Goal: Task Accomplishment & Management: Manage account settings

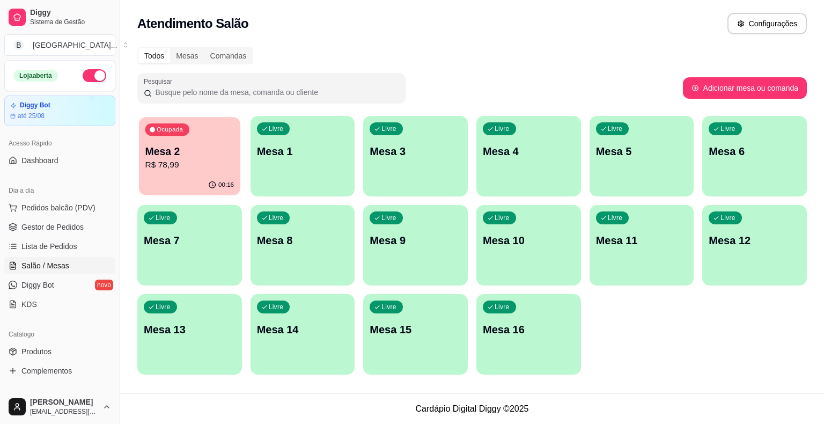
click at [203, 166] on p "R$ 78,99" at bounding box center [189, 165] width 89 height 12
click at [62, 349] on link "Produtos" at bounding box center [59, 351] width 111 height 17
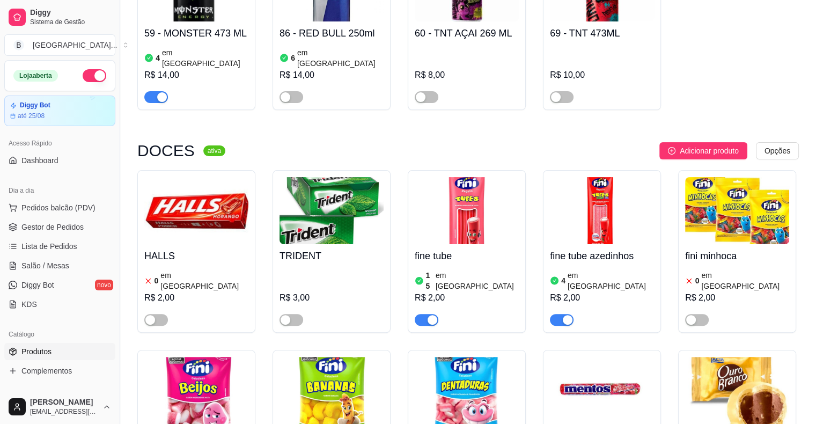
scroll to position [4294, 0]
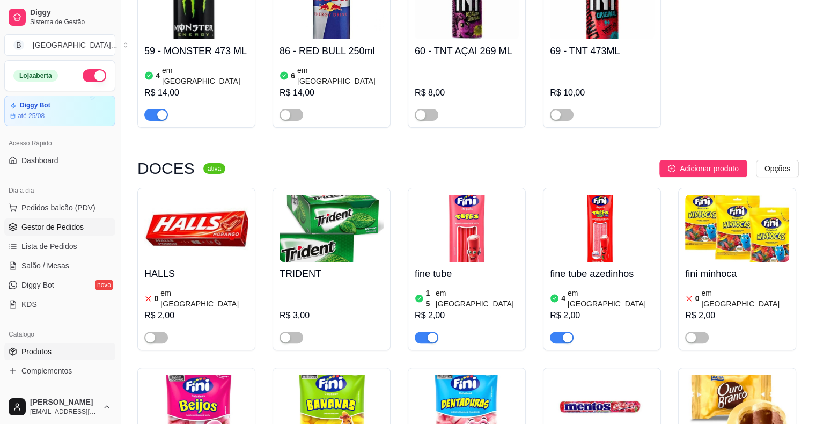
click at [18, 230] on link "Gestor de Pedidos" at bounding box center [59, 226] width 111 height 17
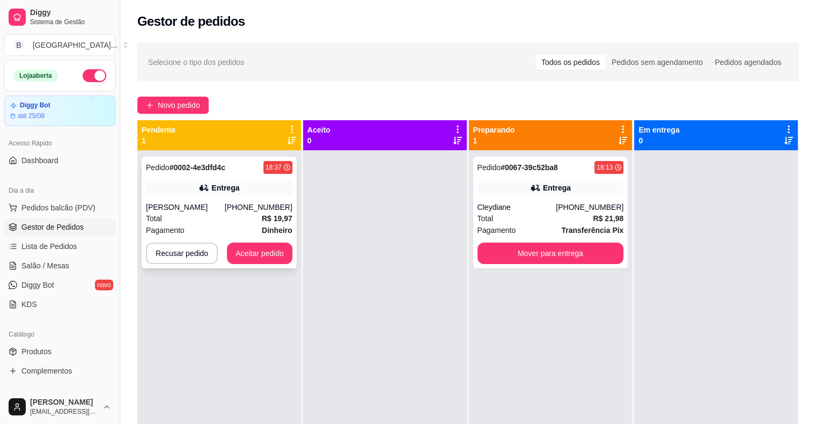
click at [261, 212] on div "[PHONE_NUMBER]" at bounding box center [259, 207] width 68 height 11
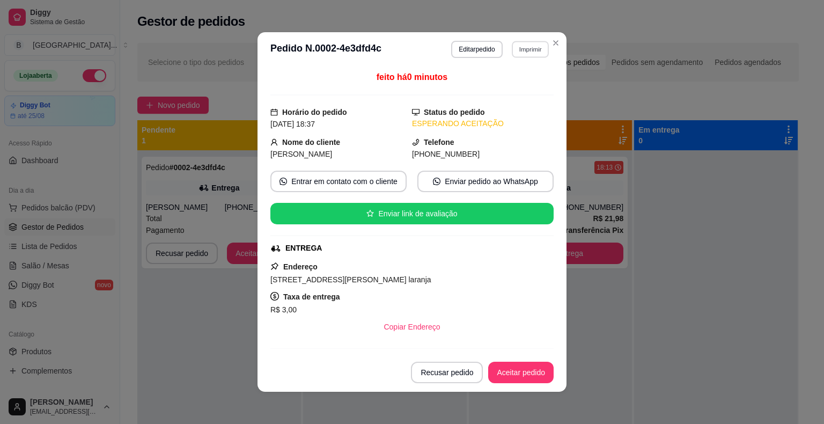
click at [512, 47] on button "Imprimir" at bounding box center [530, 49] width 37 height 17
click at [511, 91] on button "IMPRESSORA" at bounding box center [507, 86] width 75 height 17
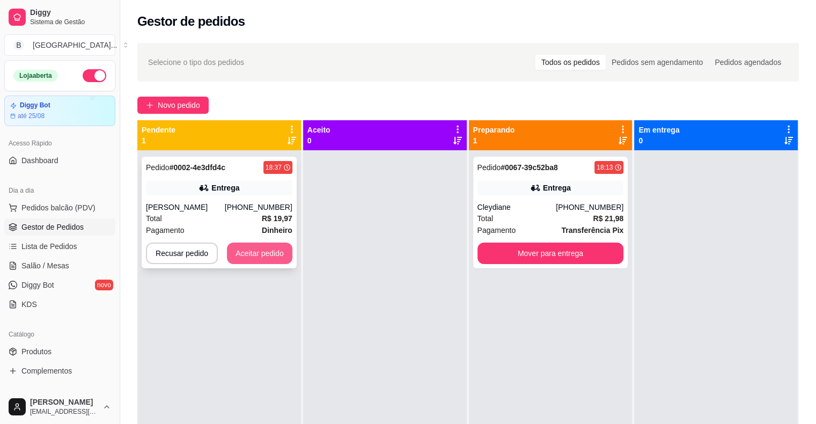
click at [273, 262] on button "Aceitar pedido" at bounding box center [259, 253] width 65 height 21
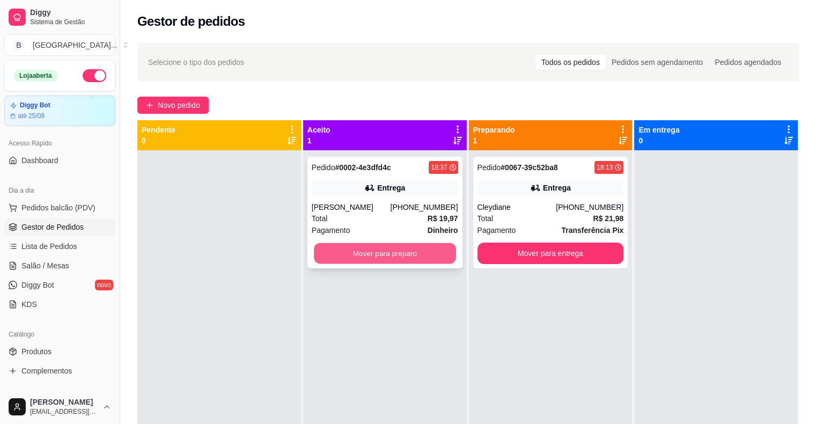
click at [382, 253] on button "Mover para preparo" at bounding box center [385, 253] width 142 height 21
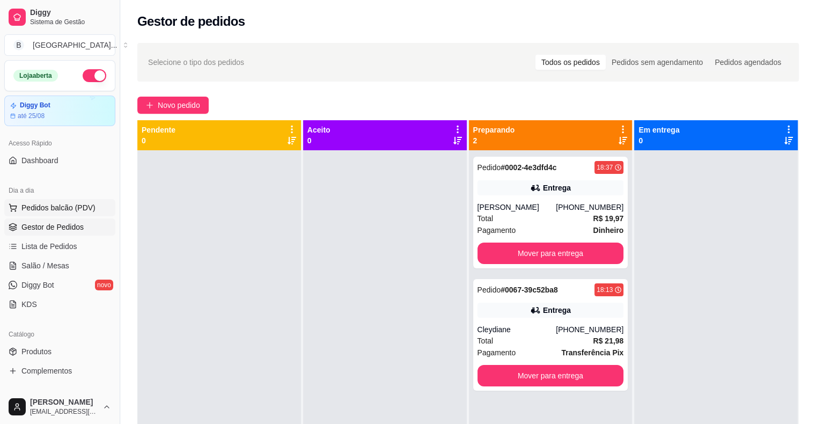
click at [72, 206] on span "Pedidos balcão (PDV)" at bounding box center [58, 207] width 74 height 11
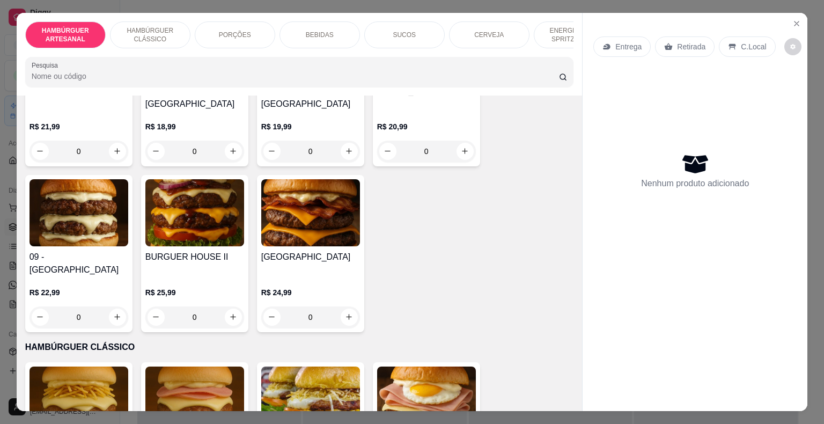
scroll to position [429, 0]
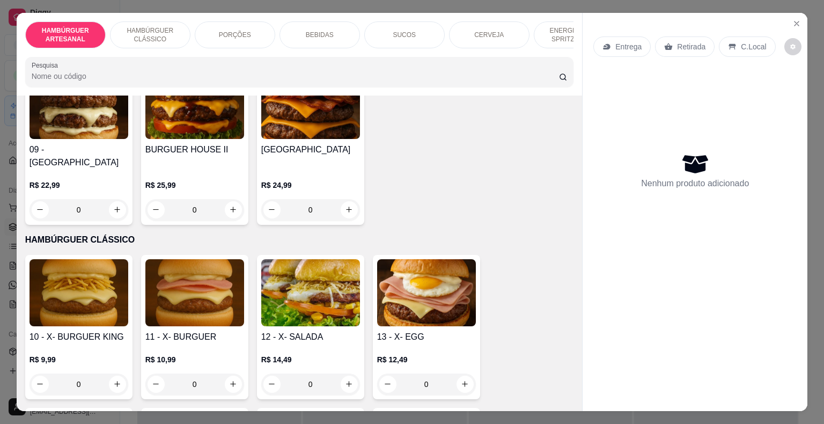
click at [114, 374] on div "0" at bounding box center [79, 384] width 99 height 21
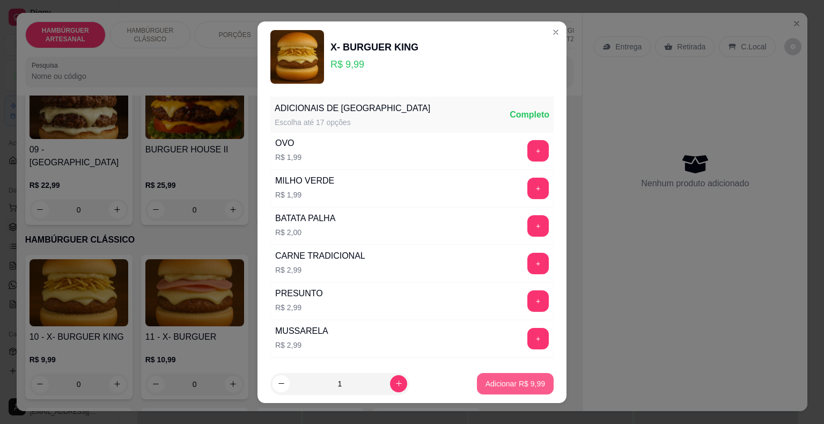
click at [486, 381] on p "Adicionar R$ 9,99" at bounding box center [516, 383] width 60 height 11
type input "1"
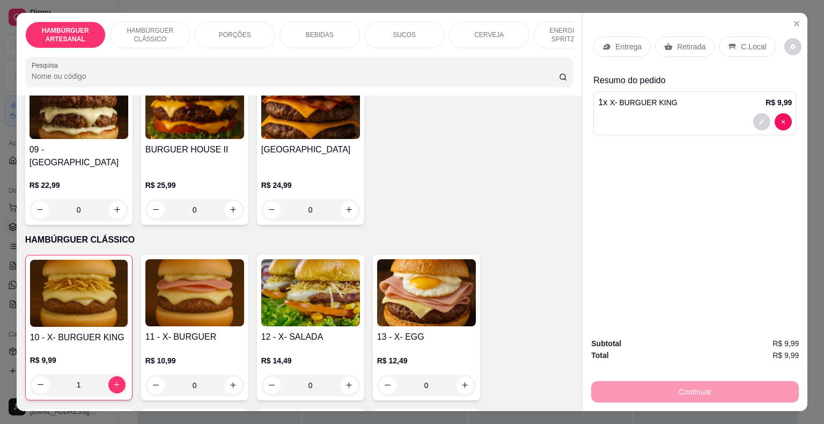
click at [667, 36] on div "Retirada" at bounding box center [685, 46] width 60 height 20
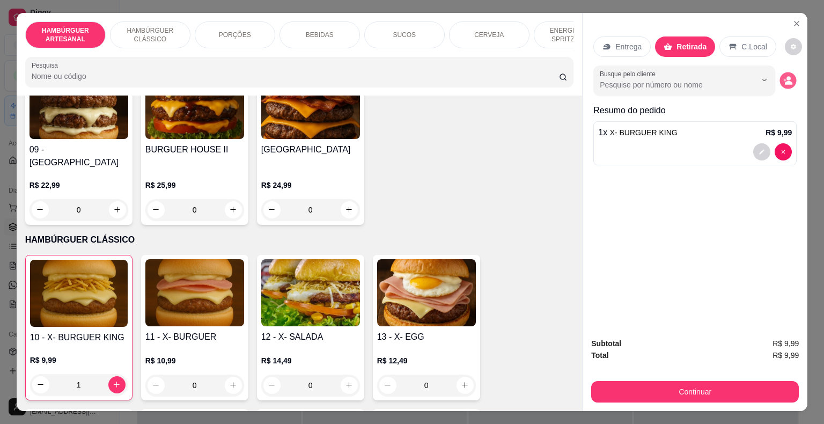
click at [788, 76] on icon "decrease-product-quantity" at bounding box center [788, 80] width 9 height 9
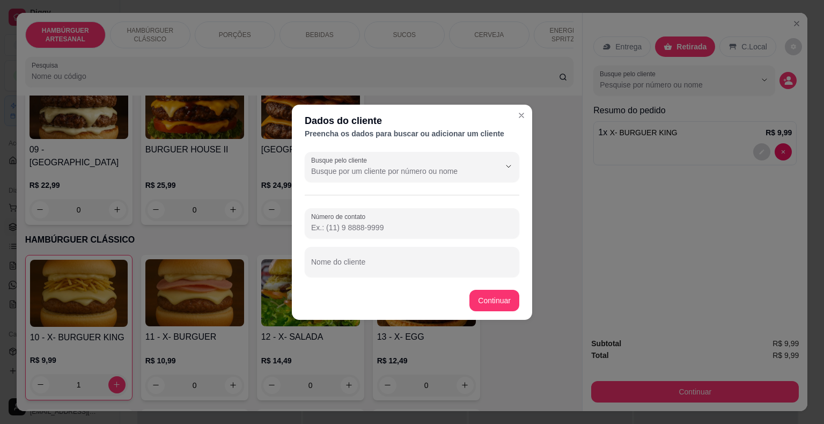
click at [380, 246] on div "Número de contato Nome do cliente" at bounding box center [412, 242] width 215 height 69
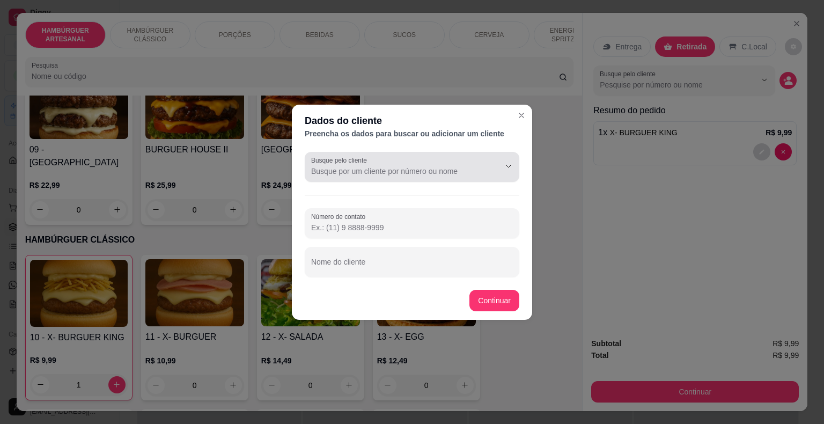
click at [401, 158] on div at bounding box center [412, 166] width 202 height 21
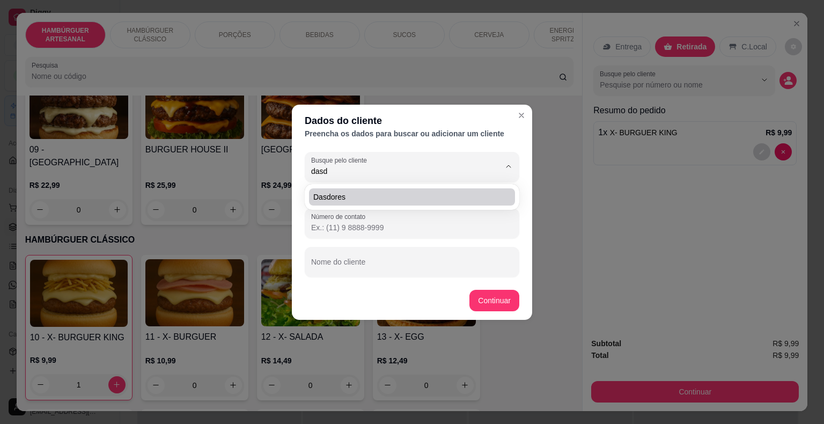
click at [386, 187] on div "dasdores" at bounding box center [412, 196] width 210 height 21
click at [382, 195] on span "dasdores" at bounding box center [406, 197] width 187 height 11
type input "dasdores"
type input "[PHONE_NUMBER]"
type input "dasdores"
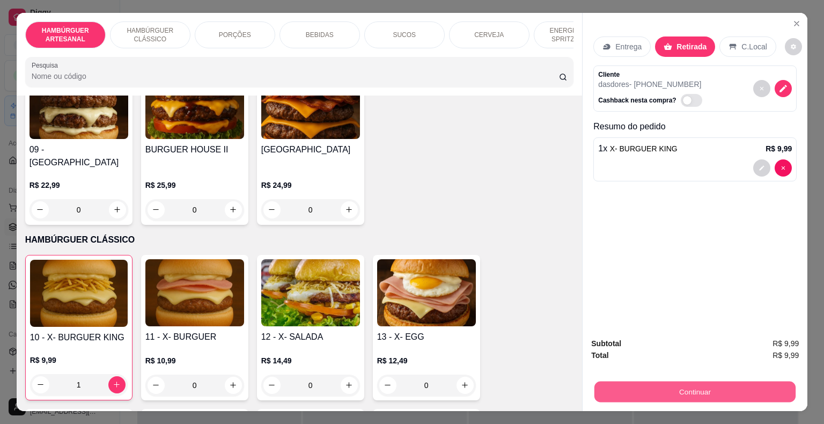
click at [756, 383] on button "Continuar" at bounding box center [695, 392] width 201 height 21
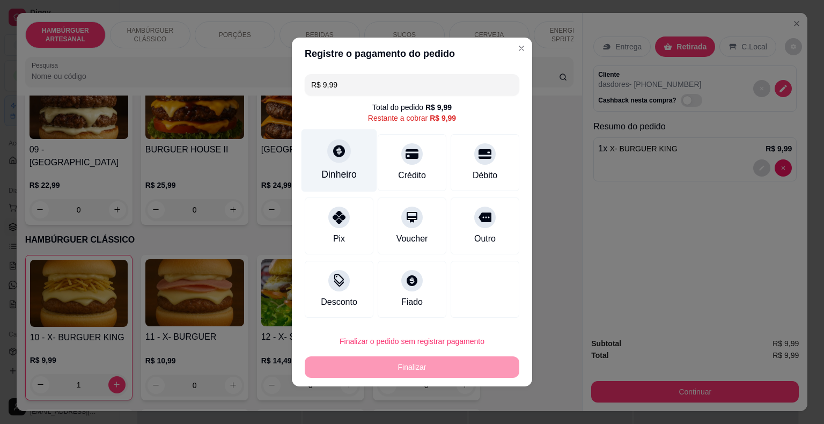
click at [337, 181] on div "Dinheiro" at bounding box center [338, 174] width 35 height 14
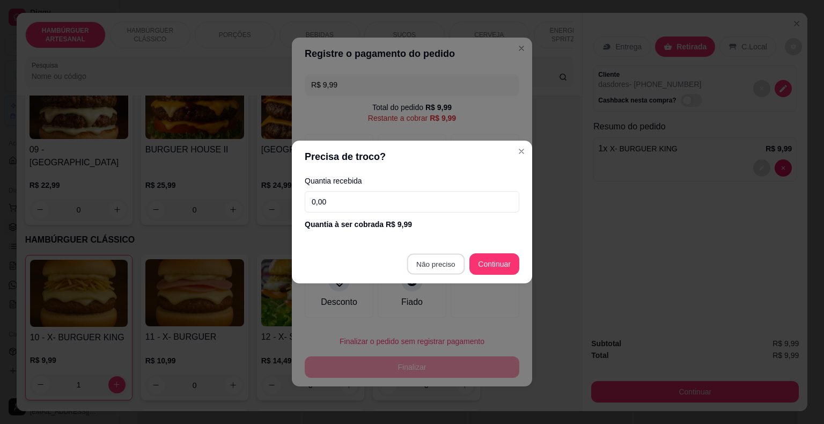
type input "R$ 0,00"
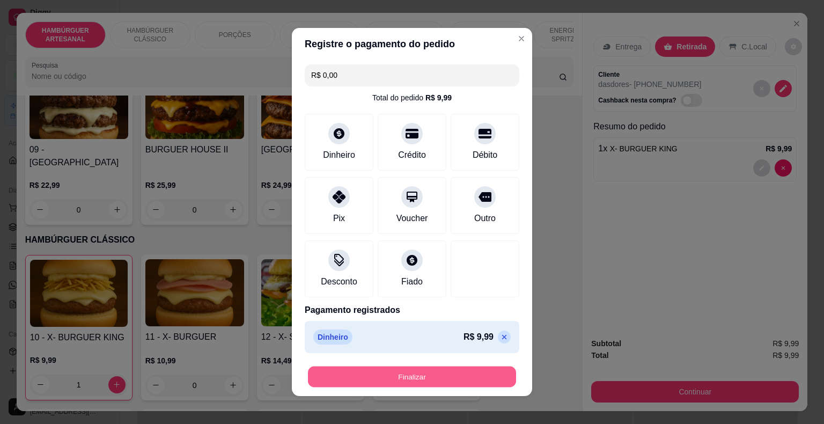
click at [385, 372] on button "Finalizar" at bounding box center [412, 377] width 208 height 21
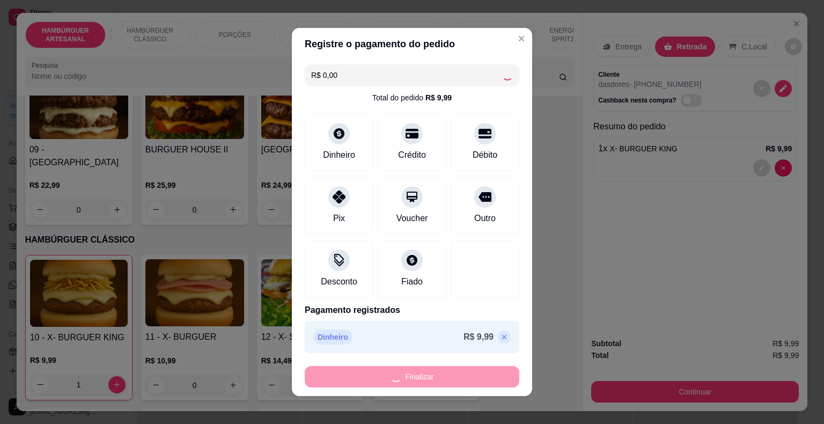
type input "0"
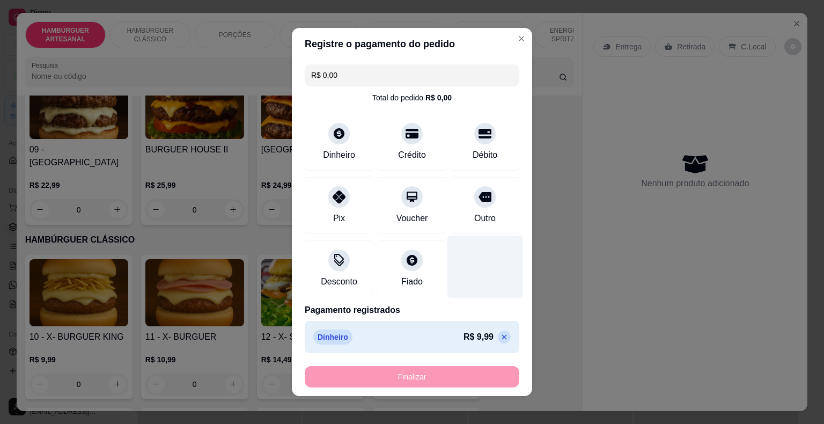
type input "-R$ 9,99"
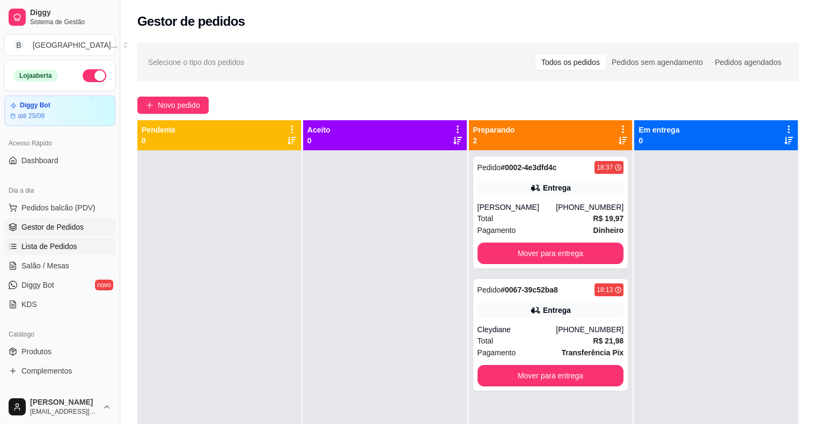
click at [75, 250] on link "Lista de Pedidos" at bounding box center [59, 246] width 111 height 17
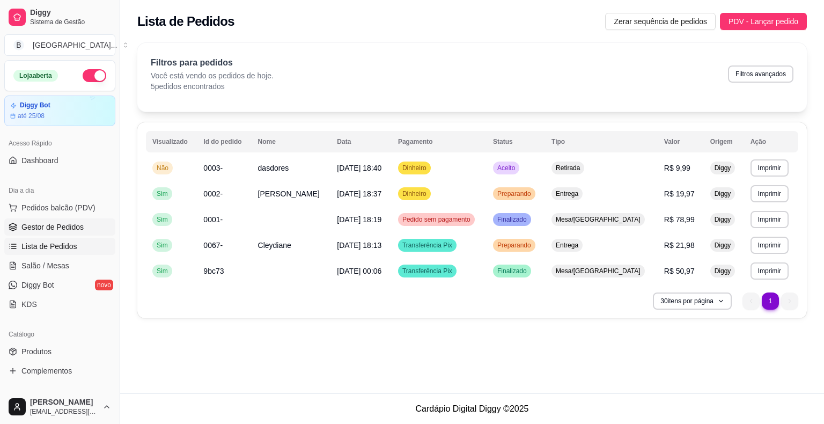
click at [69, 230] on span "Gestor de Pedidos" at bounding box center [52, 227] width 62 height 11
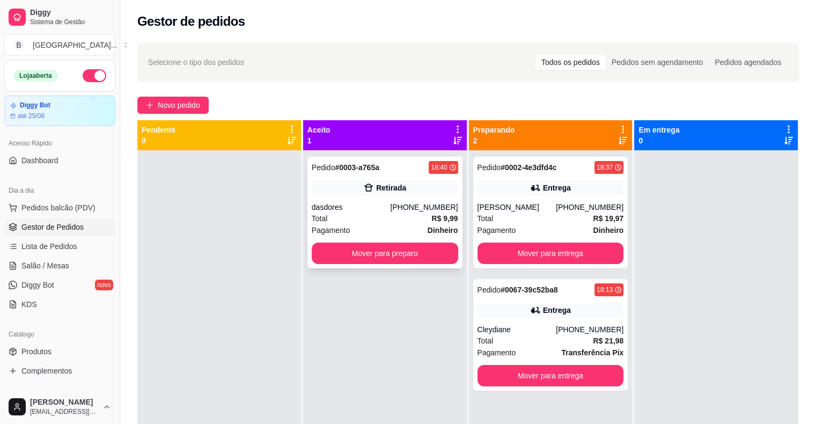
click at [443, 209] on div "[PHONE_NUMBER]" at bounding box center [424, 207] width 68 height 11
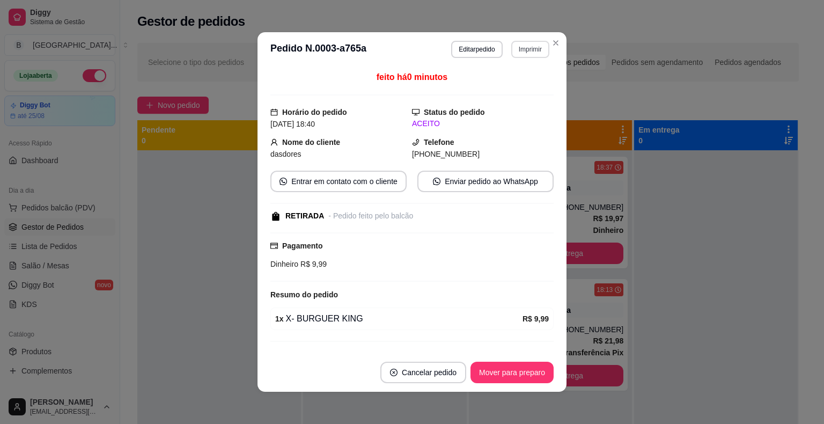
click at [517, 48] on button "Imprimir" at bounding box center [530, 49] width 38 height 17
click at [517, 79] on button "IMPRESSORA" at bounding box center [507, 86] width 75 height 17
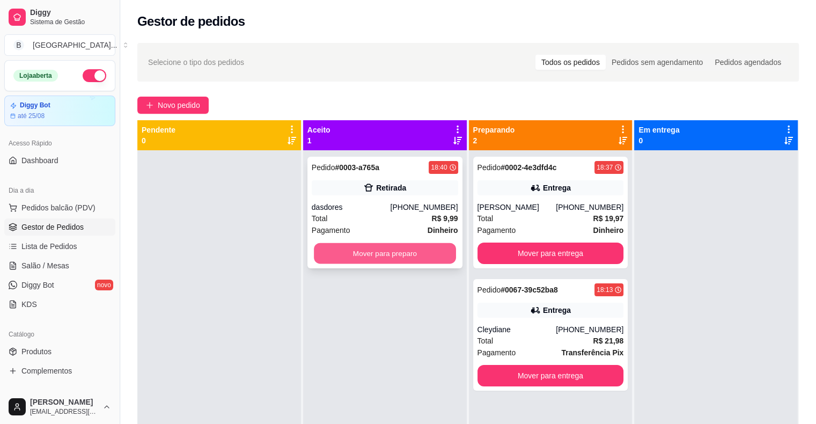
click at [429, 253] on button "Mover para preparo" at bounding box center [385, 253] width 142 height 21
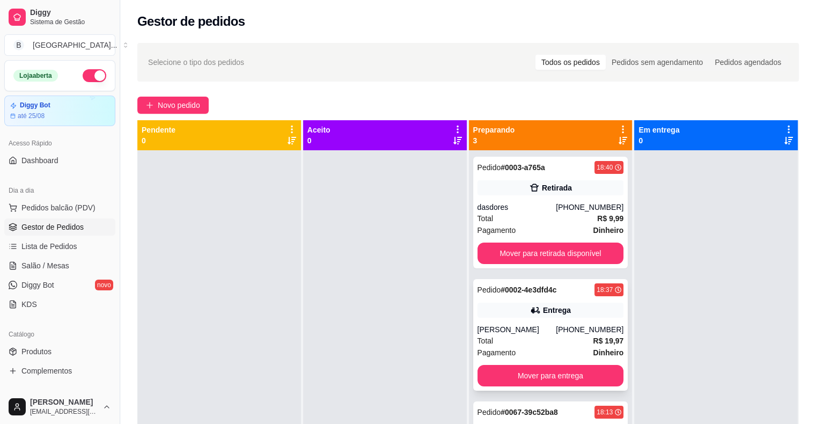
click at [551, 331] on div "[PERSON_NAME]" at bounding box center [517, 329] width 79 height 11
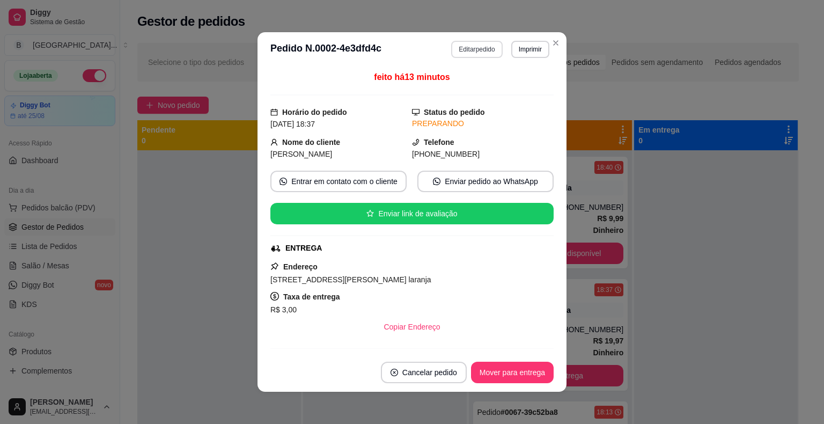
click at [466, 50] on button "Editar pedido" at bounding box center [476, 49] width 51 height 17
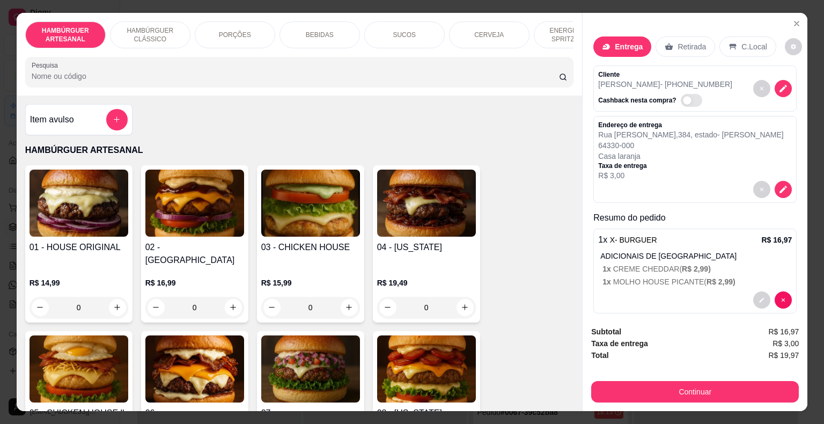
click at [769, 151] on p "Casa laranja" at bounding box center [690, 156] width 185 height 11
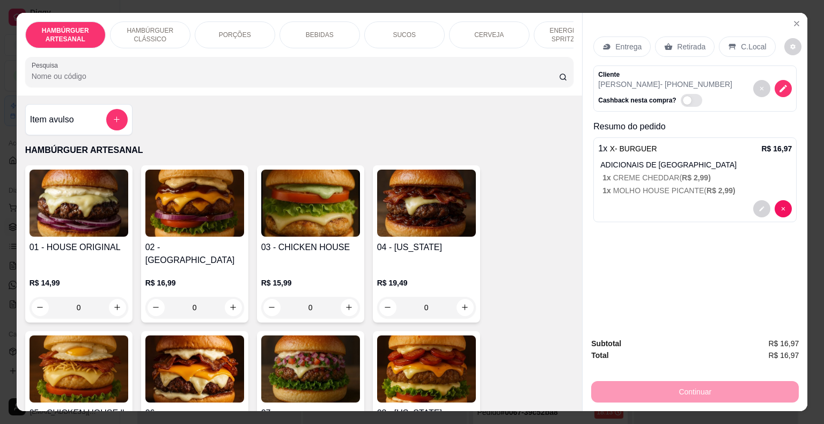
click at [622, 49] on div "Entrega" at bounding box center [622, 46] width 57 height 20
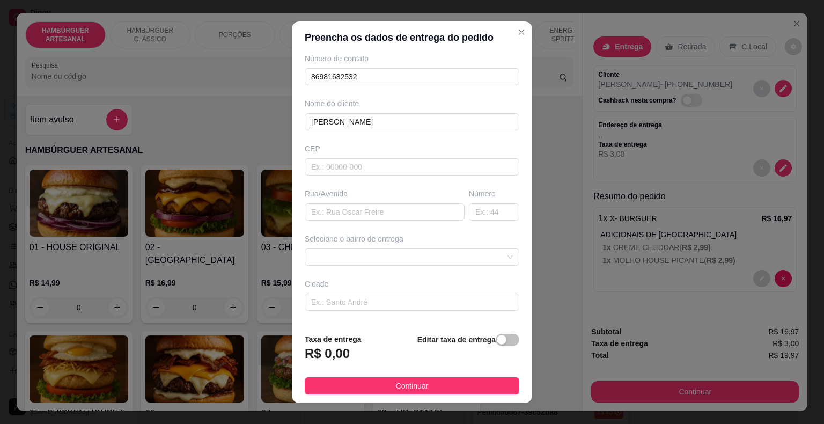
scroll to position [89, 0]
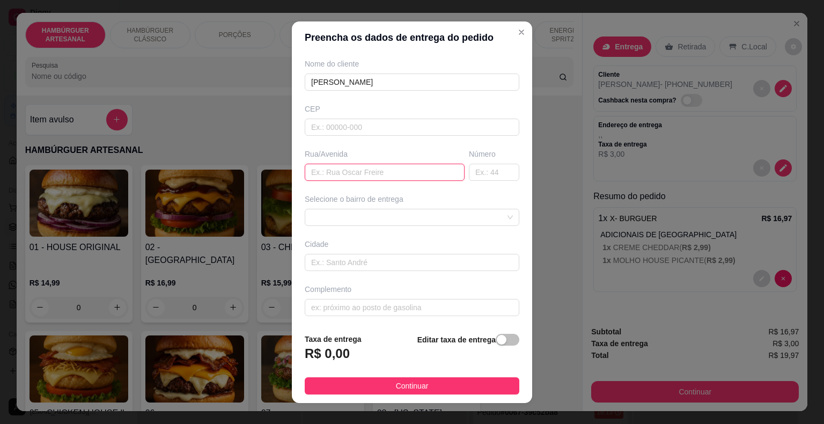
click at [413, 165] on input "text" at bounding box center [385, 172] width 160 height 17
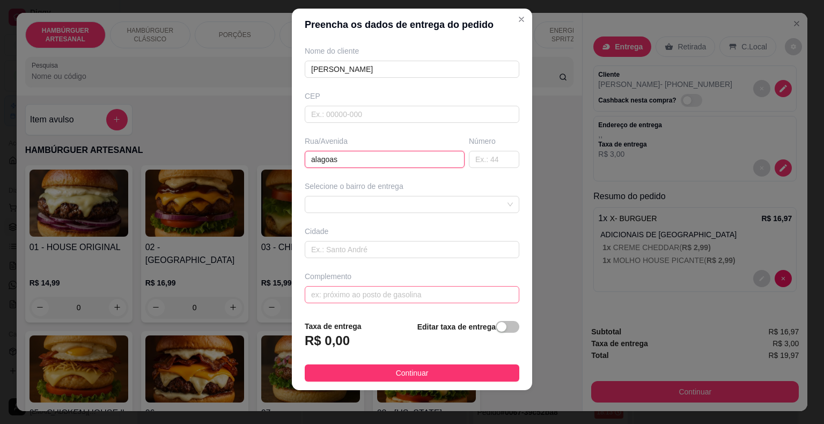
type input "alagoas"
drag, startPoint x: 404, startPoint y: 289, endPoint x: 400, endPoint y: 280, distance: 9.4
click at [404, 289] on input "text" at bounding box center [412, 294] width 215 height 17
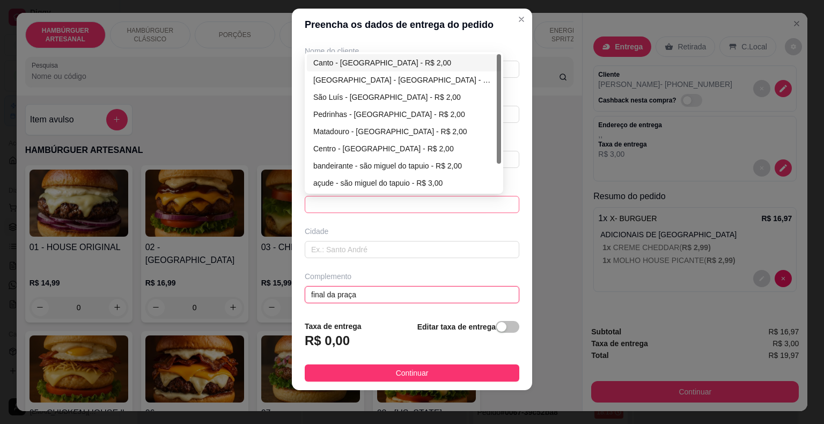
click at [387, 198] on span at bounding box center [412, 204] width 202 height 16
type input "final da praça"
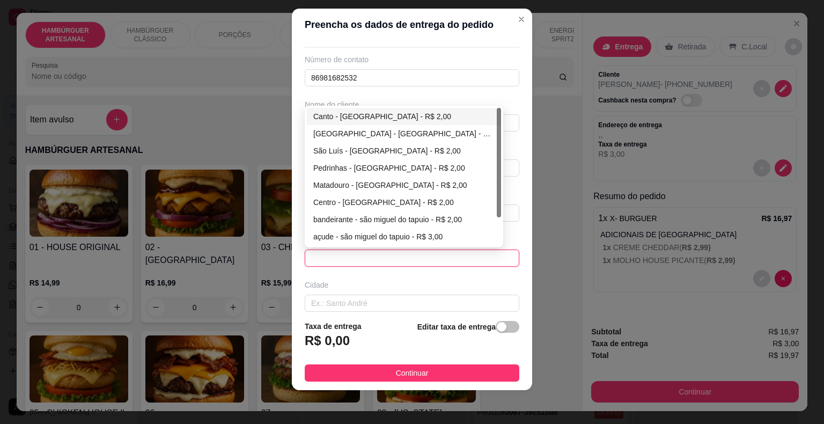
click at [394, 115] on div "Canto - [GEOGRAPHIC_DATA] - R$ 2,00" at bounding box center [403, 117] width 181 height 12
type input "São Miguel do Tapuio"
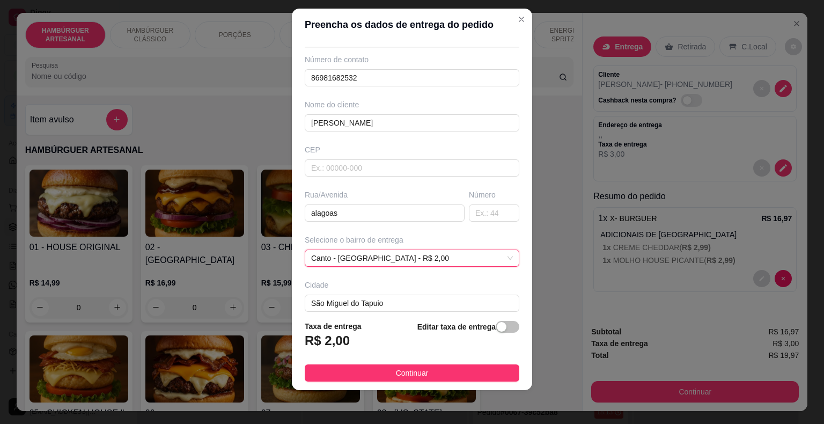
scroll to position [89, 0]
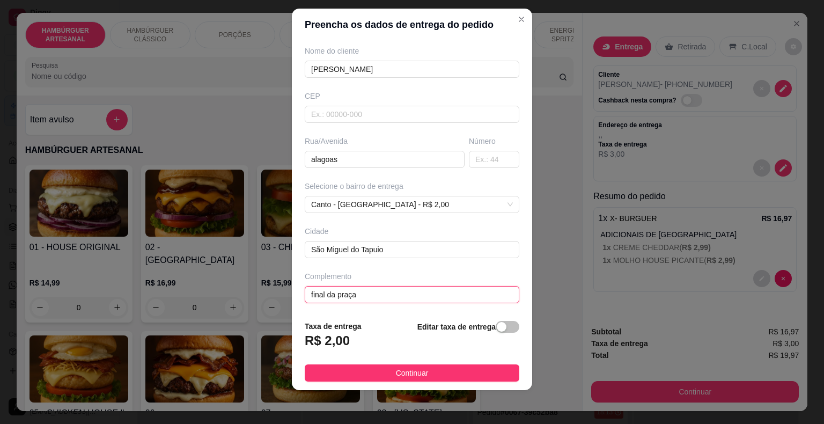
click at [416, 290] on input "final da praça" at bounding box center [412, 294] width 215 height 17
click at [389, 293] on input "final da praça, cada do deuzimár" at bounding box center [412, 294] width 215 height 17
click at [456, 291] on input "final da praça, cada do [GEOGRAPHIC_DATA]" at bounding box center [412, 294] width 215 height 17
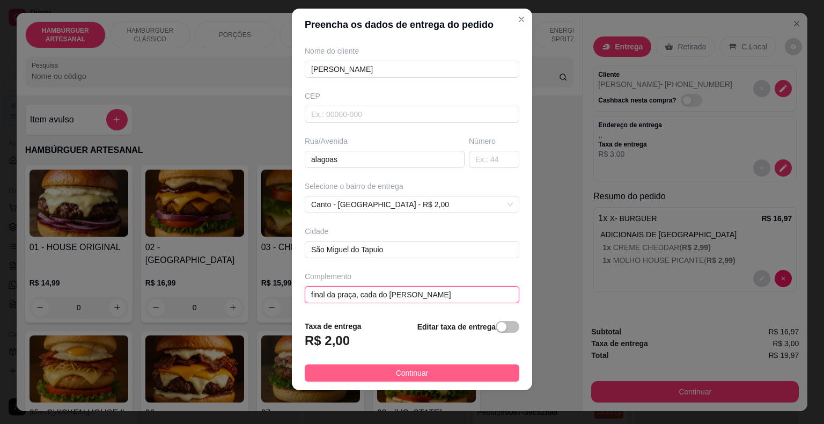
type input "final da praça, cada do [PERSON_NAME]"
click at [412, 369] on span "Continuar" at bounding box center [412, 373] width 33 height 12
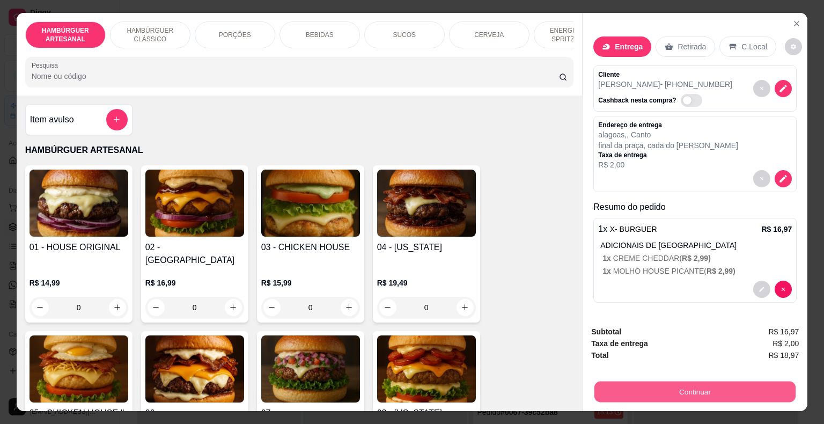
click at [754, 398] on button "Continuar" at bounding box center [695, 392] width 201 height 21
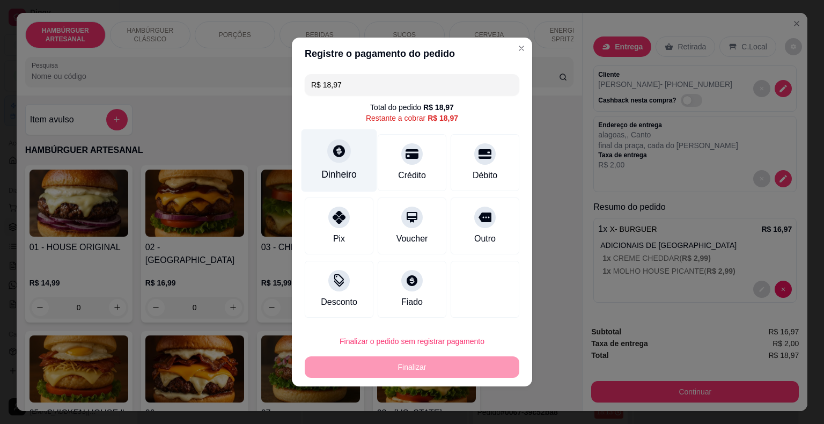
click at [354, 175] on div "Dinheiro" at bounding box center [338, 174] width 35 height 14
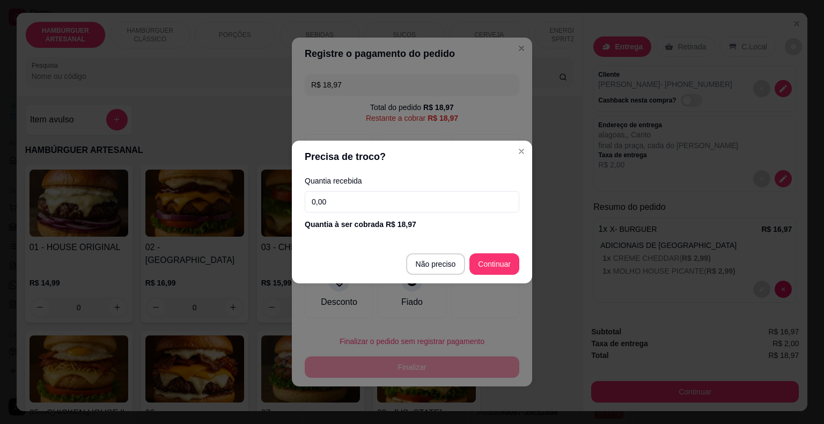
click at [369, 199] on input "0,00" at bounding box center [412, 201] width 215 height 21
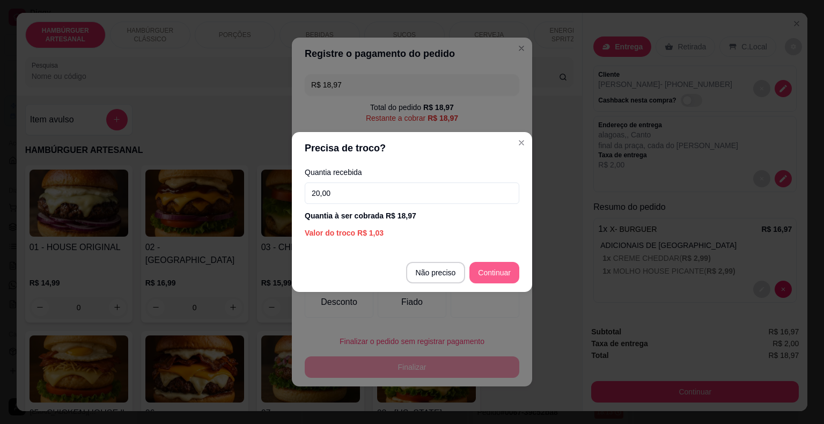
type input "20,00"
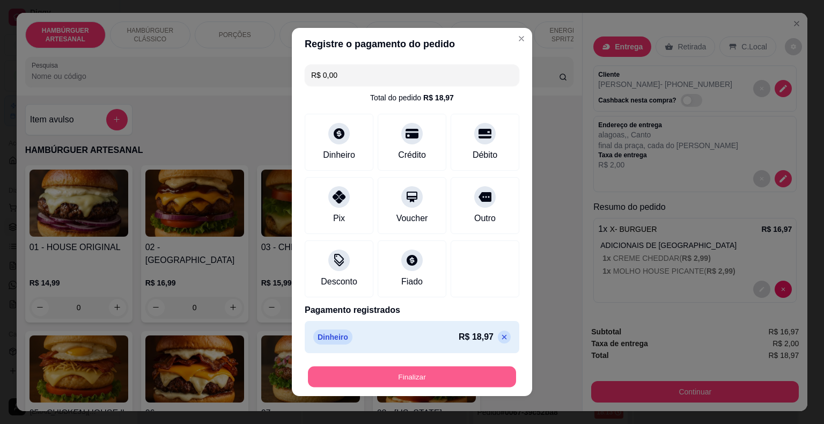
click at [412, 371] on button "Finalizar" at bounding box center [412, 377] width 208 height 21
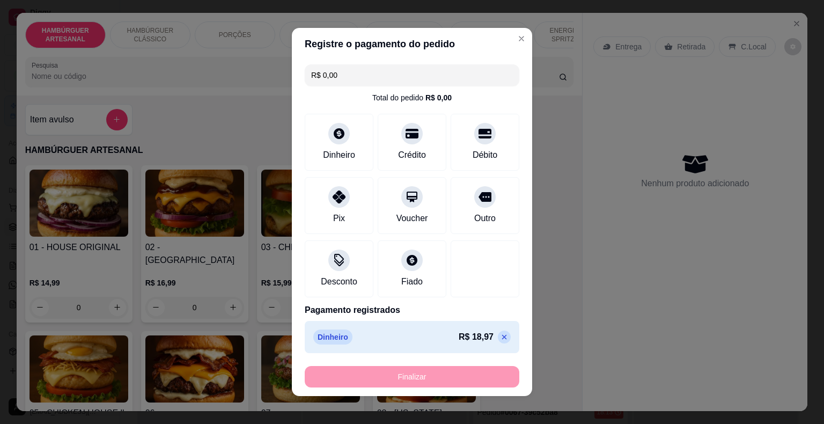
type input "-R$ 18,97"
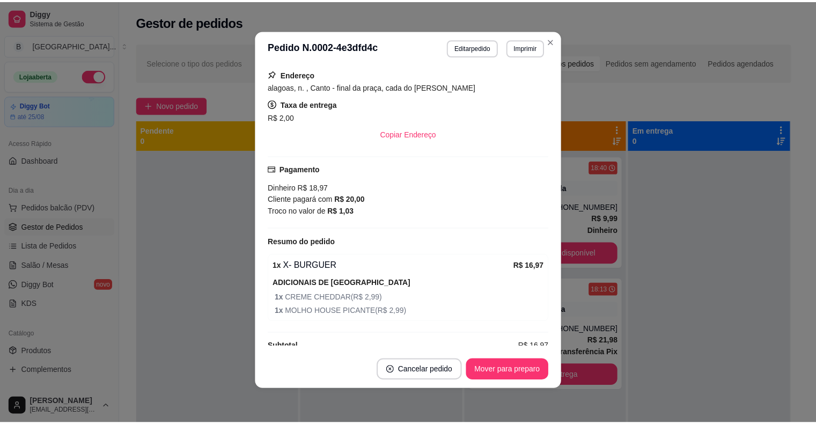
scroll to position [198, 0]
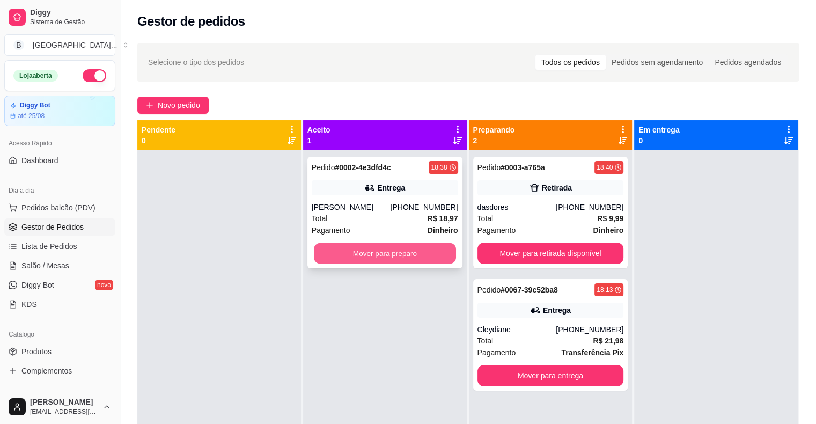
click at [393, 255] on button "Mover para preparo" at bounding box center [385, 253] width 142 height 21
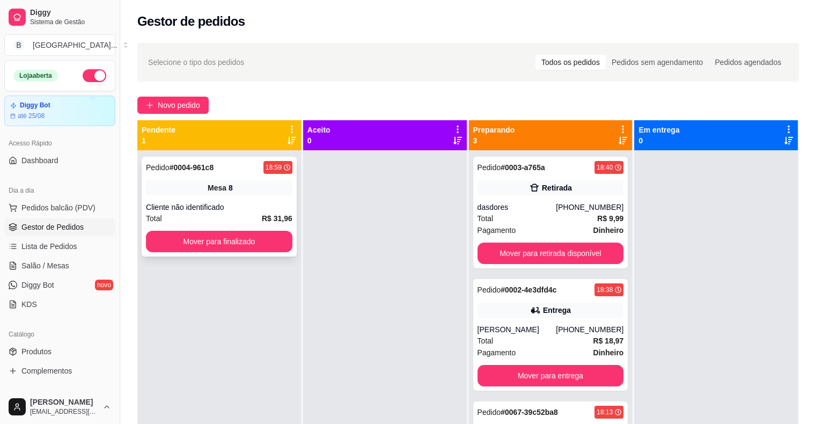
click at [208, 200] on div "Pedido # 0004-961c8 18:59 Mesa 8 Cliente não identificado Total R$ 31,96 Mover …" at bounding box center [219, 207] width 155 height 100
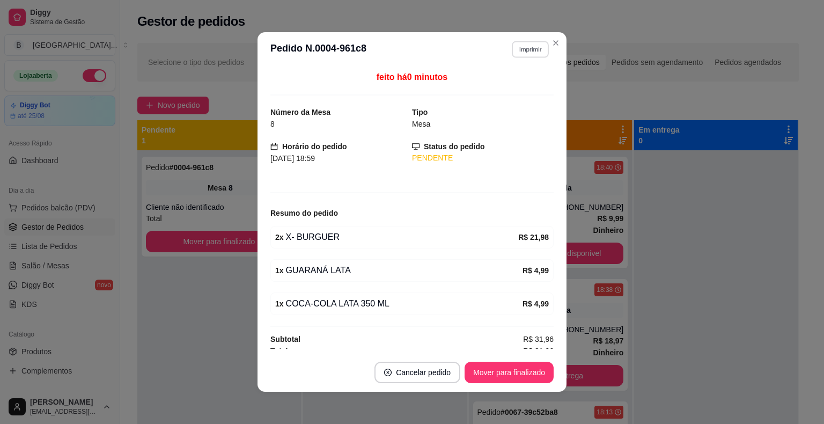
click at [516, 49] on button "Imprimir" at bounding box center [530, 49] width 37 height 17
click at [530, 87] on button "IMPRESSORA" at bounding box center [507, 86] width 75 height 17
click at [619, 93] on div "Selecione o tipo dos pedidos Todos os pedidos Pedidos sem agendamento Pedidos a…" at bounding box center [468, 296] width 696 height 521
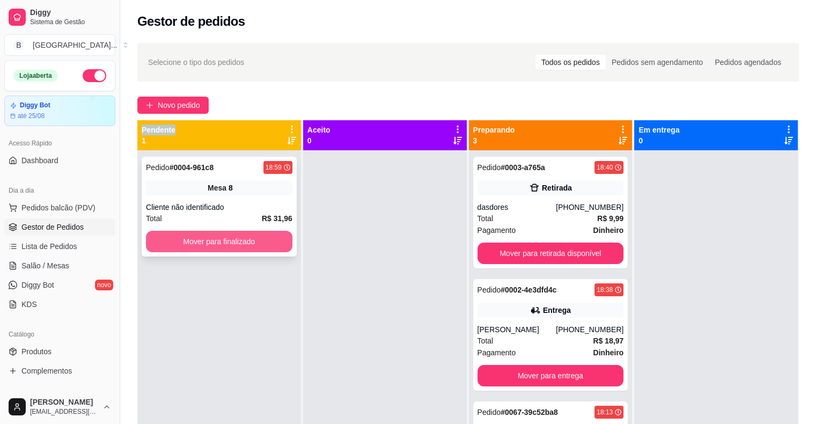
click at [238, 240] on button "Mover para finalizado" at bounding box center [219, 241] width 147 height 21
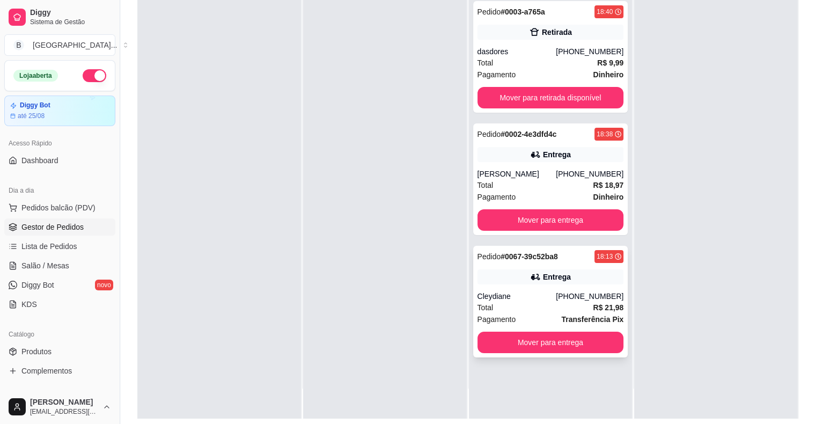
scroll to position [163, 0]
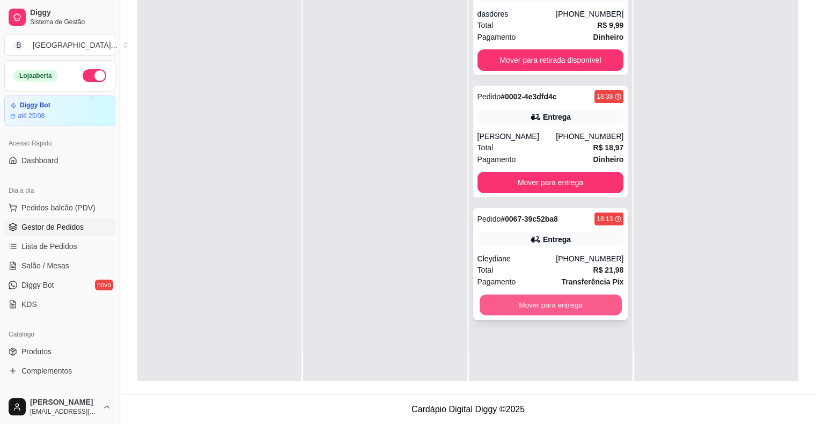
click at [528, 299] on button "Mover para entrega" at bounding box center [551, 305] width 142 height 21
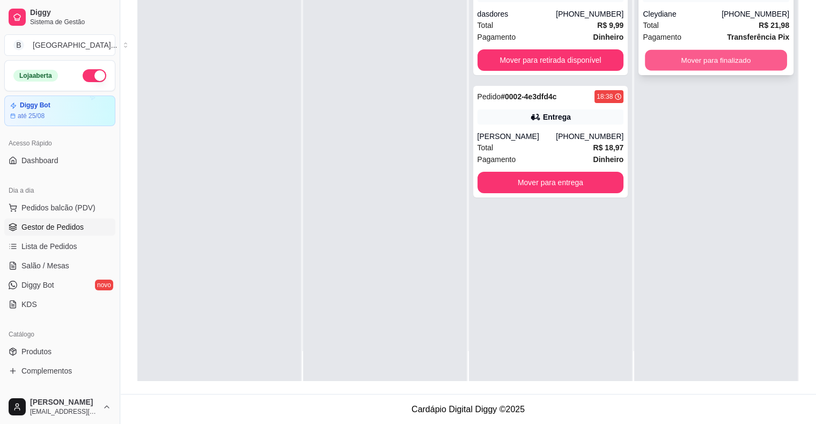
click at [666, 68] on button "Mover para finalizado" at bounding box center [716, 60] width 142 height 21
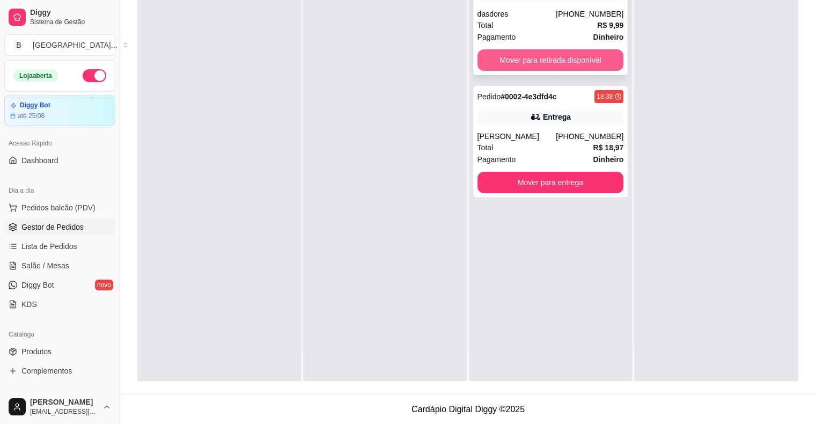
scroll to position [0, 0]
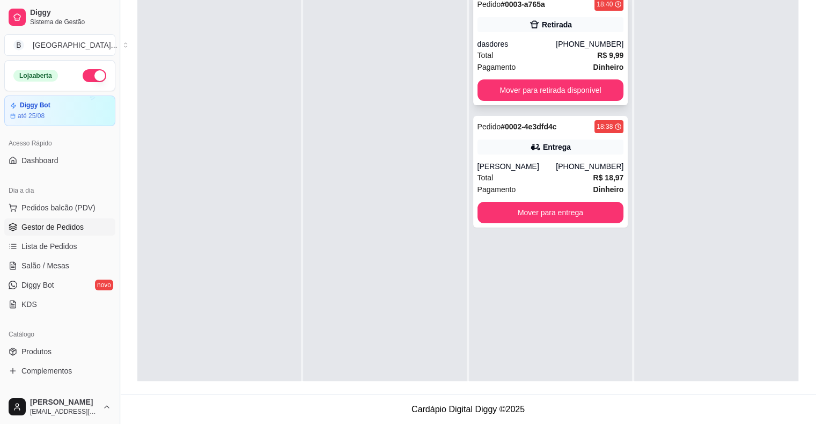
click at [535, 104] on div "Pedido # 0003-a765a 18:40 Retirada dasdores [PHONE_NUMBER] Total R$ 9,99 Pagame…" at bounding box center [550, 50] width 155 height 112
click at [596, 92] on button "Mover para retirada disponível" at bounding box center [551, 90] width 142 height 21
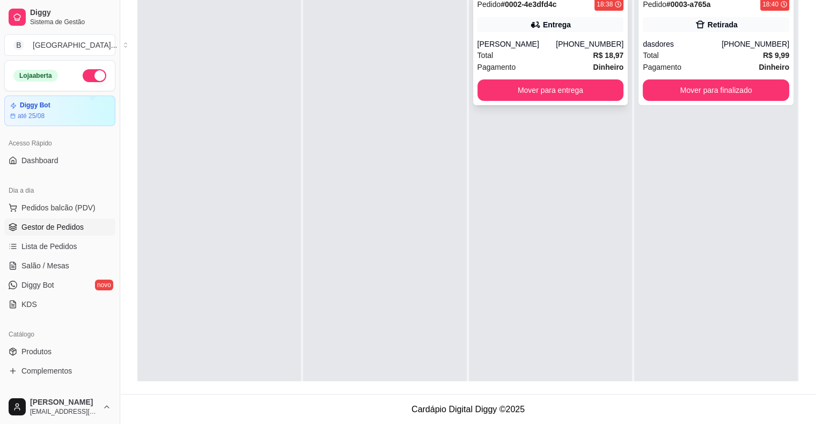
click at [553, 40] on div "[PERSON_NAME]" at bounding box center [517, 44] width 79 height 11
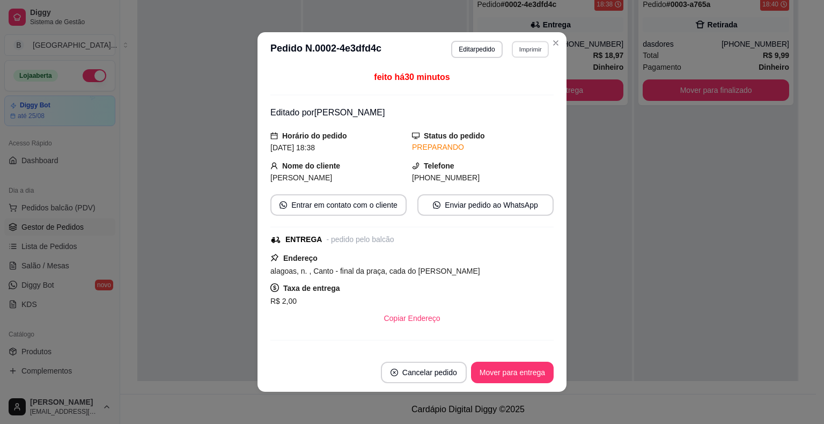
click at [514, 43] on button "Imprimir" at bounding box center [530, 49] width 37 height 17
click at [499, 86] on button "IMPRESSORA" at bounding box center [508, 87] width 78 height 17
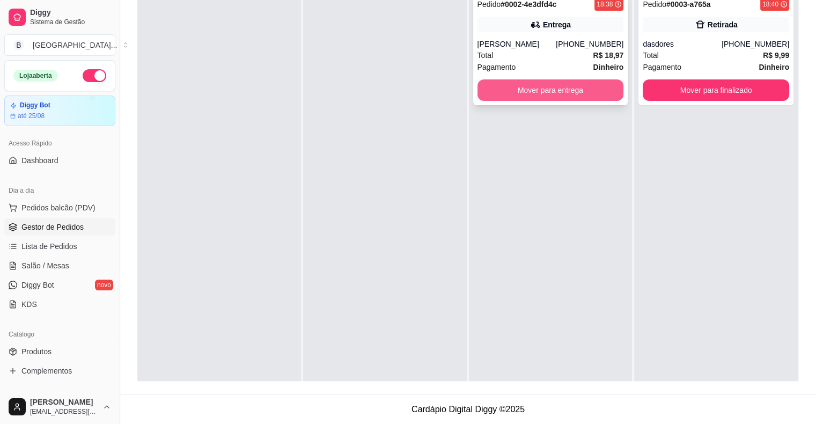
click at [539, 98] on button "Mover para entrega" at bounding box center [551, 89] width 147 height 21
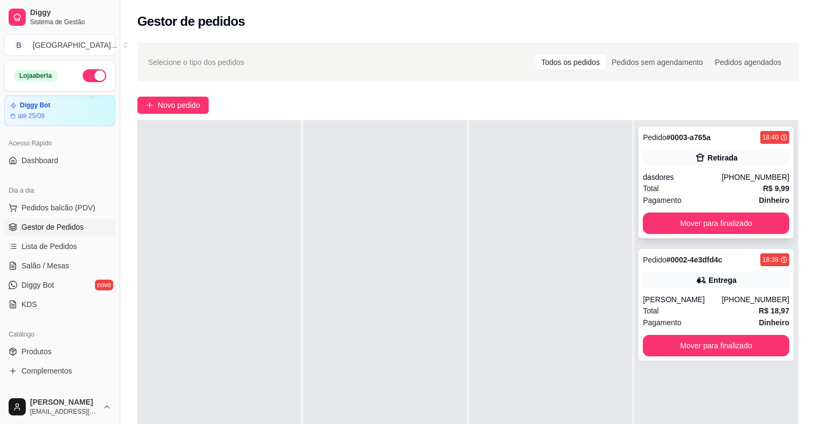
scroll to position [163, 0]
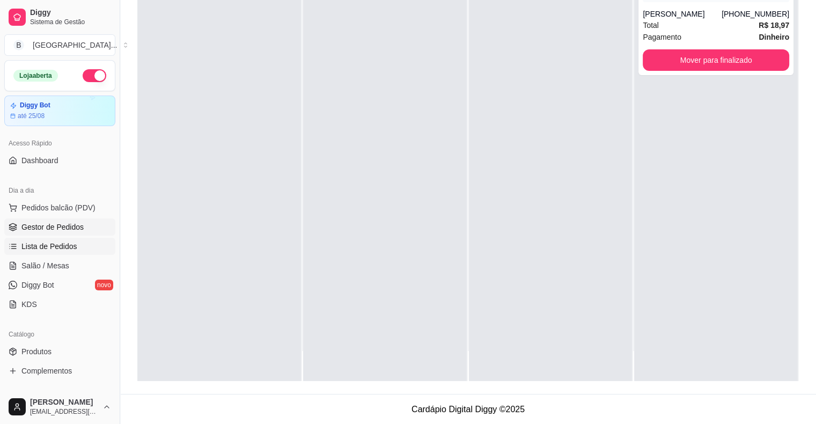
click at [27, 242] on span "Lista de Pedidos" at bounding box center [49, 246] width 56 height 11
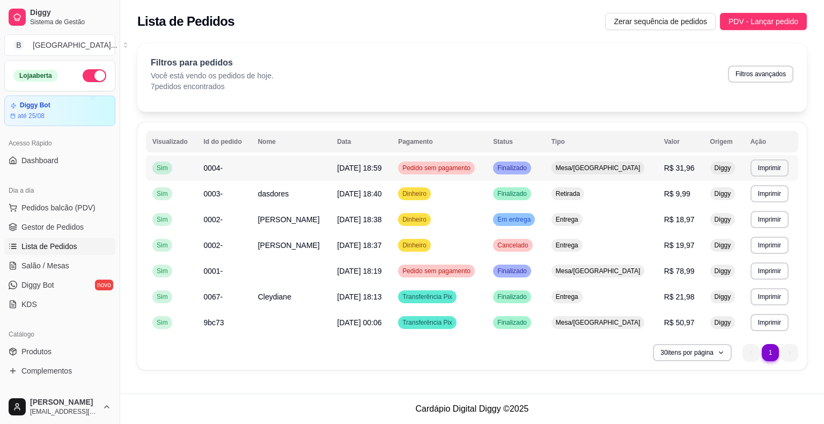
click at [344, 166] on span "[DATE] 18:59" at bounding box center [360, 168] width 45 height 9
click at [487, 188] on td "Dinheiro" at bounding box center [439, 194] width 95 height 26
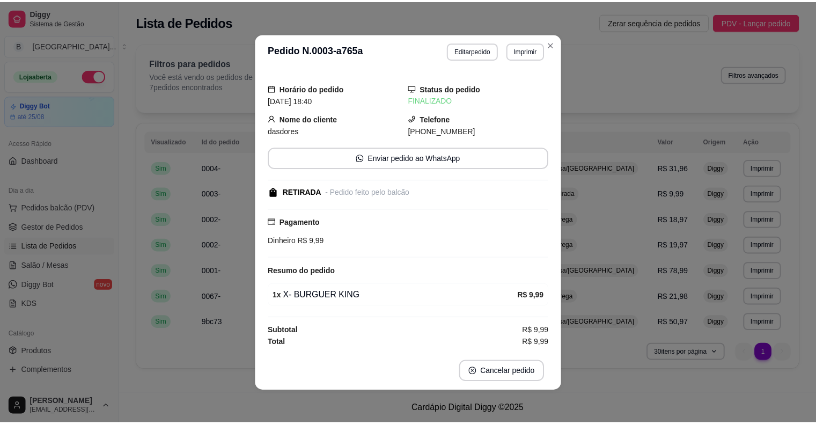
scroll to position [1, 0]
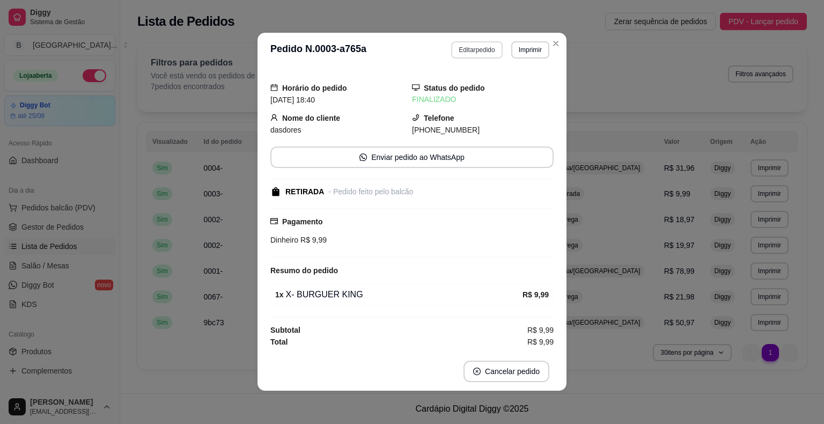
click at [472, 55] on button "Editar pedido" at bounding box center [476, 49] width 51 height 17
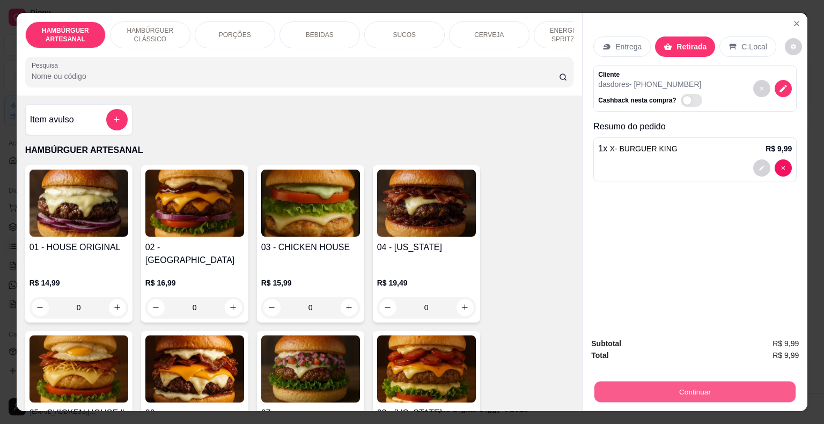
click at [696, 385] on button "Continuar" at bounding box center [695, 392] width 201 height 21
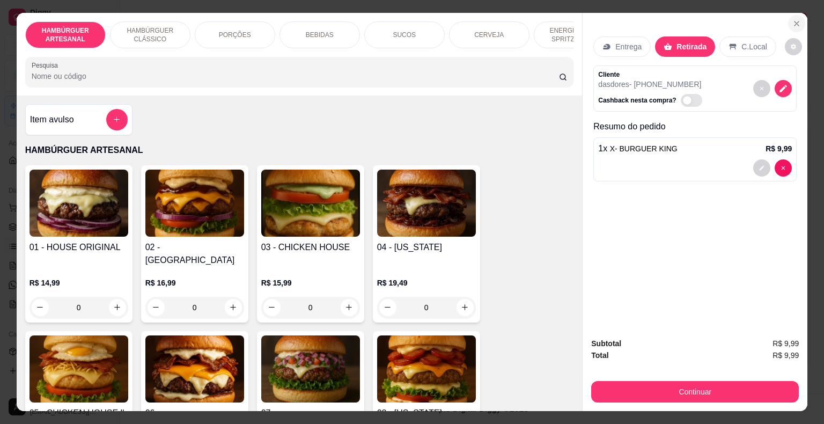
click at [793, 19] on icon "Close" at bounding box center [797, 23] width 9 height 9
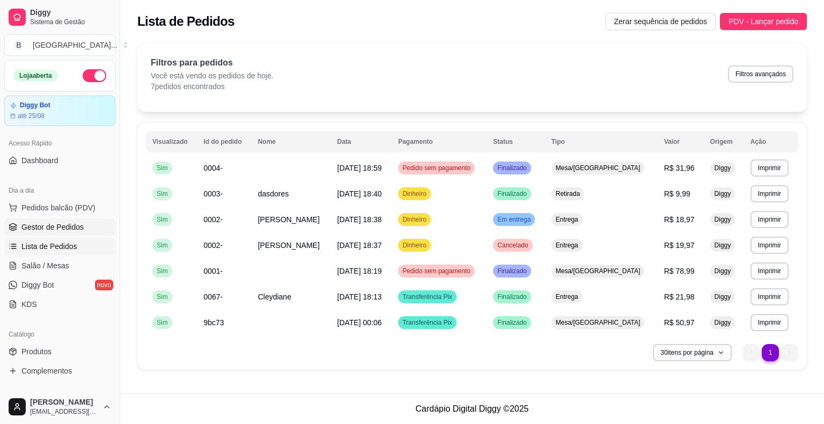
click at [86, 220] on link "Gestor de Pedidos" at bounding box center [59, 226] width 111 height 17
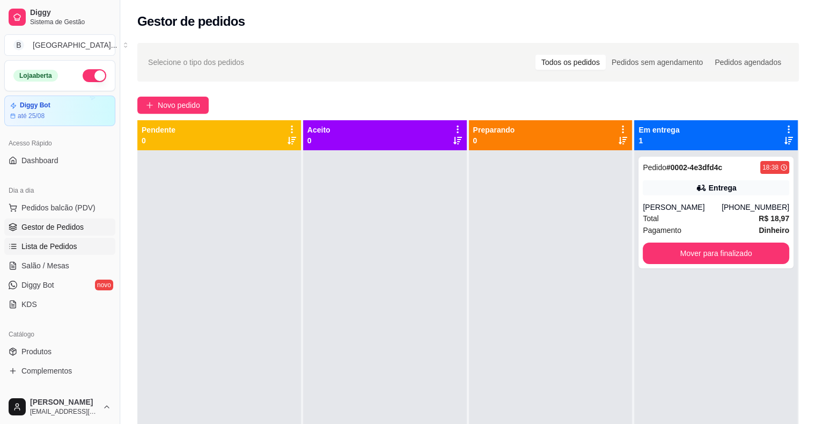
click at [44, 245] on span "Lista de Pedidos" at bounding box center [49, 246] width 56 height 11
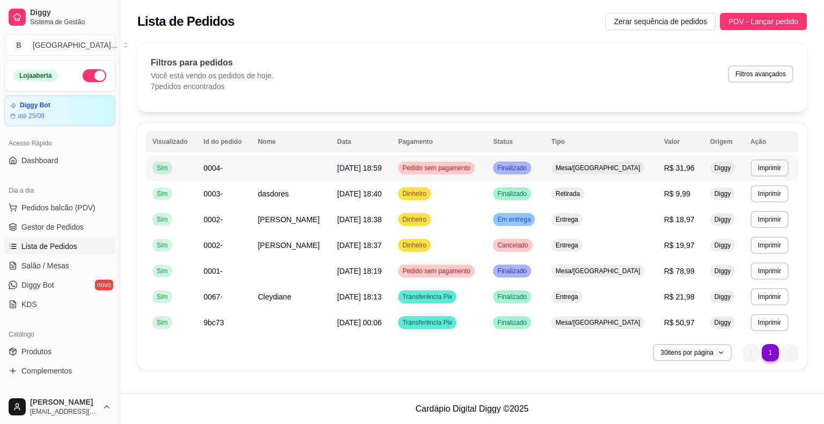
click at [487, 175] on td "Pedido sem pagamento" at bounding box center [439, 168] width 95 height 26
click at [385, 159] on td "[DATE] 18:59" at bounding box center [361, 168] width 61 height 26
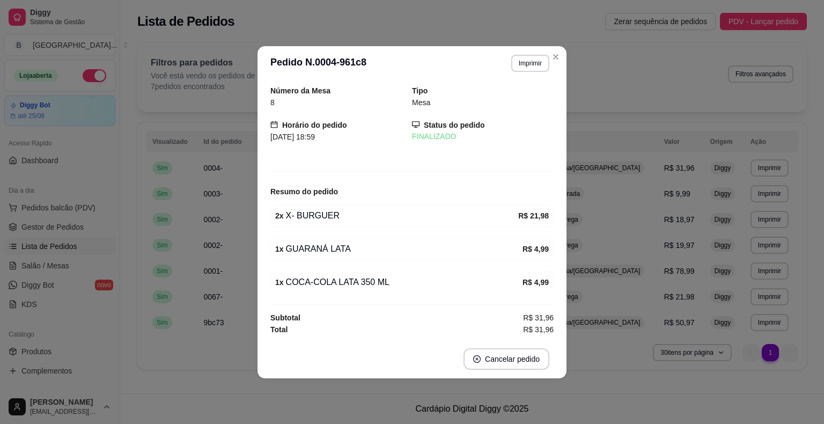
click at [629, 215] on td "Entrega" at bounding box center [601, 220] width 113 height 26
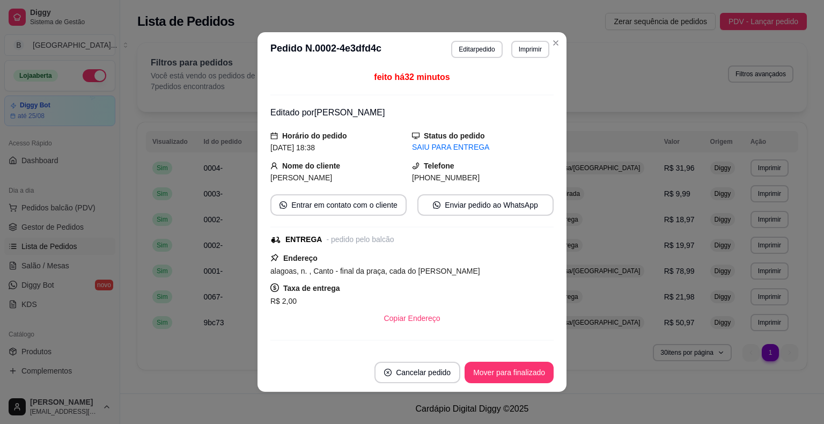
drag, startPoint x: 118, startPoint y: 206, endPoint x: 78, endPoint y: 218, distance: 41.2
click at [118, 206] on button "Toggle Sidebar" at bounding box center [119, 212] width 9 height 424
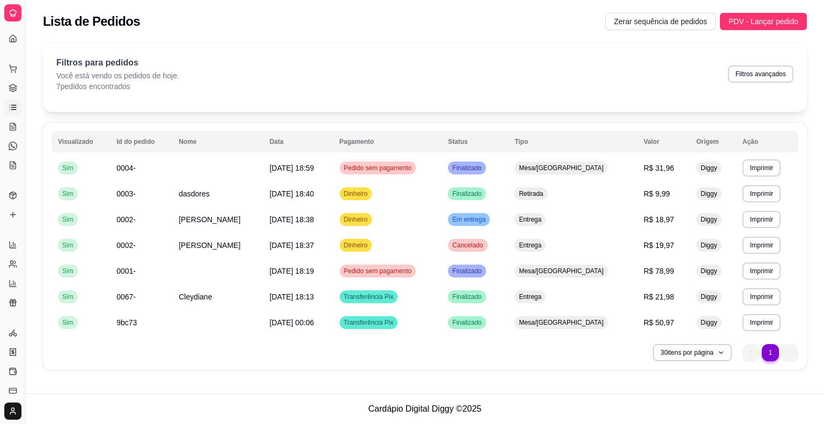
click at [20, 16] on div at bounding box center [12, 12] width 17 height 17
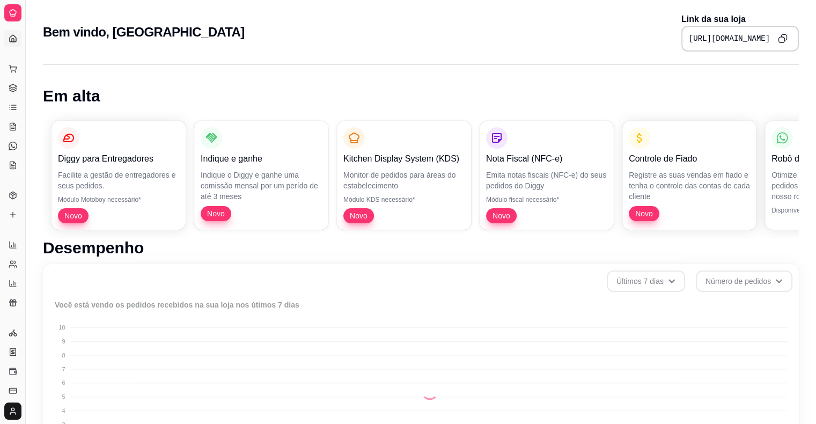
click at [13, 12] on icon at bounding box center [13, 13] width 9 height 9
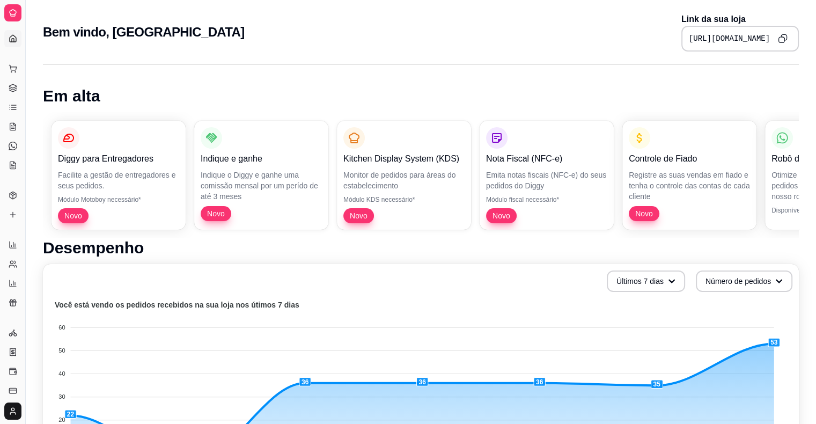
click at [13, 12] on icon at bounding box center [13, 13] width 9 height 9
click at [11, 43] on div "Dia a dia" at bounding box center [12, 51] width 17 height 17
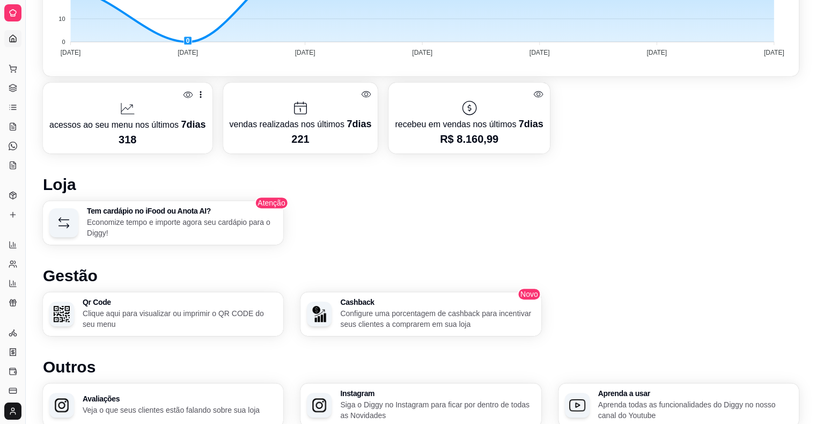
scroll to position [429, 0]
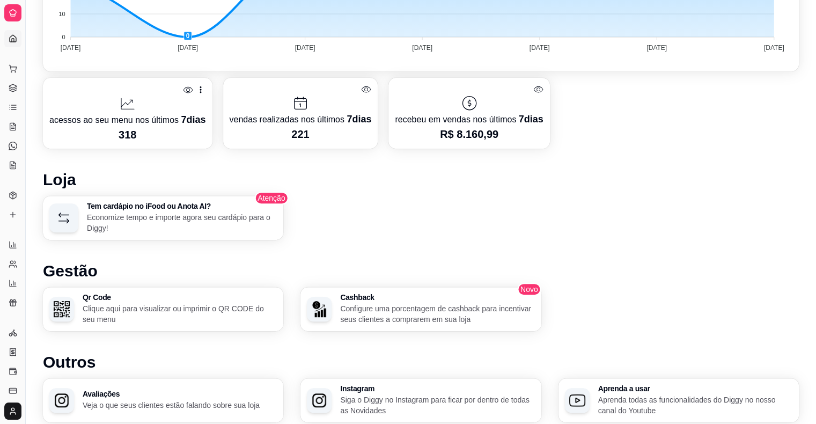
click at [13, 5] on div at bounding box center [12, 12] width 17 height 17
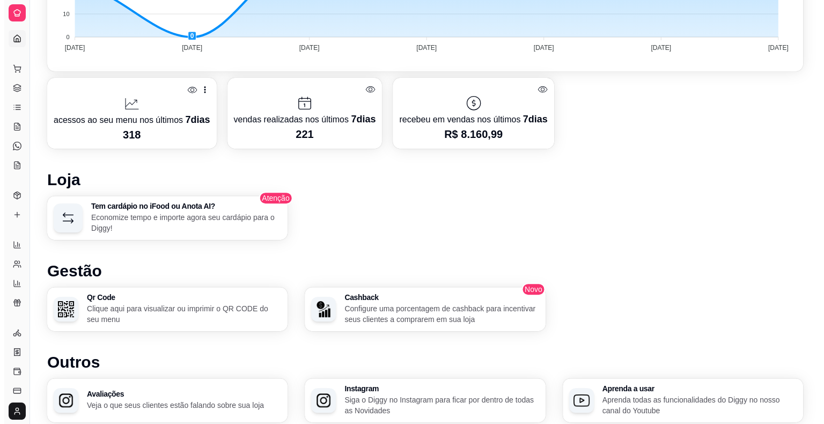
scroll to position [0, 0]
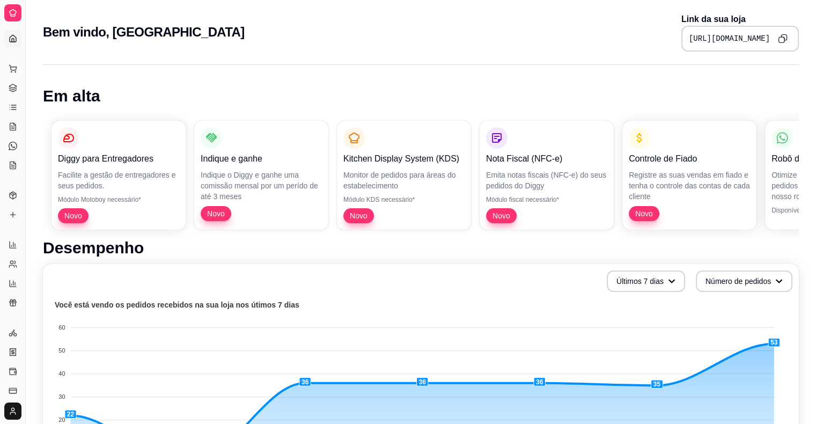
click at [5, 39] on link "Dashboard" at bounding box center [12, 38] width 17 height 17
click at [14, 87] on icon at bounding box center [12, 86] width 7 height 4
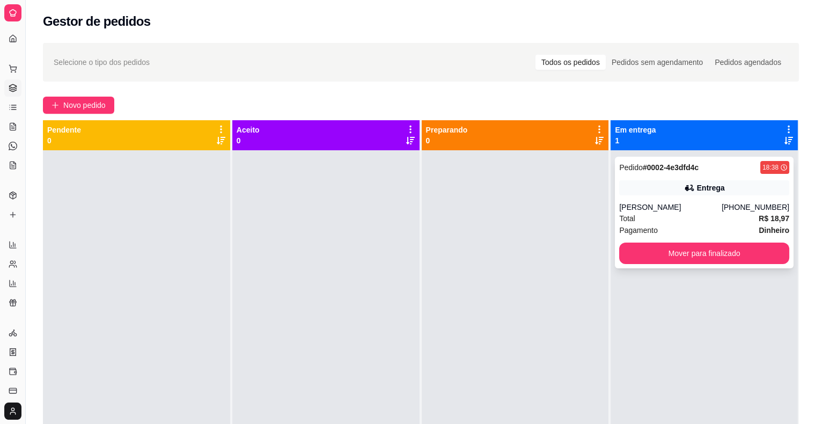
click at [643, 210] on div "[PERSON_NAME]" at bounding box center [670, 207] width 103 height 11
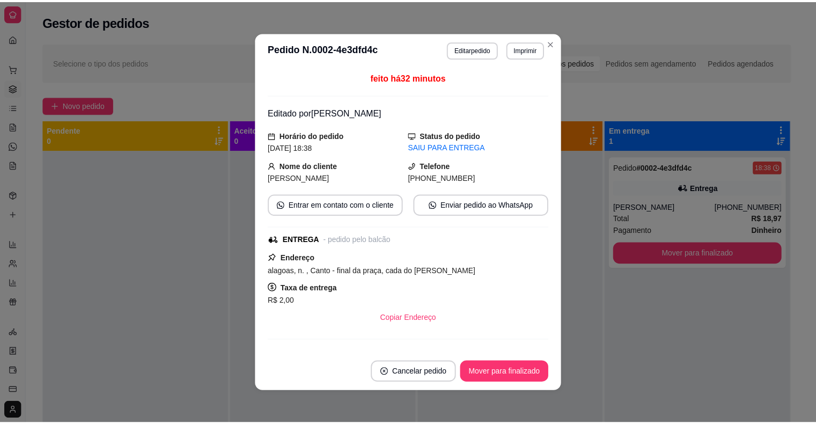
scroll to position [198, 0]
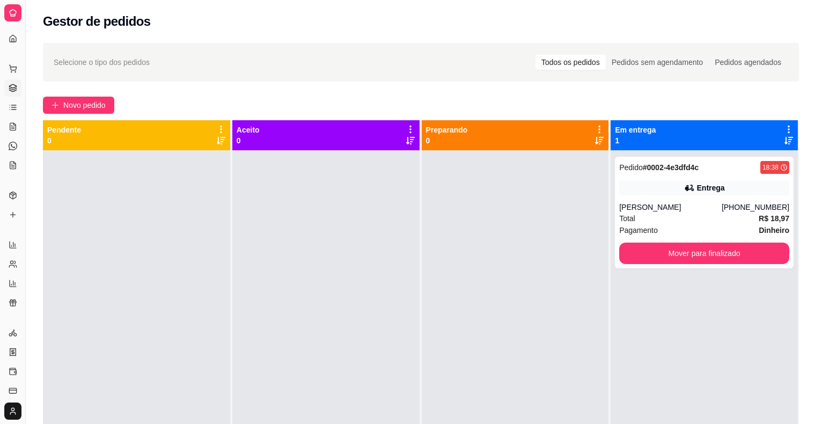
click at [10, 6] on div at bounding box center [12, 12] width 17 height 17
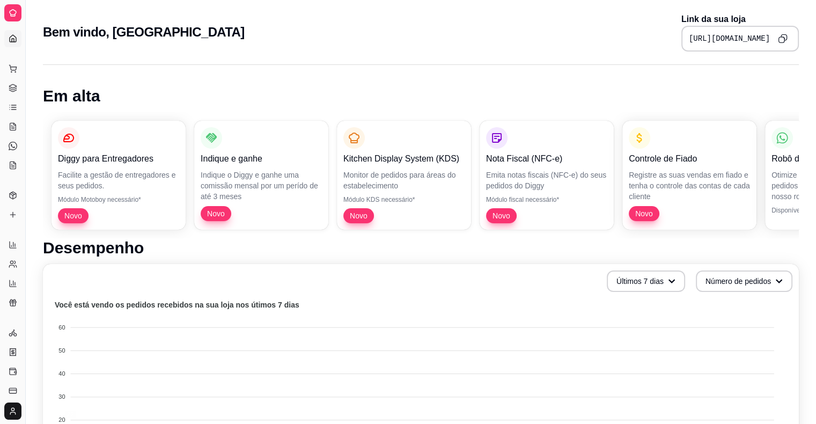
click at [10, 6] on div at bounding box center [12, 12] width 17 height 17
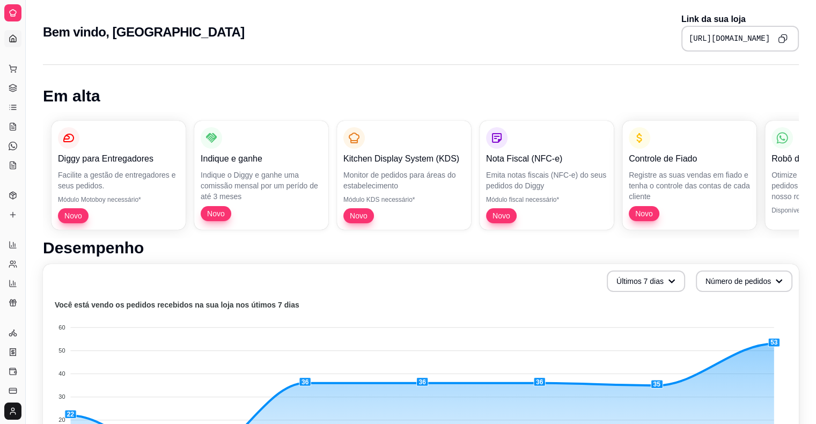
click at [10, 6] on div at bounding box center [12, 12] width 17 height 17
click at [5, 25] on div "Diggy Sistema de Gestão B Burguer House ..." at bounding box center [12, 13] width 25 height 26
click at [5, 33] on link "Dashboard" at bounding box center [12, 38] width 17 height 17
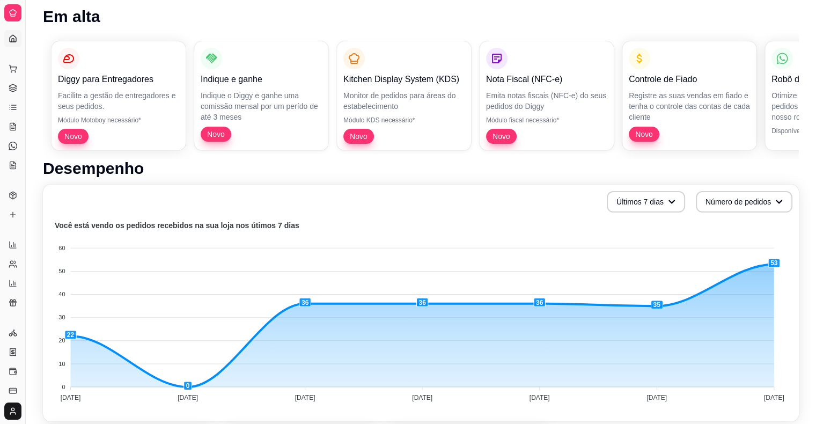
scroll to position [268, 0]
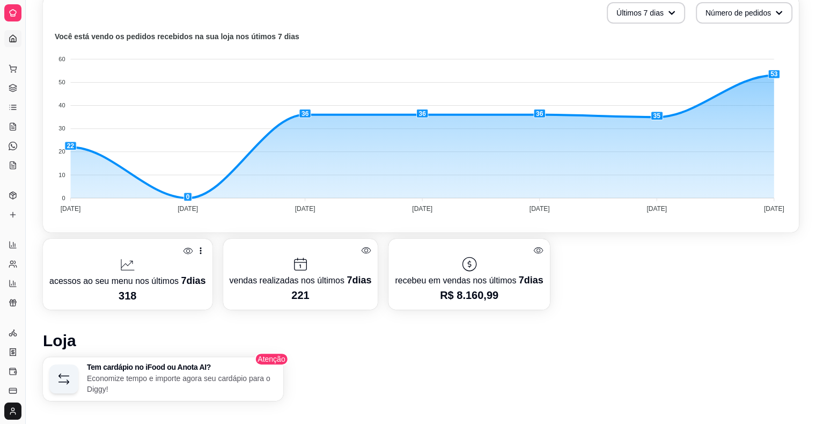
click at [0, 93] on div "Dia a dia Pedidos balcão (PDV) Gestor de Pedidos Lista de Pedidos Salão / Mesas…" at bounding box center [12, 117] width 25 height 122
click at [9, 93] on link "Gestor de Pedidos" at bounding box center [12, 87] width 17 height 17
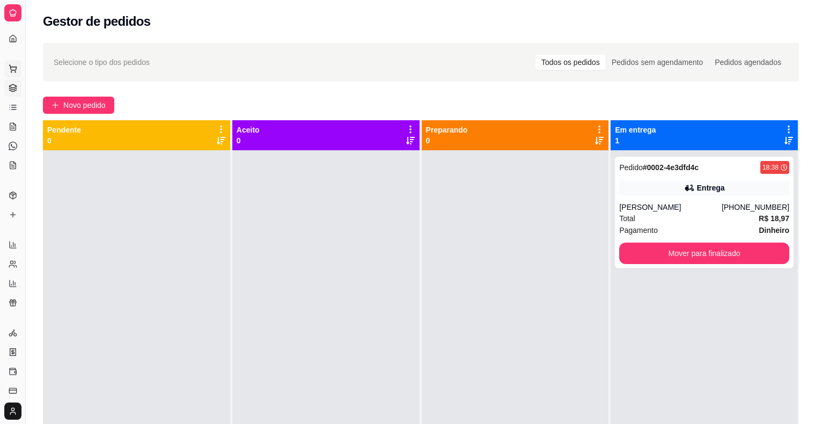
click at [6, 70] on button "Pedidos balcão (PDV)" at bounding box center [12, 68] width 17 height 17
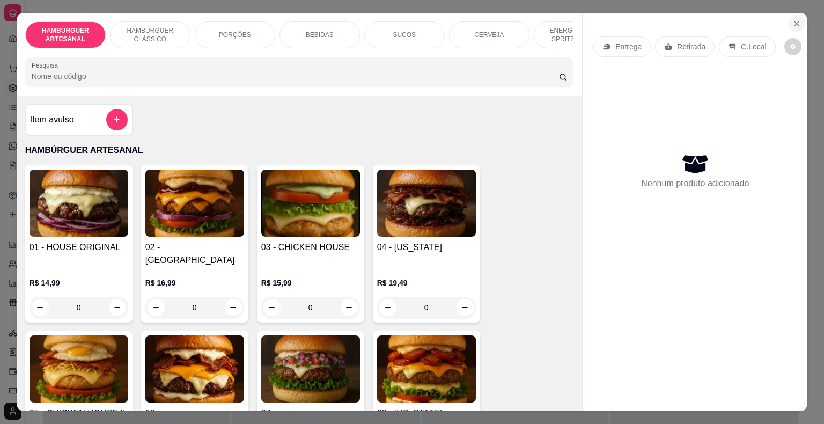
click at [797, 25] on button "Close" at bounding box center [796, 23] width 17 height 17
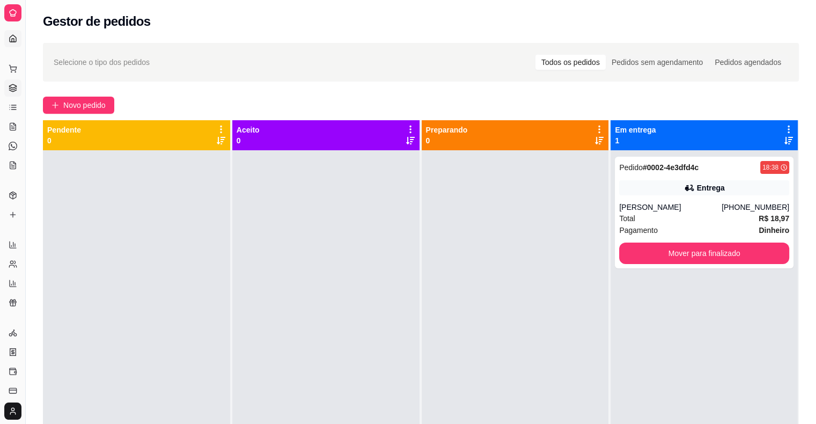
click at [11, 38] on icon at bounding box center [13, 38] width 9 height 9
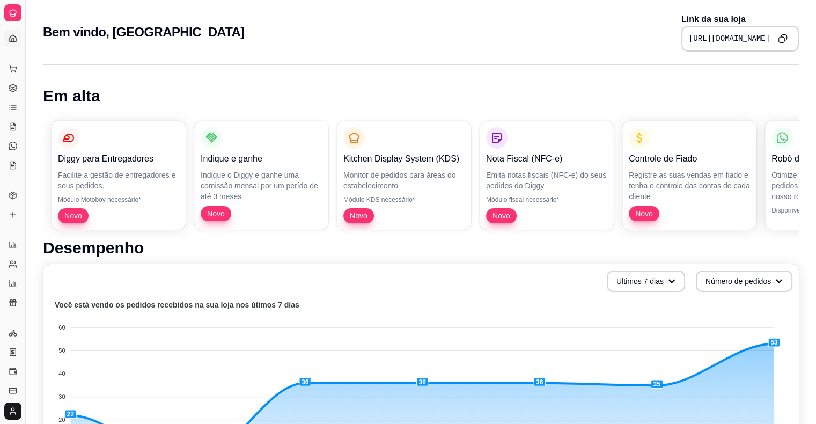
drag, startPoint x: 26, startPoint y: 25, endPoint x: 36, endPoint y: 26, distance: 10.7
drag, startPoint x: 27, startPoint y: 31, endPoint x: 17, endPoint y: 46, distance: 18.9
drag, startPoint x: 27, startPoint y: 54, endPoint x: 39, endPoint y: 55, distance: 11.8
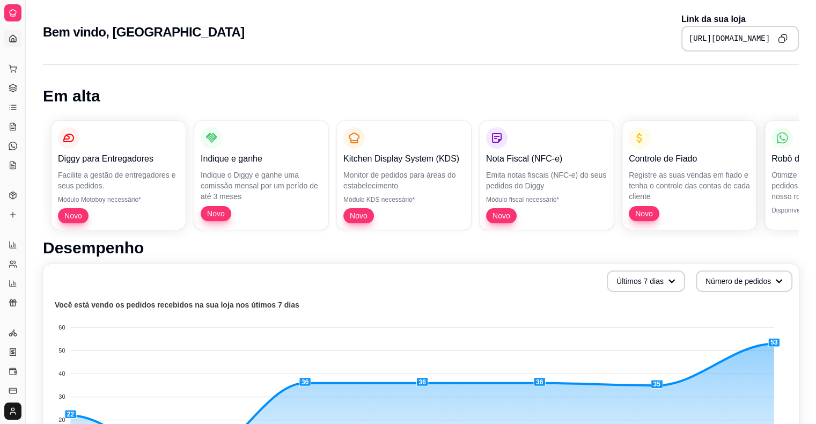
drag, startPoint x: 25, startPoint y: 55, endPoint x: 26, endPoint y: 69, distance: 14.0
click at [14, 16] on icon at bounding box center [13, 13] width 9 height 9
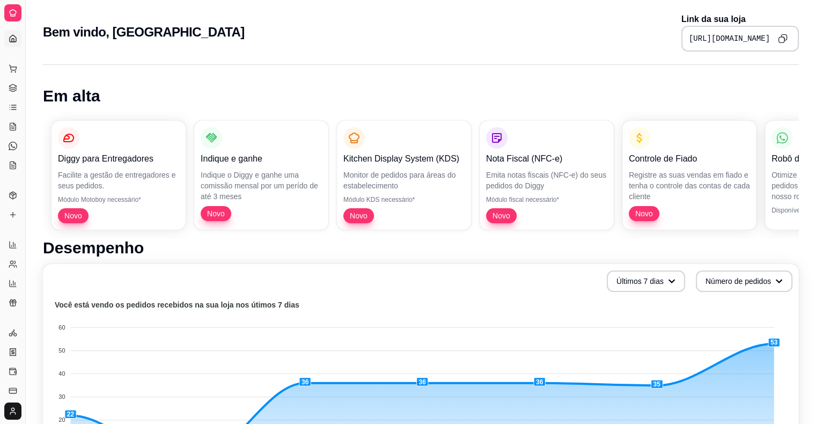
click at [14, 16] on icon at bounding box center [13, 13] width 9 height 9
drag, startPoint x: 27, startPoint y: 31, endPoint x: 54, endPoint y: 36, distance: 27.4
click at [19, 32] on link "Dashboard" at bounding box center [12, 38] width 17 height 17
click at [17, 43] on div "Dia a dia" at bounding box center [12, 51] width 17 height 17
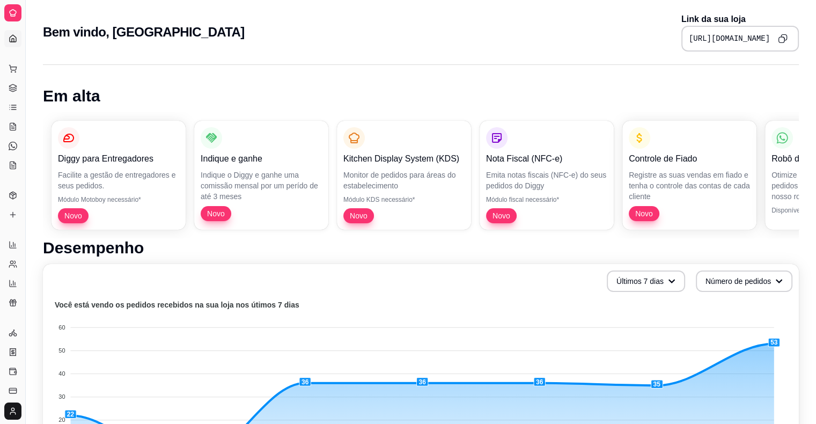
click at [11, 38] on icon at bounding box center [13, 38] width 9 height 9
drag, startPoint x: 19, startPoint y: 70, endPoint x: 50, endPoint y: 55, distance: 35.1
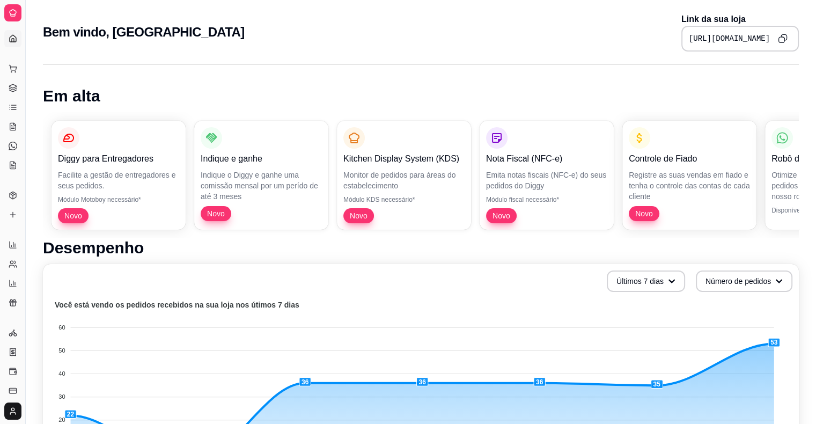
click at [50, 55] on div "Bem vindo, [GEOGRAPHIC_DATA] Link da sua loja [URL][DOMAIN_NAME]" at bounding box center [421, 29] width 791 height 58
drag, startPoint x: 19, startPoint y: 83, endPoint x: 56, endPoint y: 57, distance: 45.4
drag, startPoint x: 26, startPoint y: 57, endPoint x: 54, endPoint y: 63, distance: 28.5
drag, startPoint x: 54, startPoint y: 63, endPoint x: 27, endPoint y: 48, distance: 31.0
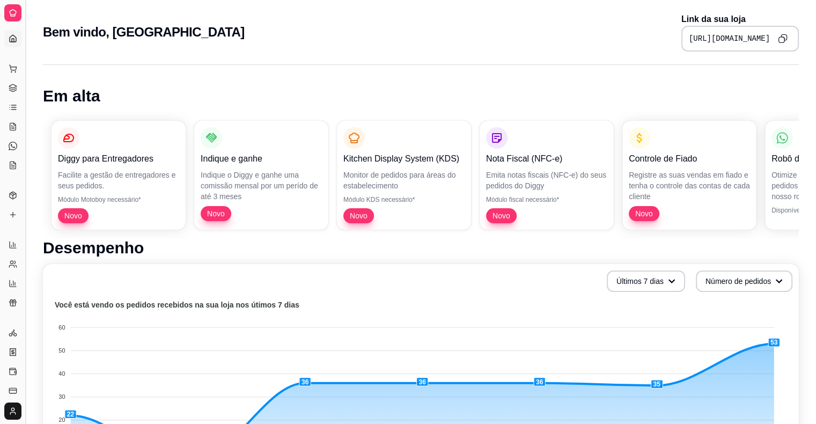
click at [27, 48] on button "Toggle Sidebar" at bounding box center [25, 212] width 9 height 424
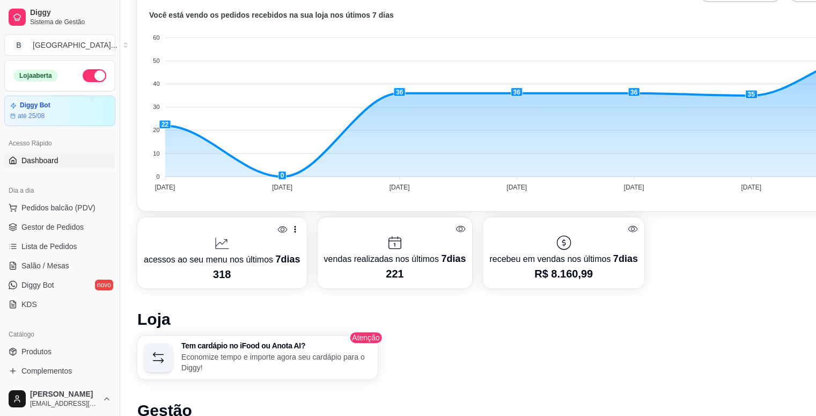
scroll to position [264, 0]
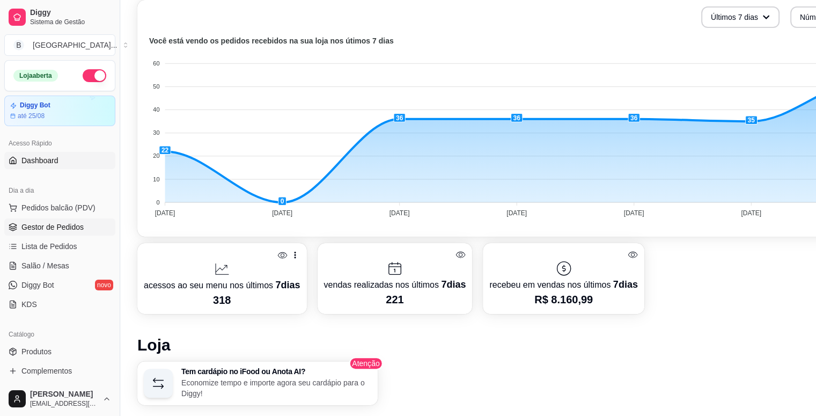
click at [62, 224] on span "Gestor de Pedidos" at bounding box center [52, 227] width 62 height 11
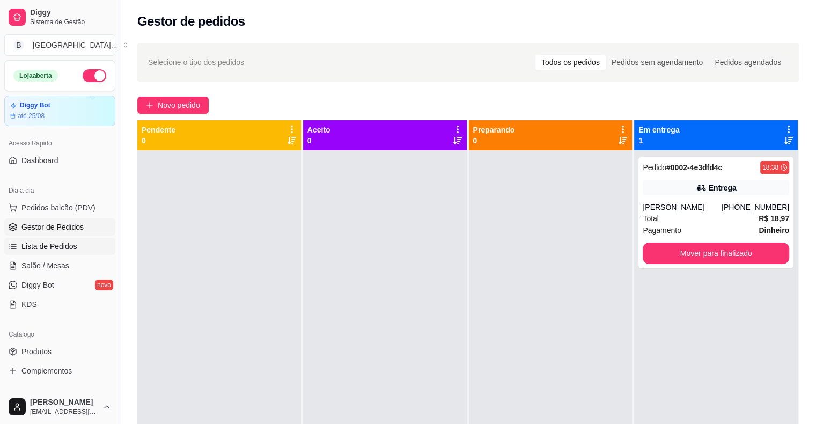
click at [68, 244] on span "Lista de Pedidos" at bounding box center [49, 246] width 56 height 11
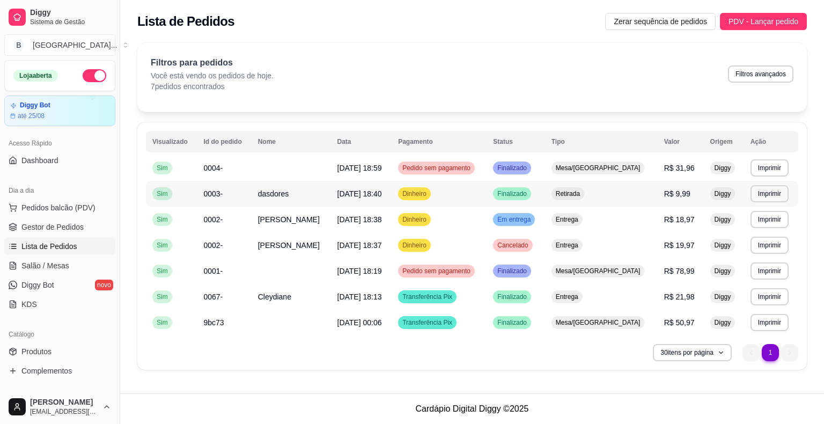
click at [428, 190] on span "Dinheiro" at bounding box center [414, 193] width 28 height 9
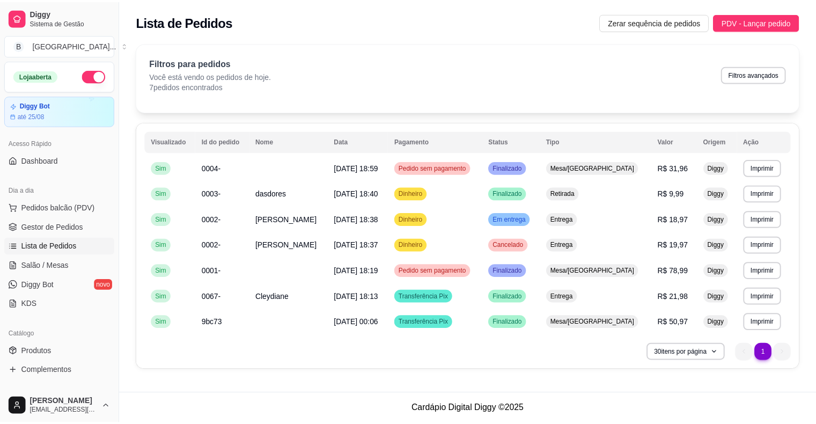
scroll to position [1, 0]
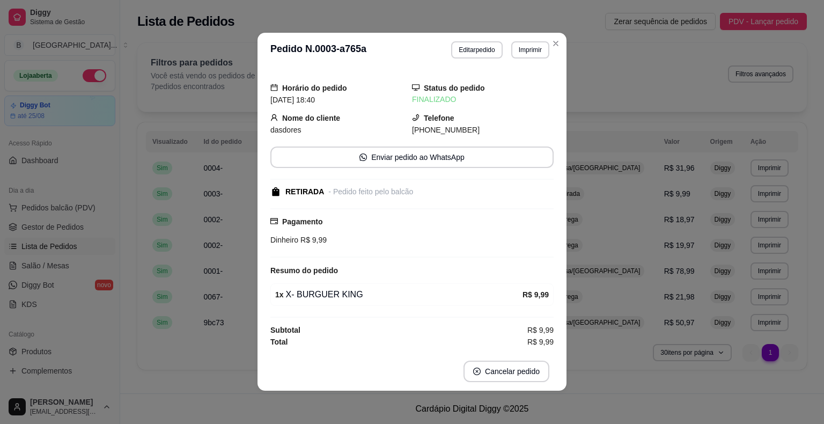
click at [744, 263] on td "**********" at bounding box center [771, 271] width 54 height 26
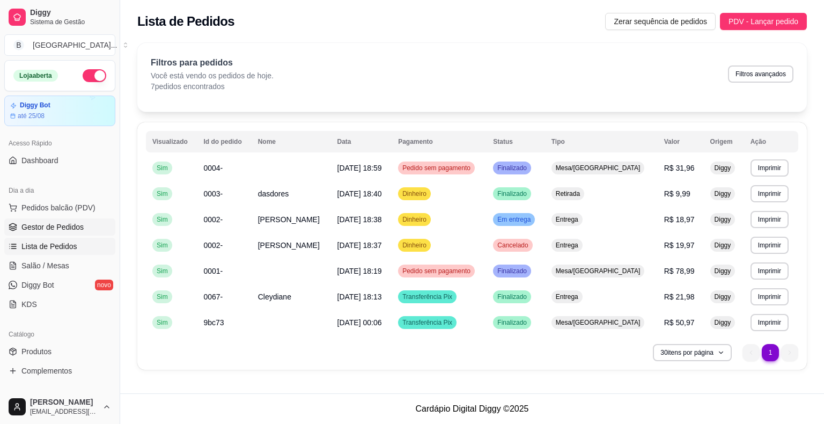
click at [56, 231] on span "Gestor de Pedidos" at bounding box center [52, 227] width 62 height 11
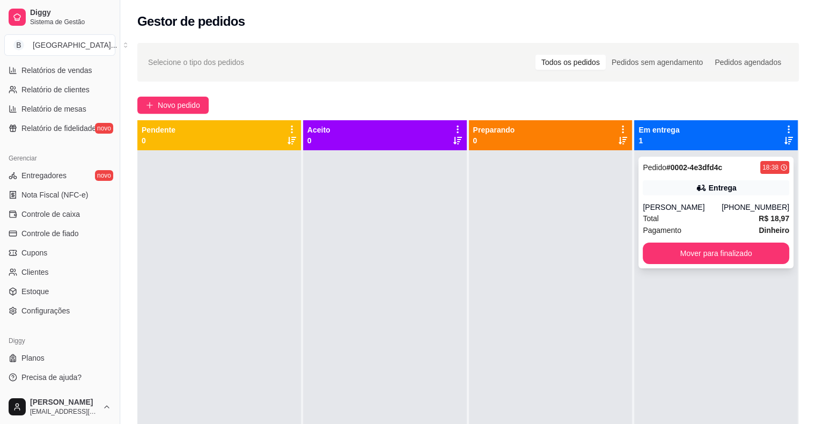
click at [715, 207] on div "[PERSON_NAME]" at bounding box center [682, 207] width 79 height 11
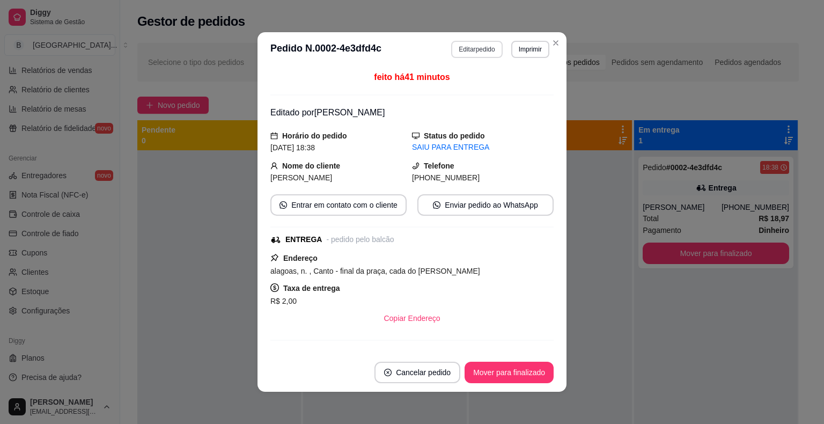
click at [468, 45] on button "Editar pedido" at bounding box center [476, 49] width 51 height 17
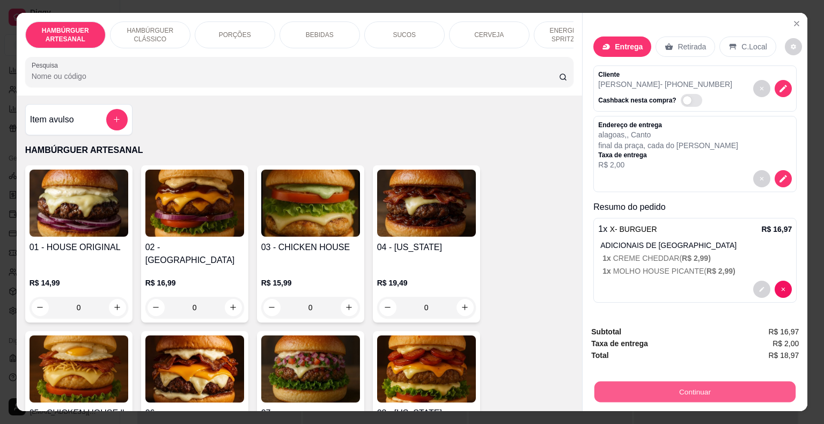
click at [666, 385] on button "Continuar" at bounding box center [695, 392] width 201 height 21
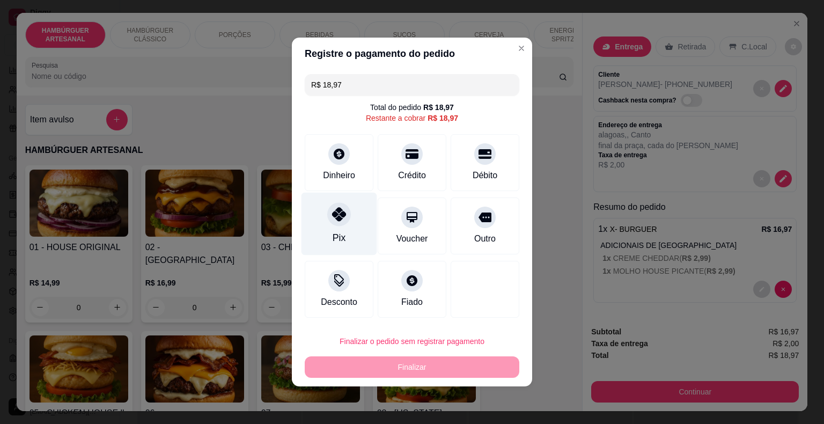
click at [318, 219] on div "Pix" at bounding box center [340, 224] width 76 height 63
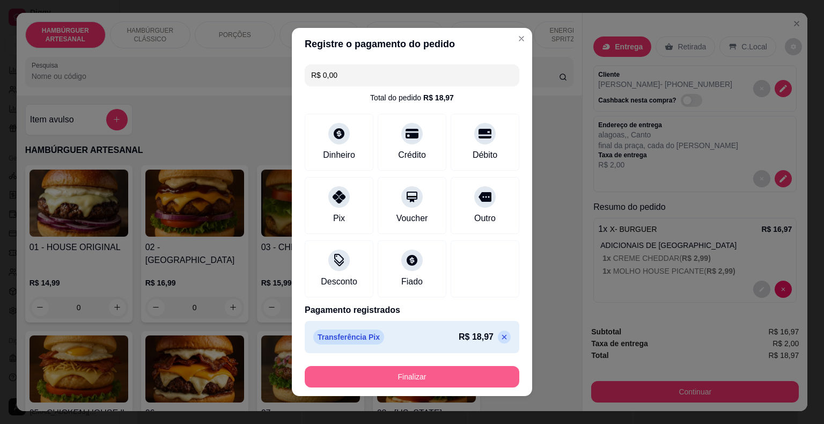
click at [441, 381] on button "Finalizar" at bounding box center [412, 376] width 215 height 21
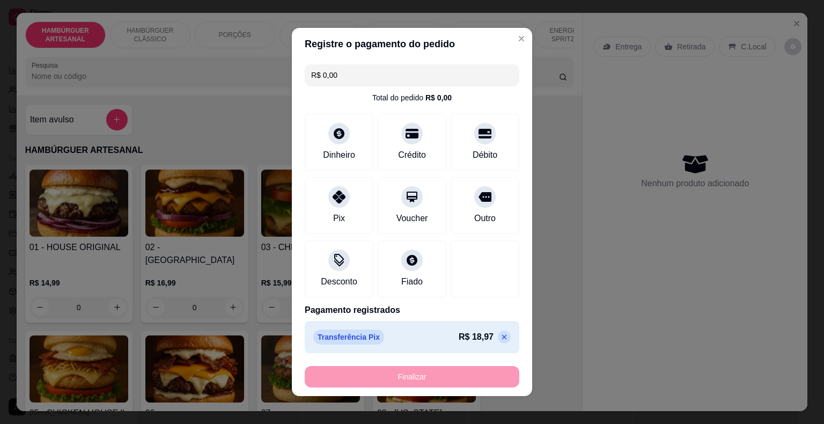
type input "-R$ 18,97"
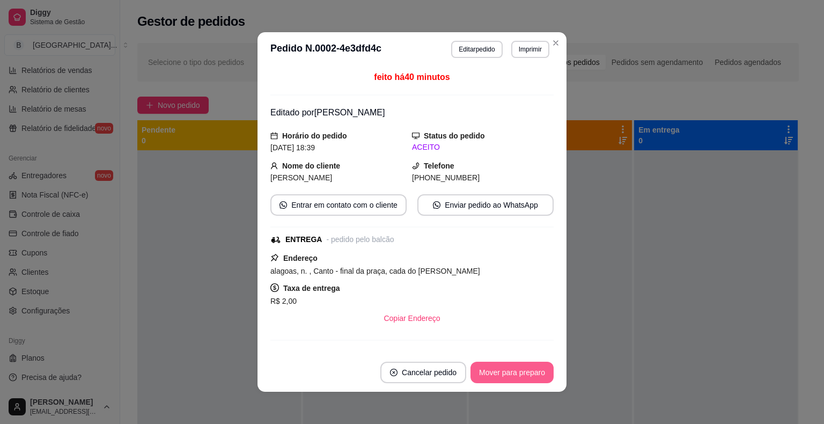
click at [498, 377] on button "Mover para preparo" at bounding box center [512, 372] width 83 height 21
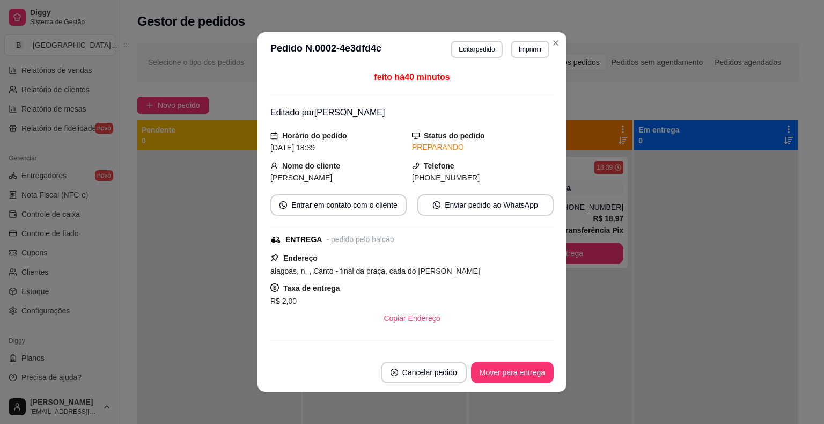
scroll to position [2, 0]
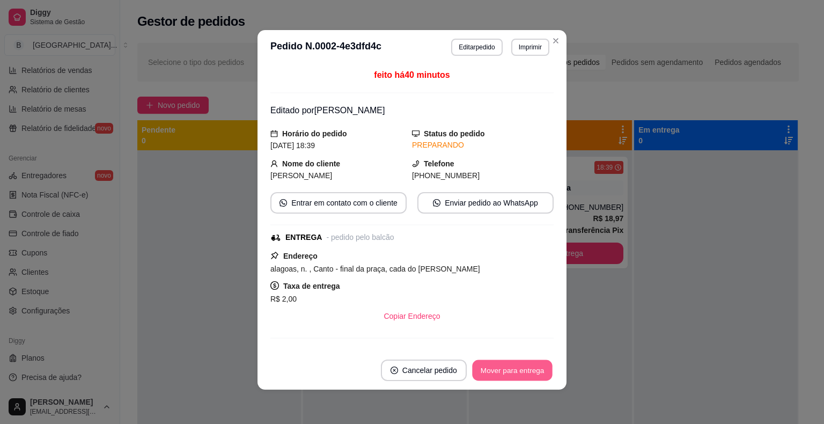
click at [517, 368] on button "Mover para entrega" at bounding box center [512, 370] width 81 height 21
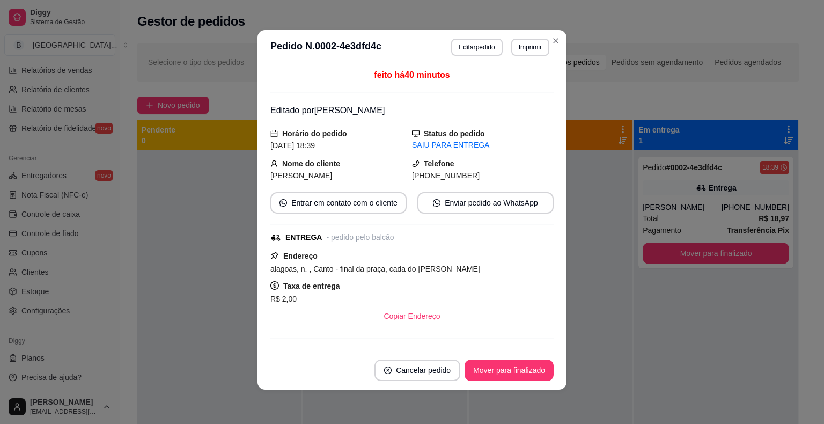
scroll to position [174, 0]
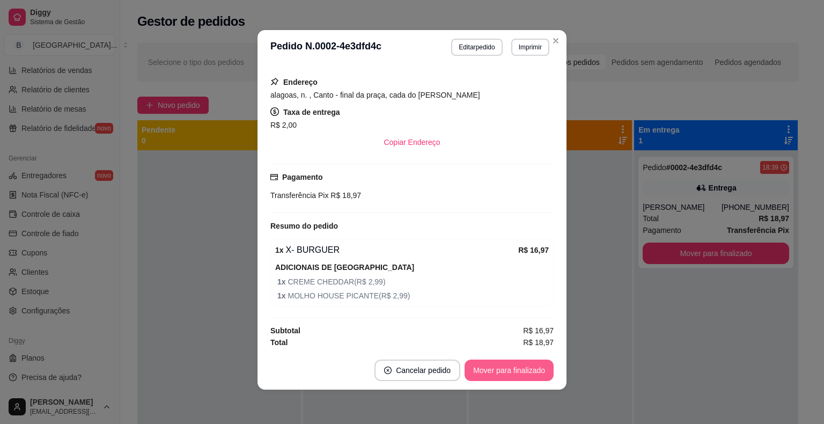
click at [505, 373] on button "Mover para finalizado" at bounding box center [509, 370] width 89 height 21
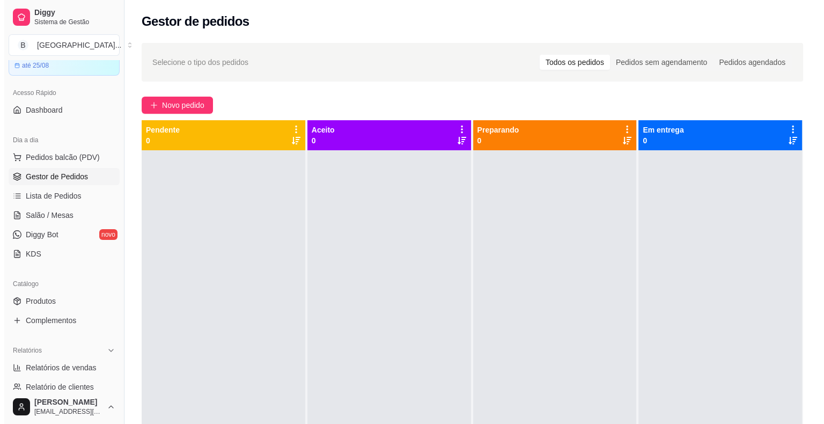
scroll to position [26, 0]
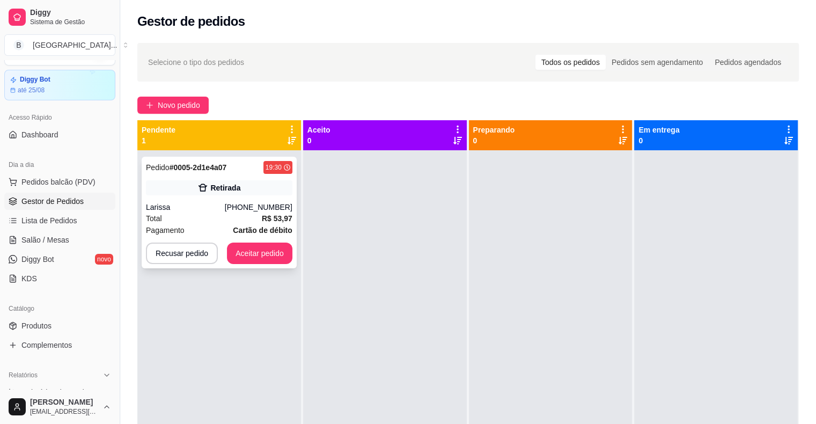
click at [243, 204] on div "[PHONE_NUMBER]" at bounding box center [259, 207] width 68 height 11
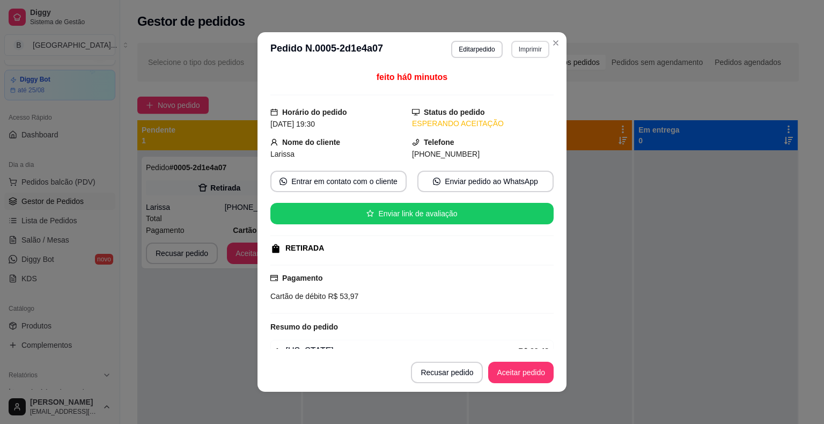
click at [529, 52] on button "Imprimir" at bounding box center [530, 49] width 38 height 17
click at [524, 84] on button "IMPRESSORA" at bounding box center [508, 86] width 78 height 17
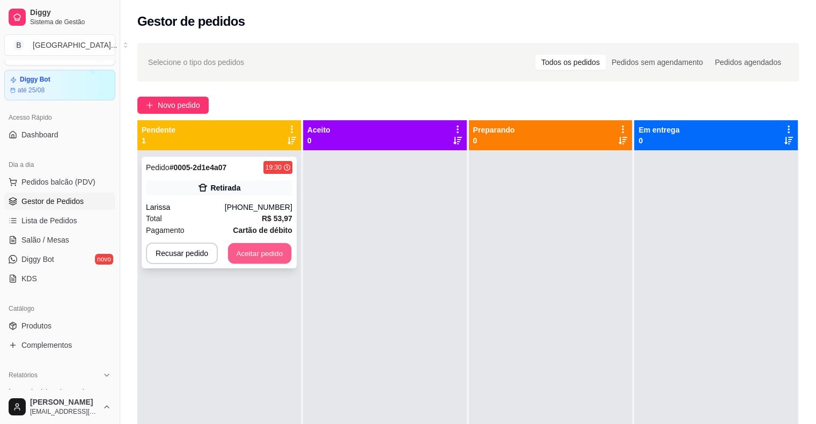
click at [248, 253] on button "Aceitar pedido" at bounding box center [259, 253] width 63 height 21
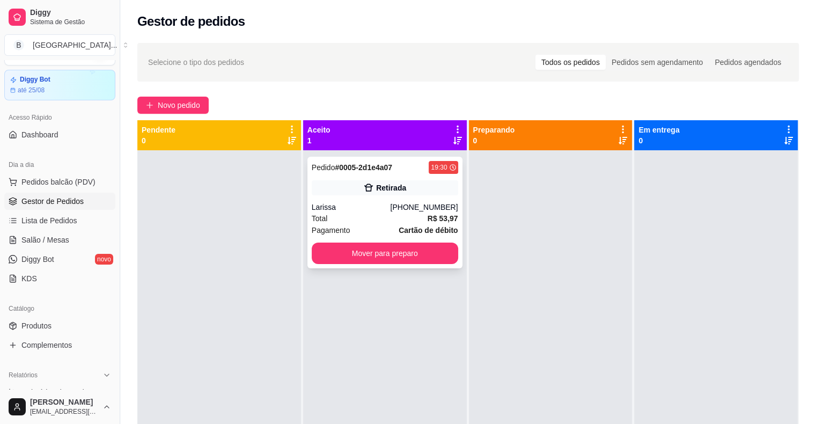
click at [382, 267] on div "Pedido # 0005-2d1e4a07 19:30 Retirada Larissa [PHONE_NUMBER] Total R$ 53,97 Pag…" at bounding box center [385, 213] width 155 height 112
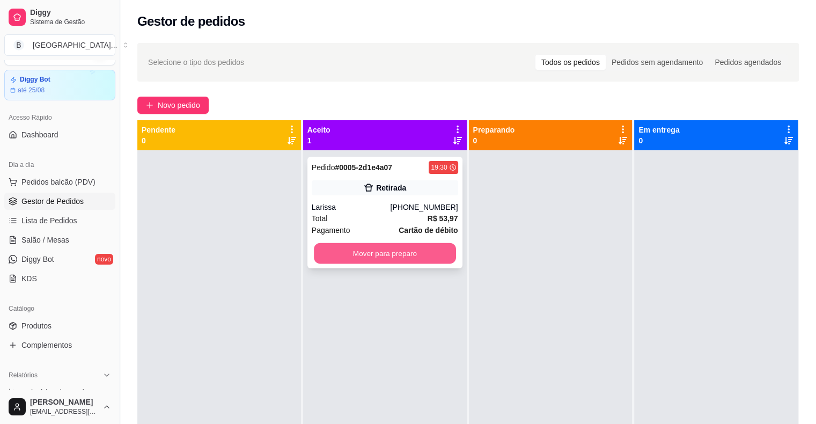
click at [330, 248] on button "Mover para preparo" at bounding box center [385, 253] width 142 height 21
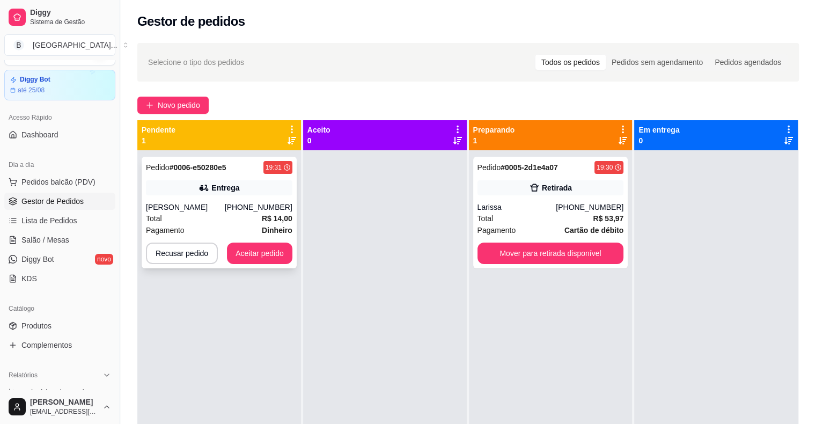
click at [191, 213] on div "Total R$ 14,00" at bounding box center [219, 219] width 147 height 12
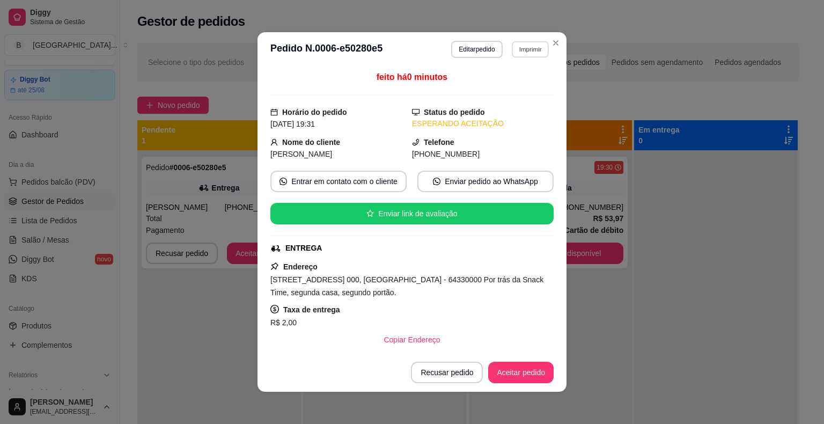
click at [538, 48] on button "Imprimir" at bounding box center [530, 49] width 37 height 17
click at [528, 84] on button "IMPRESSORA" at bounding box center [507, 86] width 75 height 17
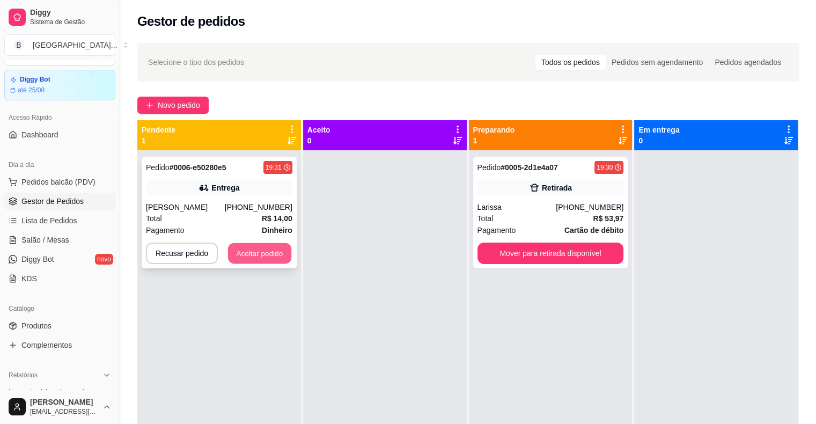
click at [255, 243] on button "Aceitar pedido" at bounding box center [259, 253] width 63 height 21
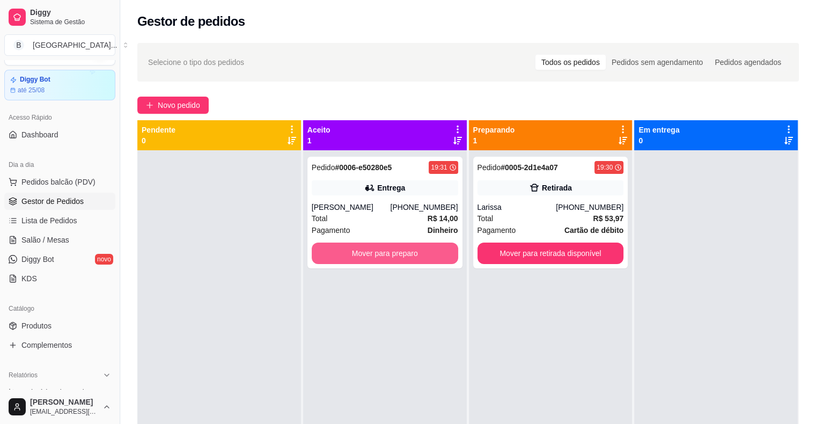
click at [331, 243] on button "Mover para preparo" at bounding box center [385, 253] width 147 height 21
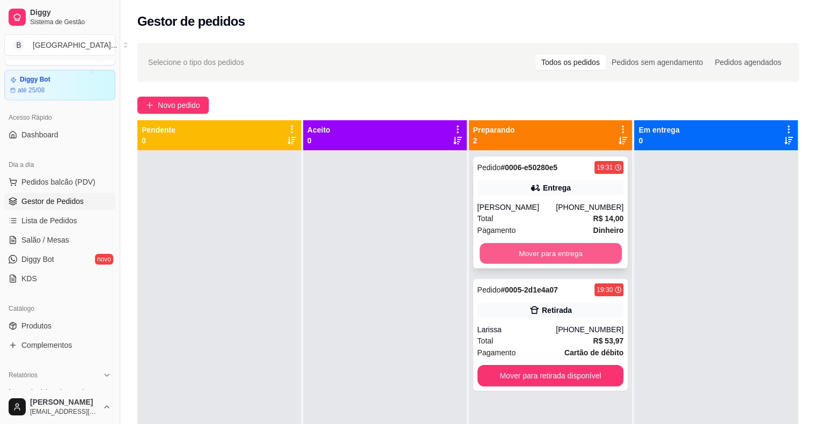
click at [577, 248] on button "Mover para entrega" at bounding box center [551, 253] width 142 height 21
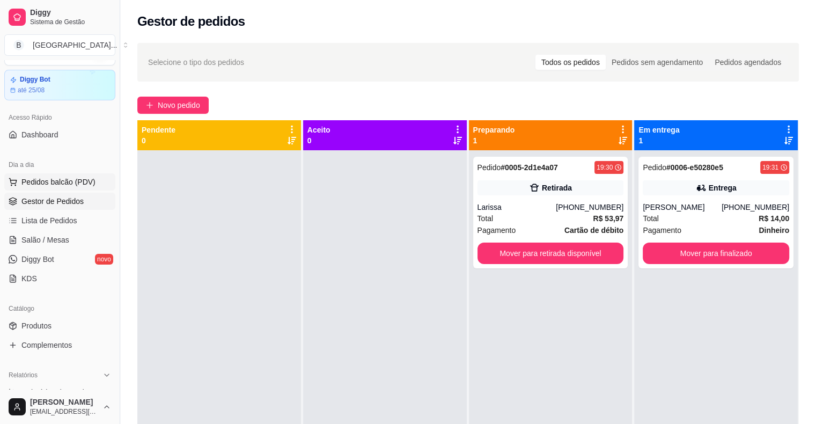
click at [80, 178] on span "Pedidos balcão (PDV)" at bounding box center [58, 182] width 74 height 11
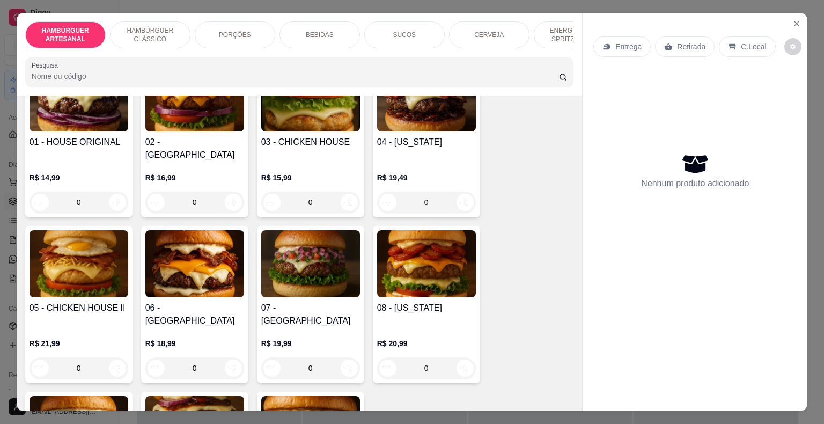
scroll to position [107, 0]
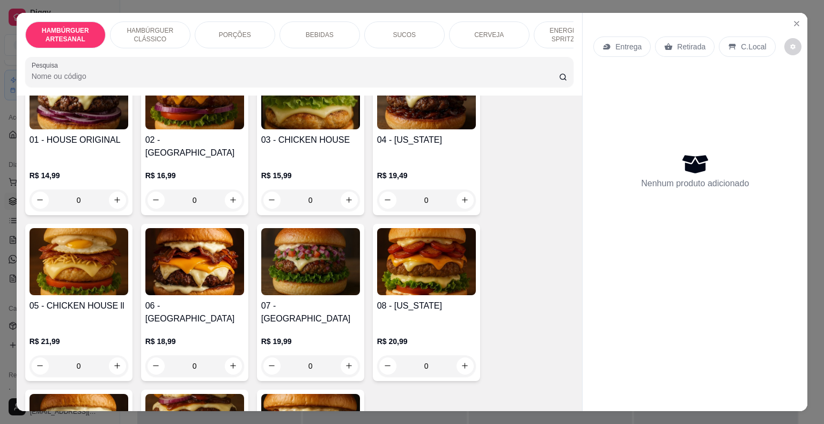
click at [242, 31] on p "PORÇÕES" at bounding box center [235, 35] width 32 height 9
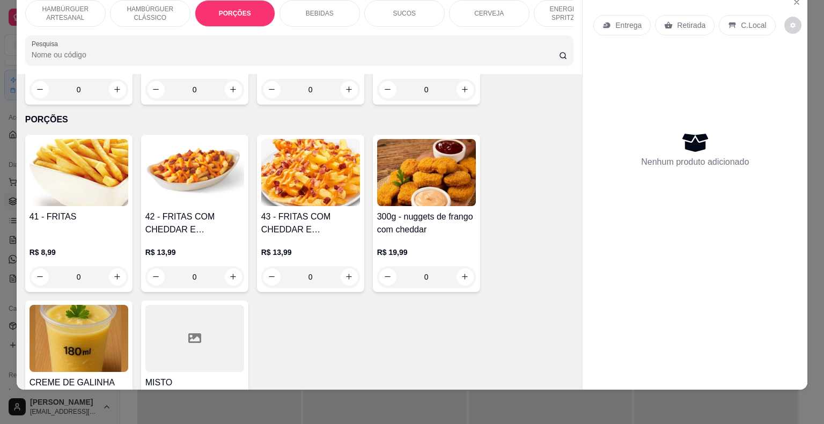
scroll to position [0, 0]
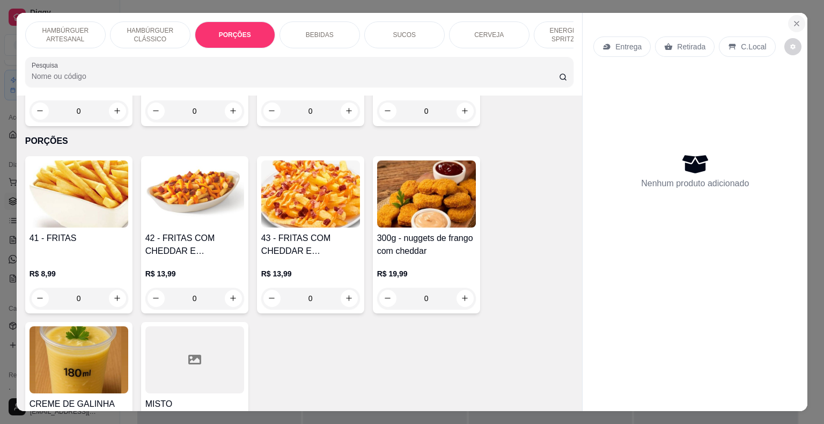
click at [792, 26] on button "Close" at bounding box center [796, 23] width 17 height 17
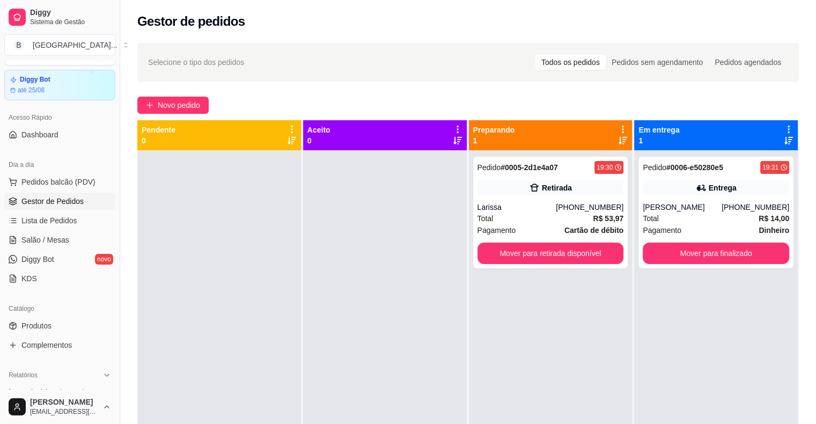
click at [54, 197] on span "Gestor de Pedidos" at bounding box center [52, 201] width 62 height 11
drag, startPoint x: 54, startPoint y: 197, endPoint x: 54, endPoint y: 189, distance: 8.1
click at [54, 192] on ul "Pedidos balcão (PDV) Gestor de Pedidos Lista de Pedidos Salão / Mesas Diggy Bot…" at bounding box center [59, 230] width 111 height 114
click at [54, 189] on button "Pedidos balcão (PDV)" at bounding box center [59, 181] width 111 height 17
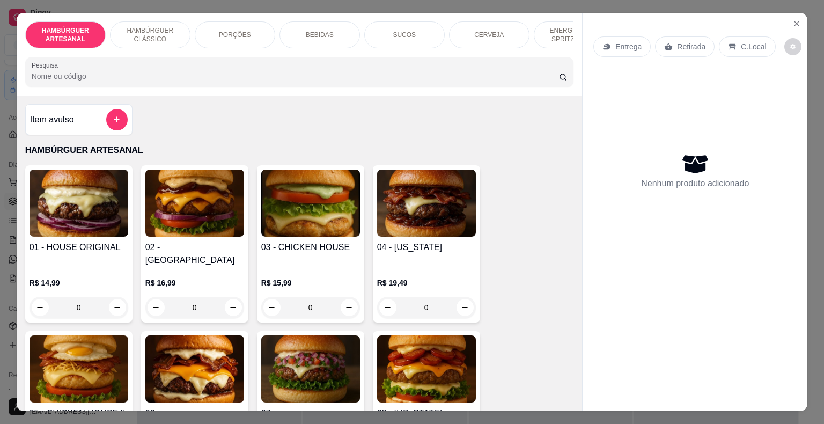
click at [243, 25] on div "PORÇÕES" at bounding box center [235, 34] width 81 height 27
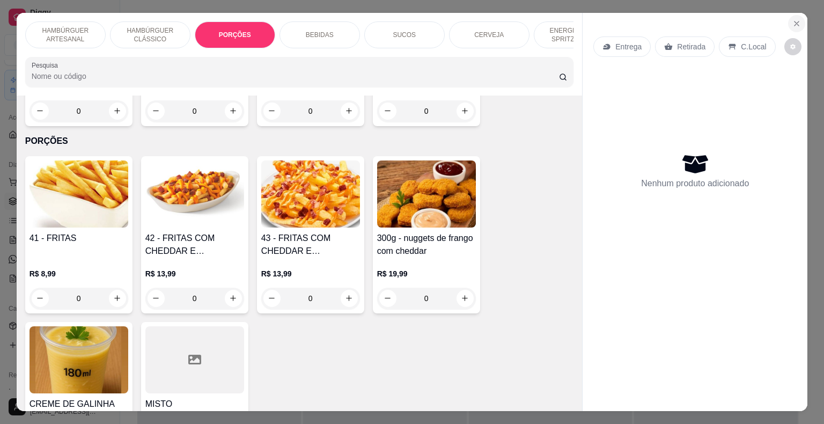
click at [788, 25] on button "Close" at bounding box center [796, 23] width 17 height 17
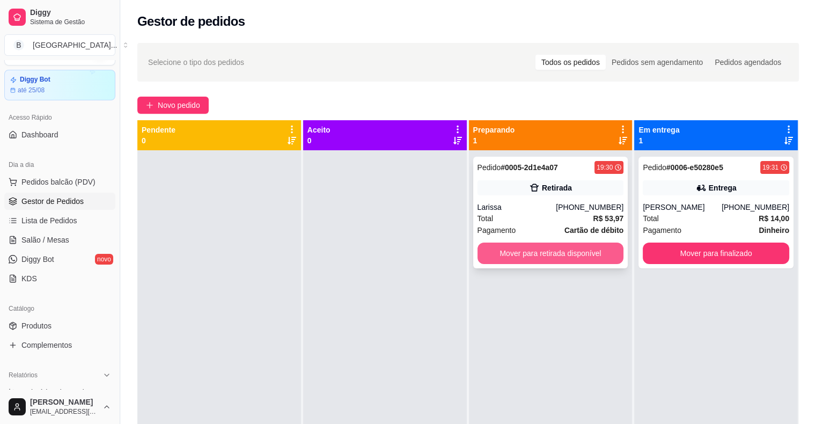
click at [605, 248] on button "Mover para retirada disponível" at bounding box center [551, 253] width 147 height 21
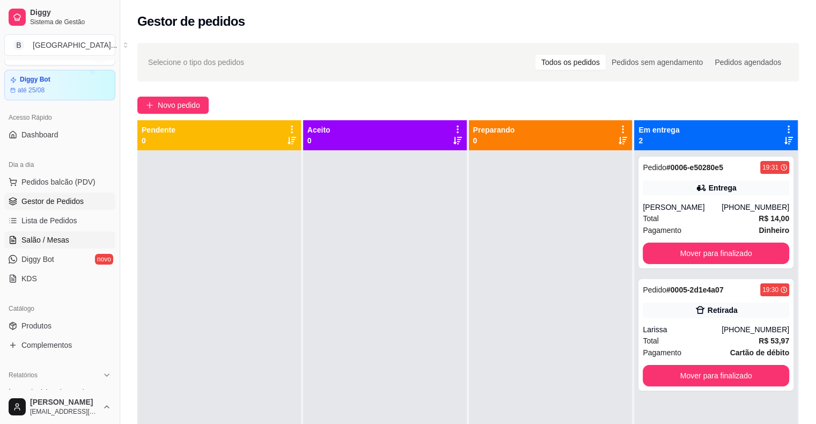
click at [65, 239] on span "Salão / Mesas" at bounding box center [45, 240] width 48 height 11
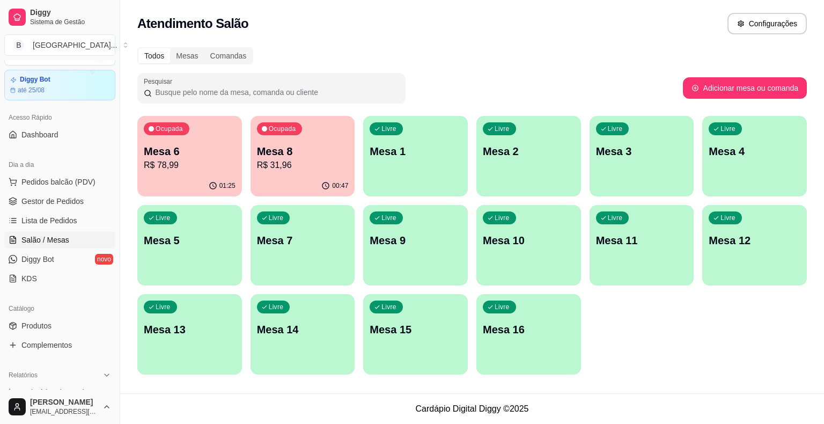
click at [243, 170] on div "Ocupada Mesa 6 R$ 78,99 01:25 Ocupada Mesa 8 R$ 31,96 00:47 Livre Mesa 1 Livre …" at bounding box center [472, 245] width 670 height 259
click at [231, 179] on div "01:25" at bounding box center [189, 185] width 101 height 20
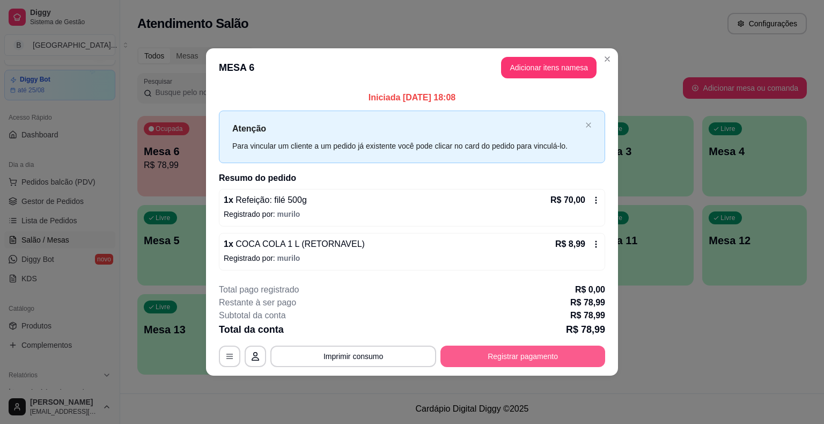
click at [553, 354] on button "Registrar pagamento" at bounding box center [523, 356] width 165 height 21
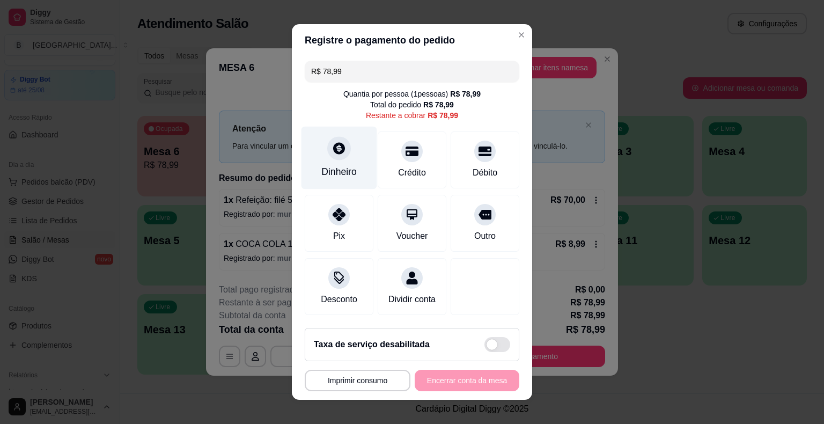
click at [356, 170] on div "Dinheiro" at bounding box center [340, 158] width 76 height 63
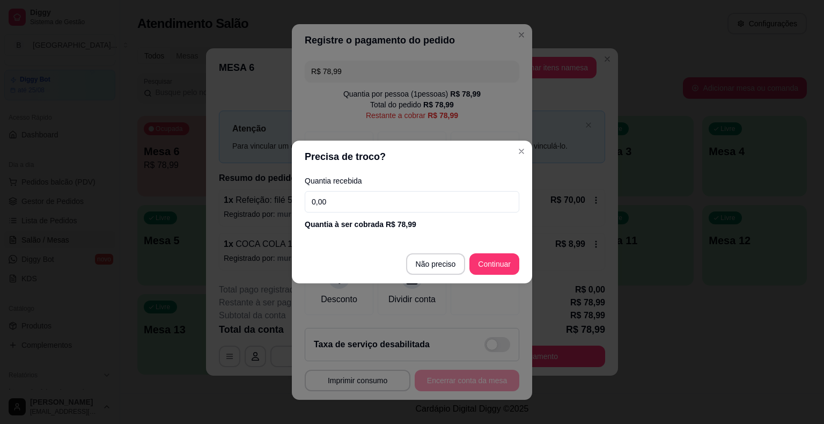
click at [359, 202] on input "0,00" at bounding box center [412, 201] width 215 height 21
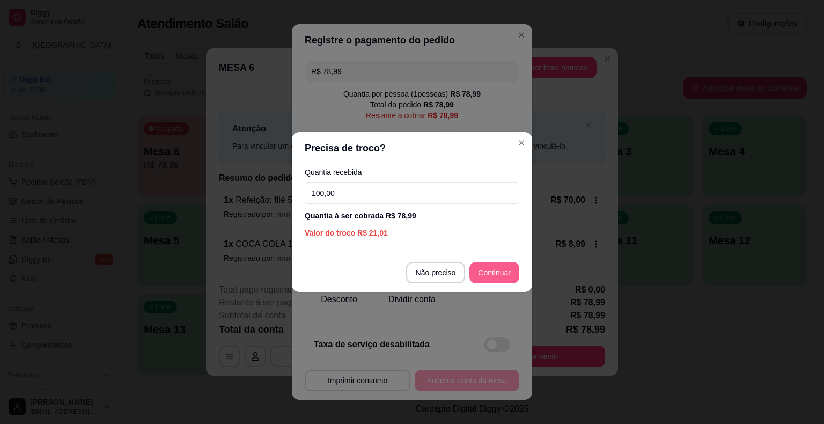
type input "100,00"
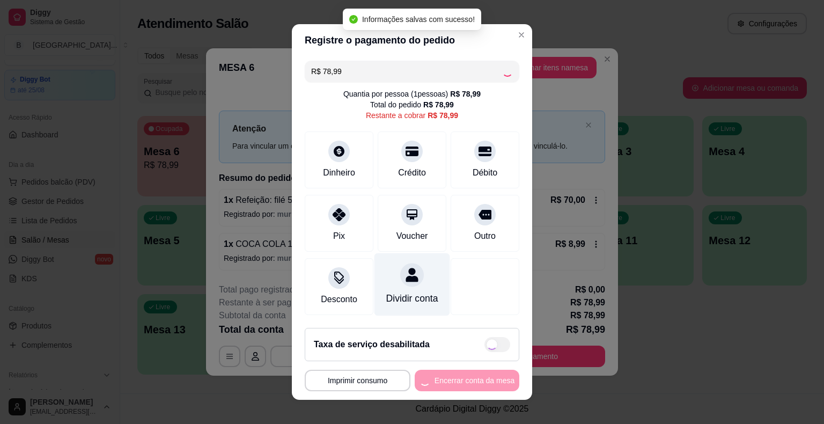
type input "R$ 0,00"
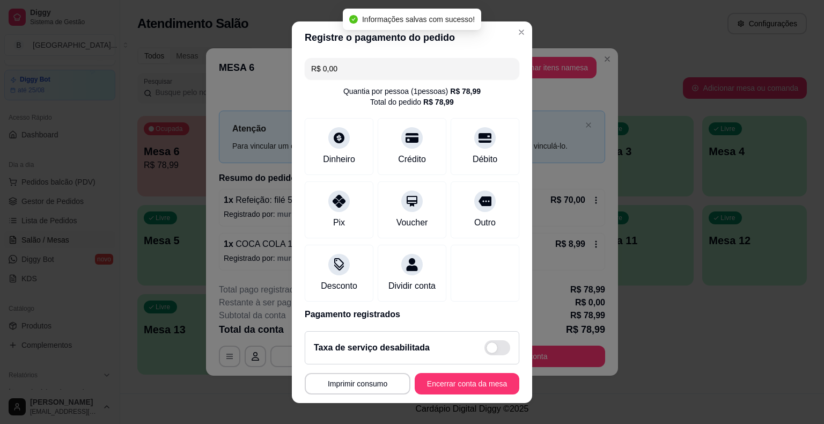
scroll to position [50, 0]
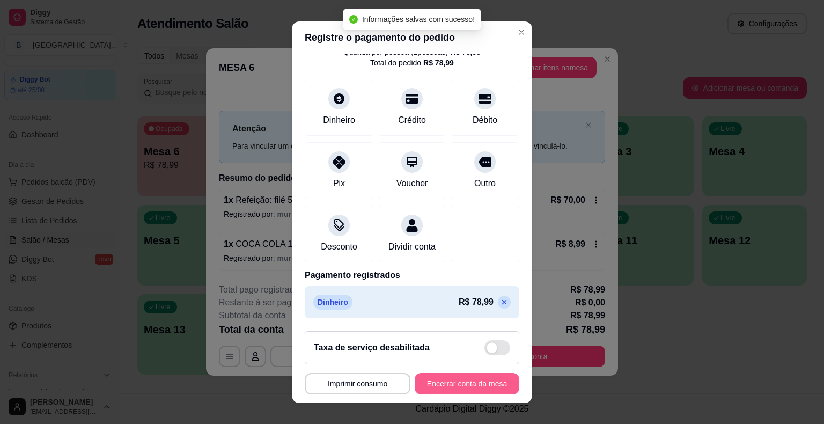
click at [438, 381] on button "Encerrar conta da mesa" at bounding box center [467, 383] width 105 height 21
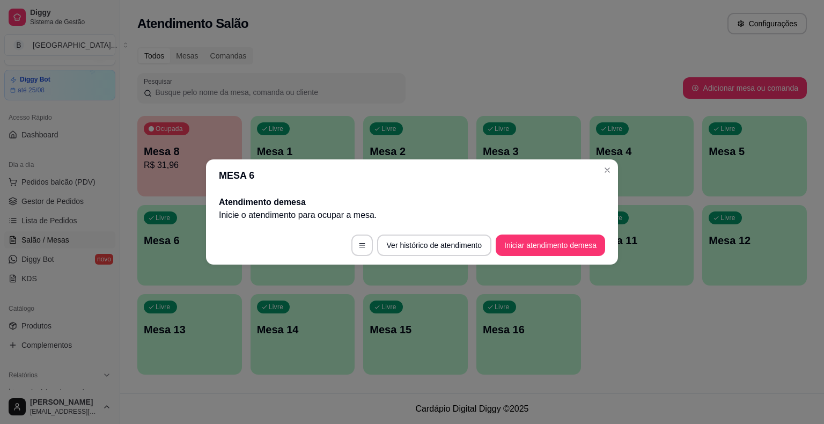
click at [413, 316] on div "Livre Mesa 15" at bounding box center [415, 328] width 105 height 68
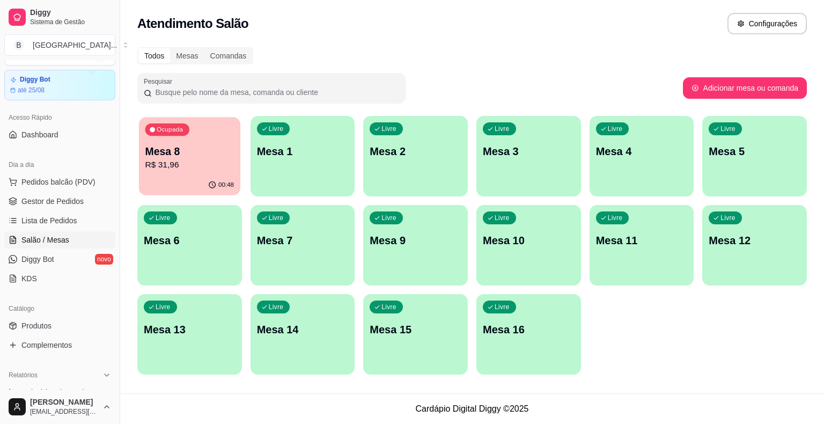
click at [140, 149] on div "Ocupada Mesa 8 R$ 31,96" at bounding box center [189, 146] width 101 height 58
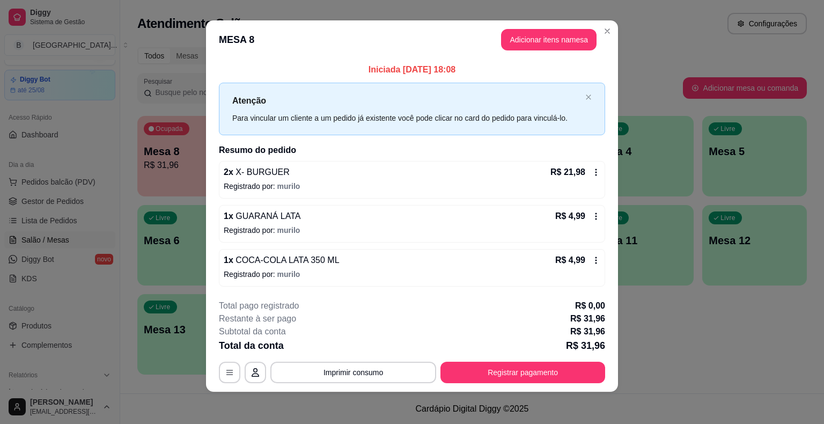
scroll to position [7, 0]
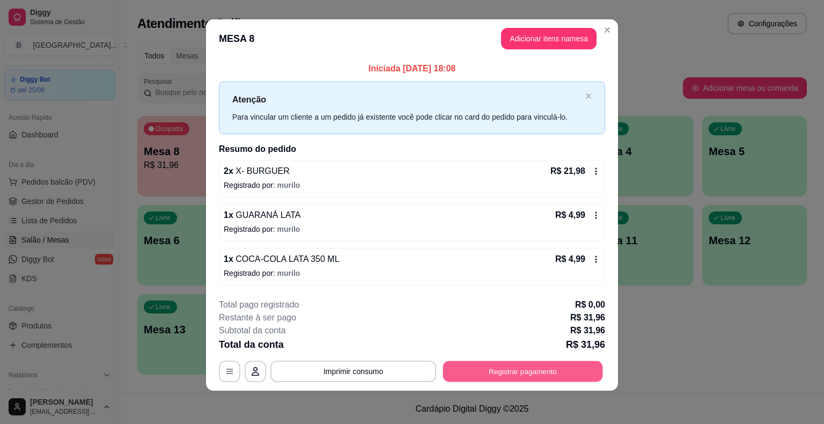
click at [565, 371] on button "Registrar pagamento" at bounding box center [523, 371] width 160 height 21
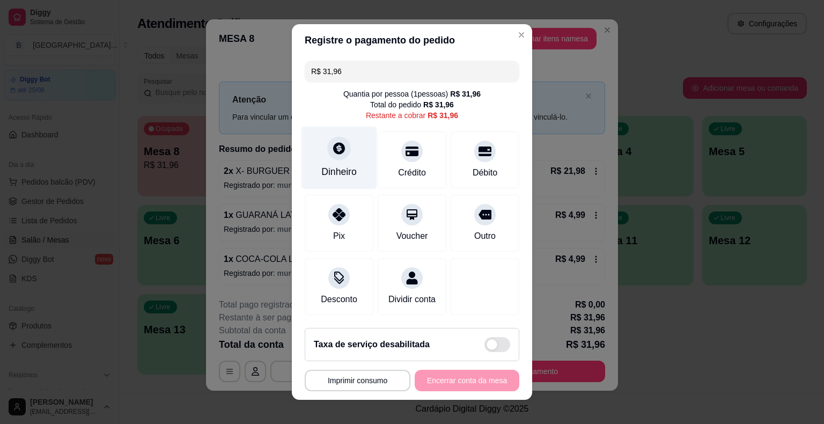
click at [349, 159] on div "Dinheiro" at bounding box center [340, 158] width 76 height 63
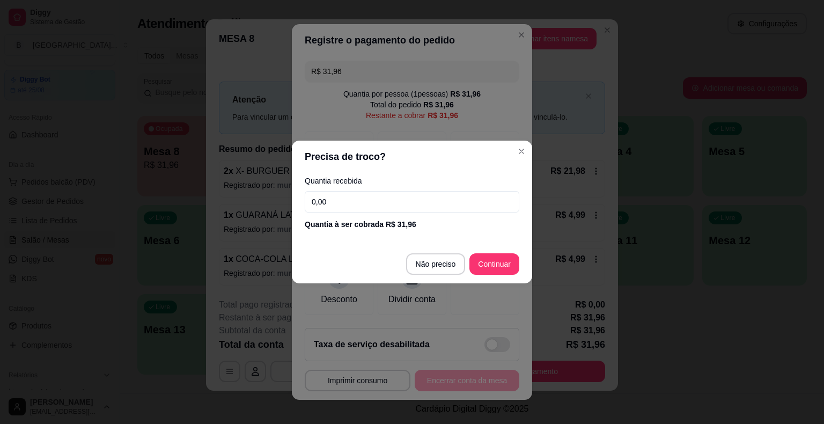
click at [357, 205] on input "0,00" at bounding box center [412, 201] width 215 height 21
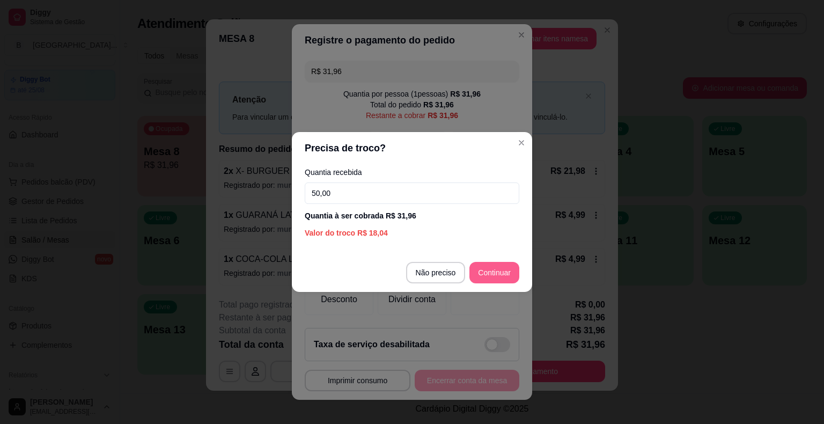
type input "50,00"
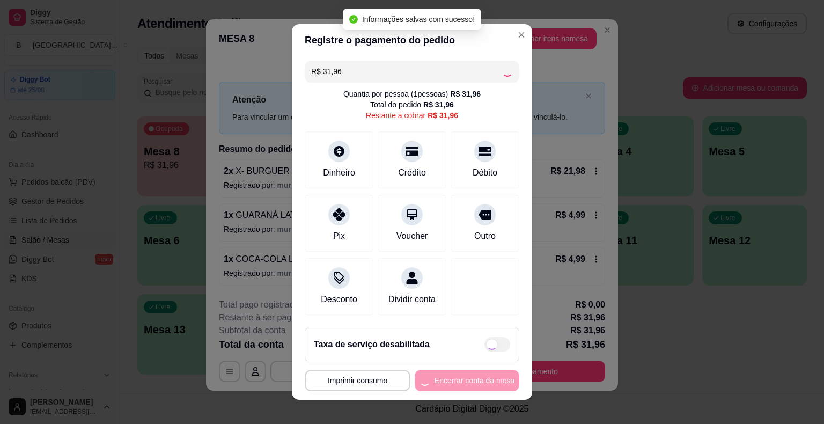
type input "R$ 0,00"
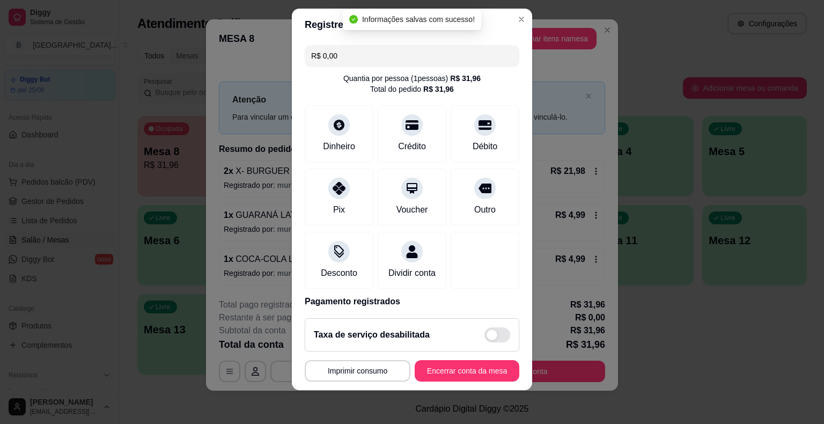
scroll to position [13, 0]
click at [477, 377] on button "Encerrar conta da mesa" at bounding box center [467, 370] width 105 height 21
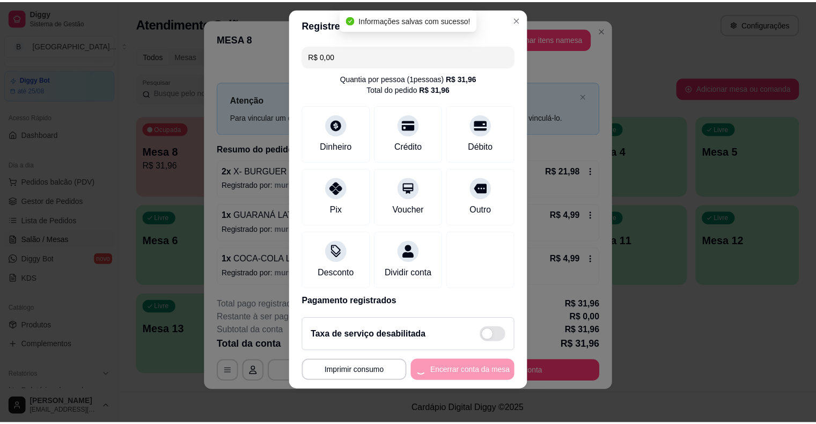
scroll to position [0, 0]
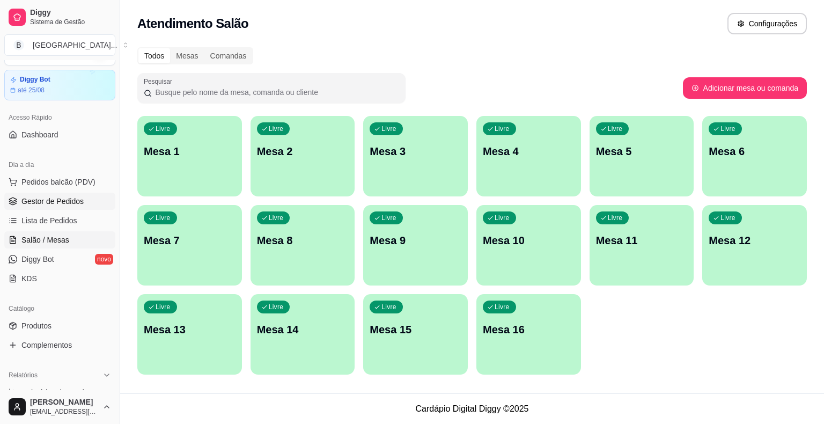
click at [71, 193] on link "Gestor de Pedidos" at bounding box center [59, 201] width 111 height 17
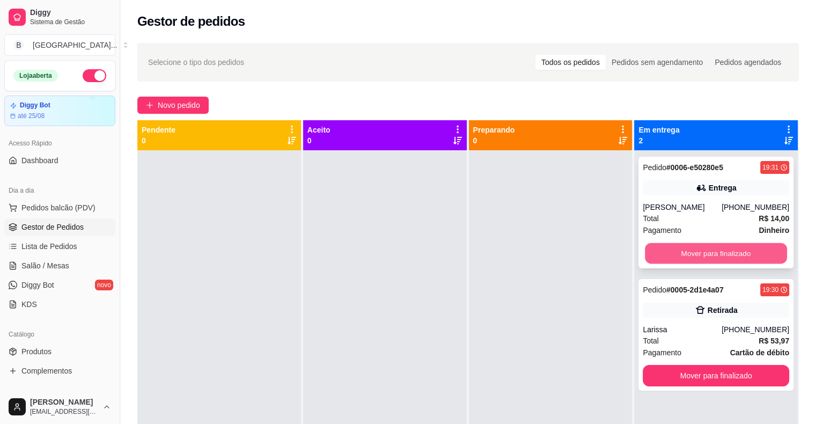
click at [648, 256] on button "Mover para finalizado" at bounding box center [716, 253] width 142 height 21
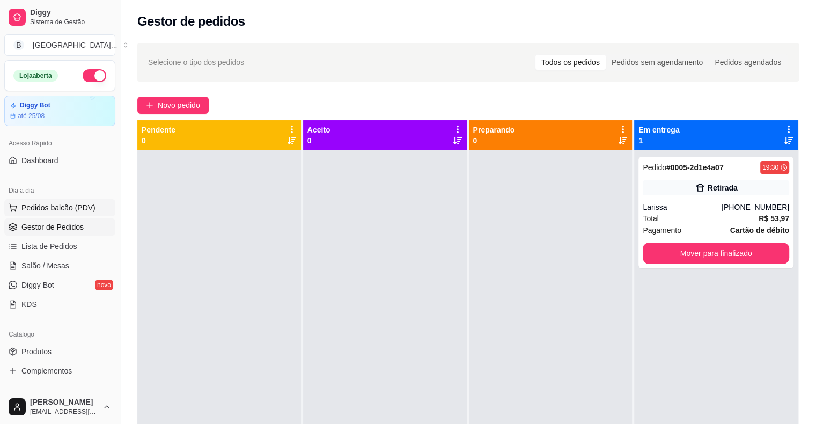
click at [89, 199] on button "Pedidos balcão (PDV)" at bounding box center [59, 207] width 111 height 17
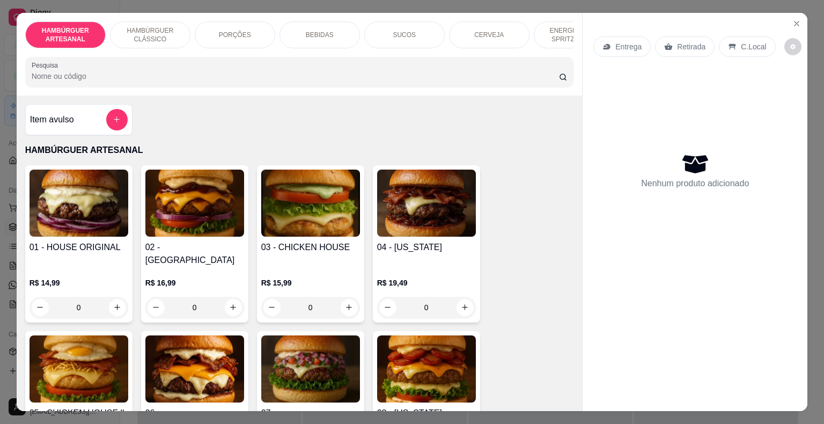
scroll to position [54, 0]
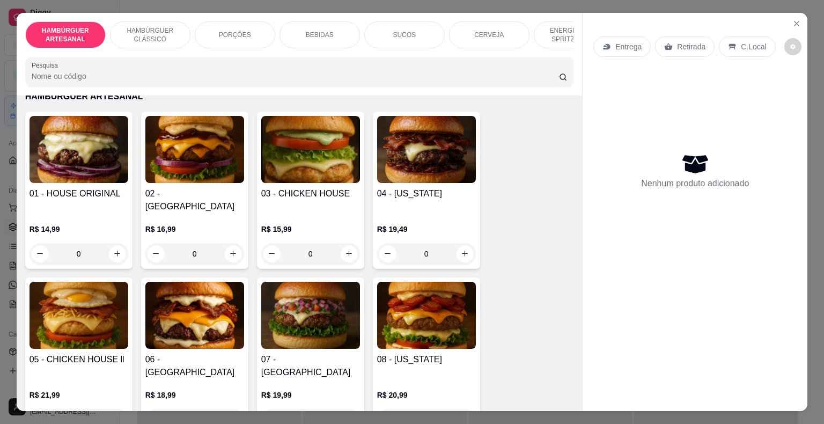
click at [238, 25] on div "PORÇÕES" at bounding box center [235, 34] width 81 height 27
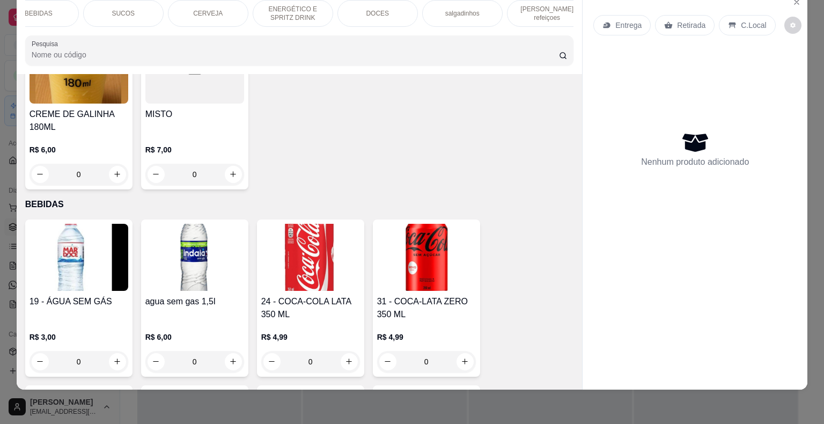
scroll to position [0, 295]
click at [515, 10] on div "[PERSON_NAME] refeiçoes" at bounding box center [534, 13] width 81 height 27
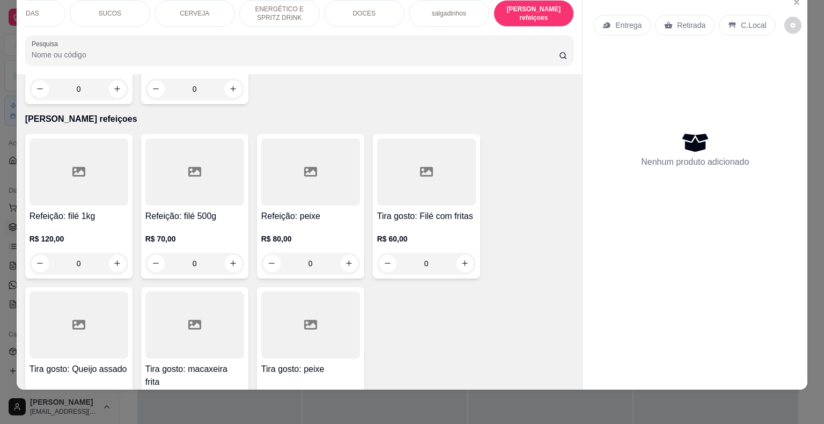
click at [111, 253] on div "0" at bounding box center [79, 263] width 99 height 21
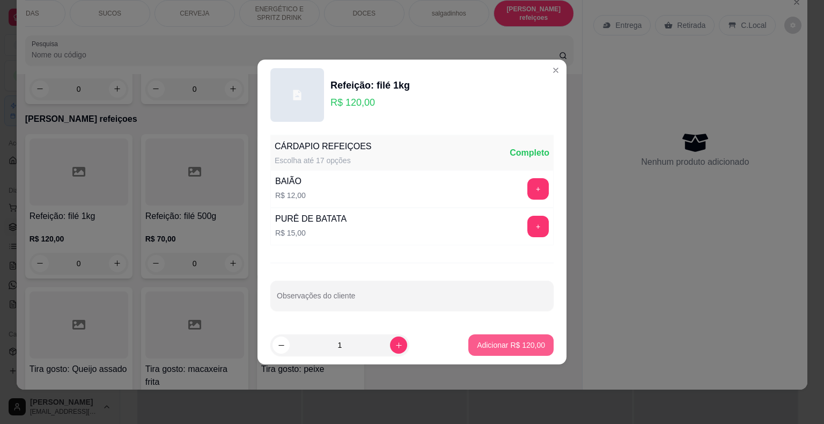
click at [528, 339] on button "Adicionar R$ 120,00" at bounding box center [511, 344] width 85 height 21
type input "1"
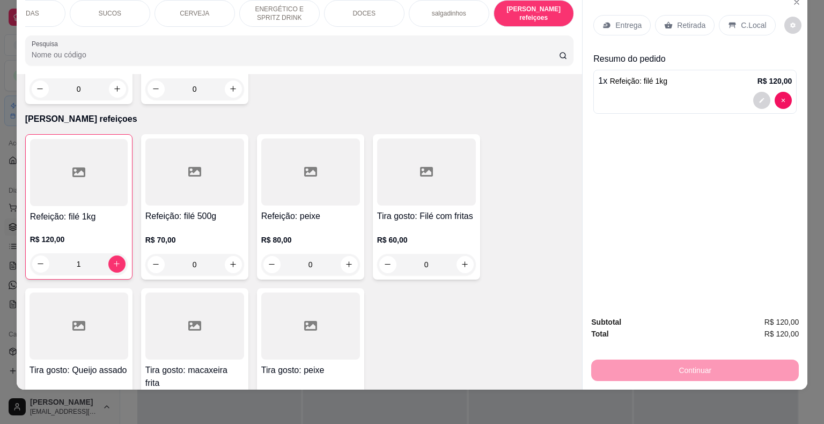
click at [631, 22] on div "Entrega" at bounding box center [622, 25] width 57 height 20
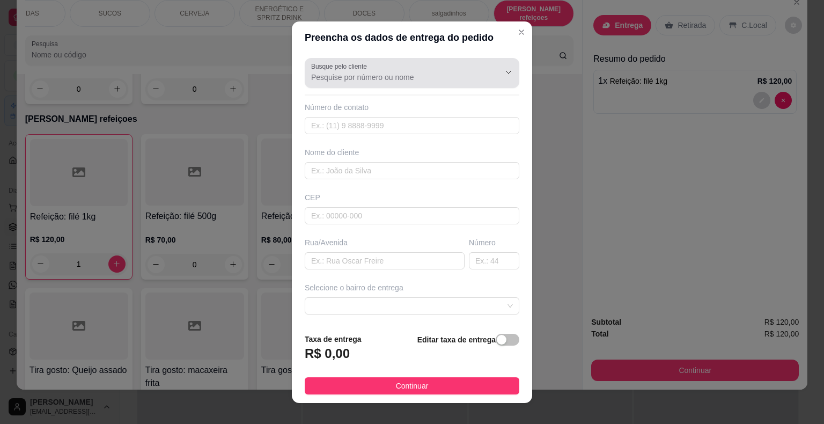
click at [431, 65] on div at bounding box center [412, 72] width 202 height 21
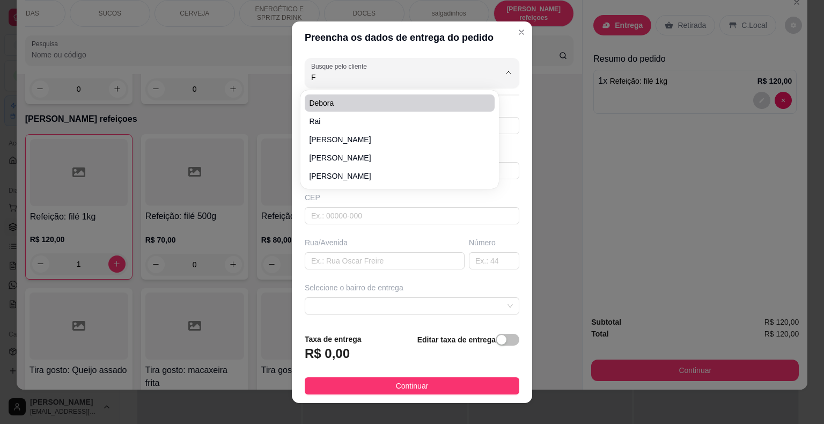
type input "F"
click at [421, 106] on span "genesio" at bounding box center [394, 103] width 171 height 11
type input "genesio"
type input "86988674778"
type input "genesio"
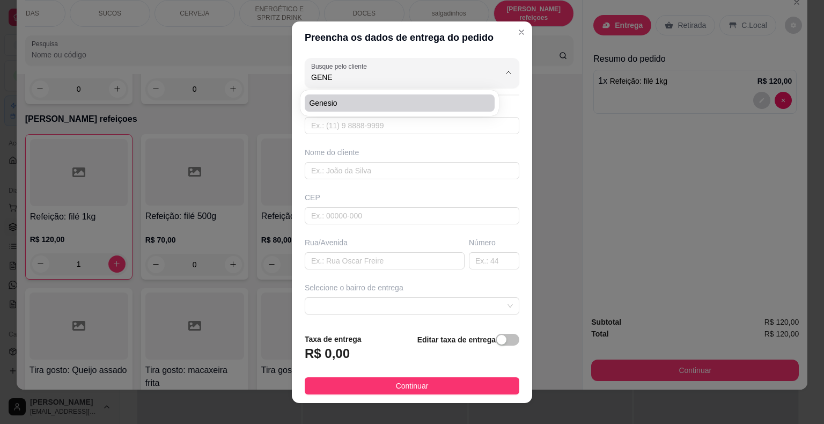
type input "64330000"
type input "sao jose"
type input "14"
type input "são miguel do tapuio"
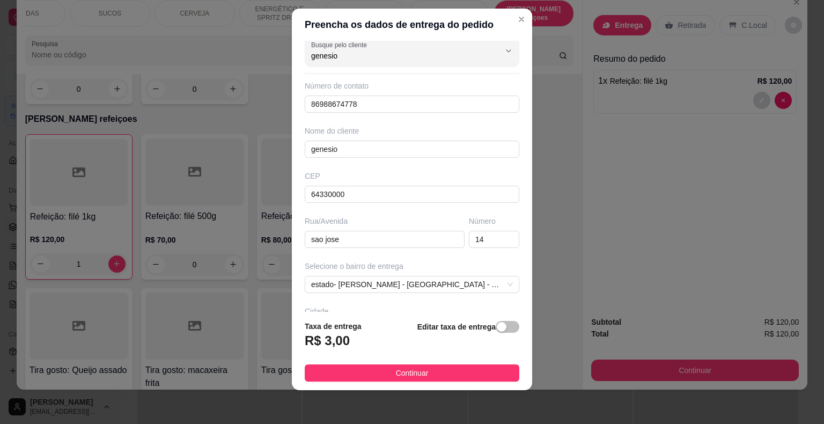
scroll to position [0, 0]
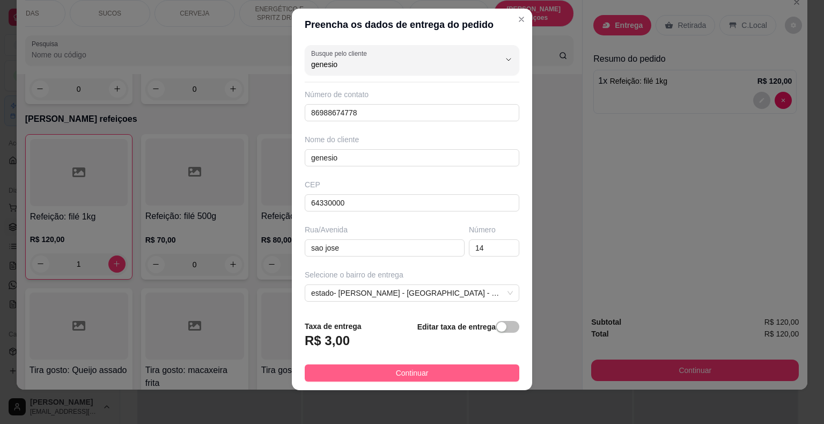
type input "genesio"
click at [426, 368] on button "Continuar" at bounding box center [412, 372] width 215 height 17
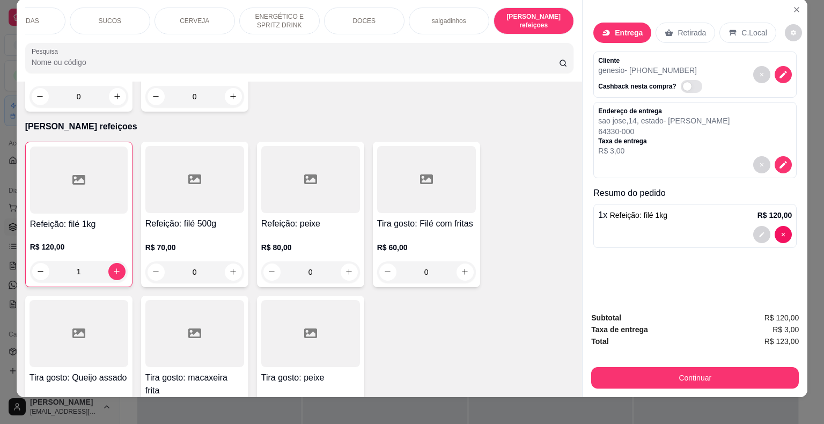
scroll to position [26, 0]
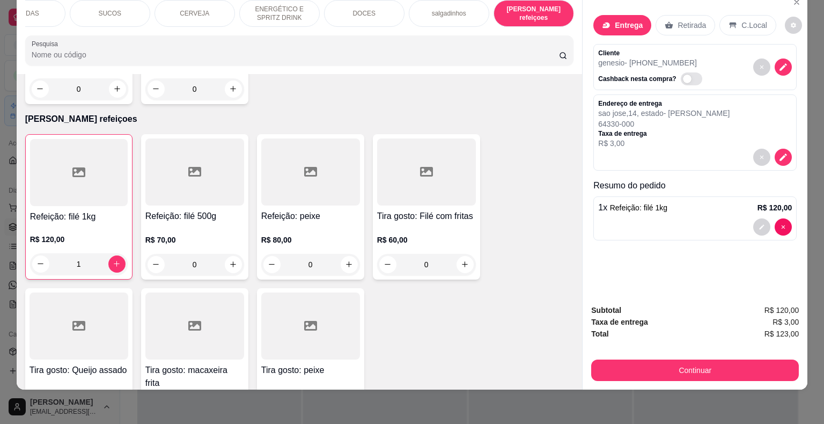
click at [790, 147] on div "Endereço de entrega [GEOGRAPHIC_DATA] , 14 , estado- araujo torres 64330-000 Ta…" at bounding box center [695, 132] width 203 height 76
click at [783, 152] on icon "decrease-product-quantity" at bounding box center [784, 157] width 10 height 10
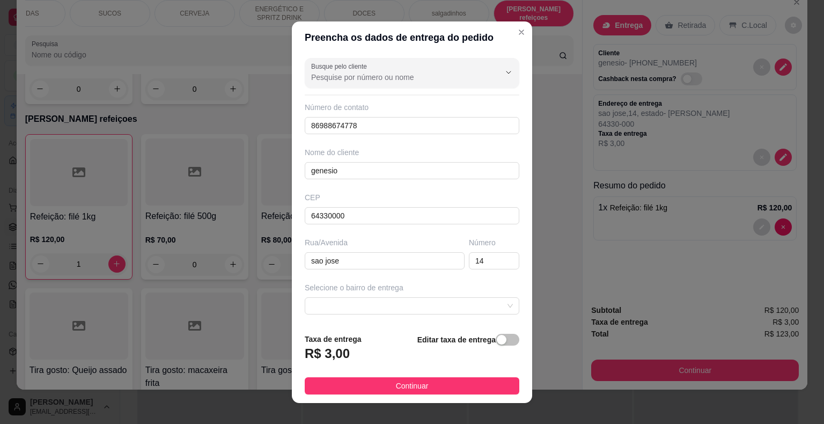
scroll to position [89, 0]
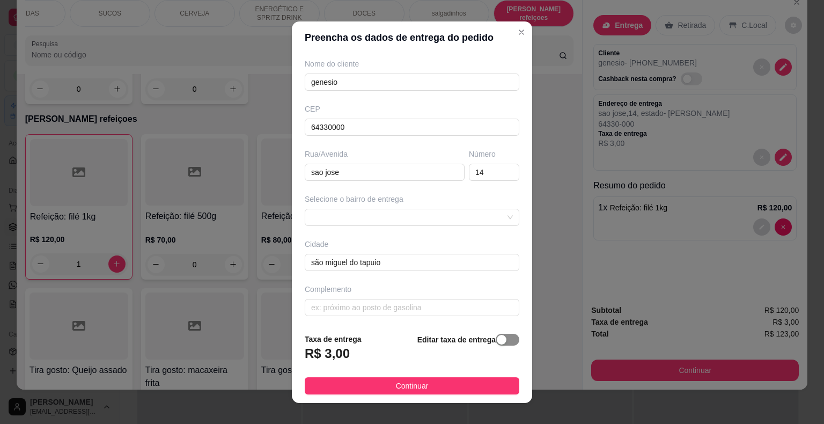
click at [497, 340] on div "button" at bounding box center [502, 340] width 10 height 10
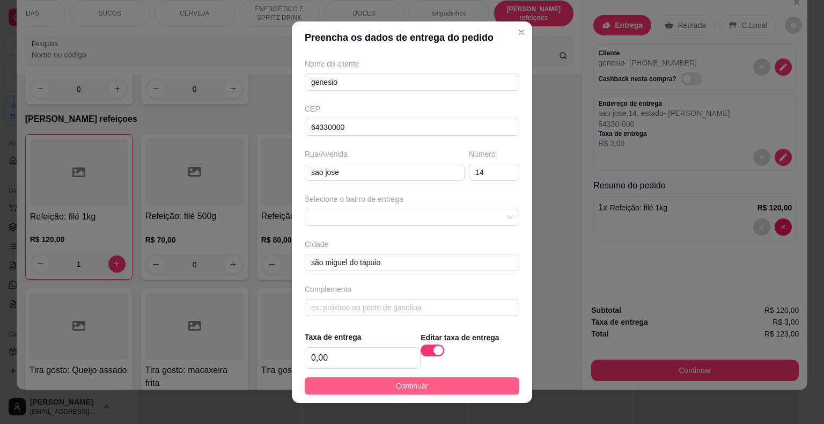
click at [399, 386] on span "Continuar" at bounding box center [412, 386] width 33 height 12
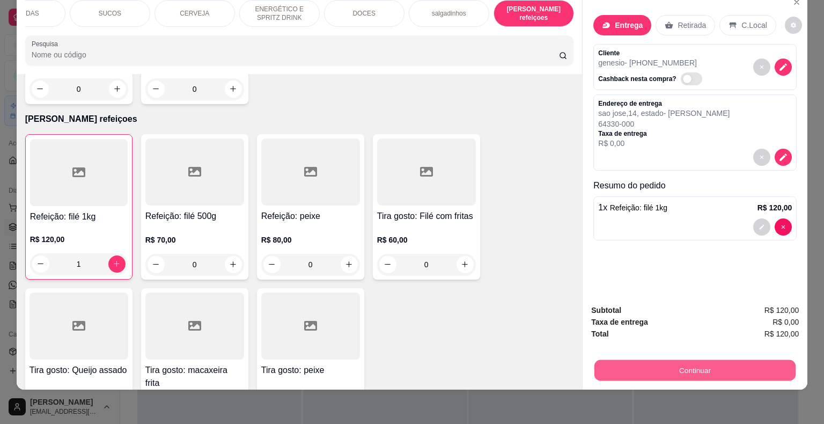
click at [697, 363] on button "Continuar" at bounding box center [695, 370] width 201 height 21
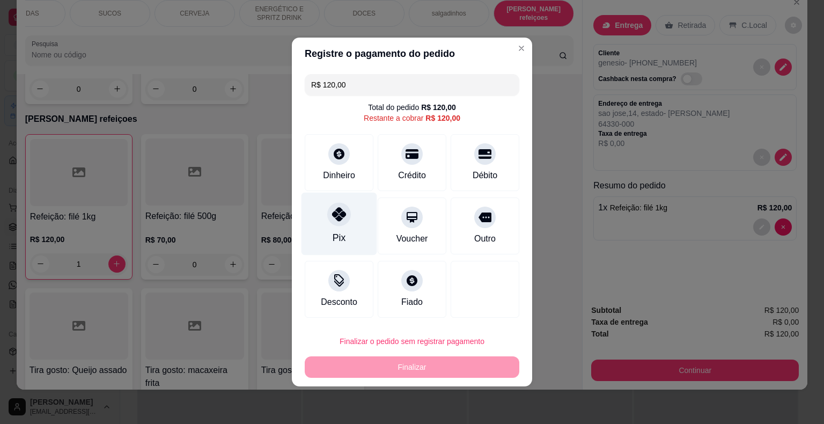
click at [336, 213] on icon at bounding box center [339, 214] width 14 height 14
type input "R$ 0,00"
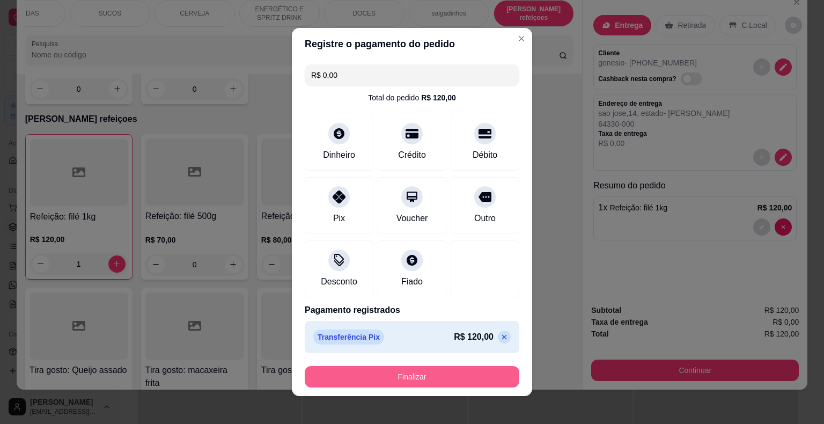
click at [375, 372] on button "Finalizar" at bounding box center [412, 376] width 215 height 21
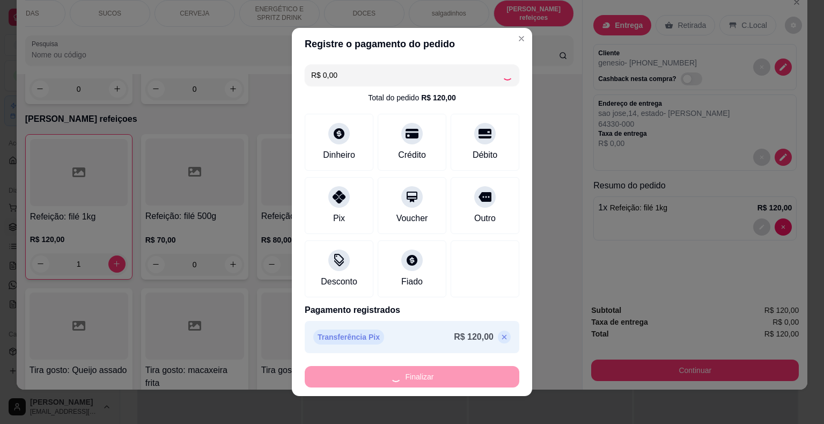
type input "0"
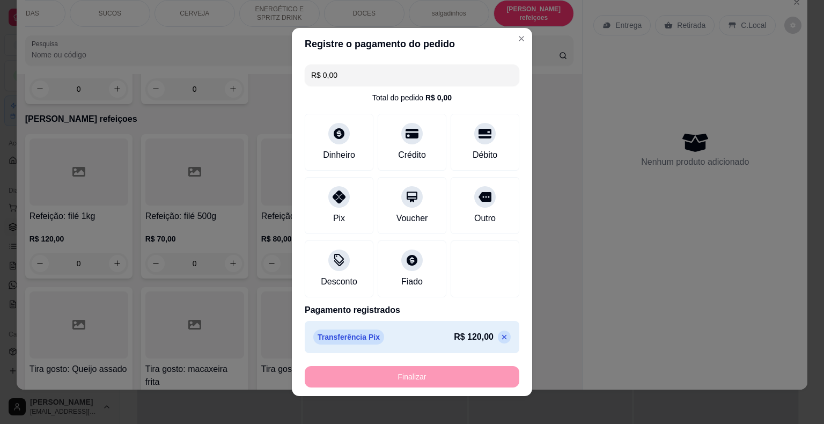
type input "-R$ 120,00"
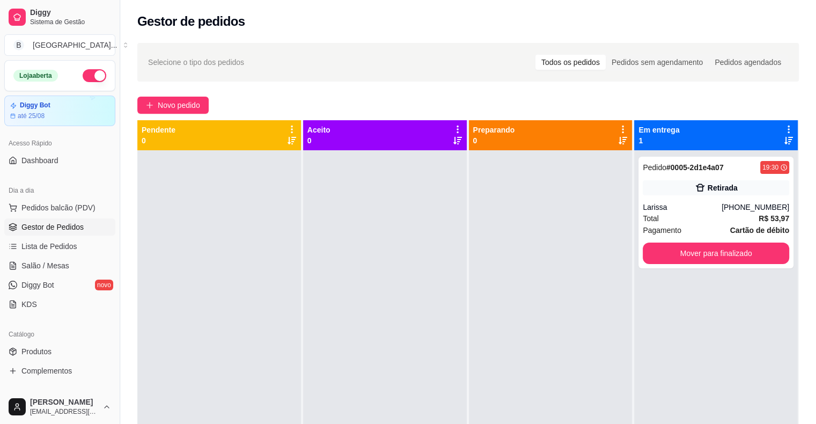
click at [47, 226] on span "Gestor de Pedidos" at bounding box center [52, 227] width 62 height 11
click at [69, 247] on span "Lista de Pedidos" at bounding box center [49, 246] width 56 height 11
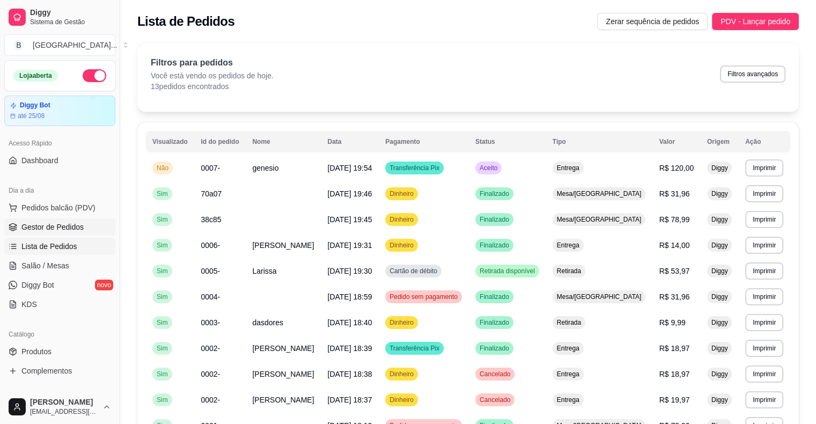
click at [62, 230] on span "Gestor de Pedidos" at bounding box center [52, 227] width 62 height 11
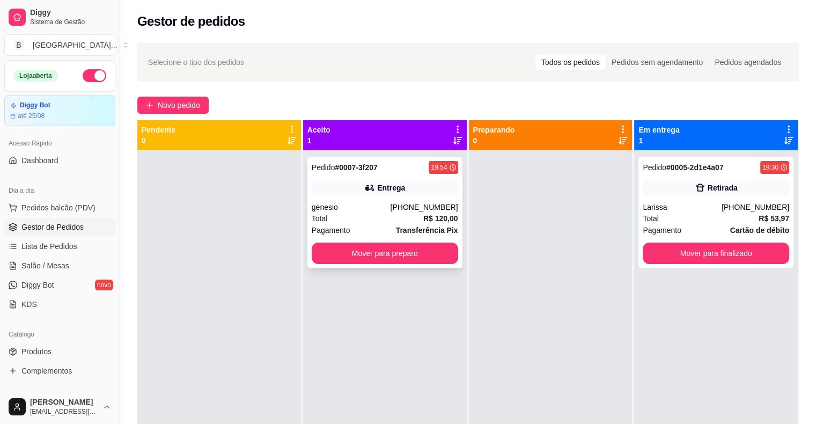
click at [426, 193] on div "Entrega" at bounding box center [385, 187] width 147 height 15
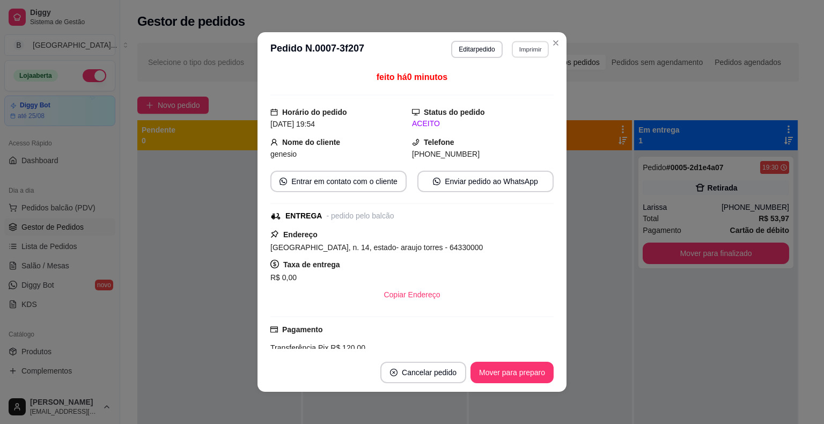
click at [513, 46] on button "Imprimir" at bounding box center [530, 49] width 37 height 17
click at [514, 86] on button "IMPRESSORA" at bounding box center [507, 86] width 75 height 17
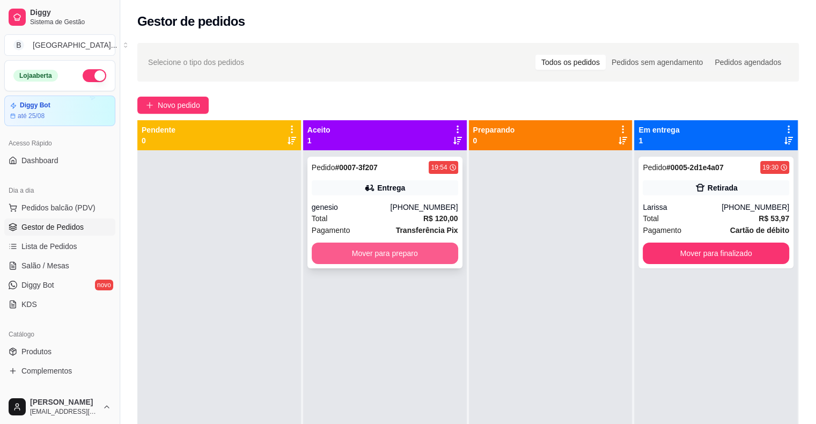
click at [387, 255] on button "Mover para preparo" at bounding box center [385, 253] width 147 height 21
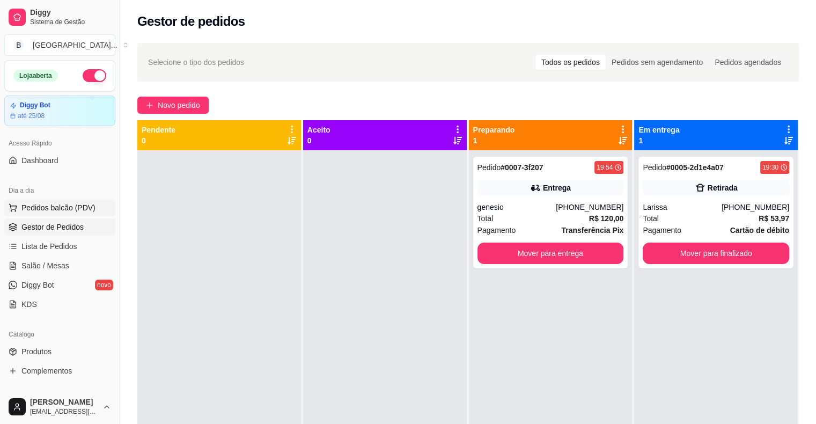
click at [67, 210] on span "Pedidos balcão (PDV)" at bounding box center [58, 207] width 74 height 11
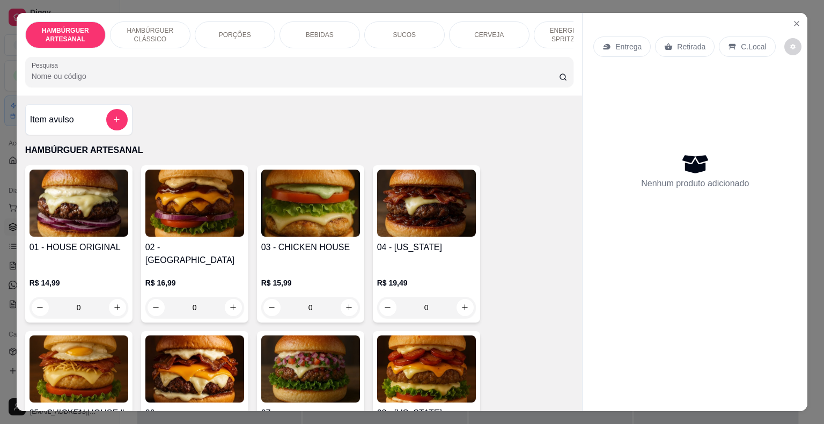
click at [118, 208] on img at bounding box center [79, 203] width 99 height 67
click at [114, 298] on div "0" at bounding box center [79, 307] width 99 height 21
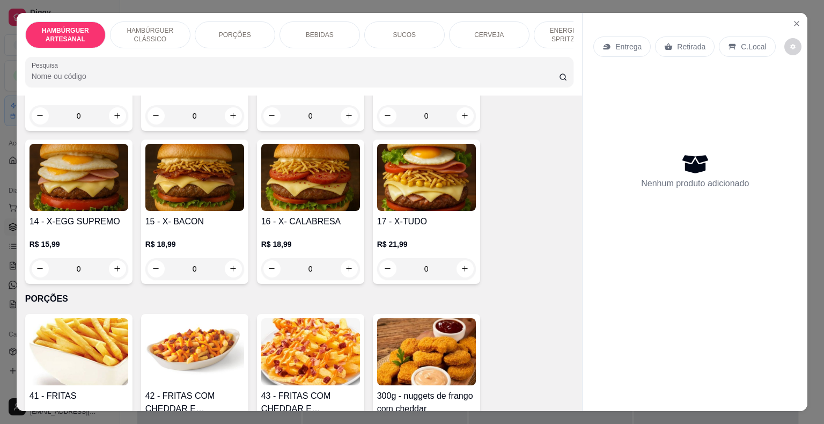
click at [234, 31] on p "PORÇÕES" at bounding box center [235, 35] width 32 height 9
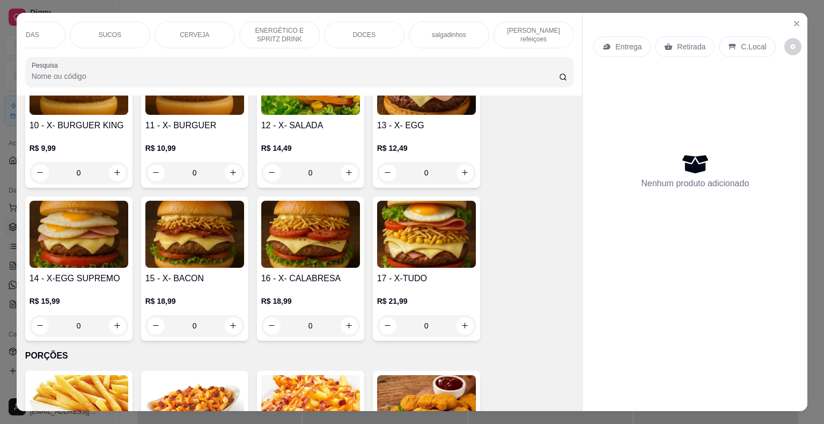
click at [545, 32] on p "[PERSON_NAME] refeiçoes" at bounding box center [534, 34] width 62 height 17
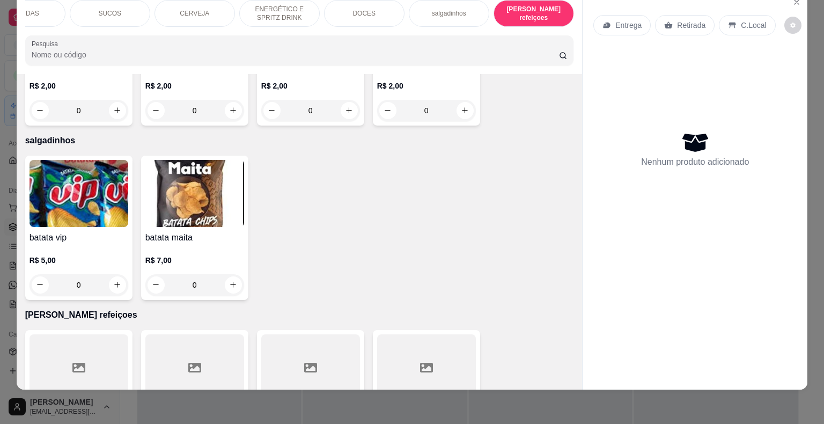
scroll to position [3037, 0]
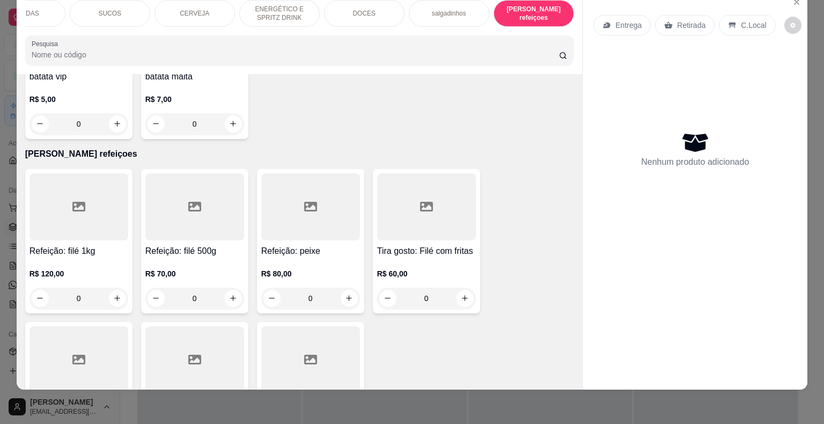
click at [113, 288] on div "0" at bounding box center [79, 298] width 99 height 21
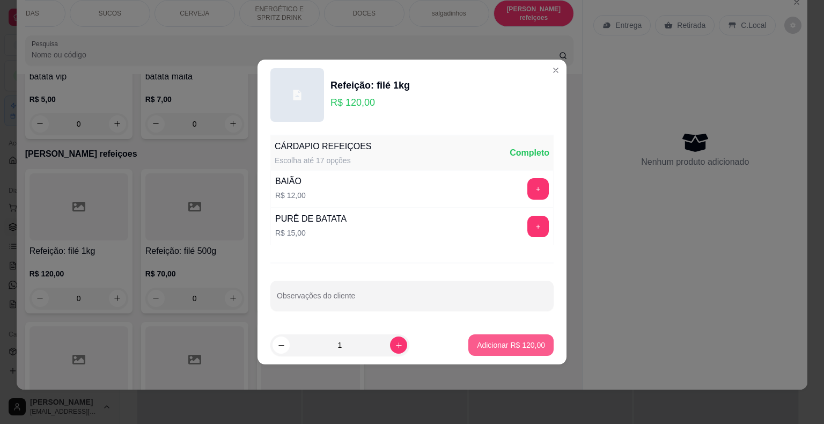
click at [508, 347] on p "Adicionar R$ 120,00" at bounding box center [511, 345] width 68 height 11
type input "1"
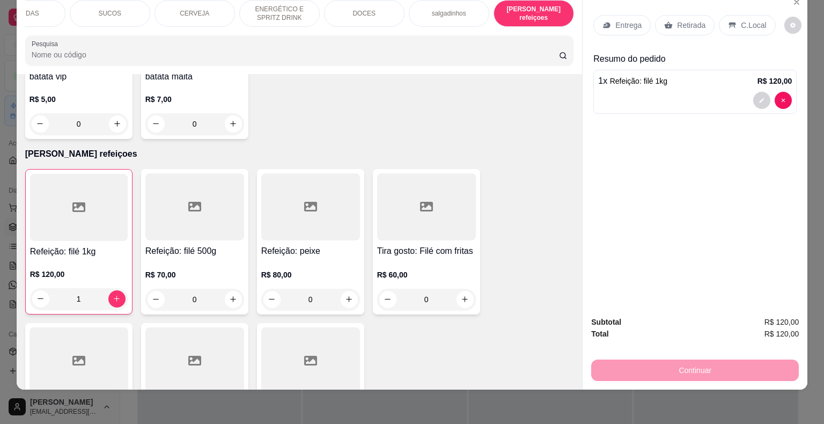
click at [625, 24] on div "Entrega" at bounding box center [622, 25] width 57 height 20
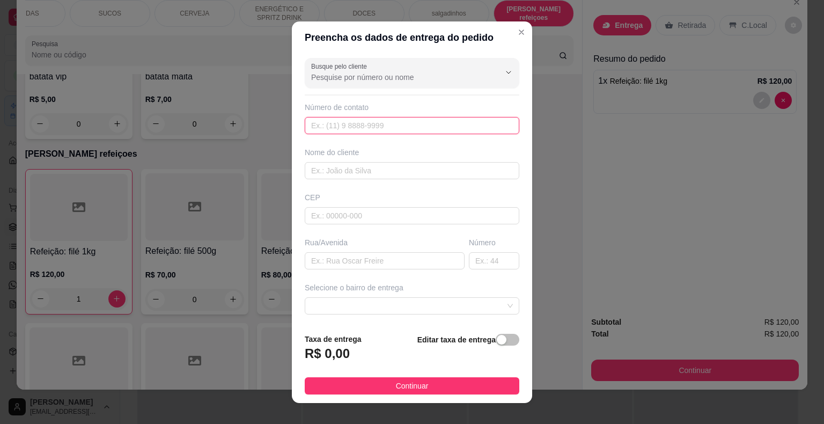
click at [365, 130] on input "text" at bounding box center [412, 125] width 215 height 17
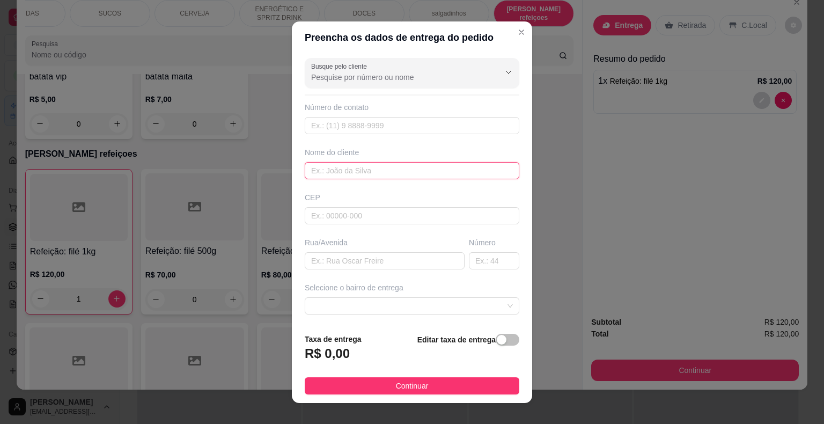
click at [371, 164] on input "text" at bounding box center [412, 170] width 215 height 17
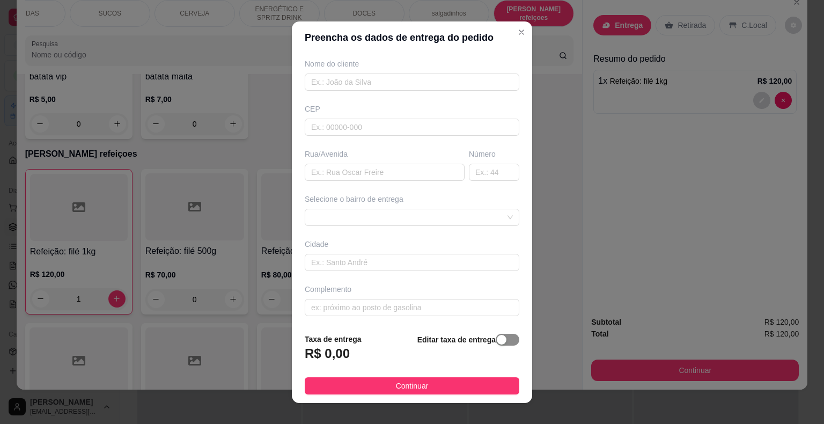
click at [505, 345] on span "button" at bounding box center [508, 340] width 24 height 12
click at [421, 358] on div "Editar taxa de entrega" at bounding box center [470, 350] width 99 height 38
click at [421, 351] on span "button" at bounding box center [433, 351] width 24 height 12
click at [507, 339] on span "button" at bounding box center [508, 340] width 24 height 12
click at [421, 350] on span "button" at bounding box center [433, 351] width 24 height 12
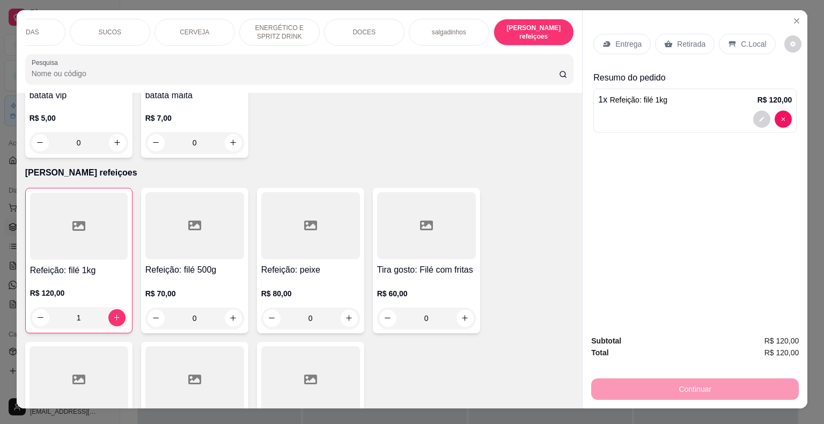
scroll to position [0, 0]
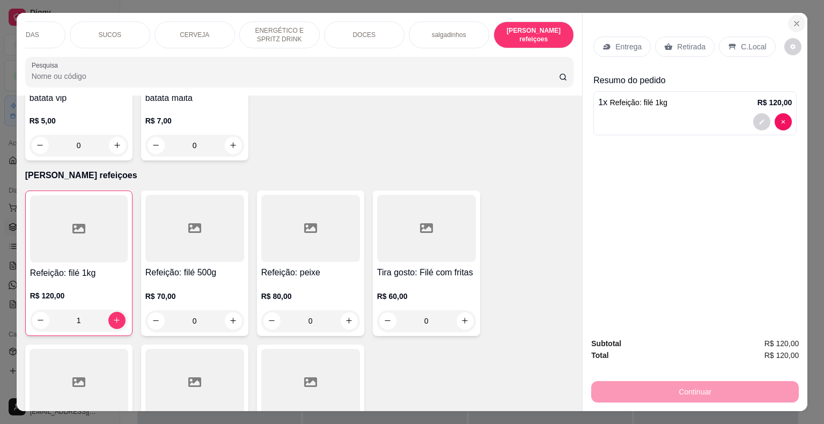
click at [793, 19] on icon "Close" at bounding box center [797, 23] width 9 height 9
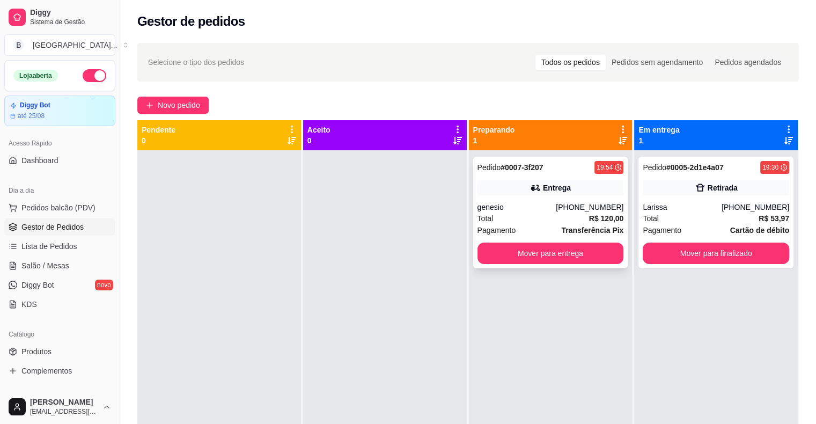
click at [575, 203] on div "[PHONE_NUMBER]" at bounding box center [590, 207] width 68 height 11
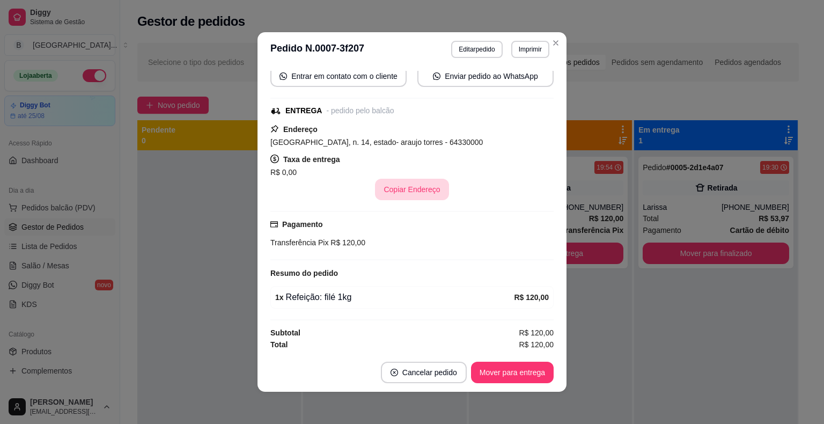
scroll to position [2, 0]
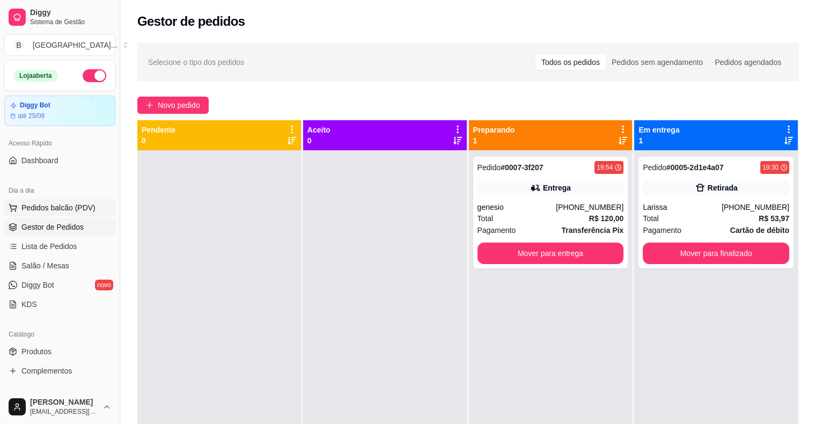
click at [37, 214] on button "Pedidos balcão (PDV)" at bounding box center [59, 207] width 111 height 17
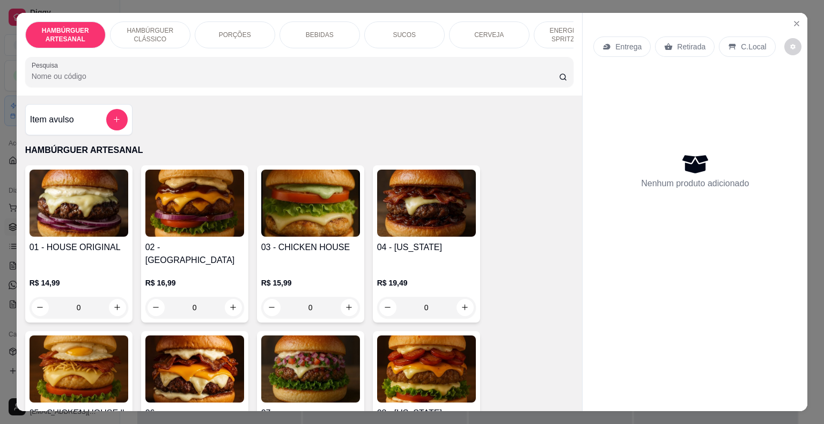
click at [229, 36] on div "PORÇÕES" at bounding box center [235, 34] width 81 height 27
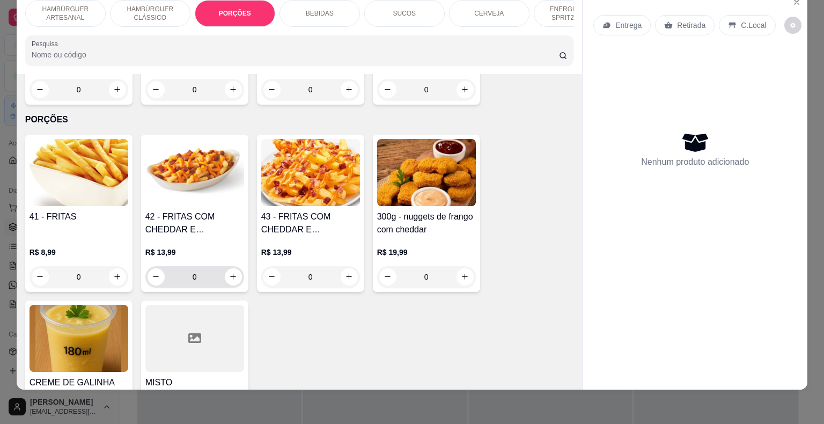
scroll to position [963, 0]
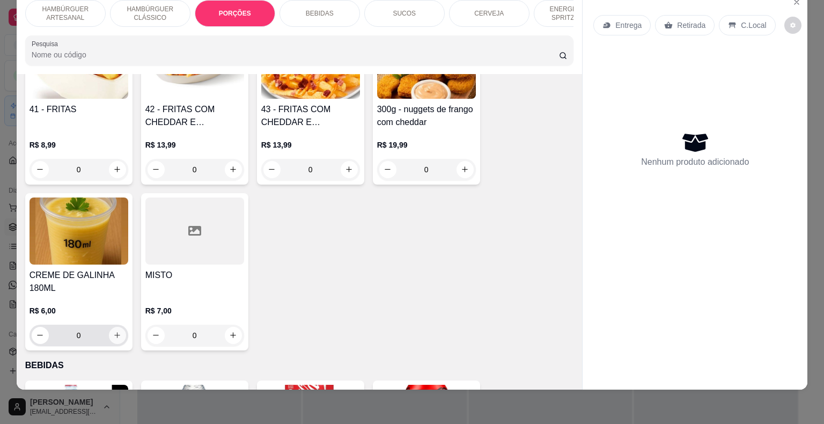
click at [114, 331] on icon "increase-product-quantity" at bounding box center [117, 335] width 8 height 8
type input "1"
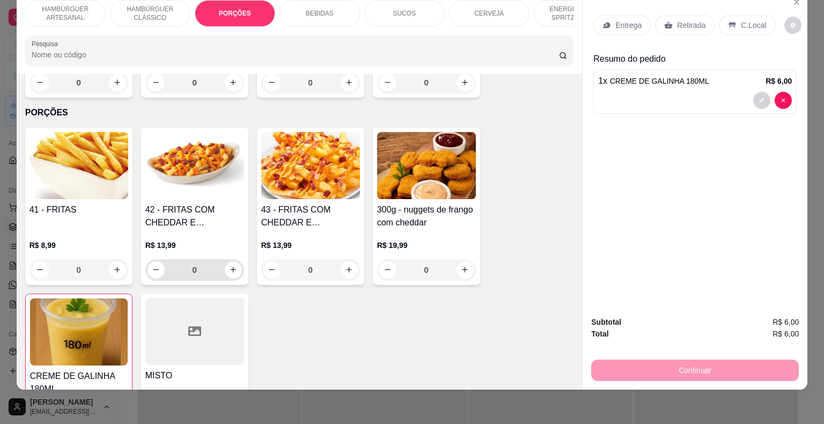
scroll to position [856, 0]
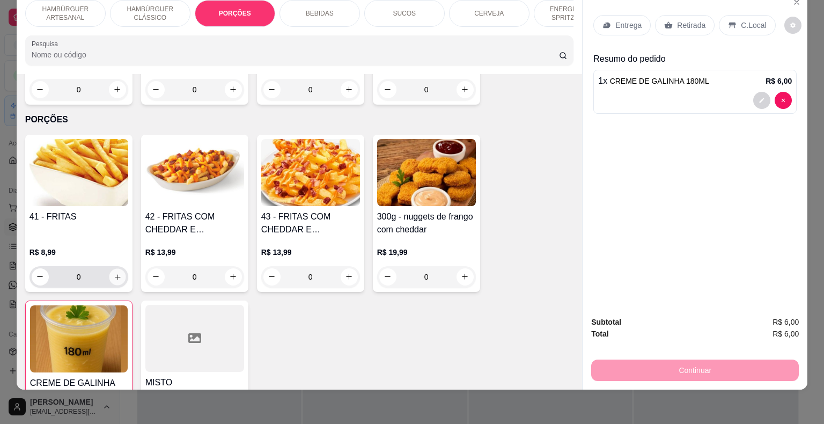
click at [116, 273] on icon "increase-product-quantity" at bounding box center [117, 277] width 8 height 8
type input "1"
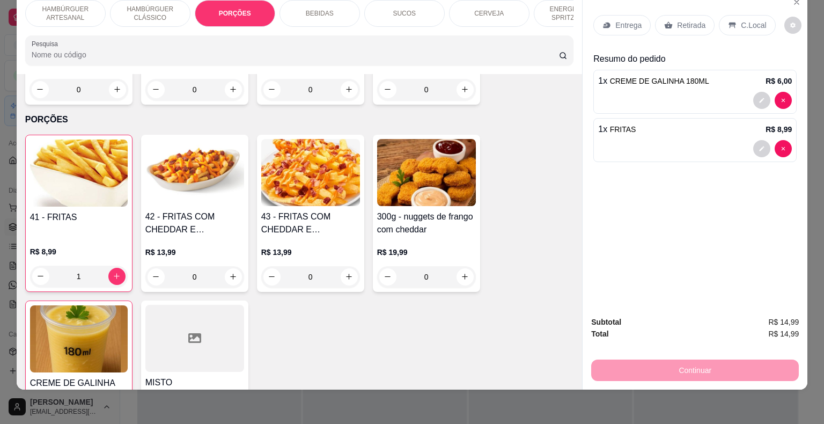
click at [617, 20] on p "Entrega" at bounding box center [629, 25] width 26 height 11
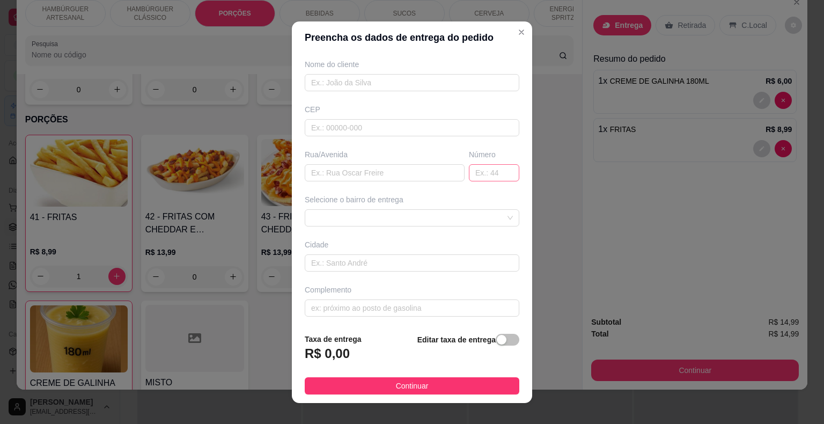
scroll to position [89, 0]
click at [461, 223] on span at bounding box center [412, 217] width 202 height 16
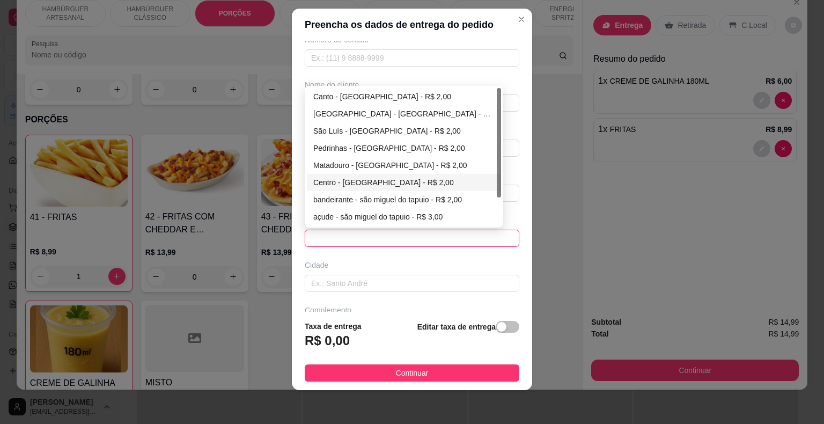
scroll to position [35, 0]
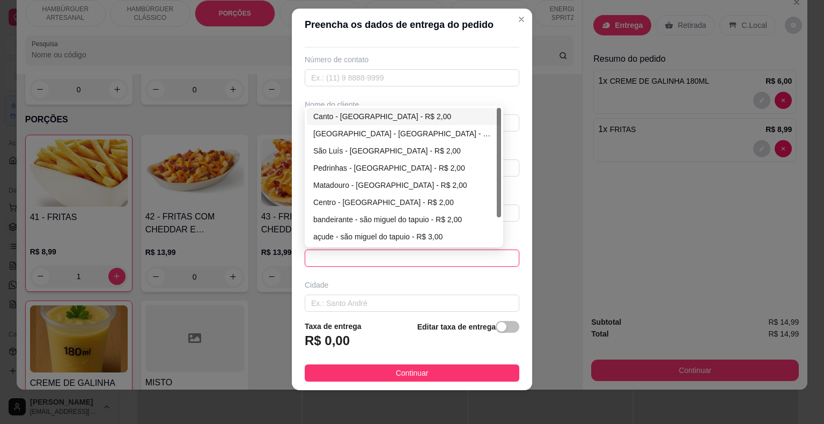
click at [395, 113] on div "Canto - [GEOGRAPHIC_DATA] - R$ 2,00" at bounding box center [403, 117] width 181 height 12
type input "São Miguel do Tapuio"
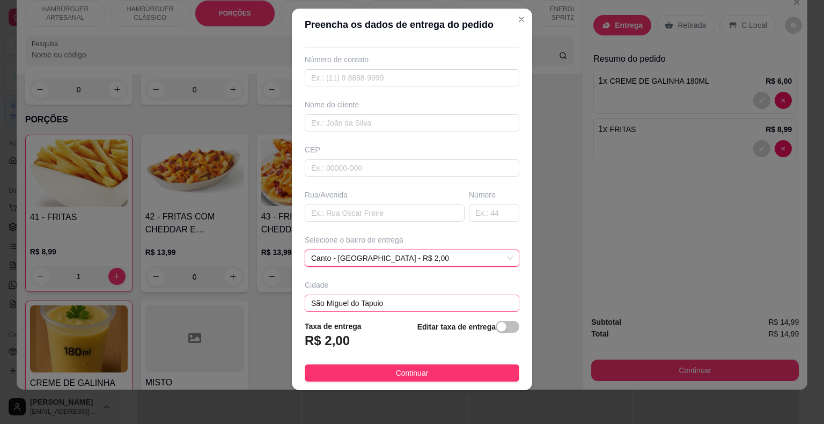
scroll to position [77, 0]
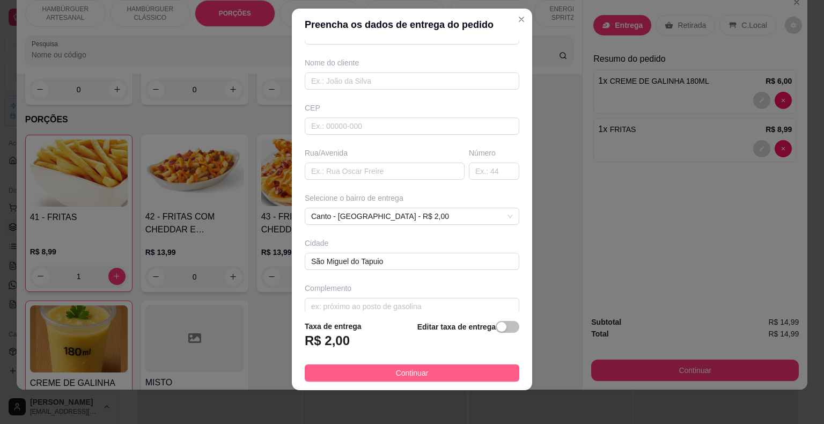
click at [460, 376] on button "Continuar" at bounding box center [412, 372] width 215 height 17
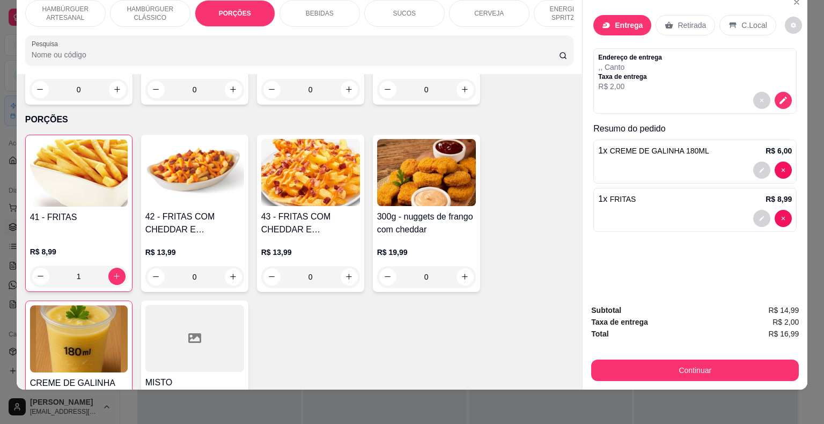
scroll to position [0, 0]
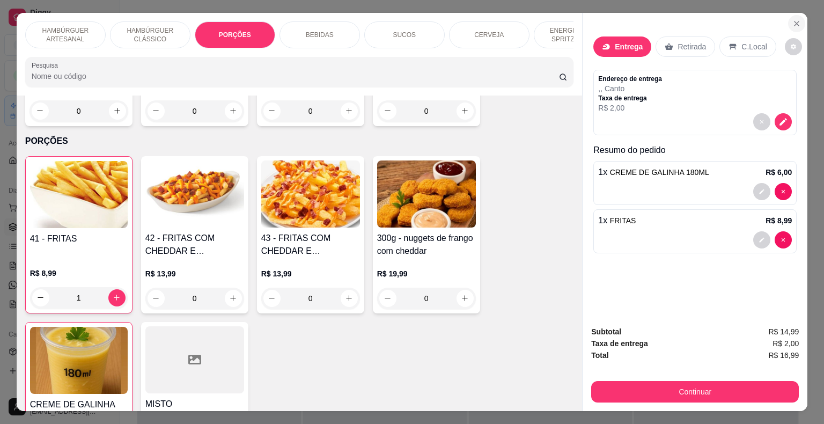
click at [799, 21] on button "Close" at bounding box center [796, 23] width 17 height 17
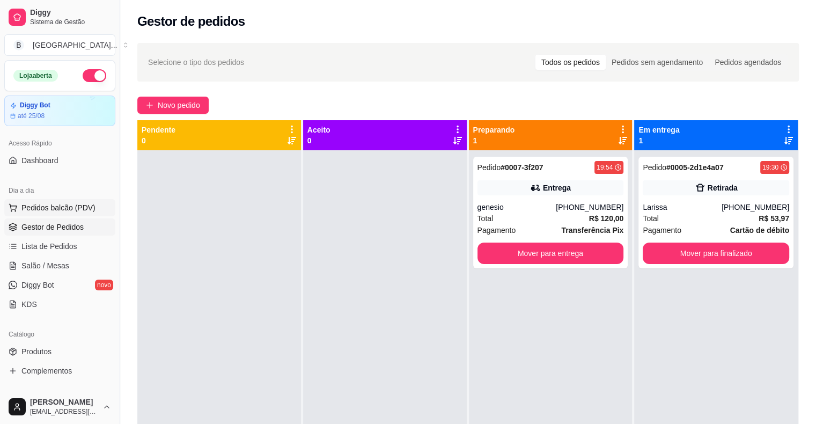
click at [91, 209] on span "Pedidos balcão (PDV)" at bounding box center [58, 207] width 74 height 11
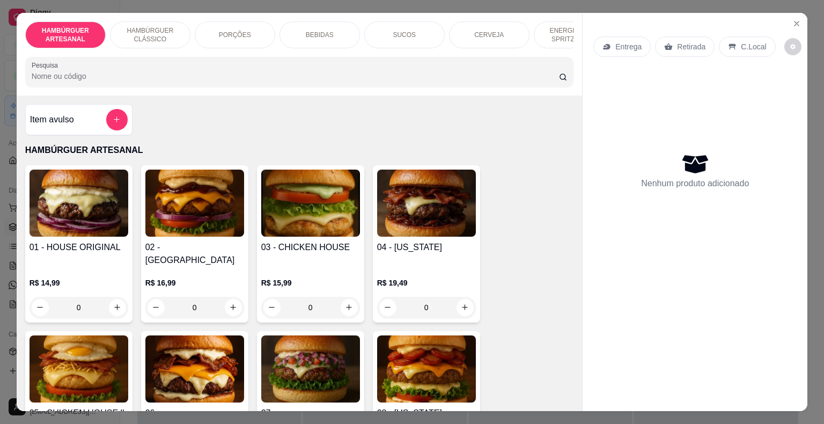
click at [206, 26] on div "PORÇÕES" at bounding box center [235, 34] width 81 height 27
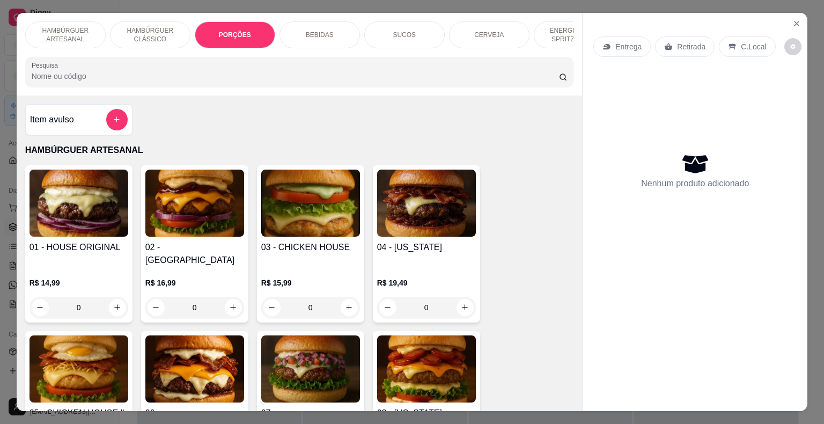
scroll to position [26, 0]
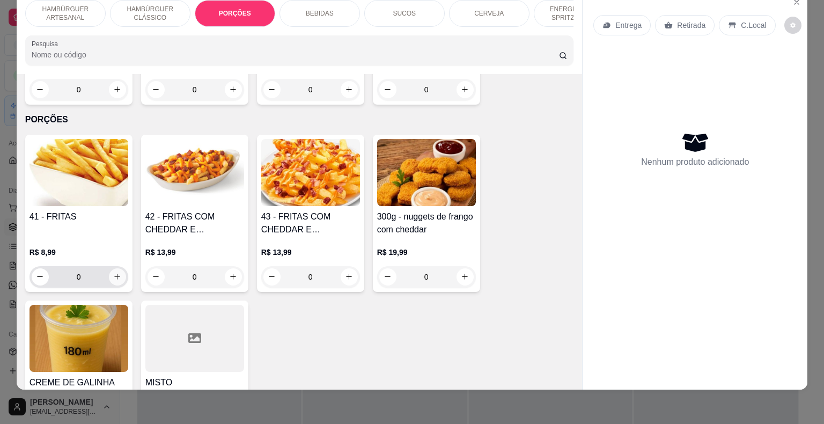
click at [114, 273] on icon "increase-product-quantity" at bounding box center [117, 277] width 8 height 8
type input "1"
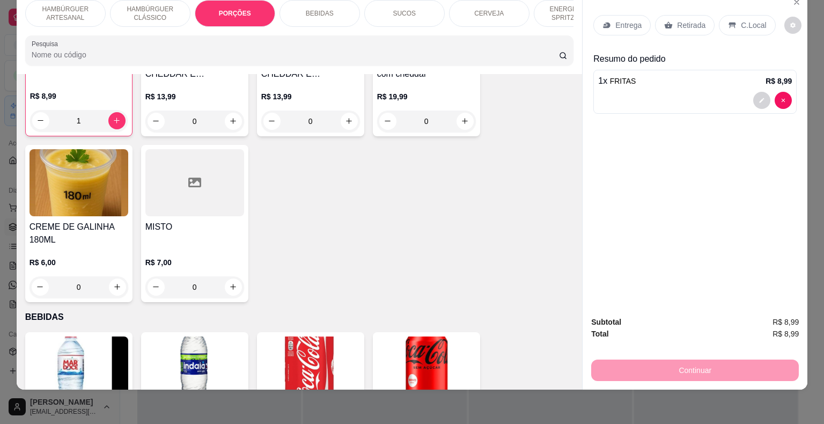
scroll to position [1070, 0]
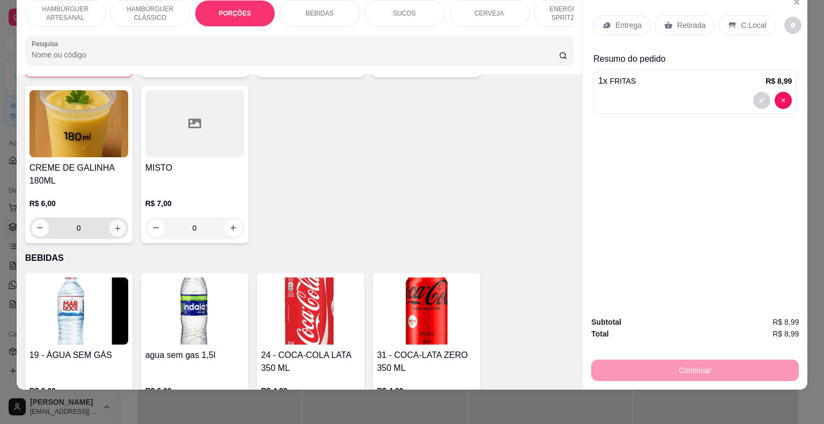
click at [109, 220] on button "increase-product-quantity" at bounding box center [117, 228] width 17 height 17
type input "1"
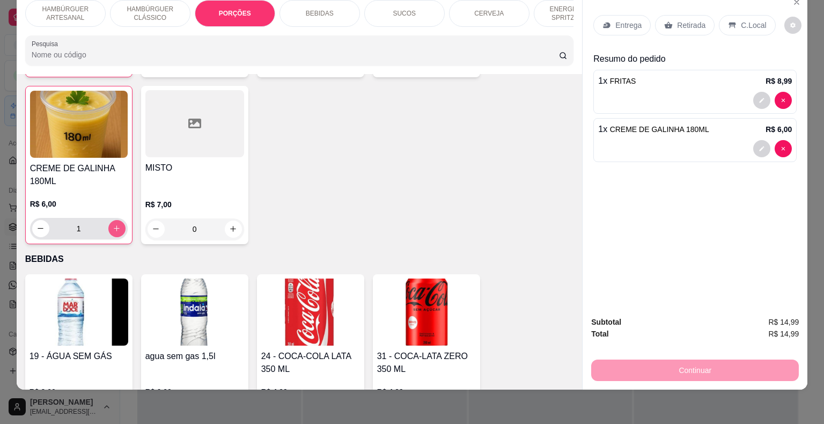
scroll to position [1071, 0]
click at [604, 15] on div "Entrega" at bounding box center [622, 25] width 57 height 20
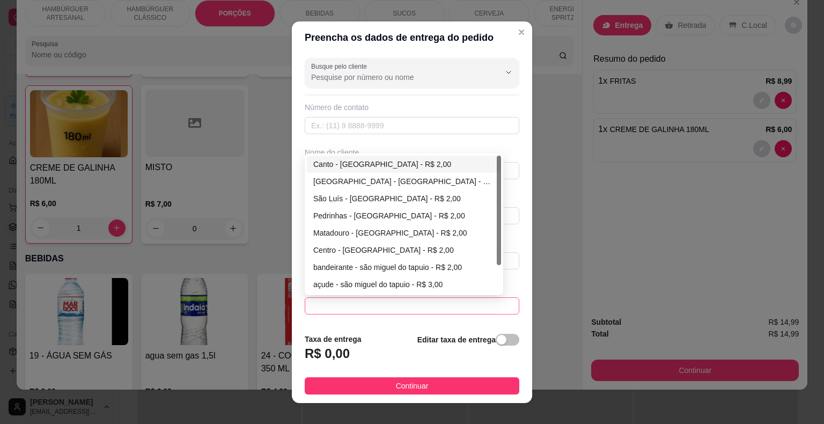
click at [422, 306] on span at bounding box center [412, 306] width 202 height 16
click at [391, 161] on div "Canto - [GEOGRAPHIC_DATA] - R$ 2,00" at bounding box center [403, 164] width 181 height 12
type input "São Miguel do Tapuio"
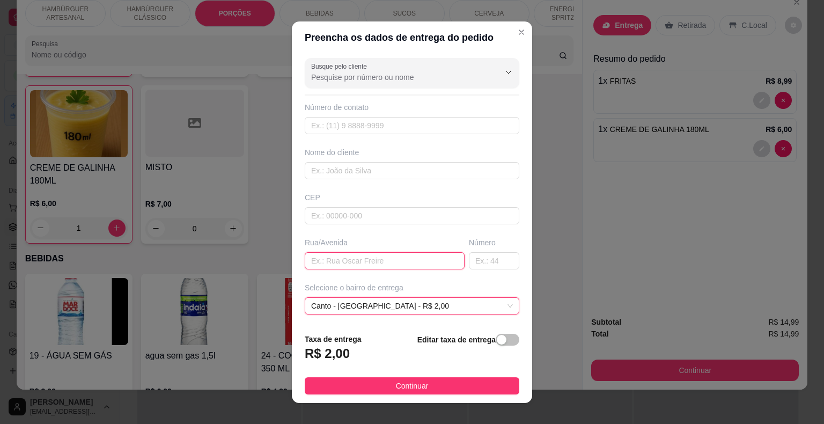
click at [383, 263] on input "text" at bounding box center [385, 260] width 160 height 17
click at [318, 258] on input "INQÁ" at bounding box center [385, 260] width 160 height 17
click at [354, 261] on input "INÁ" at bounding box center [385, 260] width 160 height 17
type input "[PERSON_NAME]"
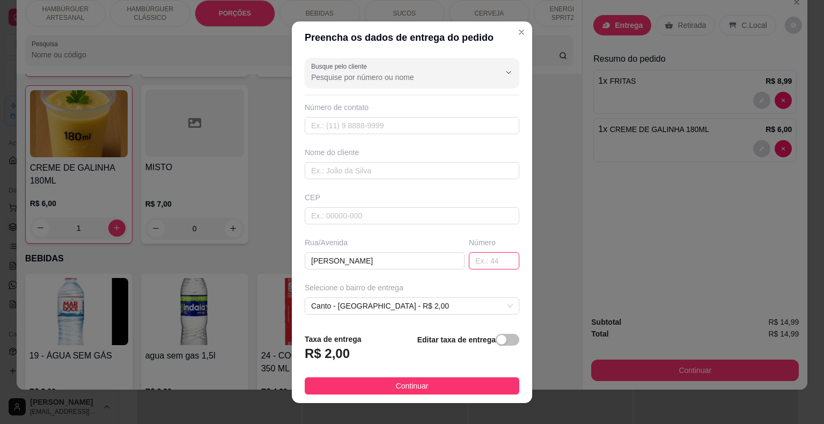
click at [492, 253] on input "text" at bounding box center [494, 260] width 50 height 17
type input "186"
click at [410, 119] on input "text" at bounding box center [412, 125] width 215 height 17
click at [352, 175] on input "text" at bounding box center [412, 170] width 215 height 17
type input "E"
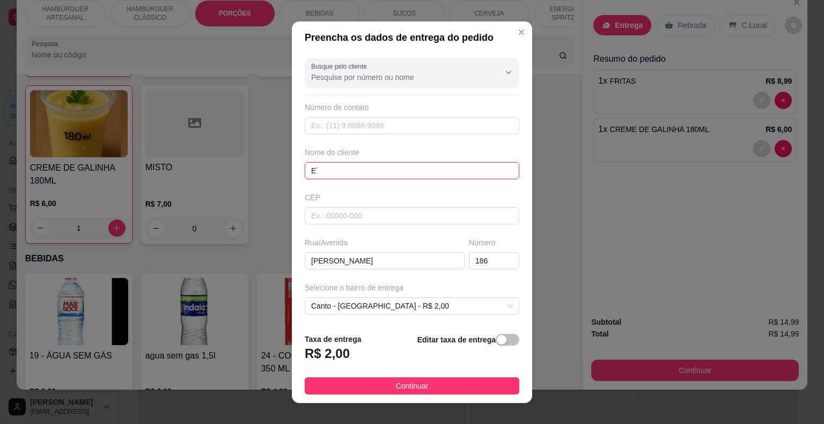
type input "E"
click at [333, 171] on input "E´´E´´EÉÉÉ" at bounding box center [412, 170] width 215 height 17
click at [333, 171] on input "É" at bounding box center [412, 170] width 215 height 17
type input "ÉRIKA"
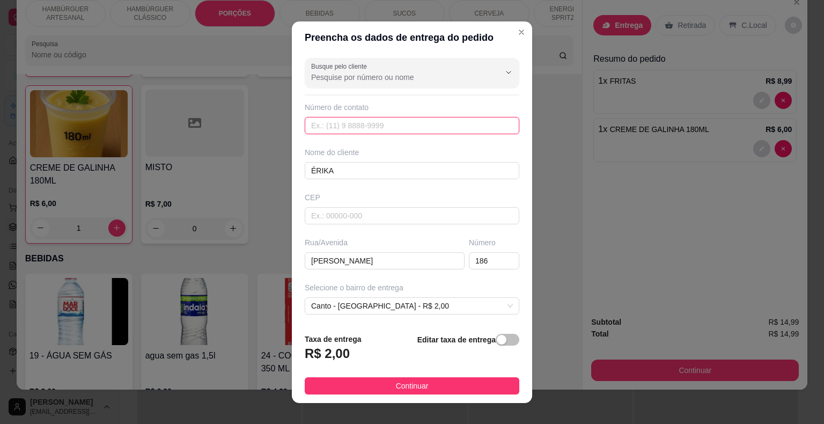
click at [342, 132] on input "text" at bounding box center [412, 125] width 215 height 17
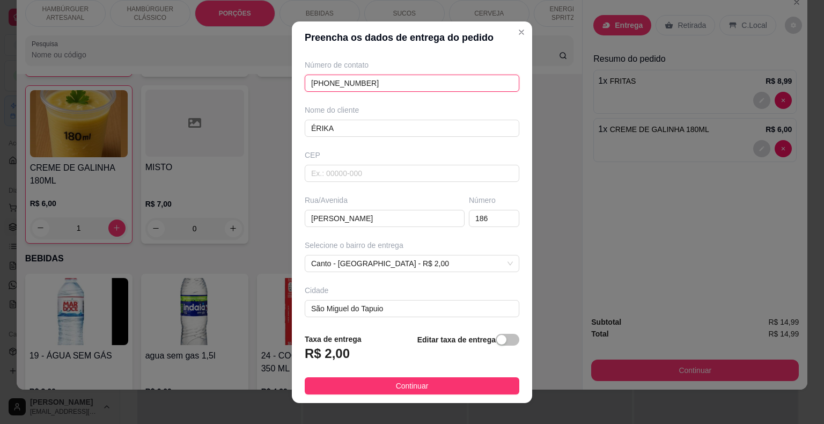
scroll to position [89, 0]
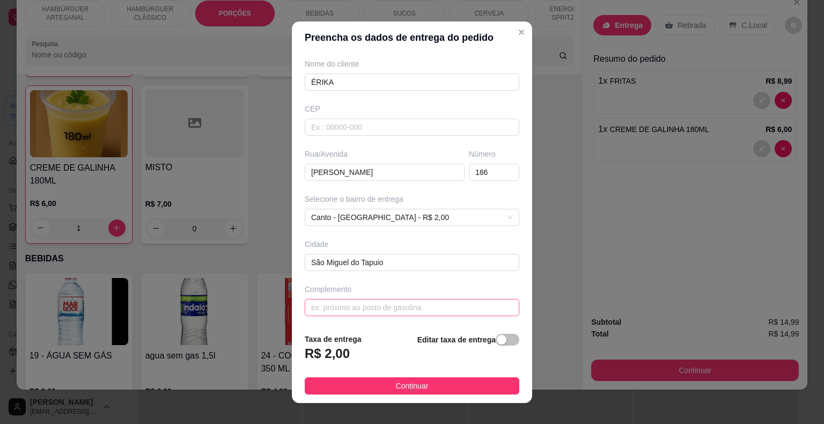
type input "[PHONE_NUMBER]"
click at [406, 308] on input "text" at bounding box center [412, 307] width 215 height 17
click at [396, 306] on input "QUASE NO FINAL DA RUA,DO LADO ESQUERDO" at bounding box center [412, 307] width 215 height 17
click at [478, 304] on input "QUASE NO FINAL DA RUA DO LADO ESQUERDO" at bounding box center [412, 307] width 215 height 17
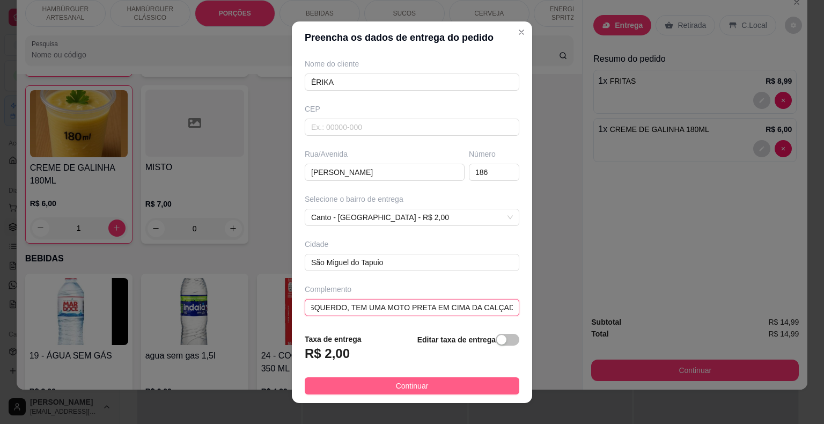
type input "QUASE NO FINAL DA RUA DO LADO ESQUERDO, TEM UMA MOTO PRETA EM CIMA DA CALÇADA"
click at [454, 382] on button "Continuar" at bounding box center [412, 385] width 215 height 17
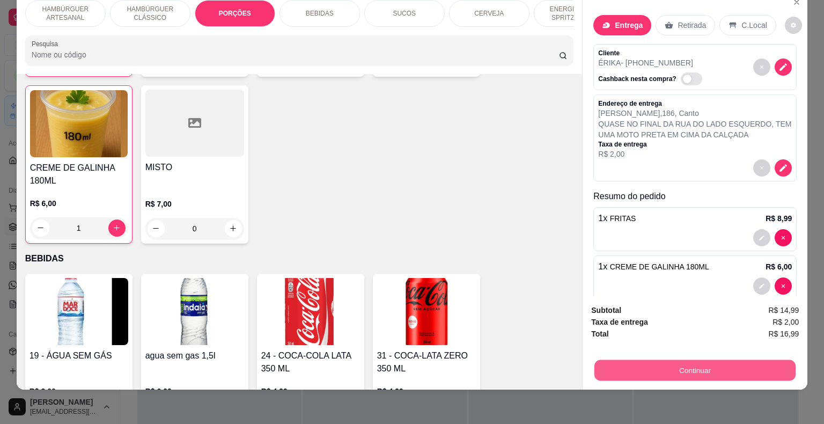
click at [702, 360] on button "Continuar" at bounding box center [695, 370] width 201 height 21
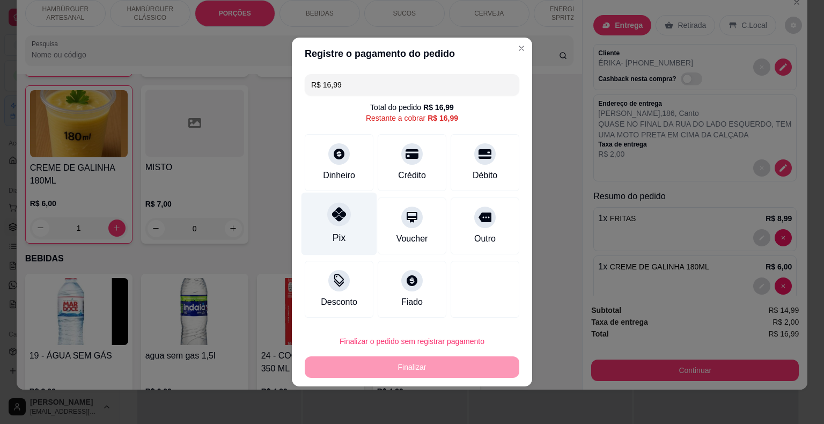
click at [335, 216] on icon at bounding box center [339, 214] width 14 height 14
type input "R$ 0,00"
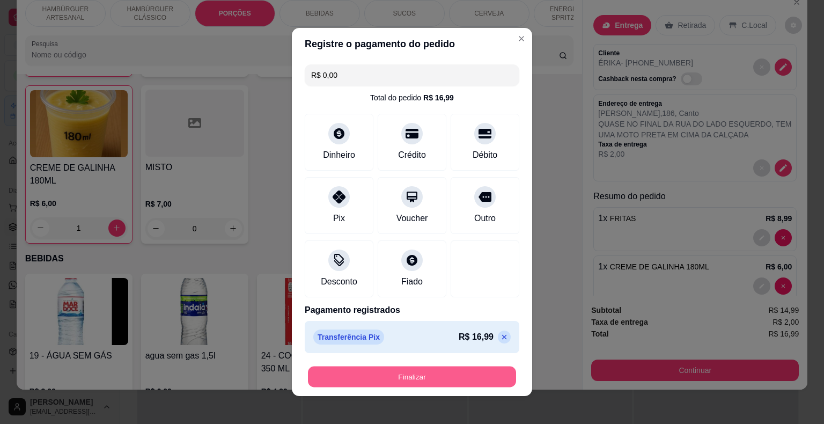
click at [403, 368] on button "Finalizar" at bounding box center [412, 377] width 208 height 21
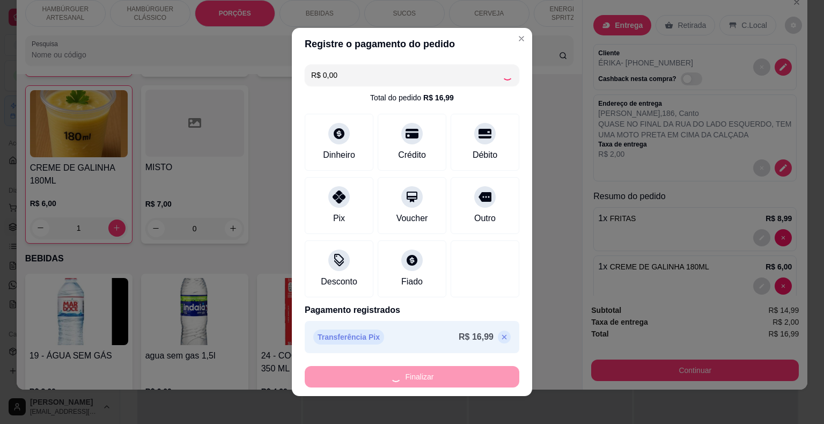
type input "0"
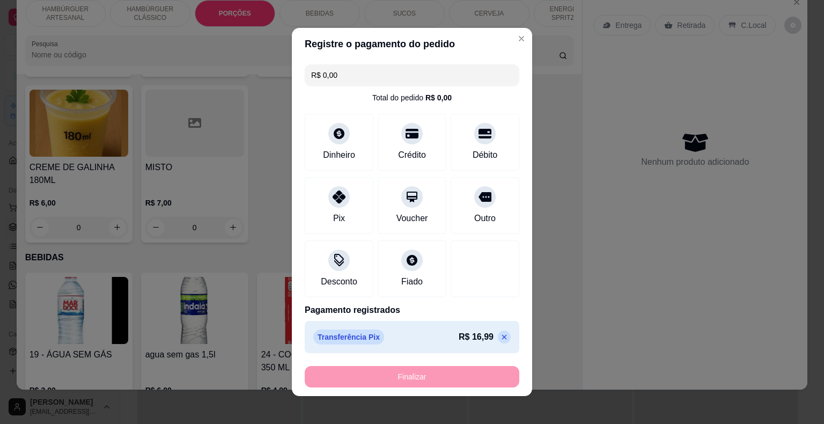
type input "-R$ 16,99"
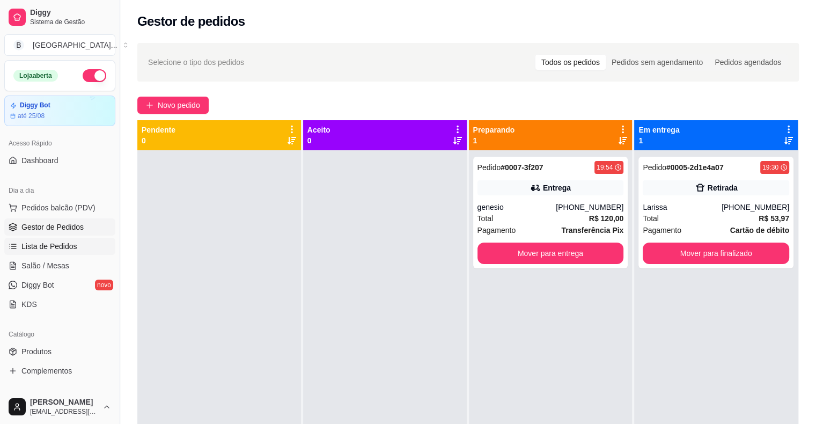
click at [74, 248] on span "Lista de Pedidos" at bounding box center [49, 246] width 56 height 11
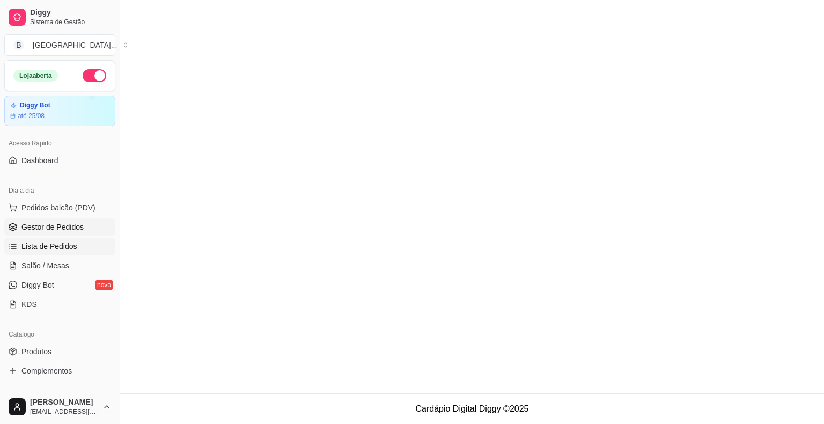
click at [70, 225] on span "Gestor de Pedidos" at bounding box center [52, 227] width 62 height 11
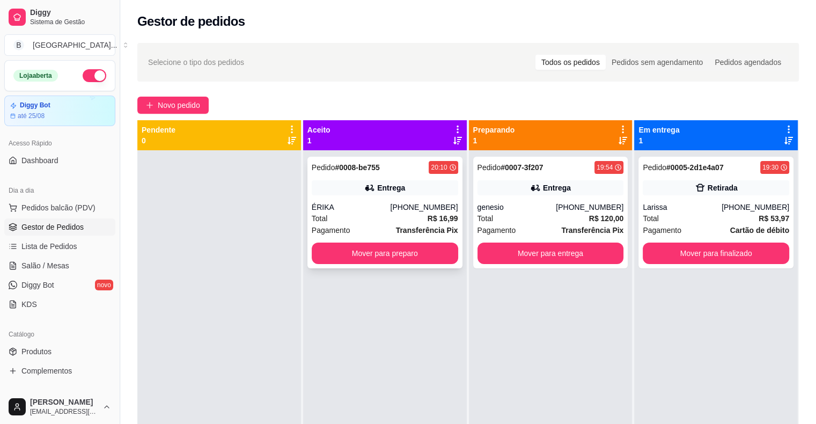
click at [368, 212] on div "ÉRIKA" at bounding box center [351, 207] width 79 height 11
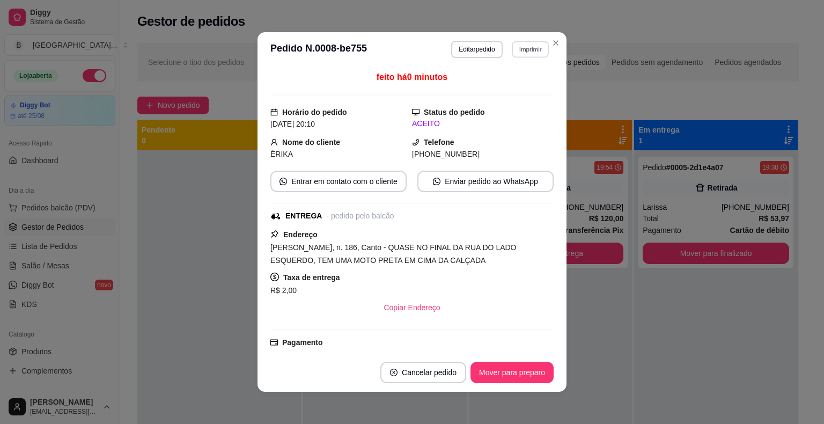
click at [519, 54] on button "Imprimir" at bounding box center [530, 49] width 37 height 17
click at [519, 78] on button "IMPRESSORA" at bounding box center [508, 86] width 78 height 17
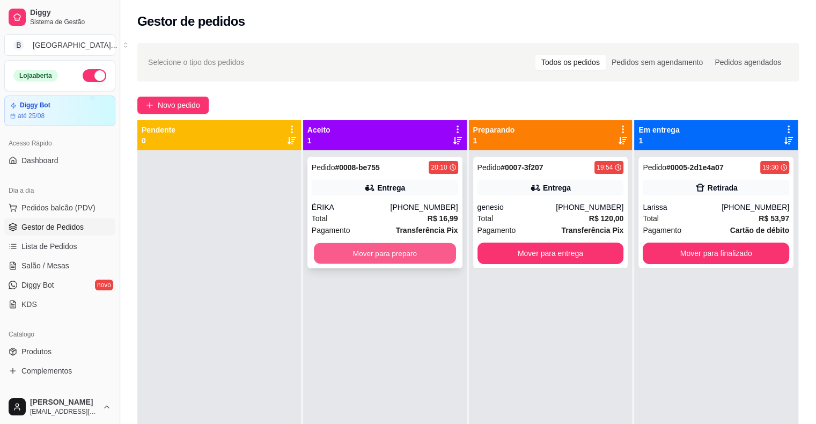
click at [388, 252] on button "Mover para preparo" at bounding box center [385, 253] width 142 height 21
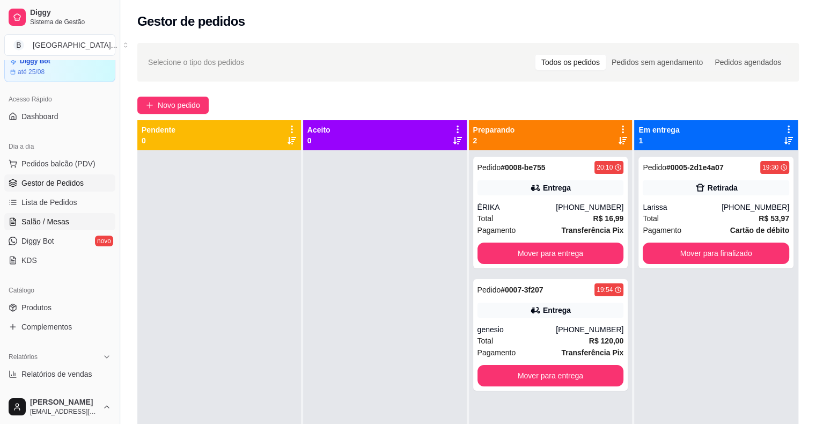
scroll to position [107, 0]
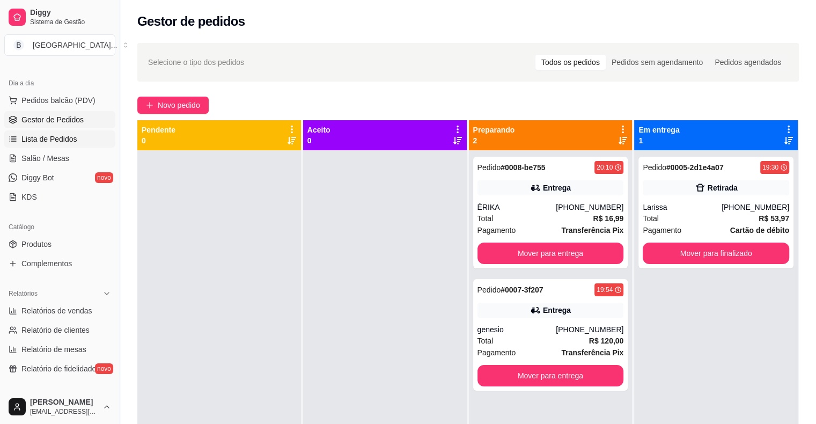
click at [53, 143] on span "Lista de Pedidos" at bounding box center [49, 139] width 56 height 11
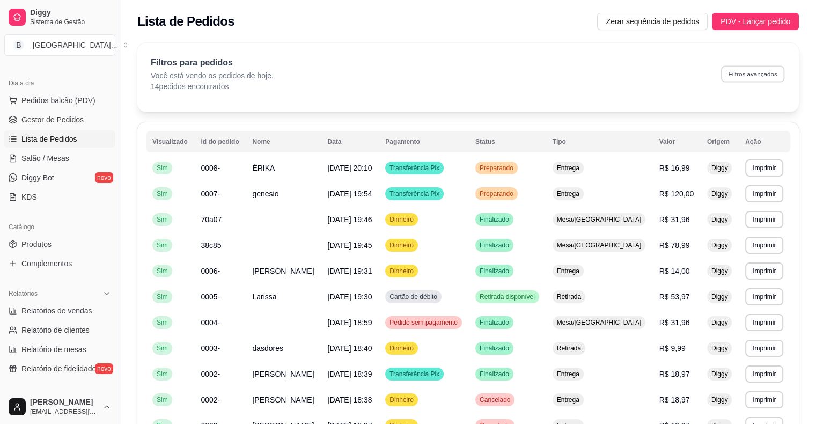
click at [746, 76] on button "Filtros avançados" at bounding box center [752, 73] width 63 height 17
select select "0"
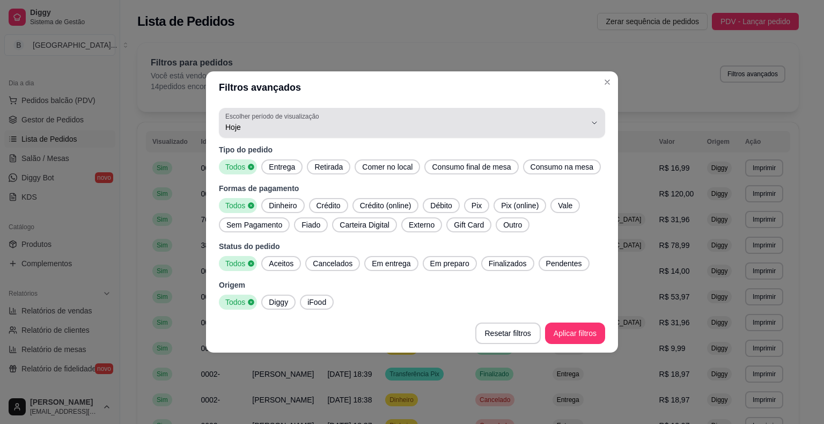
click at [463, 130] on span "Hoje" at bounding box center [405, 127] width 361 height 11
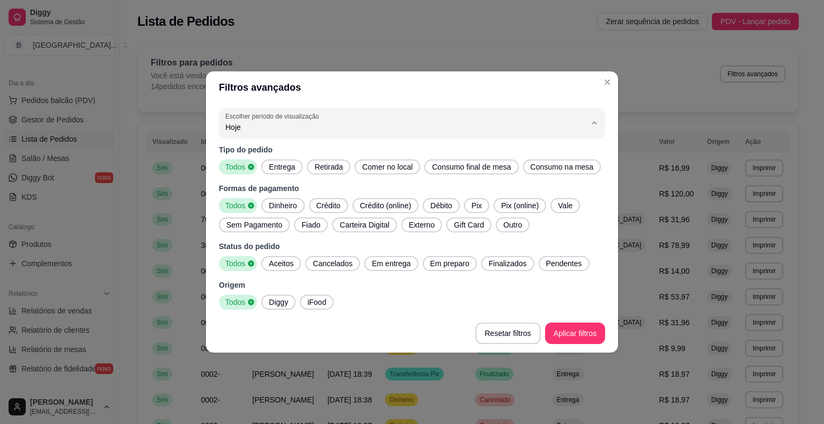
click at [381, 190] on span "7 dias" at bounding box center [407, 188] width 344 height 10
type input "7"
select select "7"
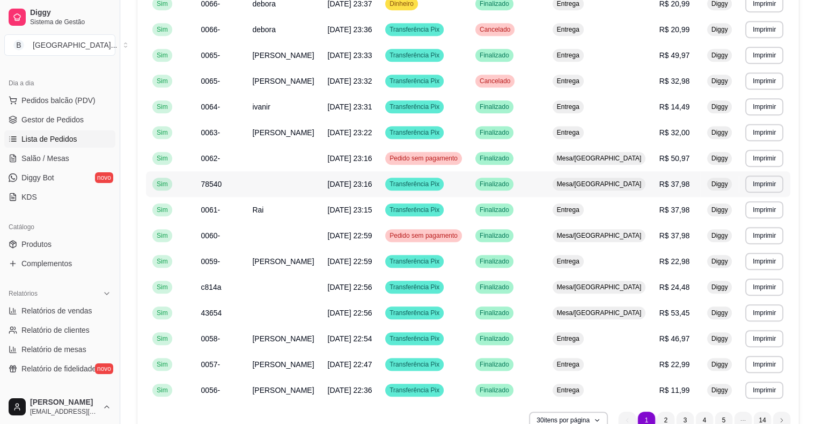
scroll to position [420, 0]
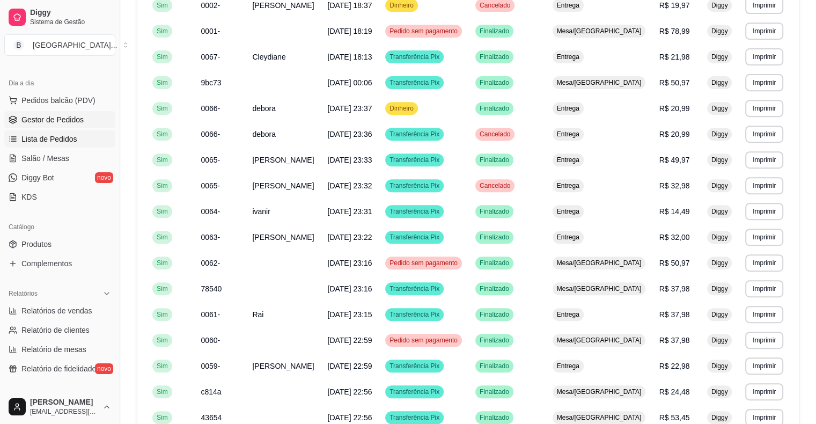
click at [79, 123] on span "Gestor de Pedidos" at bounding box center [52, 119] width 62 height 11
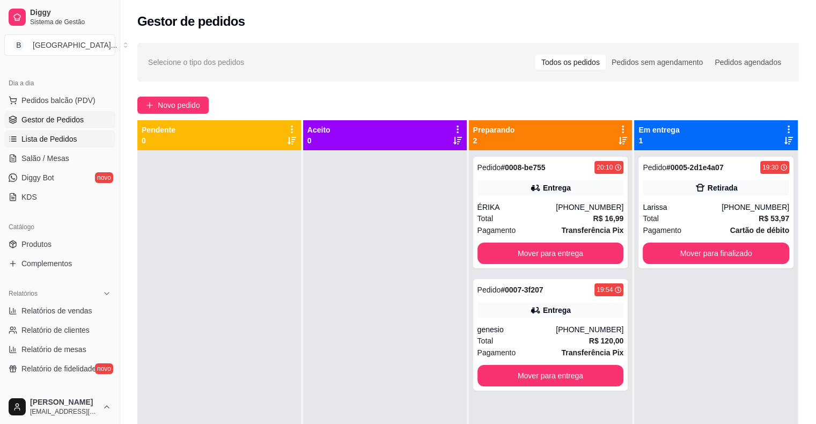
click at [76, 130] on link "Lista de Pedidos" at bounding box center [59, 138] width 111 height 17
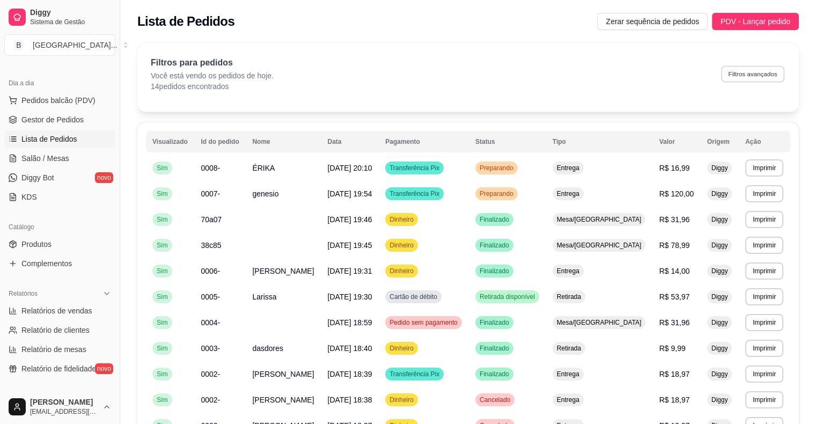
click at [728, 76] on button "Filtros avançados" at bounding box center [752, 73] width 63 height 17
select select "0"
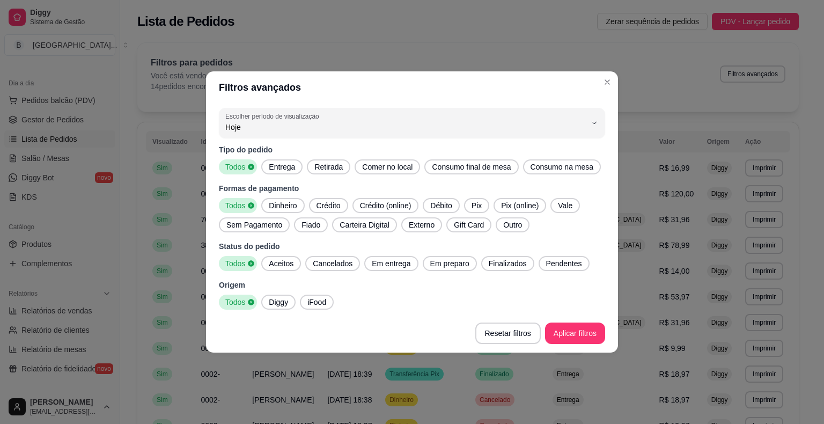
click at [455, 138] on div "0 Escolher período de visualização Hoje Ontem 7 dias 15 dias 30 dias 45 dias Cu…" at bounding box center [412, 209] width 412 height 210
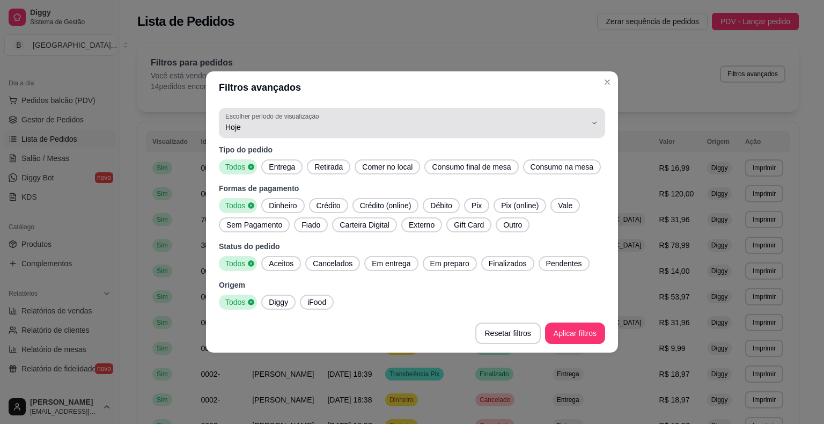
click at [455, 135] on button "Escolher período de visualização Hoje" at bounding box center [412, 123] width 386 height 30
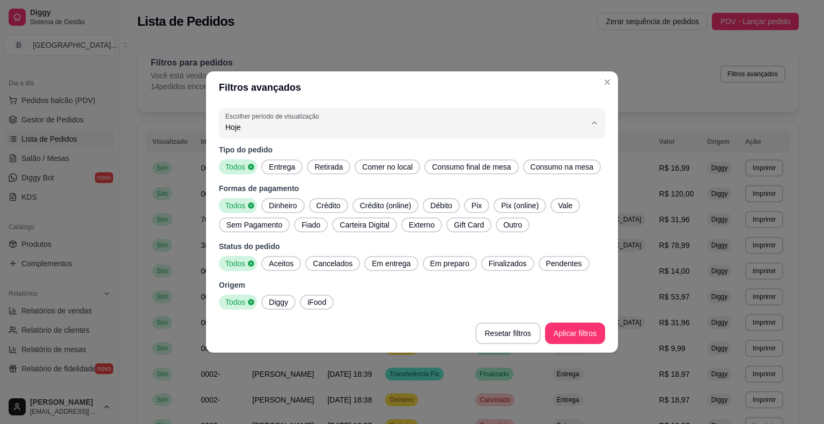
click at [565, 154] on span "Hoje" at bounding box center [407, 153] width 344 height 10
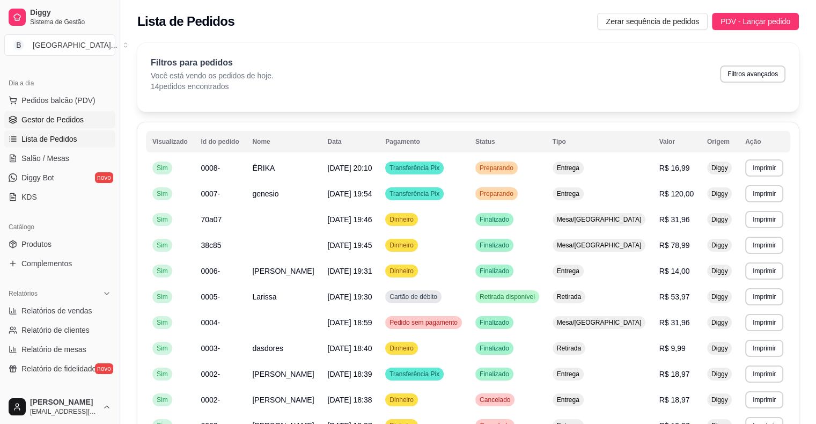
click at [27, 118] on span "Gestor de Pedidos" at bounding box center [52, 119] width 62 height 11
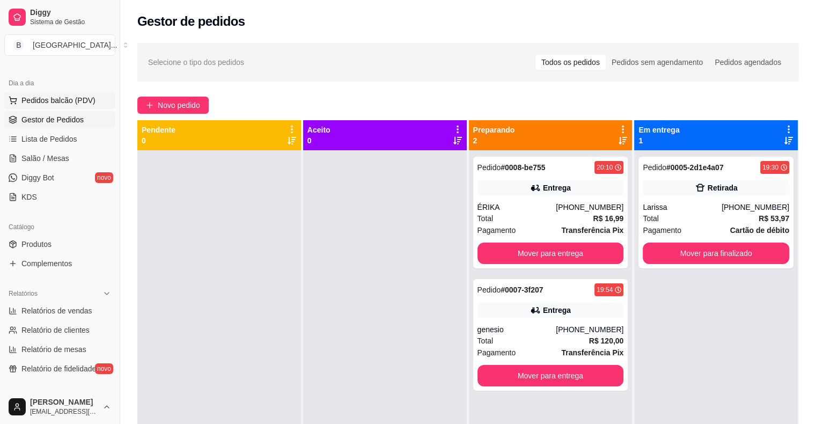
click at [74, 97] on span "Pedidos balcão (PDV)" at bounding box center [58, 100] width 74 height 11
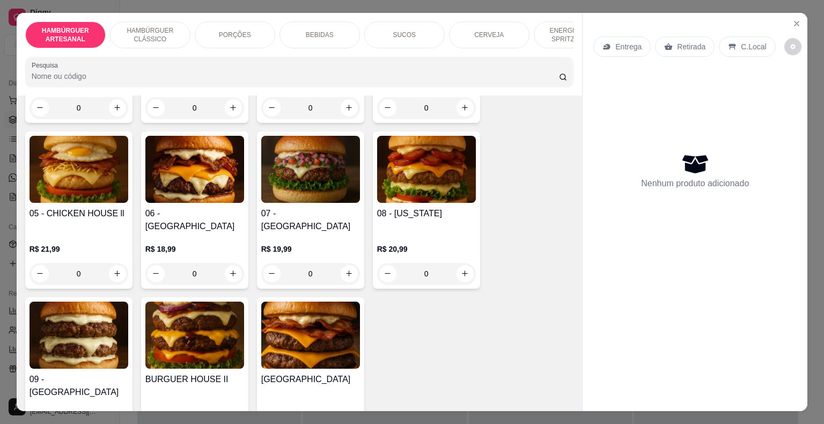
scroll to position [215, 0]
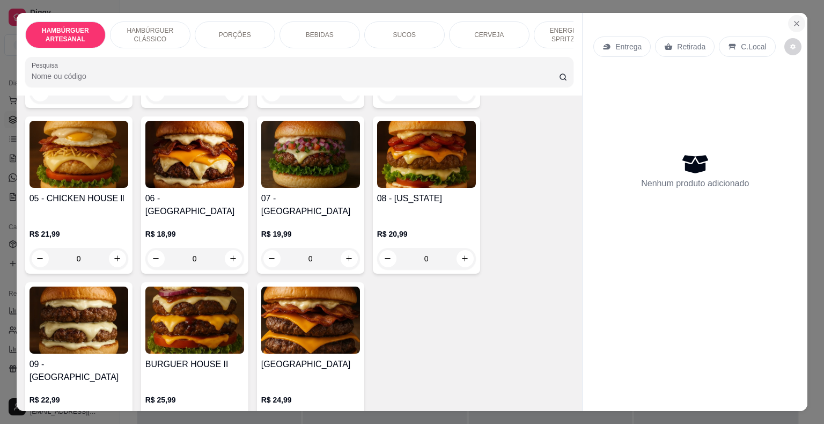
click at [788, 24] on button "Close" at bounding box center [796, 23] width 17 height 17
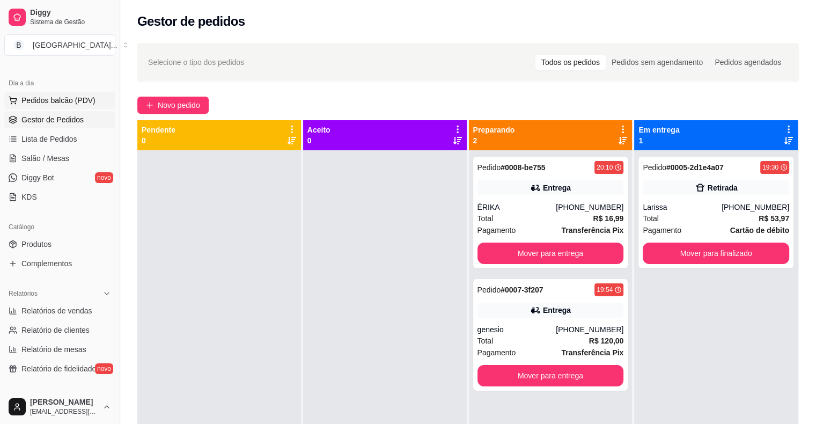
click at [71, 92] on button "Pedidos balcão (PDV)" at bounding box center [59, 100] width 111 height 17
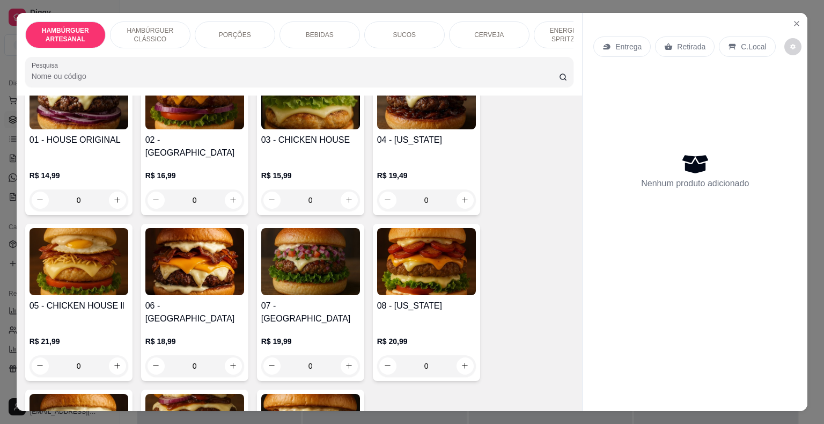
scroll to position [54, 0]
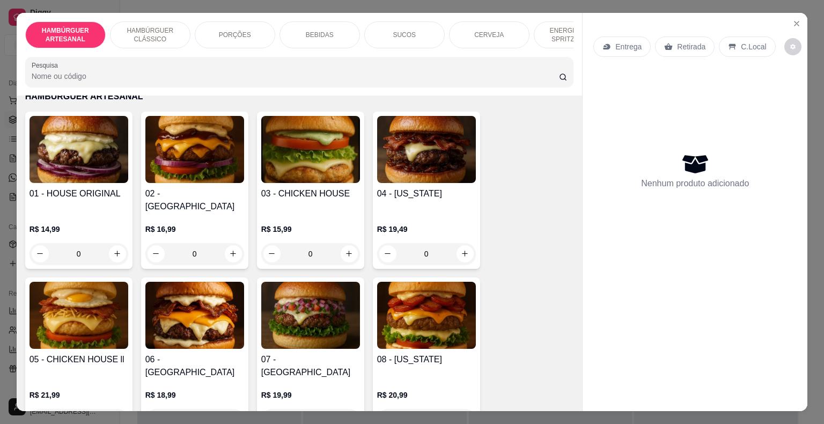
click at [341, 243] on div "0" at bounding box center [310, 253] width 99 height 21
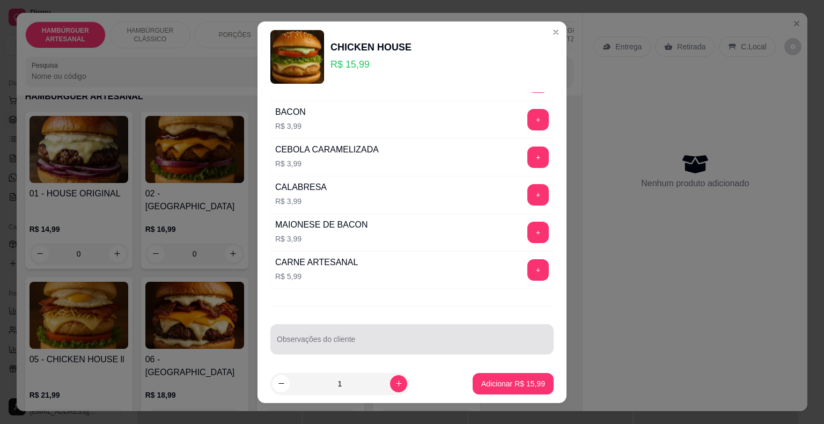
scroll to position [13, 0]
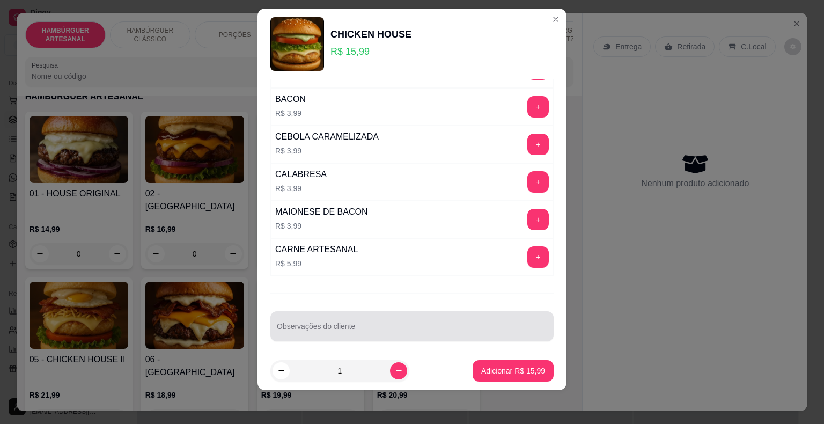
click at [375, 327] on input "Observações do cliente" at bounding box center [412, 330] width 271 height 11
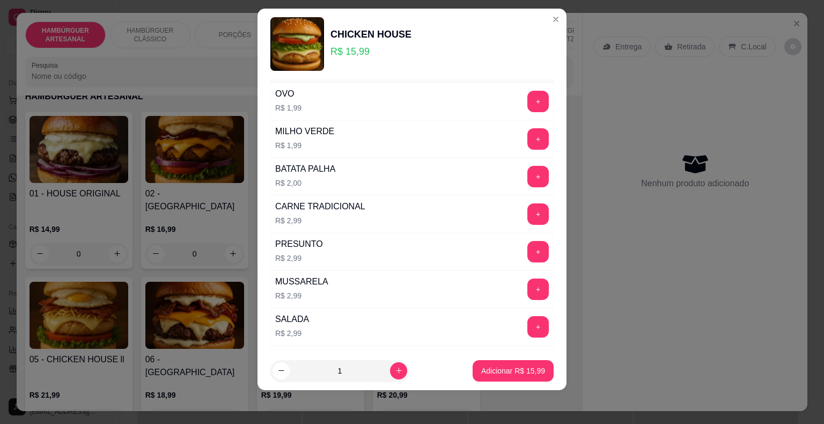
scroll to position [0, 0]
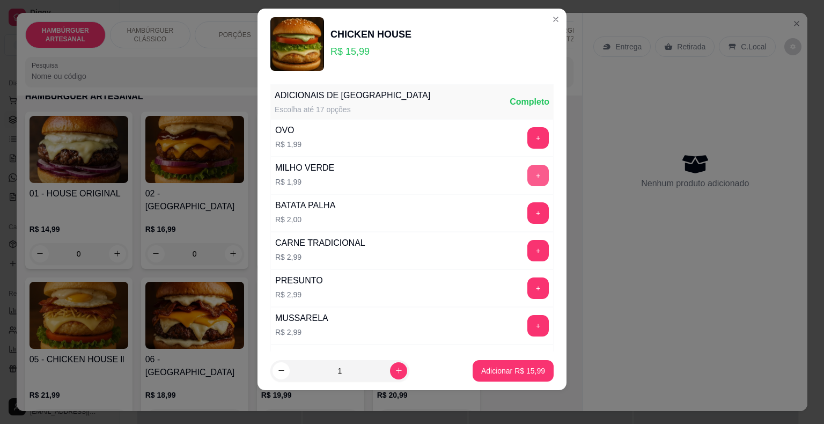
type input "SEM MOLHO DO CHEF"
click at [528, 173] on button "+" at bounding box center [538, 175] width 21 height 21
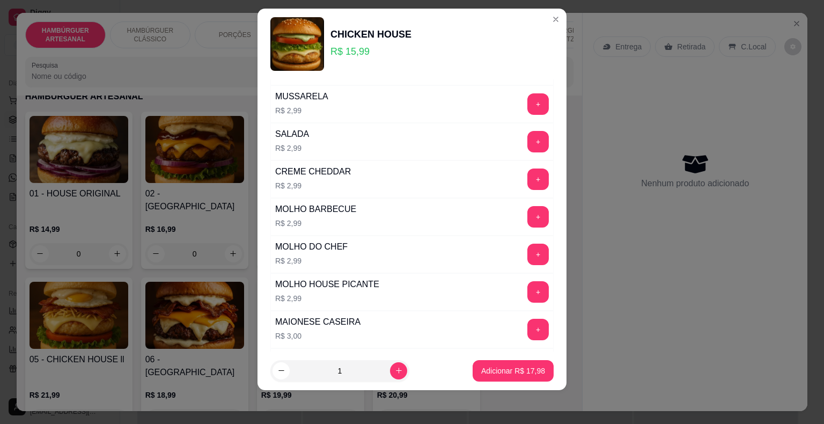
scroll to position [268, 0]
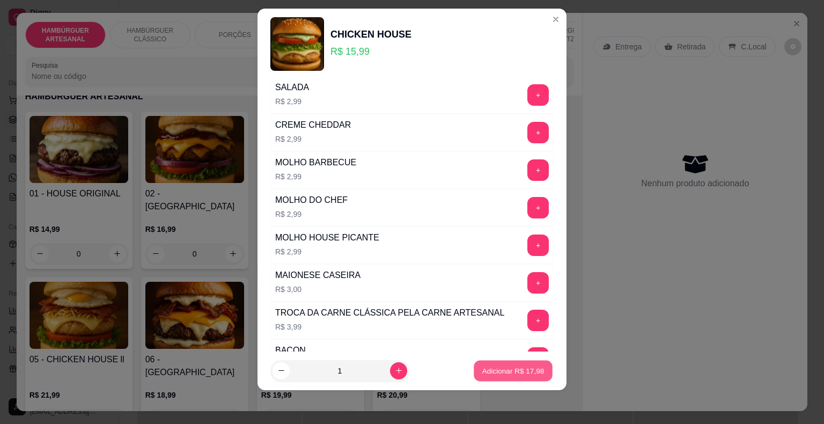
click at [474, 363] on button "Adicionar R$ 17,98" at bounding box center [513, 370] width 79 height 21
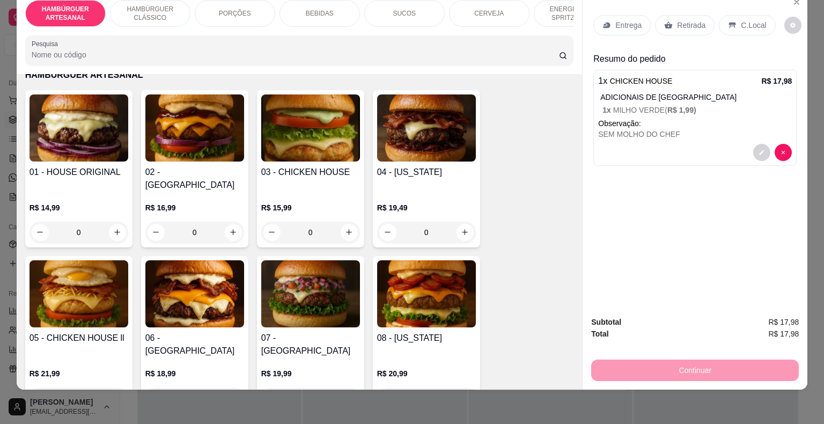
scroll to position [26, 0]
click at [624, 20] on p "Entrega" at bounding box center [629, 25] width 26 height 11
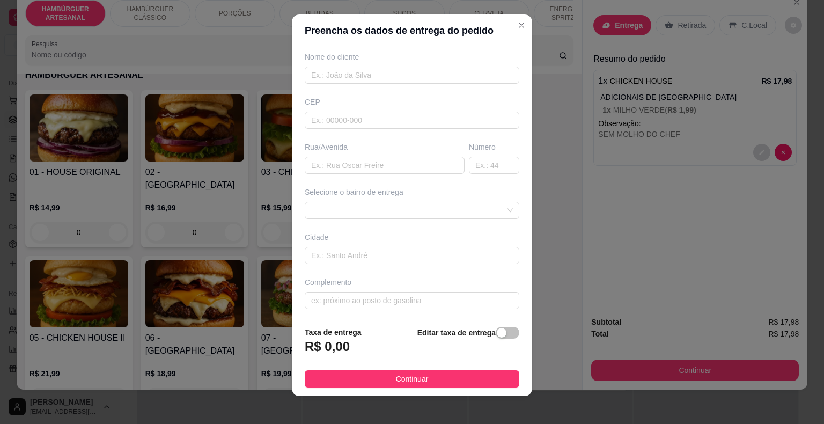
scroll to position [13, 0]
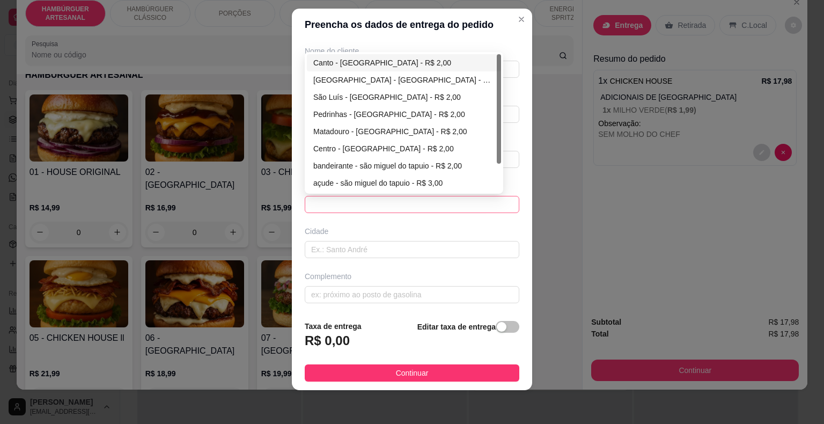
click at [367, 203] on span at bounding box center [412, 204] width 202 height 16
click at [375, 93] on div "São Luís - [GEOGRAPHIC_DATA] - R$ 2,00" at bounding box center [403, 97] width 181 height 12
type input "São Miguel do Tapuio"
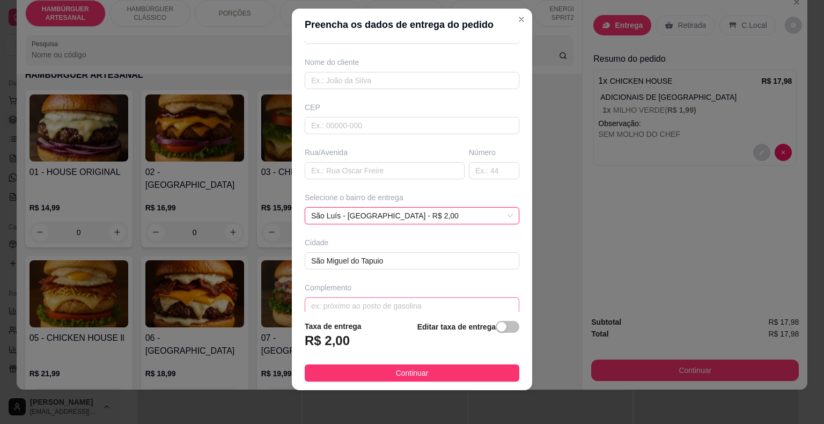
scroll to position [89, 0]
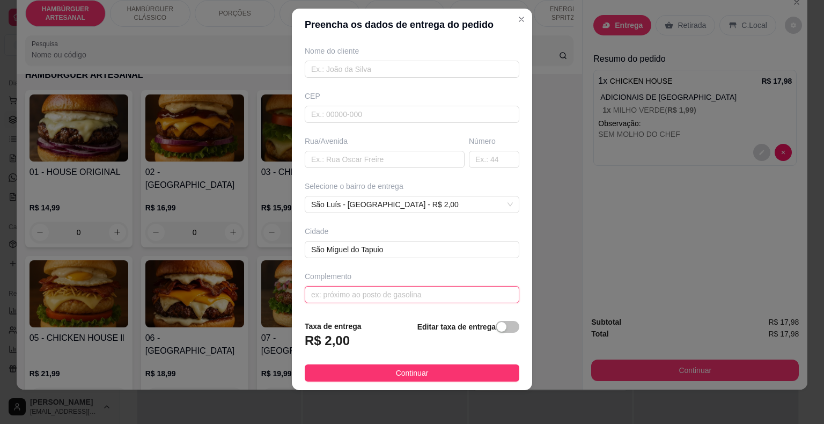
click at [398, 293] on input "text" at bounding box center [412, 294] width 215 height 17
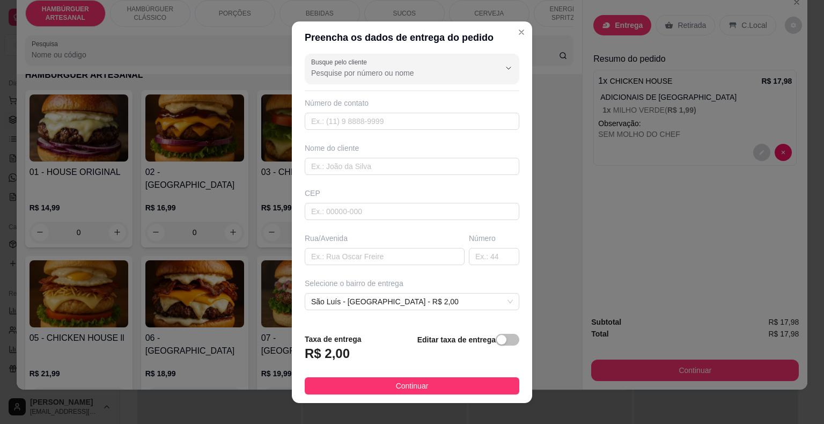
scroll to position [0, 0]
type input "POUSADA SÃO LUIS/NUMERO DO QUARTO 14"
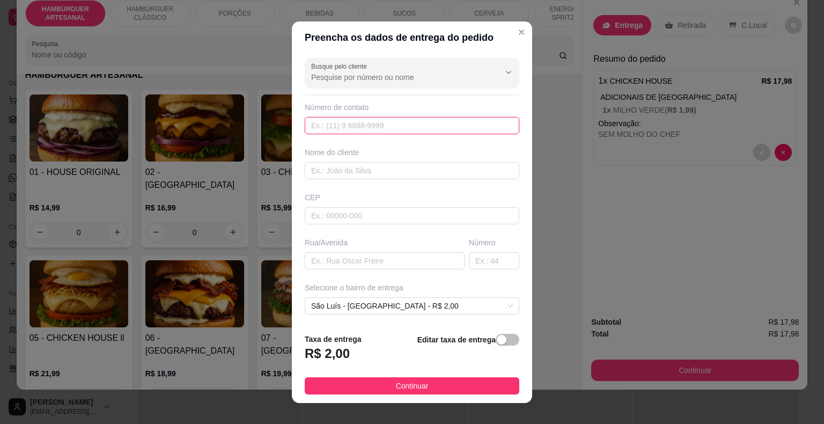
click at [436, 126] on input "text" at bounding box center [412, 125] width 215 height 17
click at [330, 125] on input "869 99522-3537" at bounding box center [412, 125] width 215 height 17
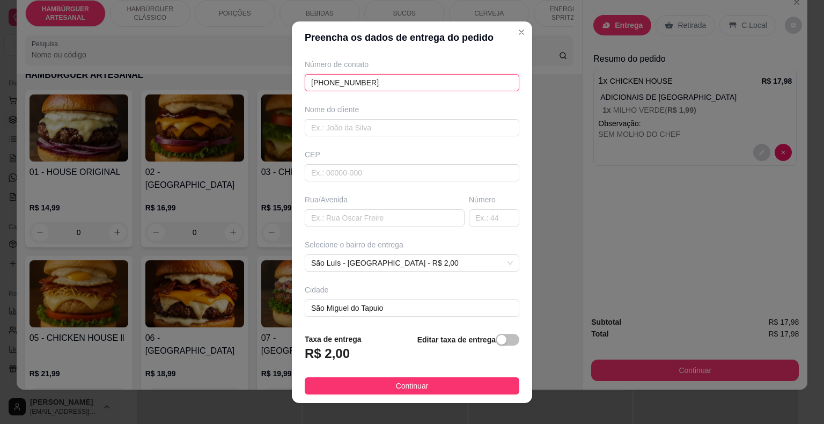
scroll to position [89, 0]
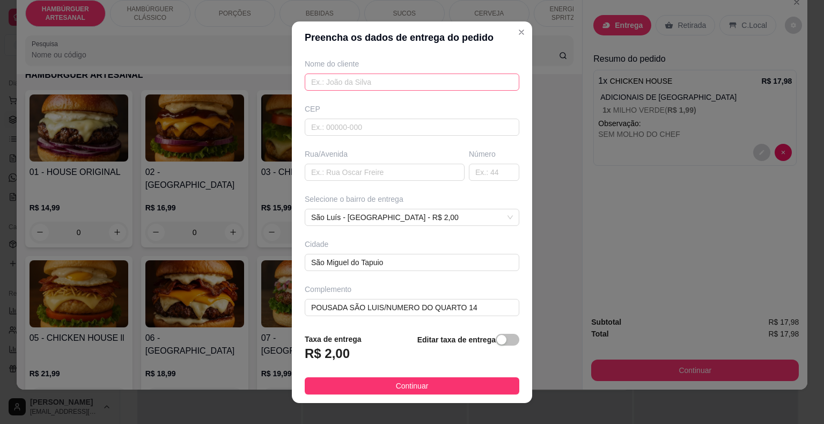
type input "[PHONE_NUMBER]"
click at [373, 82] on input "text" at bounding box center [412, 82] width 215 height 17
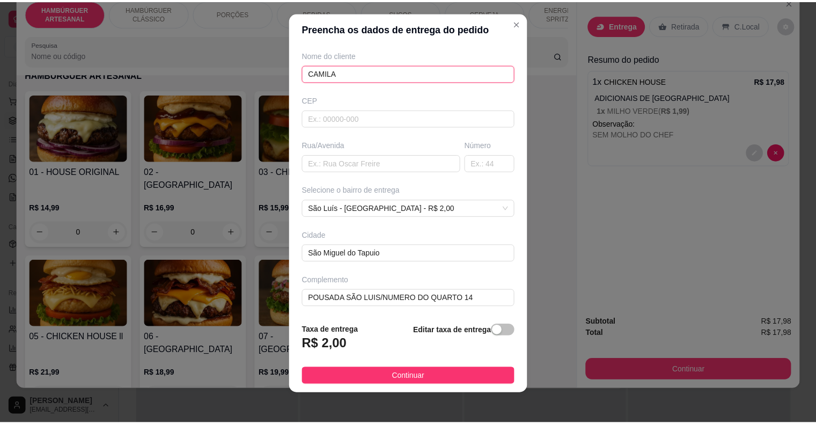
scroll to position [13, 0]
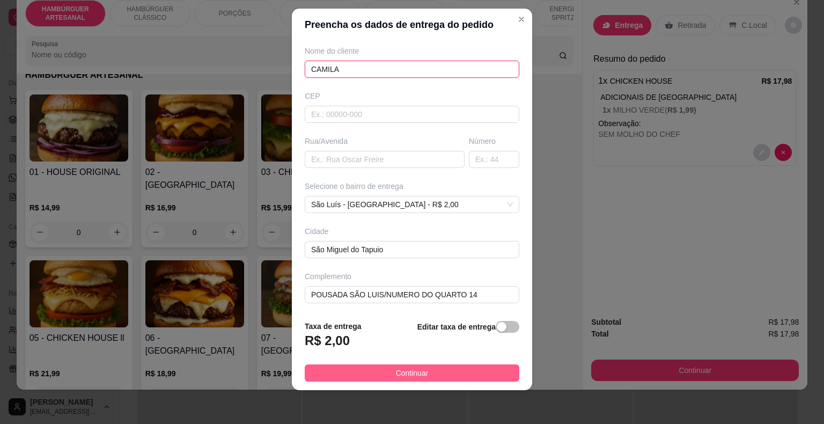
type input "CAMILA"
click at [383, 374] on button "Continuar" at bounding box center [412, 372] width 215 height 17
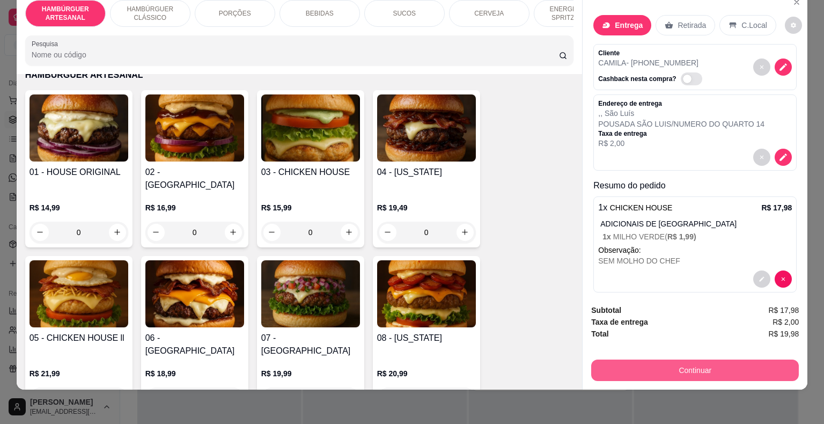
click at [732, 364] on button "Continuar" at bounding box center [695, 370] width 208 height 21
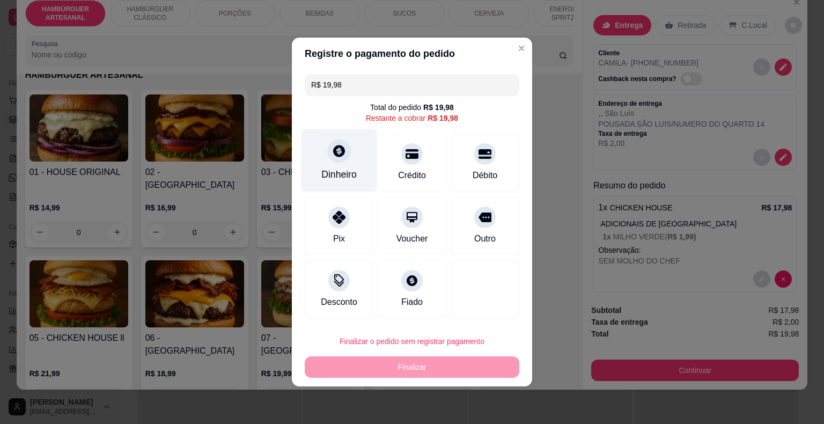
click at [346, 171] on div "Dinheiro" at bounding box center [338, 174] width 35 height 14
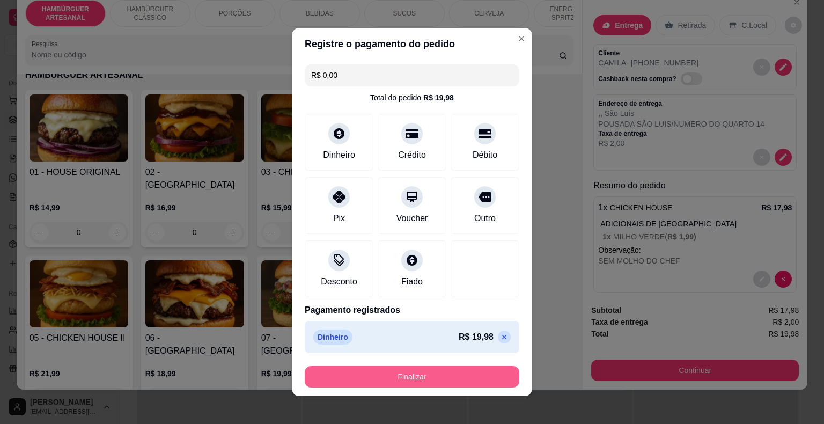
click at [416, 382] on button "Finalizar" at bounding box center [412, 376] width 215 height 21
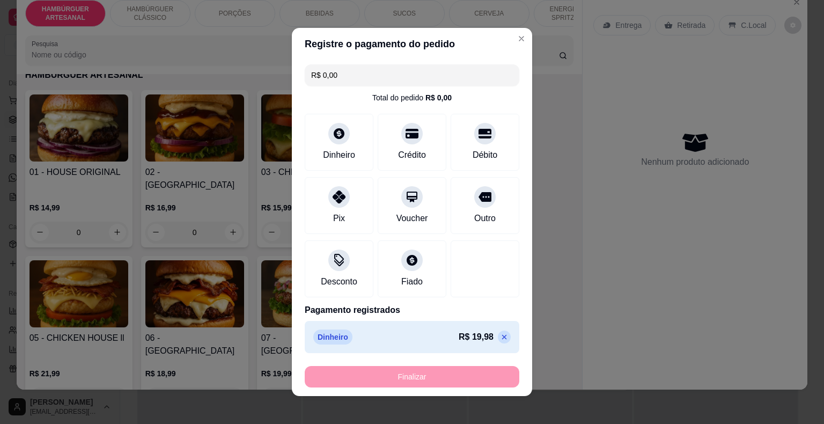
type input "-R$ 19,98"
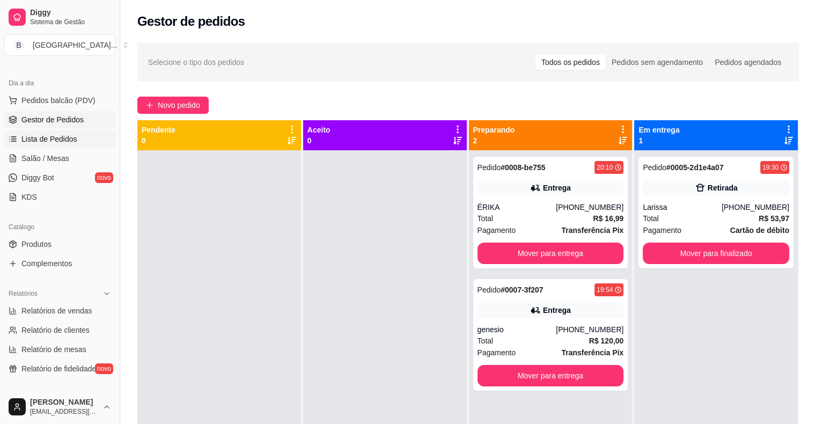
click at [32, 145] on link "Lista de Pedidos" at bounding box center [59, 138] width 111 height 17
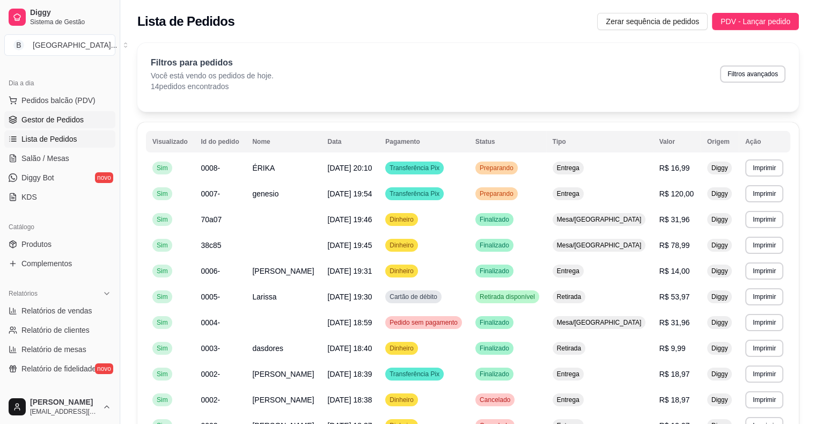
click at [49, 118] on span "Gestor de Pedidos" at bounding box center [52, 119] width 62 height 11
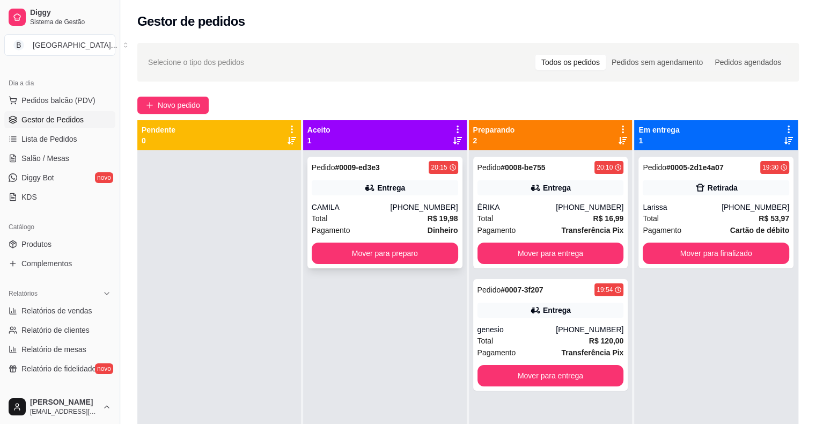
click at [355, 218] on div "Total R$ 19,98" at bounding box center [385, 219] width 147 height 12
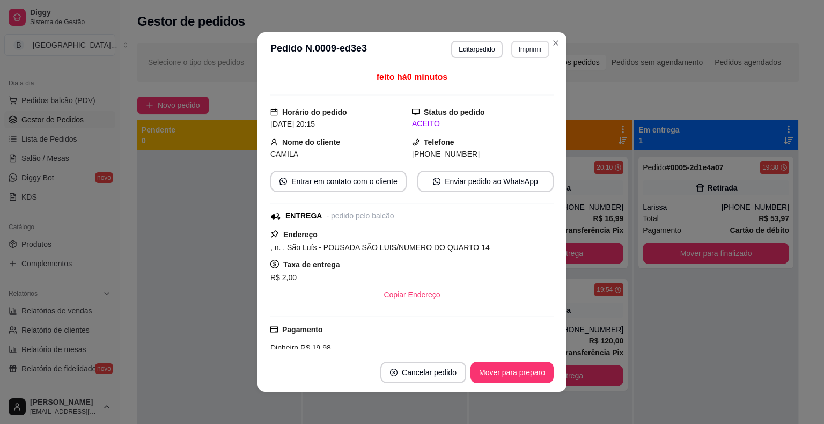
click at [513, 46] on button "Imprimir" at bounding box center [530, 49] width 38 height 17
click at [511, 83] on button "IMPRESSORA" at bounding box center [508, 86] width 78 height 17
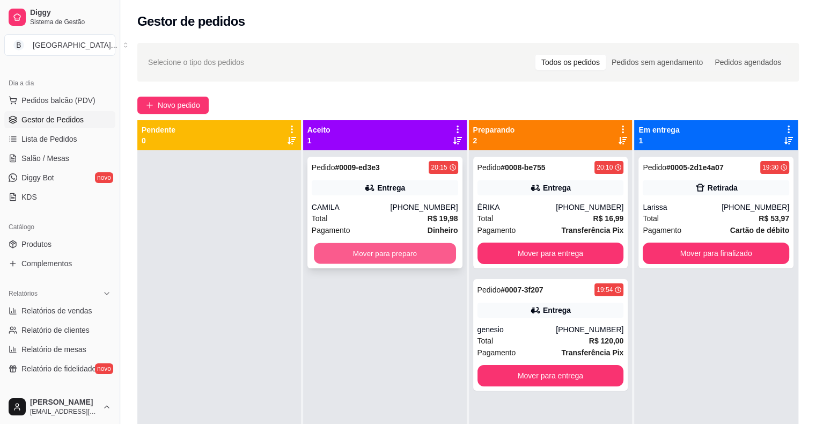
click at [417, 248] on button "Mover para preparo" at bounding box center [385, 253] width 142 height 21
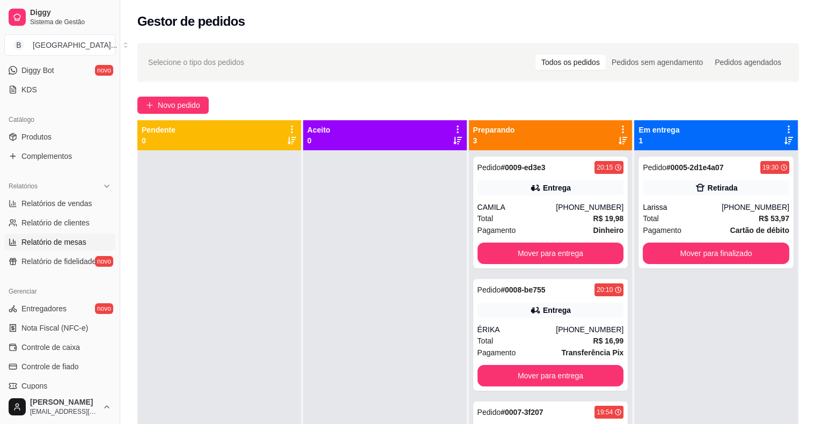
scroll to position [322, 0]
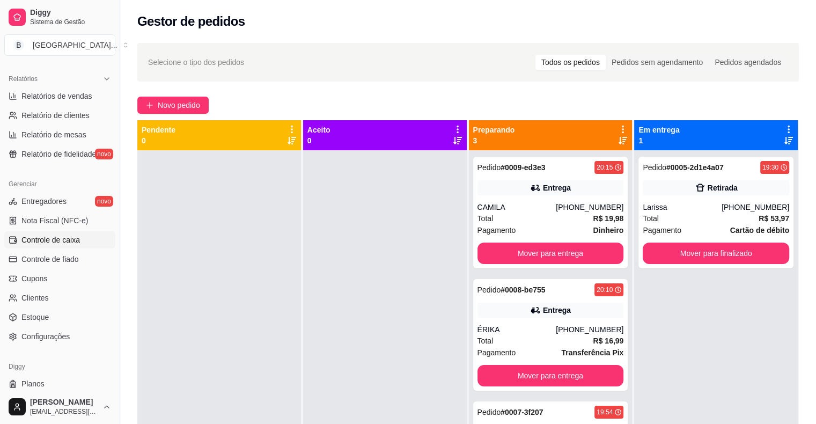
click at [75, 239] on span "Controle de caixa" at bounding box center [50, 240] width 59 height 11
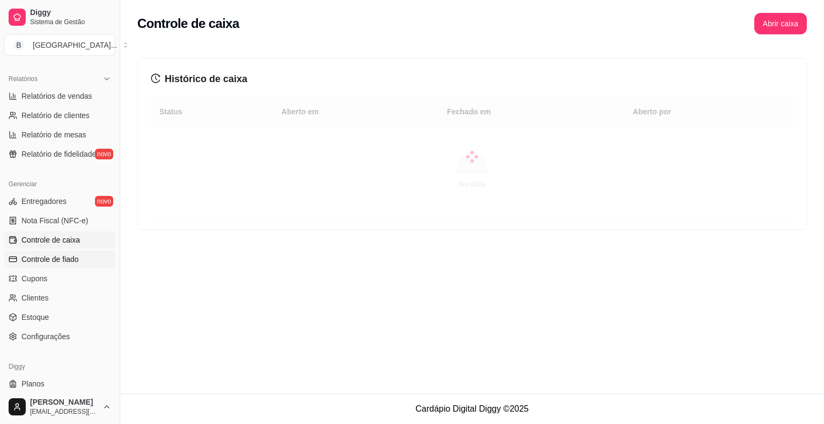
click at [75, 261] on span "Controle de fiado" at bounding box center [49, 259] width 57 height 11
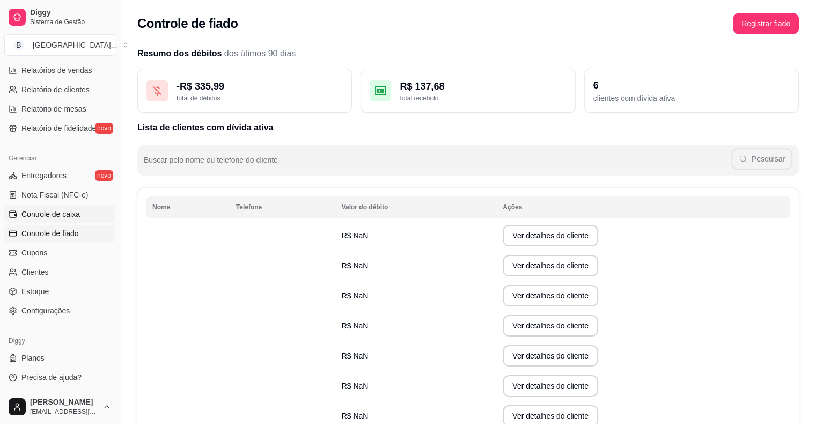
click at [63, 213] on span "Controle de caixa" at bounding box center [50, 214] width 59 height 11
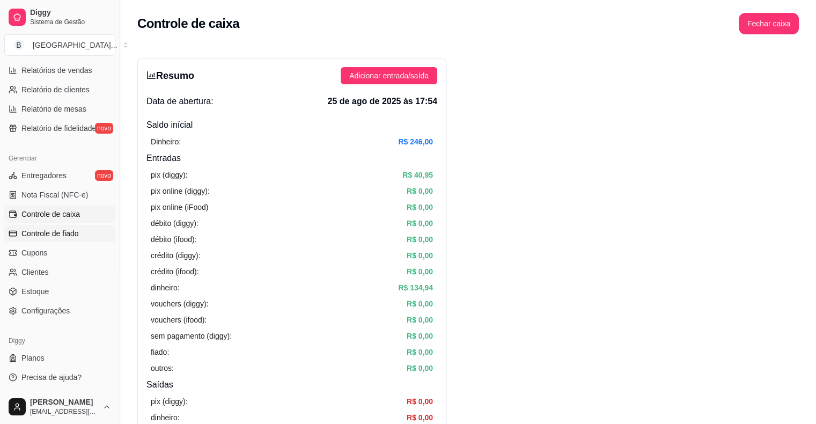
click at [65, 225] on link "Controle de fiado" at bounding box center [59, 233] width 111 height 17
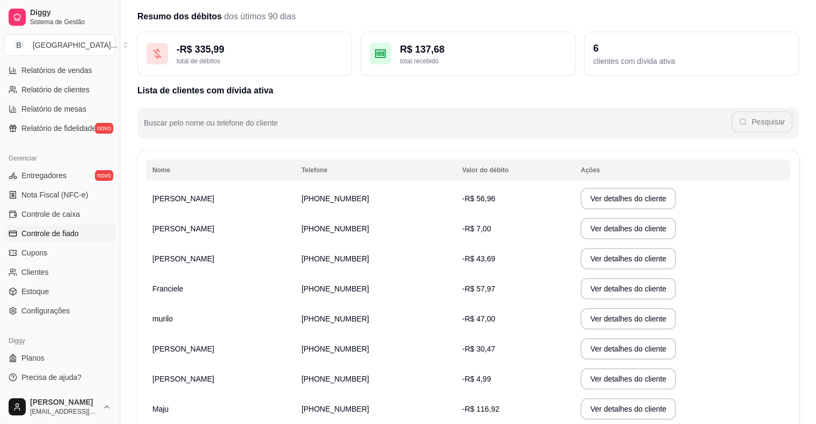
scroll to position [54, 0]
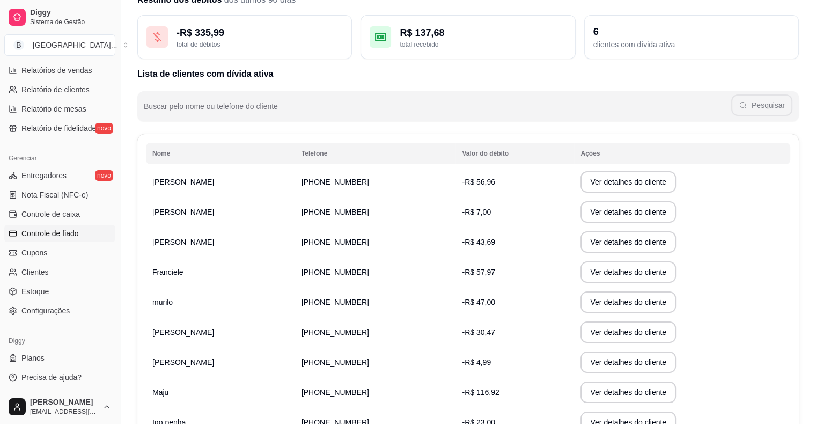
click at [574, 171] on td "Ver detalhes do cliente" at bounding box center [682, 182] width 216 height 30
click at [633, 182] on button "Ver detalhes do cliente" at bounding box center [628, 182] width 92 height 21
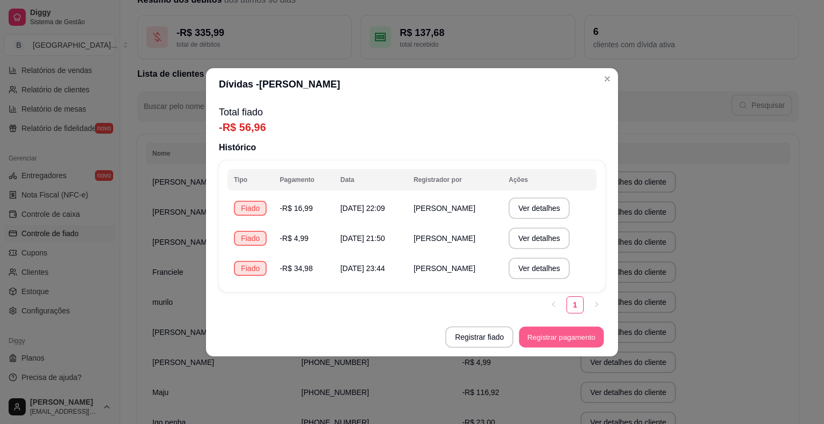
click at [549, 336] on button "Registrar pagamento" at bounding box center [562, 336] width 85 height 21
click at [587, 340] on button "Registrar pagamento" at bounding box center [562, 336] width 85 height 21
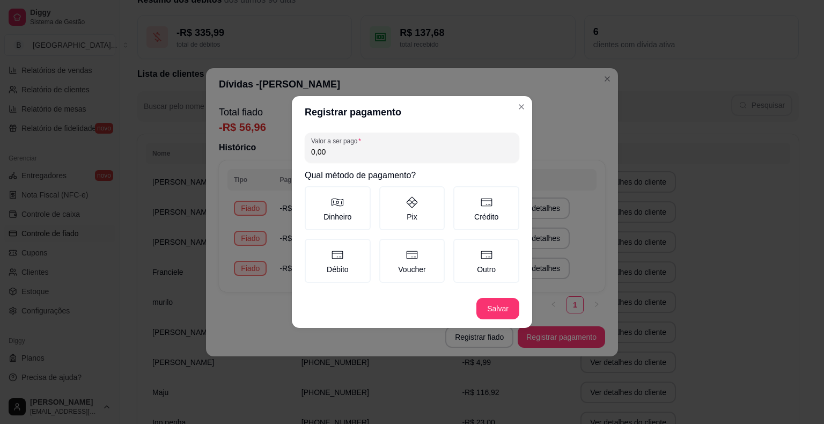
click at [414, 152] on input "0,00" at bounding box center [412, 152] width 202 height 11
click at [361, 199] on label "Dinheiro" at bounding box center [338, 208] width 66 height 44
click at [313, 194] on button "Dinheiro" at bounding box center [308, 190] width 9 height 9
click at [423, 153] on input "0,00" at bounding box center [412, 152] width 202 height 11
type input "56,96"
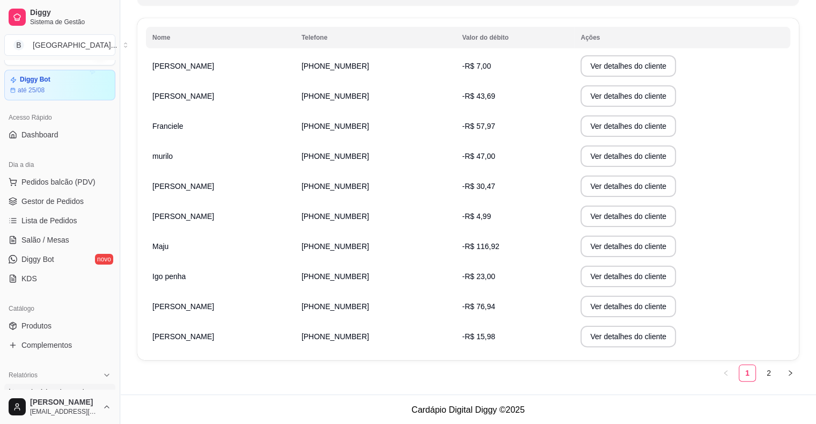
scroll to position [26, 0]
click at [71, 204] on span "Gestor de Pedidos" at bounding box center [52, 201] width 62 height 11
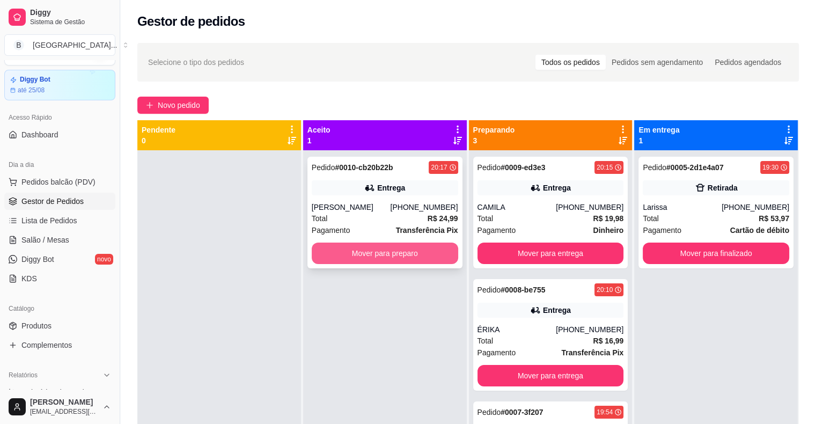
click at [369, 246] on button "Mover para preparo" at bounding box center [385, 253] width 147 height 21
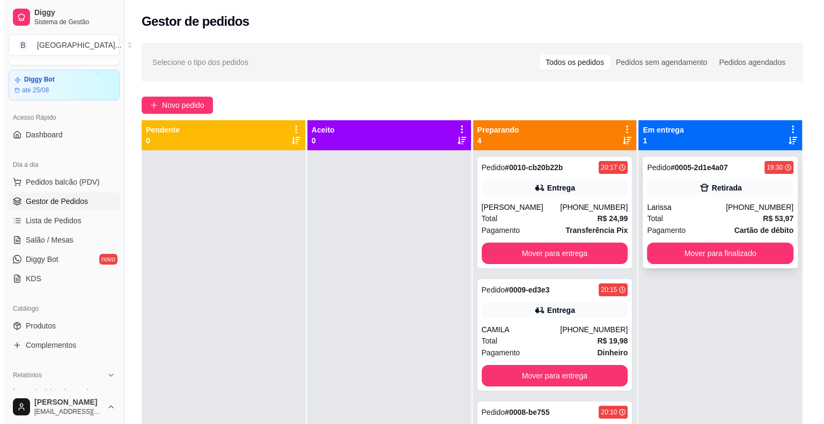
scroll to position [30, 0]
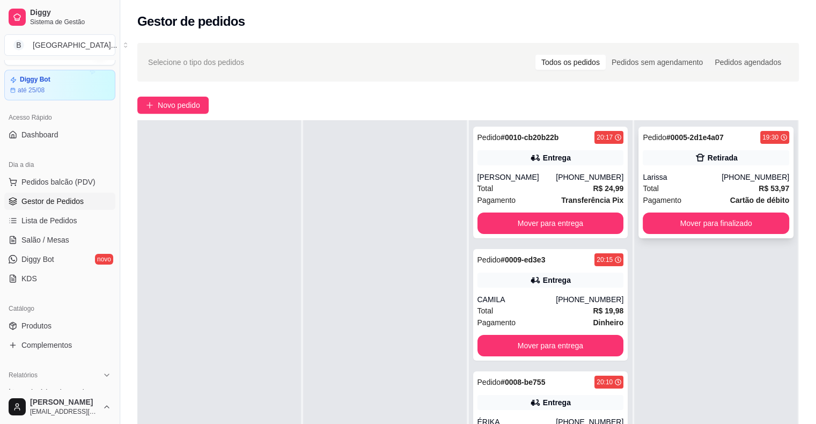
click at [719, 186] on div "Total R$ 53,97" at bounding box center [716, 188] width 147 height 12
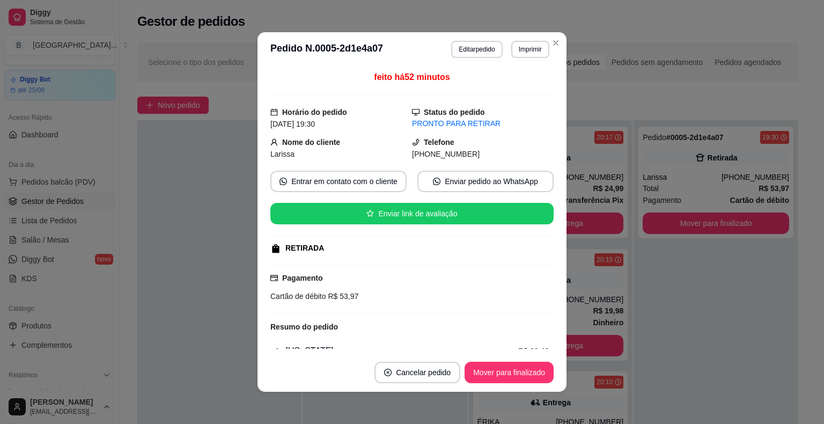
click at [443, 47] on header "**********" at bounding box center [412, 49] width 309 height 34
click at [474, 46] on button "Editar pedido" at bounding box center [477, 49] width 50 height 17
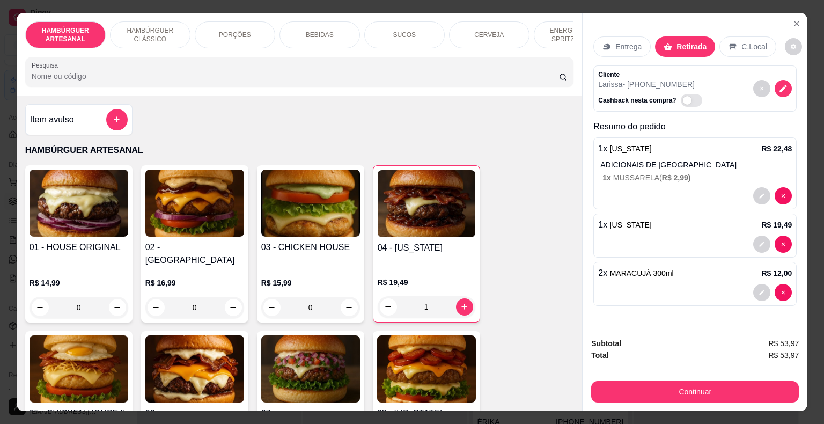
scroll to position [107, 0]
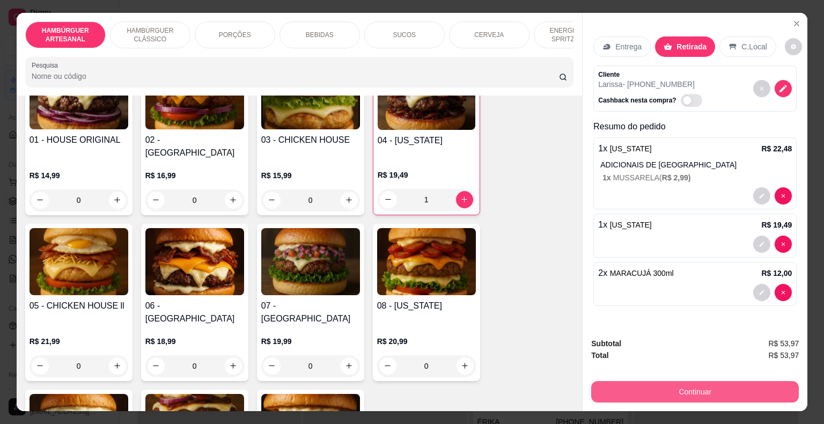
click at [620, 381] on button "Continuar" at bounding box center [695, 391] width 208 height 21
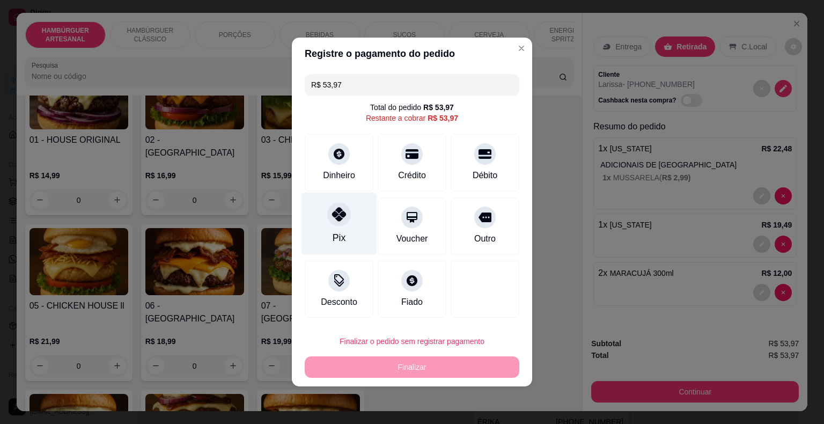
click at [364, 210] on div "Pix" at bounding box center [340, 224] width 76 height 63
type input "R$ 0,00"
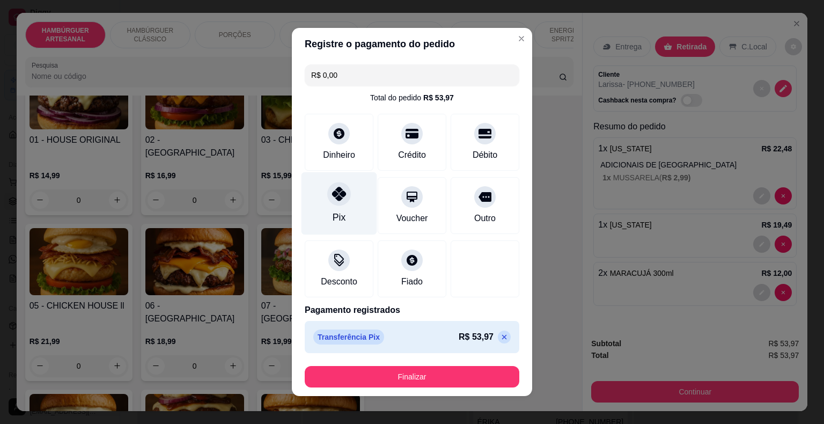
scroll to position [6, 0]
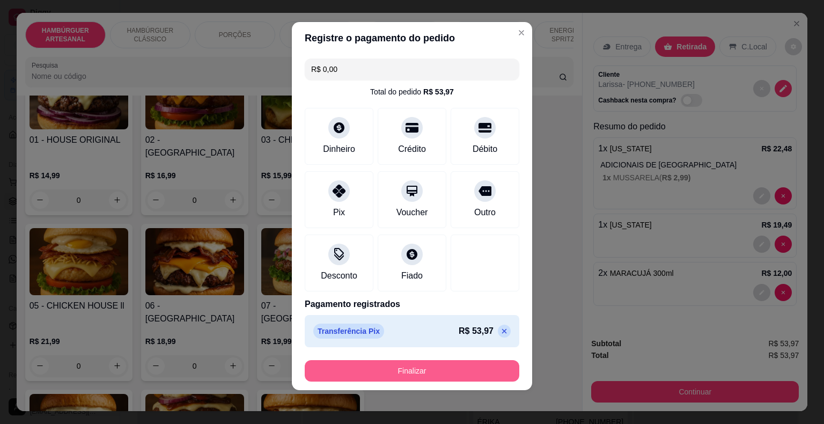
click at [486, 373] on button "Finalizar" at bounding box center [412, 370] width 215 height 21
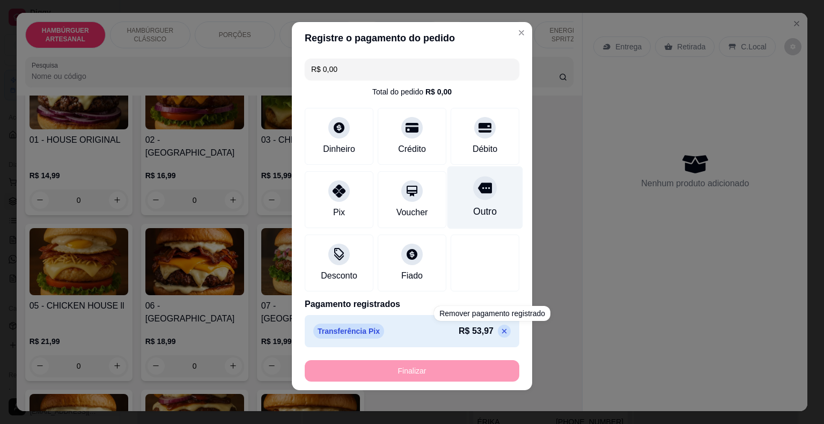
type input "0"
type input "-R$ 53,97"
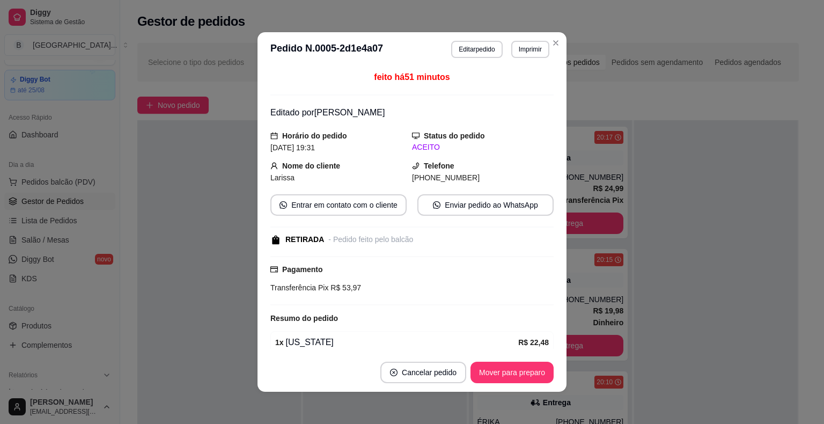
scroll to position [107, 0]
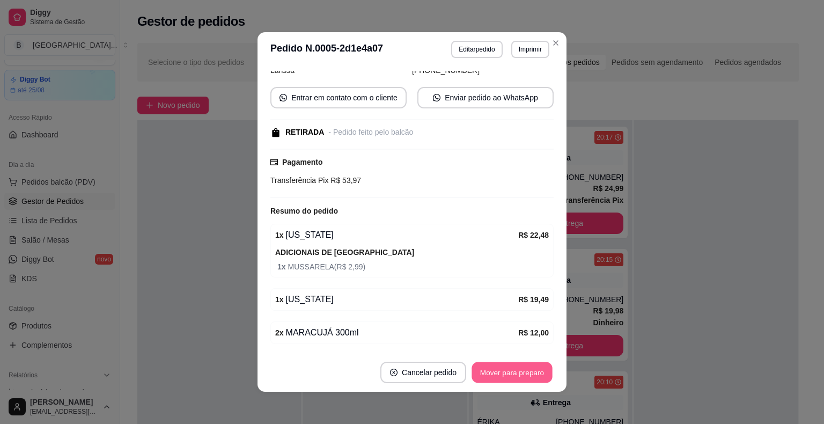
click at [506, 371] on button "Mover para preparo" at bounding box center [512, 372] width 81 height 21
click at [506, 371] on button "Mover para retirada disponível" at bounding box center [494, 372] width 119 height 21
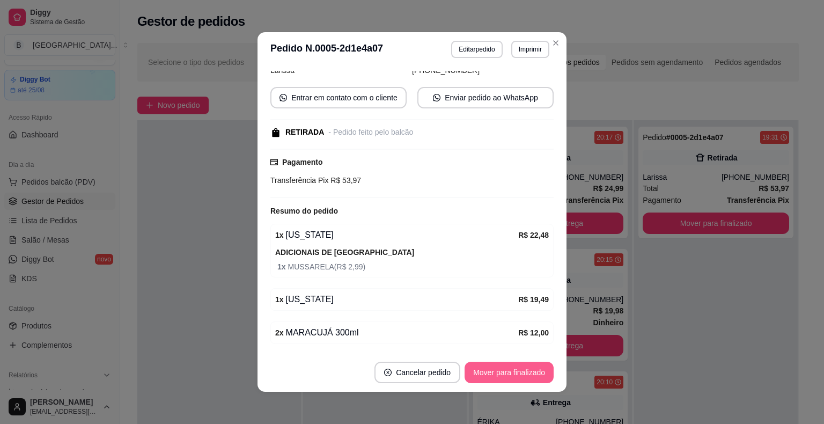
click at [506, 371] on button "Mover para finalizado" at bounding box center [509, 372] width 89 height 21
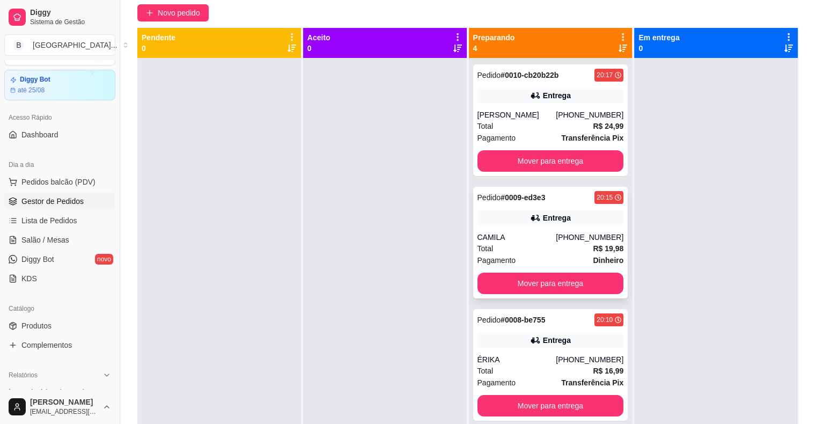
scroll to position [0, 0]
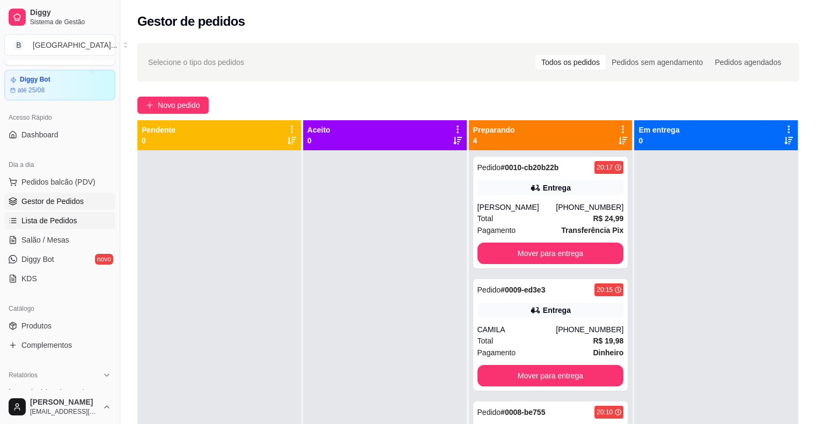
click at [56, 226] on link "Lista de Pedidos" at bounding box center [59, 220] width 111 height 17
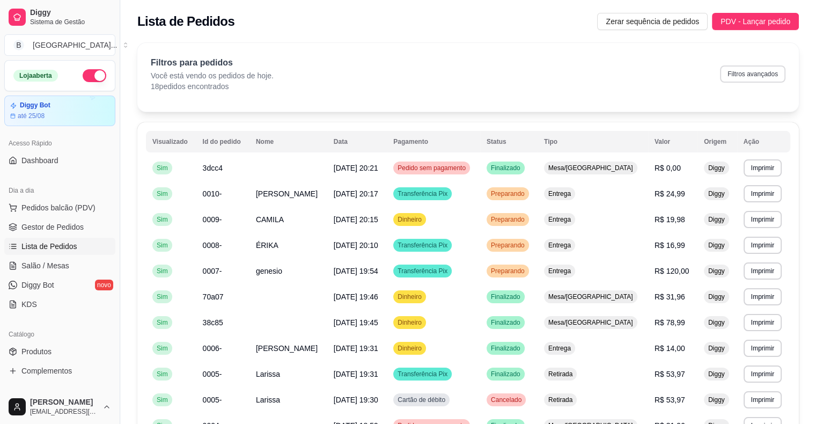
click at [729, 75] on button "Filtros avançados" at bounding box center [752, 73] width 65 height 17
select select "0"
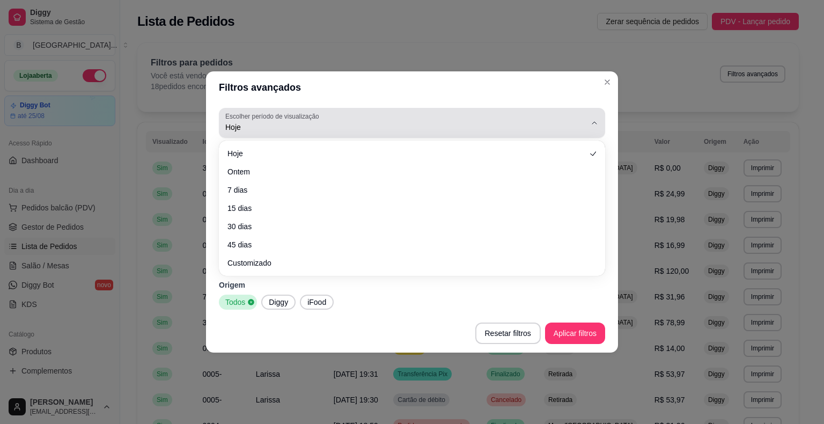
click at [286, 121] on div "Hoje" at bounding box center [405, 122] width 361 height 21
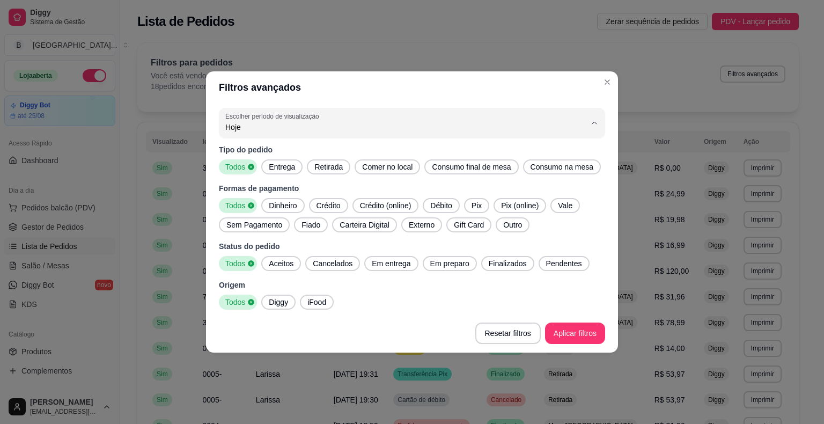
click at [318, 193] on span "7 dias" at bounding box center [407, 188] width 344 height 10
type input "7"
select select "7"
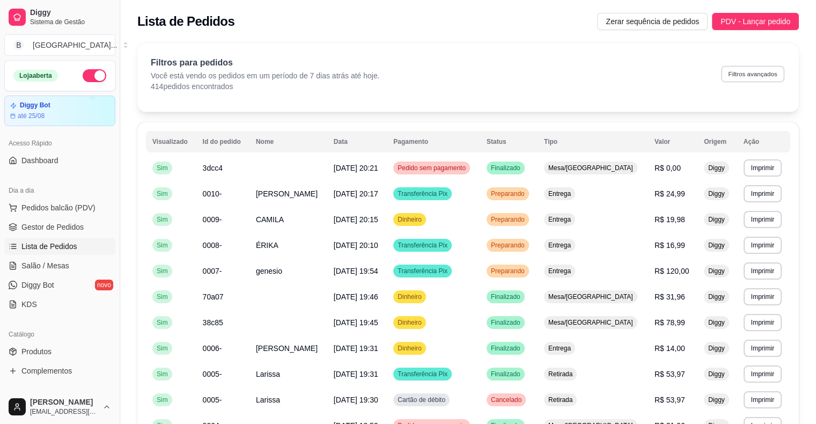
click at [756, 70] on button "Filtros avançados" at bounding box center [752, 73] width 63 height 17
select select "7"
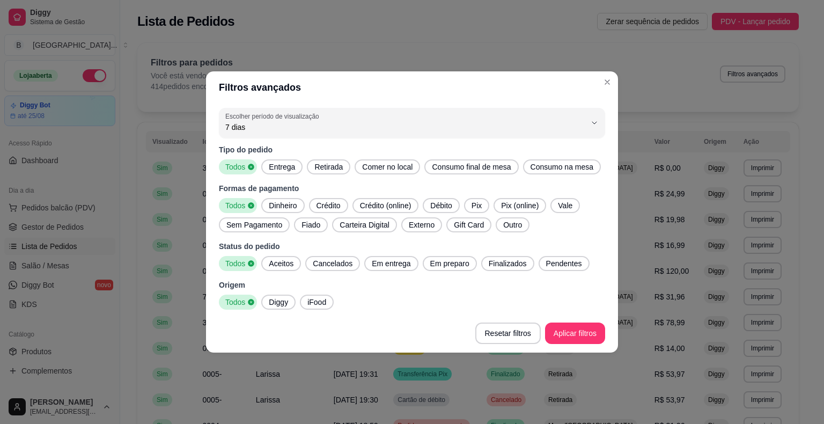
click at [321, 204] on span "Crédito" at bounding box center [328, 205] width 33 height 11
click at [454, 205] on span "Débito" at bounding box center [441, 205] width 30 height 11
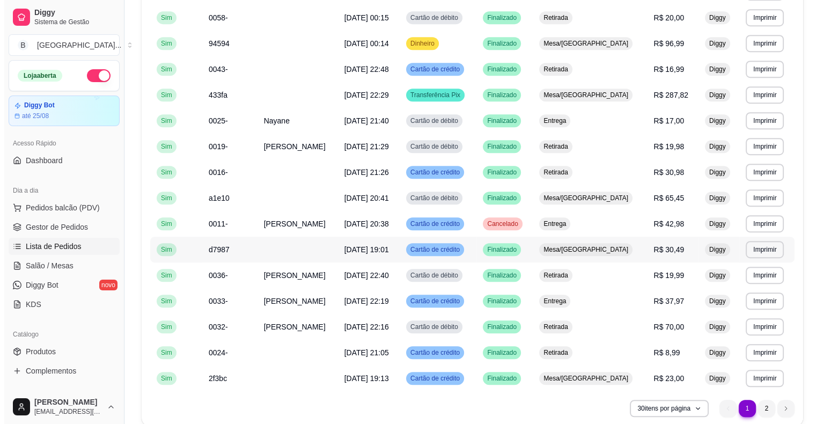
scroll to position [581, 0]
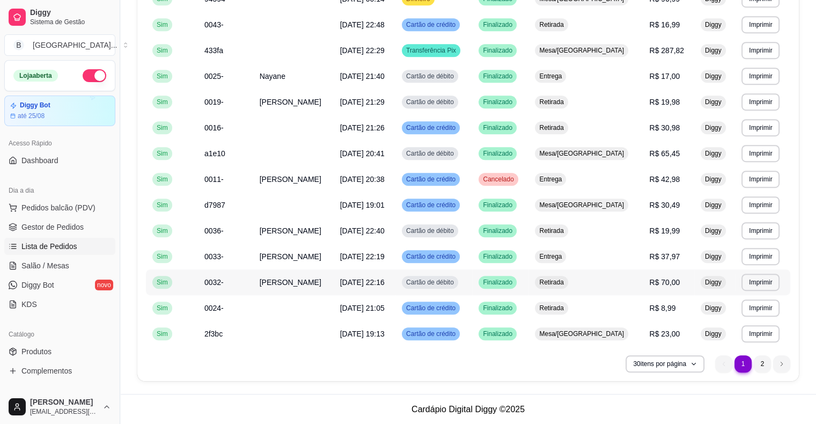
click at [604, 278] on td "Retirada" at bounding box center [586, 282] width 114 height 26
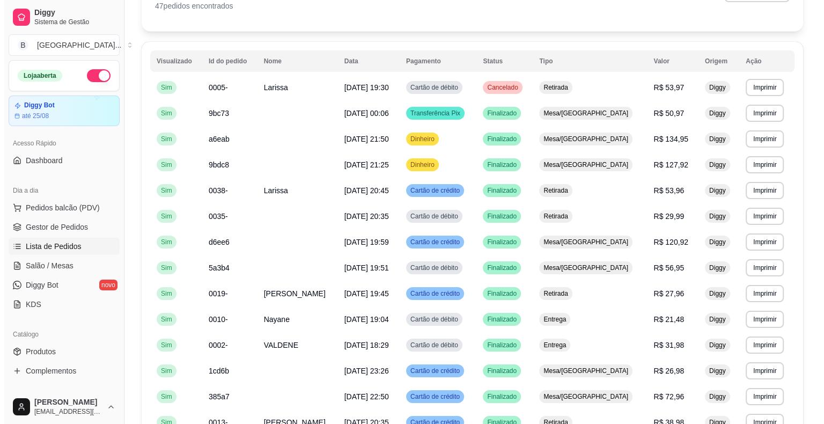
scroll to position [0, 0]
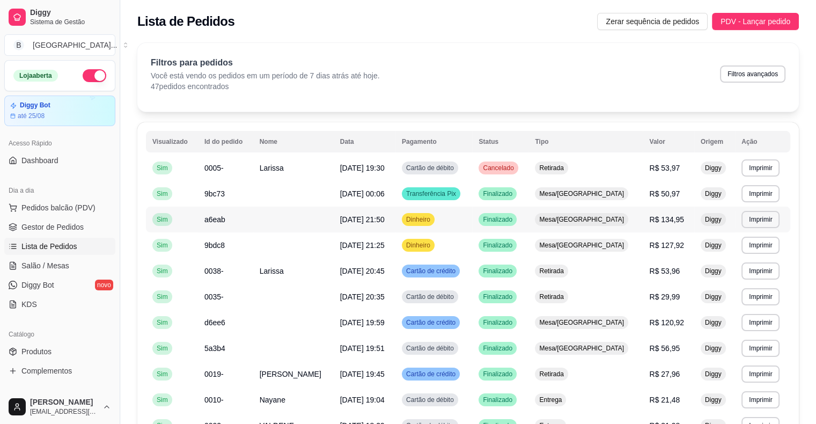
click at [666, 224] on td "R$ 134,95" at bounding box center [669, 220] width 52 height 26
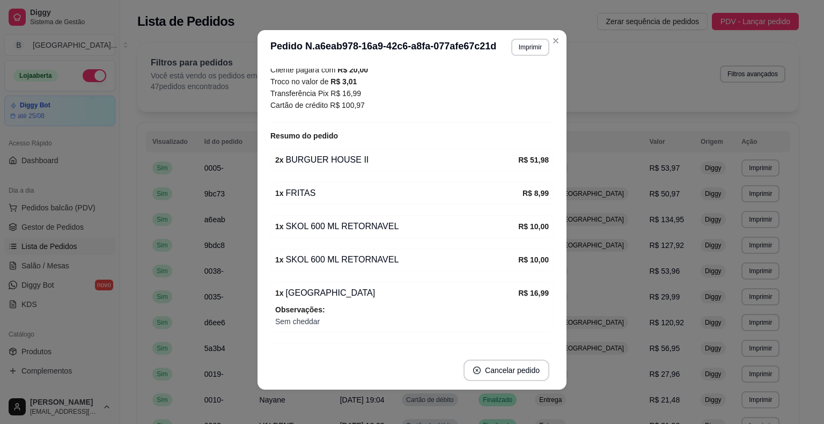
scroll to position [138, 0]
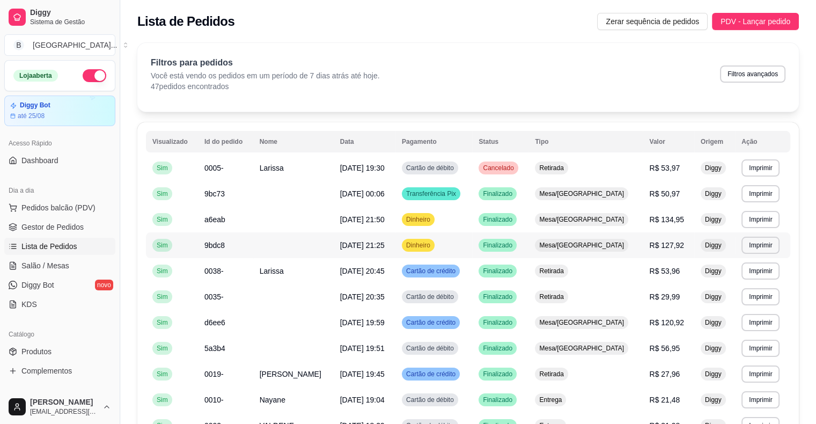
click at [695, 246] on td "Diggy" at bounding box center [715, 245] width 41 height 26
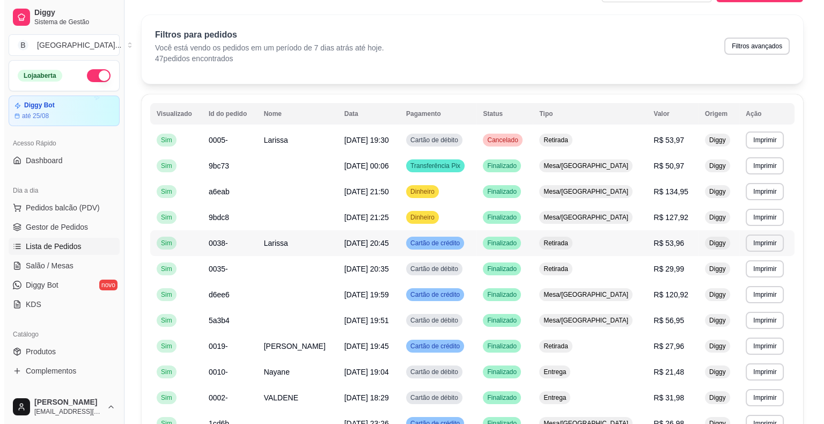
scroll to position [54, 0]
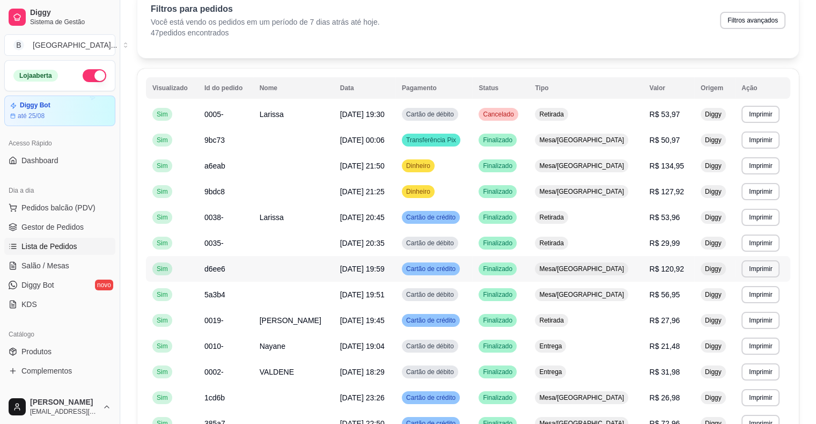
click at [643, 263] on td "R$ 120,92" at bounding box center [669, 269] width 52 height 26
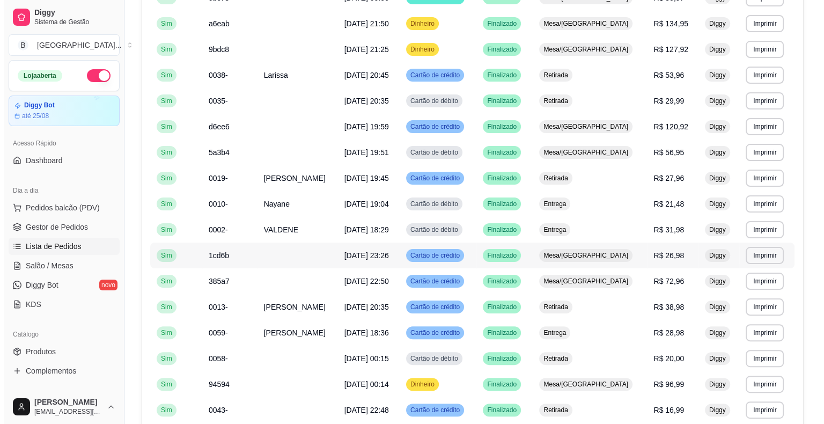
scroll to position [215, 0]
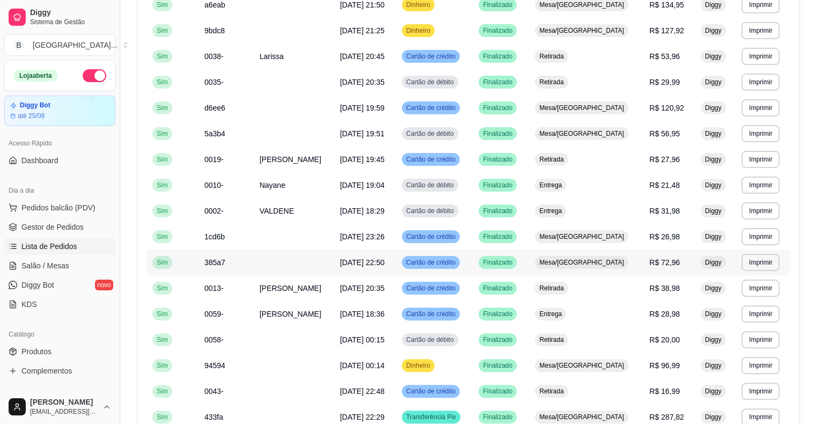
click at [660, 270] on td "R$ 72,96" at bounding box center [669, 263] width 52 height 26
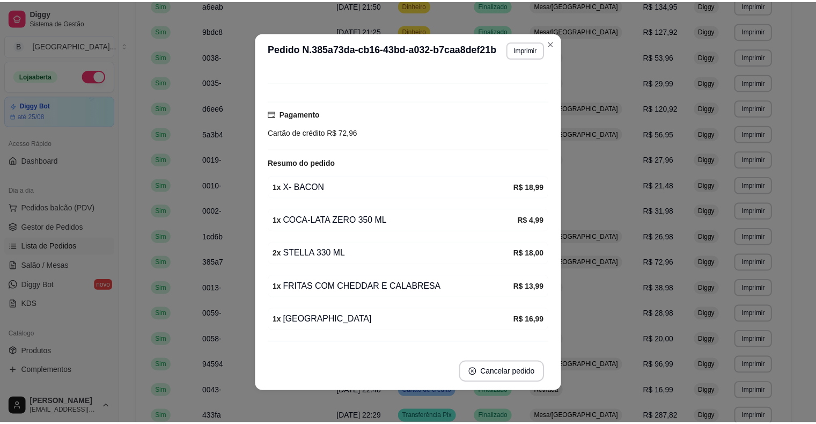
scroll to position [97, 0]
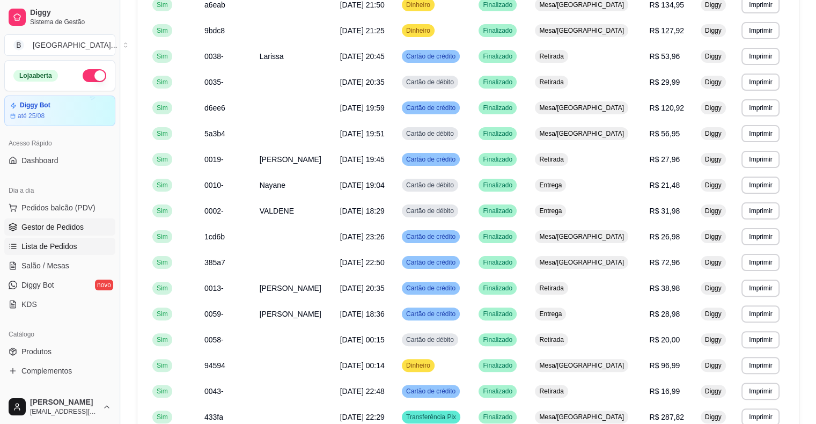
click at [47, 224] on span "Gestor de Pedidos" at bounding box center [52, 227] width 62 height 11
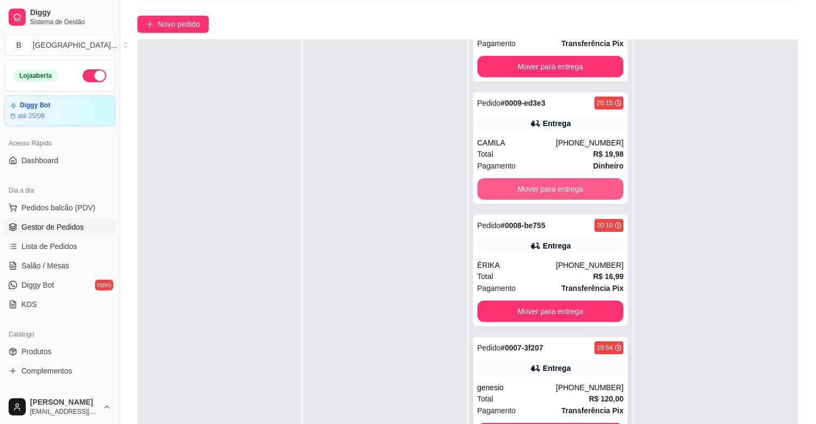
scroll to position [163, 0]
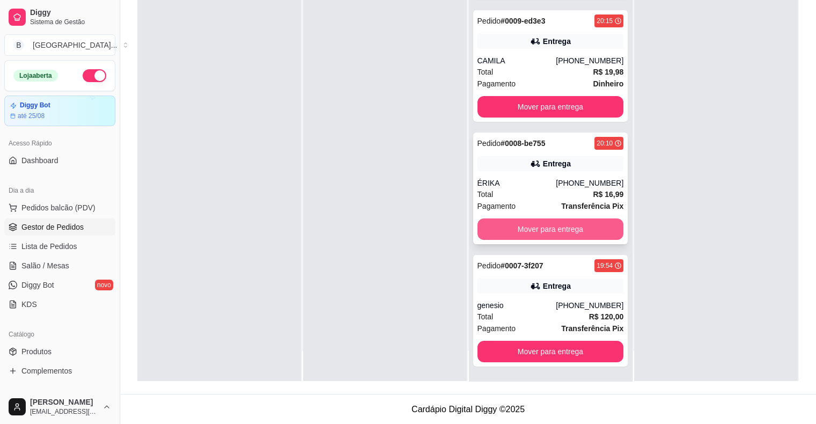
click at [524, 221] on button "Mover para entrega" at bounding box center [551, 228] width 147 height 21
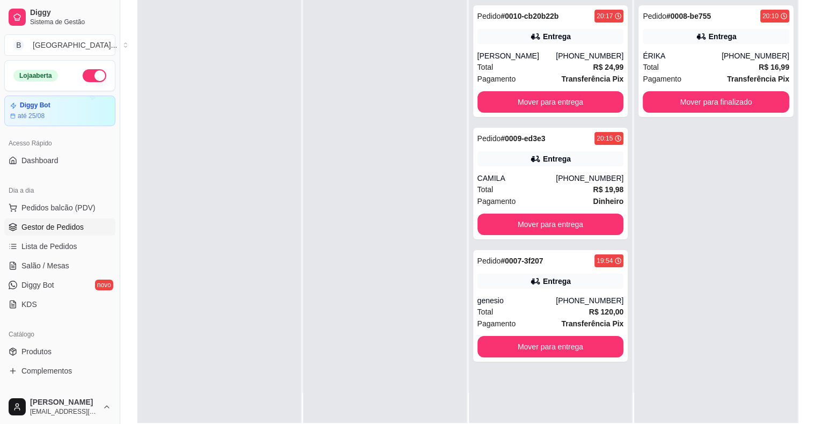
scroll to position [56, 0]
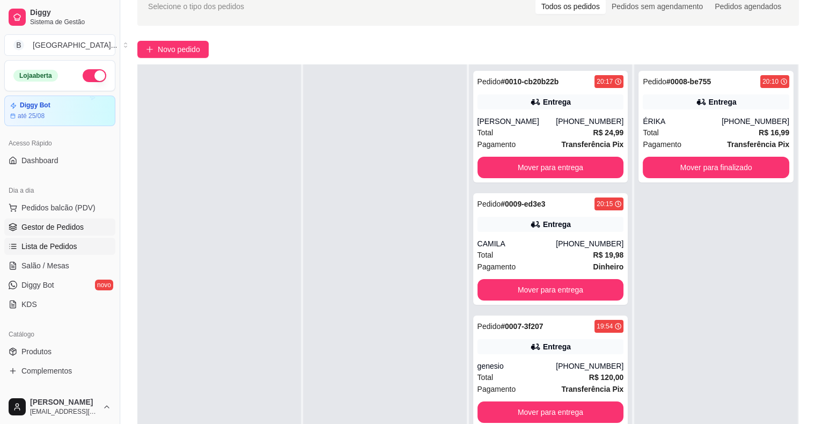
click at [64, 239] on link "Lista de Pedidos" at bounding box center [59, 246] width 111 height 17
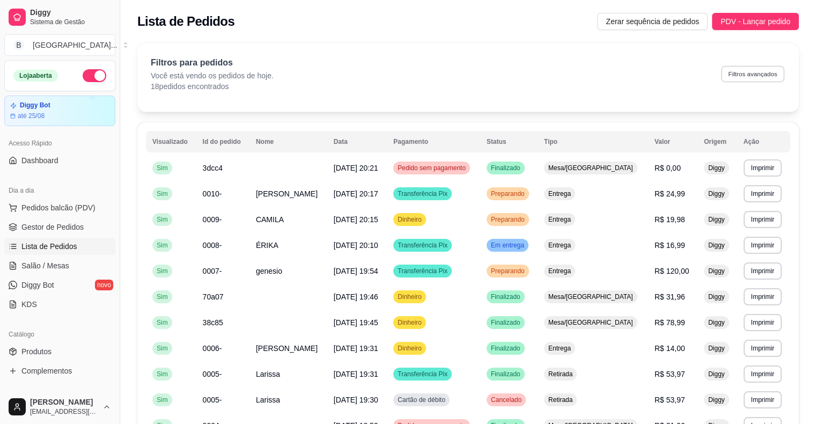
click at [732, 71] on button "Filtros avançados" at bounding box center [752, 73] width 63 height 17
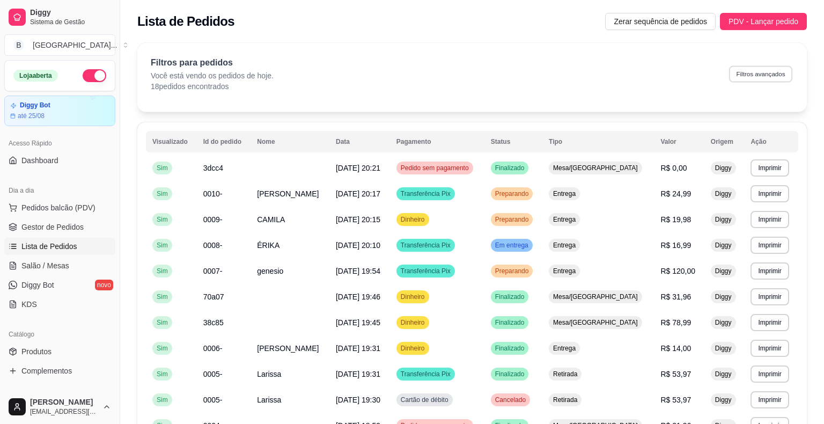
select select "0"
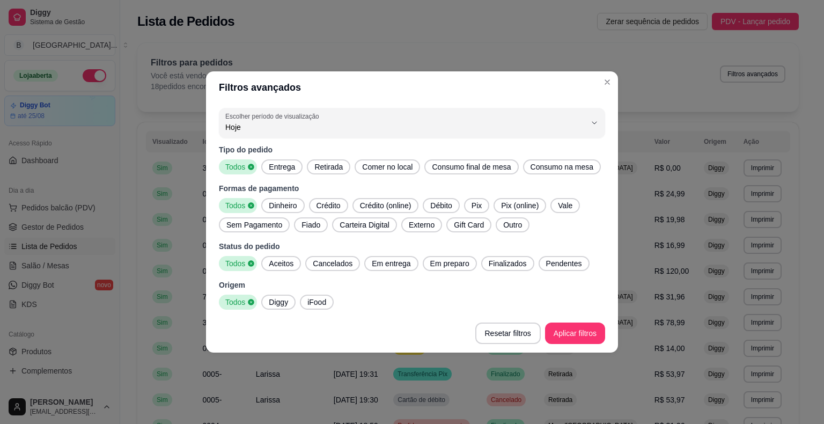
click at [333, 199] on div "Crédito" at bounding box center [328, 205] width 39 height 15
click at [445, 197] on div "Formas de pagamento Todos Dinheiro Crédito Crédito (online) Débito Pix Pix (onl…" at bounding box center [412, 207] width 386 height 49
click at [445, 206] on span "Débito" at bounding box center [441, 205] width 30 height 11
click at [493, 262] on span "Finalizados" at bounding box center [508, 263] width 47 height 11
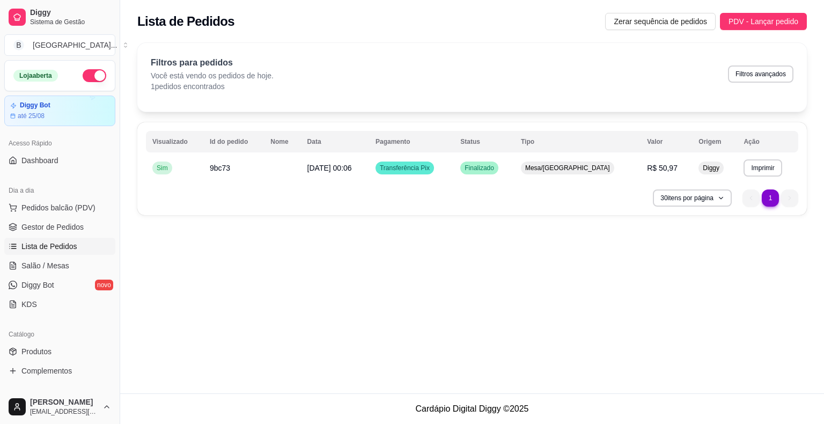
click at [525, 185] on div "**********" at bounding box center [472, 168] width 670 height 93
click at [708, 197] on button "30 itens por página" at bounding box center [692, 197] width 79 height 17
click at [532, 196] on div "30 itens por página 1 1" at bounding box center [472, 197] width 653 height 17
click at [764, 70] on button "Filtros avançados" at bounding box center [760, 73] width 63 height 17
select select "0"
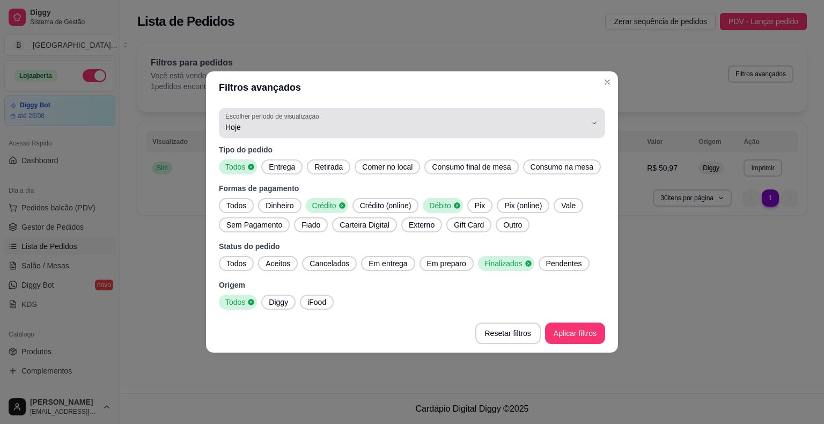
click at [562, 122] on span "Hoje" at bounding box center [405, 127] width 361 height 11
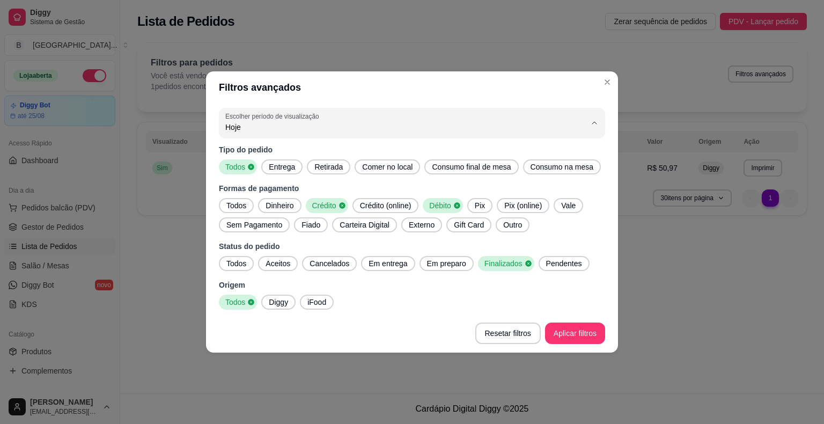
click at [536, 184] on li "7 dias" at bounding box center [412, 188] width 363 height 17
type input "7"
select select "7"
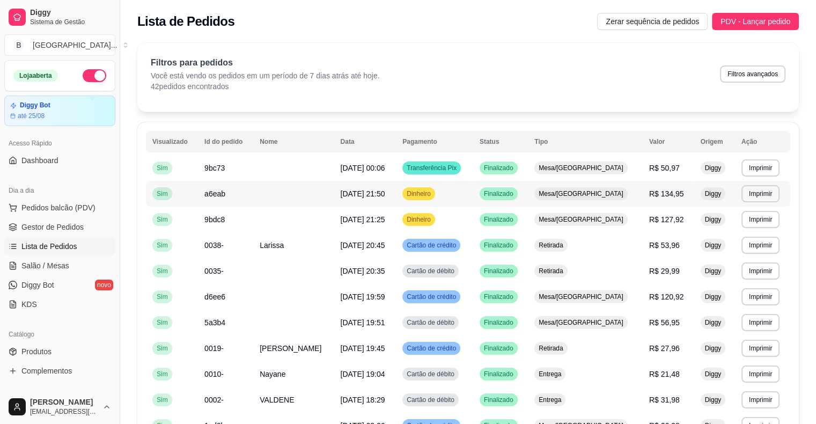
click at [653, 190] on span "R$ 134,95" at bounding box center [666, 193] width 35 height 9
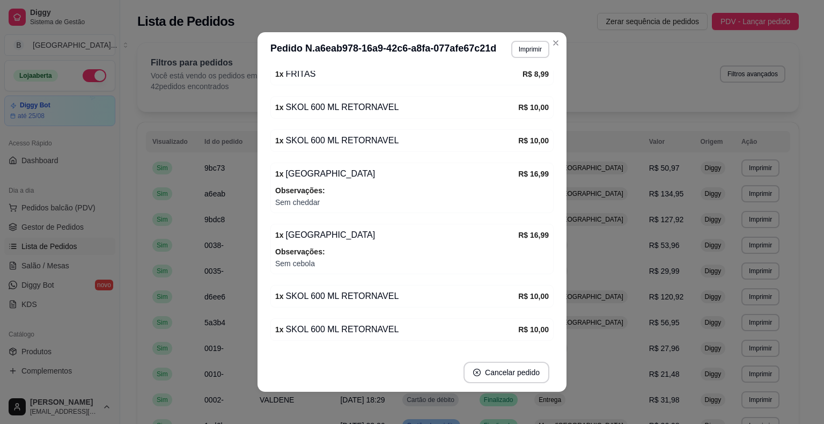
scroll to position [299, 0]
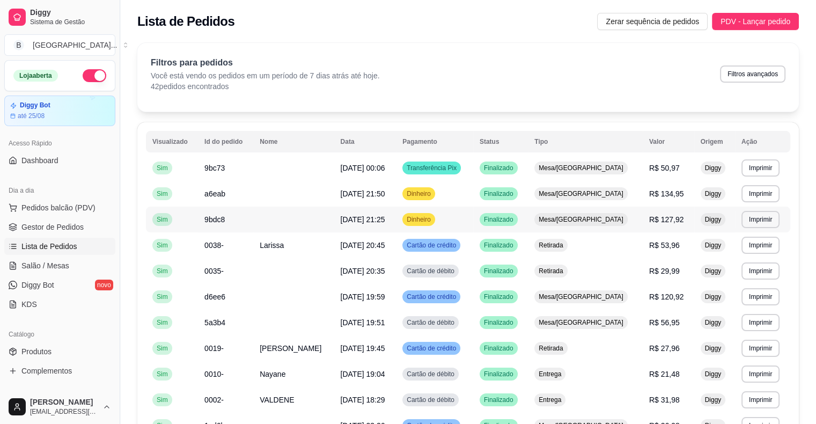
click at [631, 221] on td "Mesa/[GEOGRAPHIC_DATA]" at bounding box center [585, 220] width 115 height 26
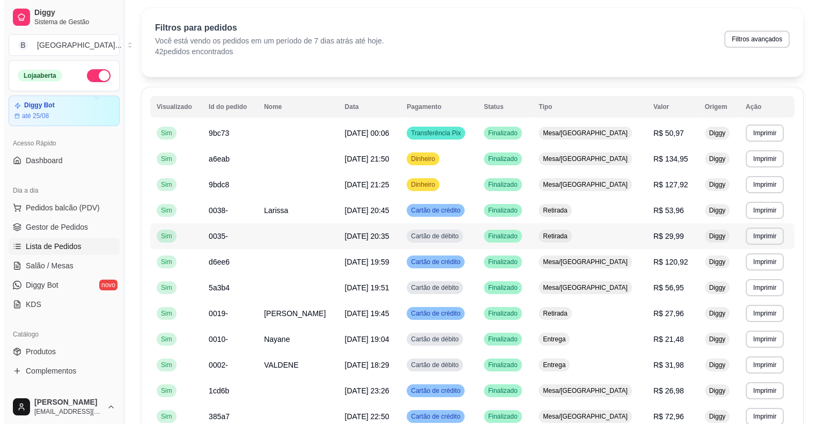
scroll to position [54, 0]
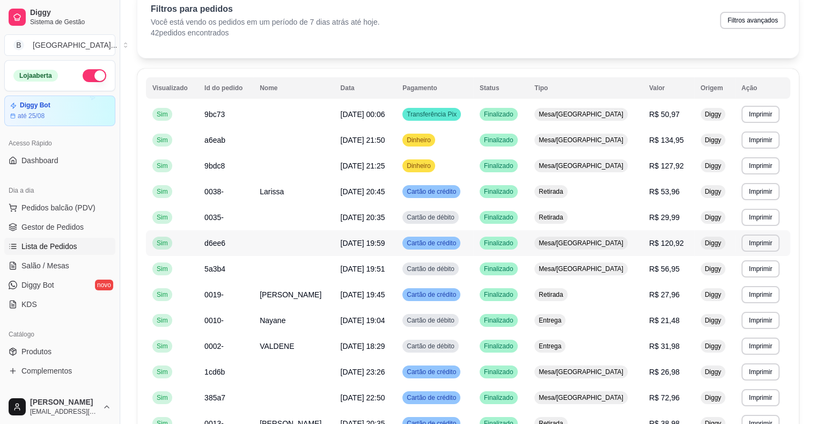
click at [661, 248] on td "R$ 120,92" at bounding box center [669, 243] width 52 height 26
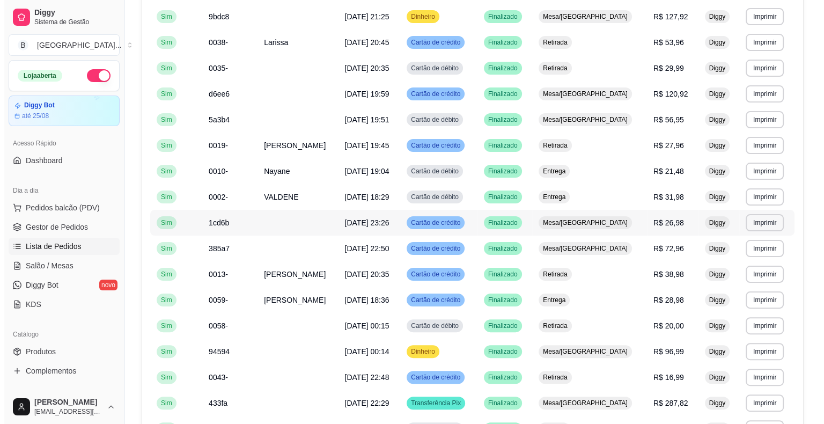
scroll to position [215, 0]
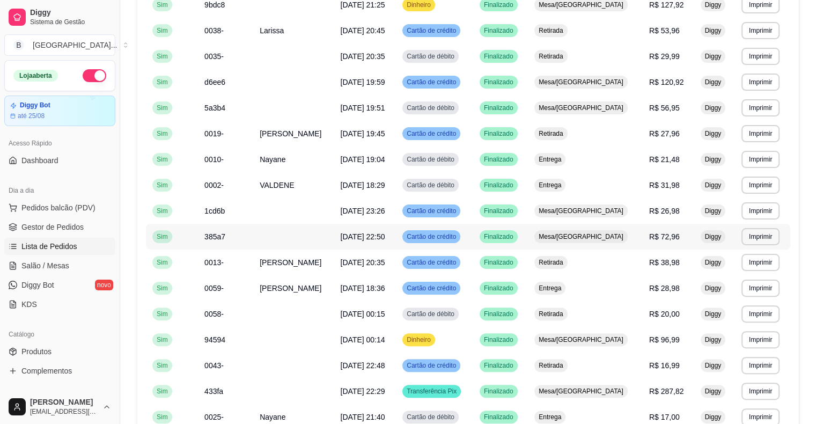
click at [664, 246] on td "R$ 72,96" at bounding box center [669, 237] width 52 height 26
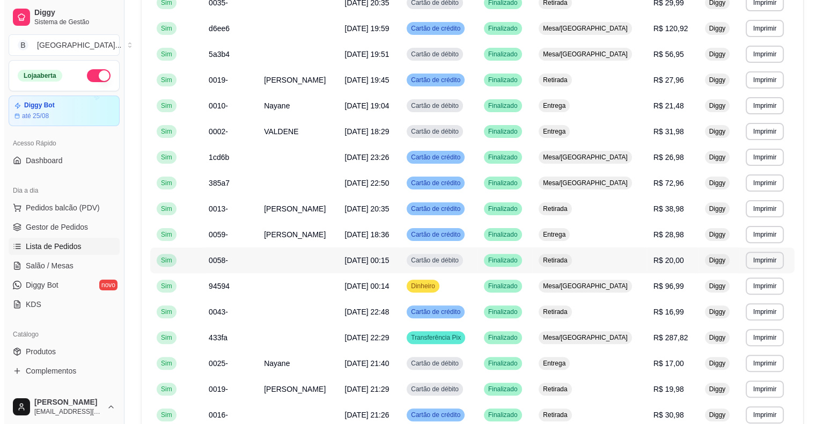
scroll to position [322, 0]
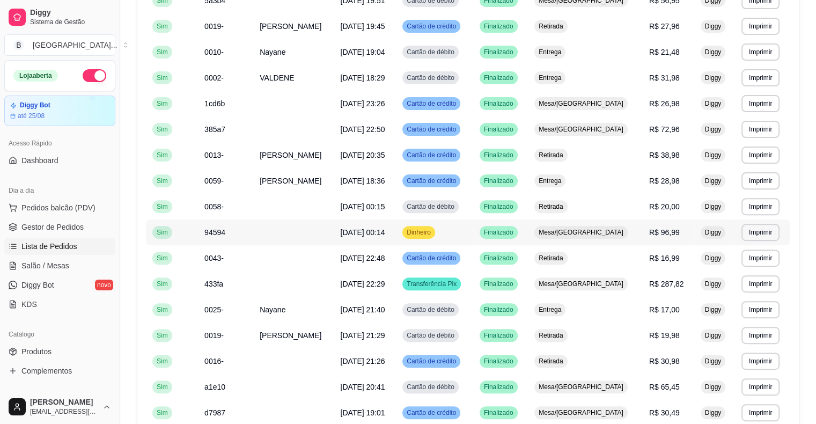
click at [664, 237] on td "R$ 96,99" at bounding box center [669, 233] width 52 height 26
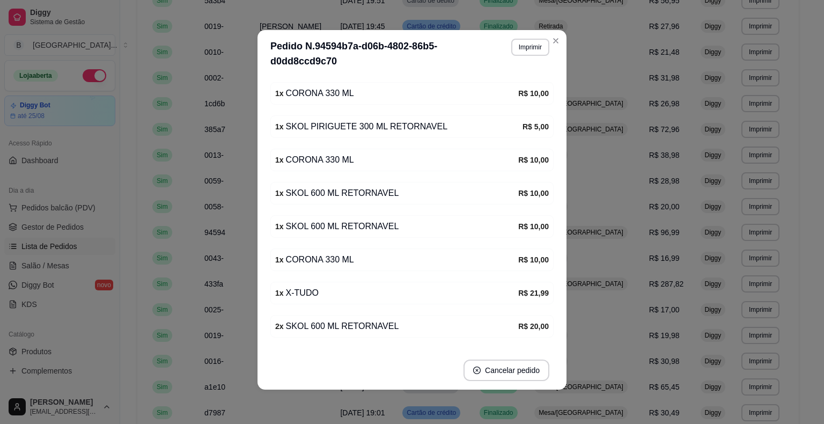
scroll to position [321, 0]
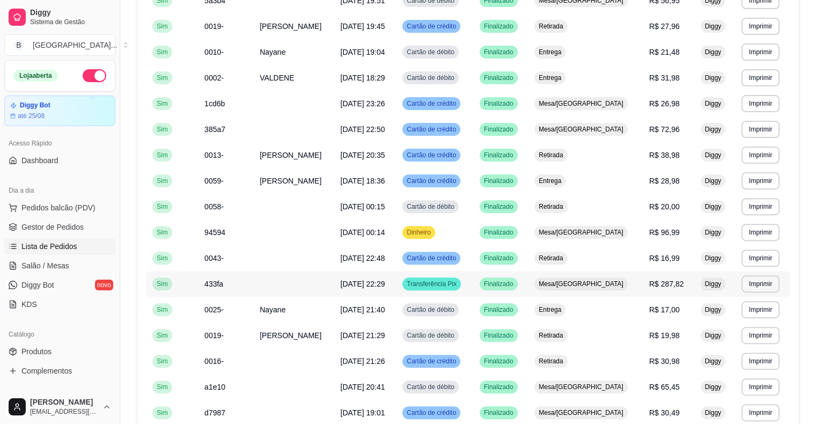
click at [657, 280] on span "R$ 287,82" at bounding box center [666, 284] width 35 height 9
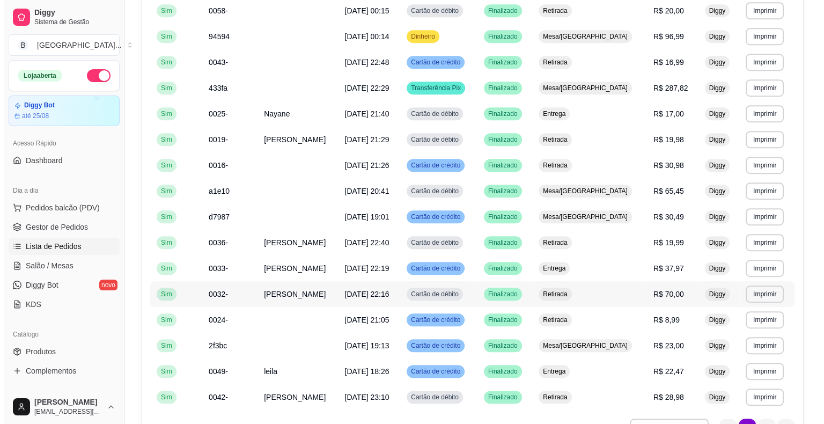
scroll to position [537, 0]
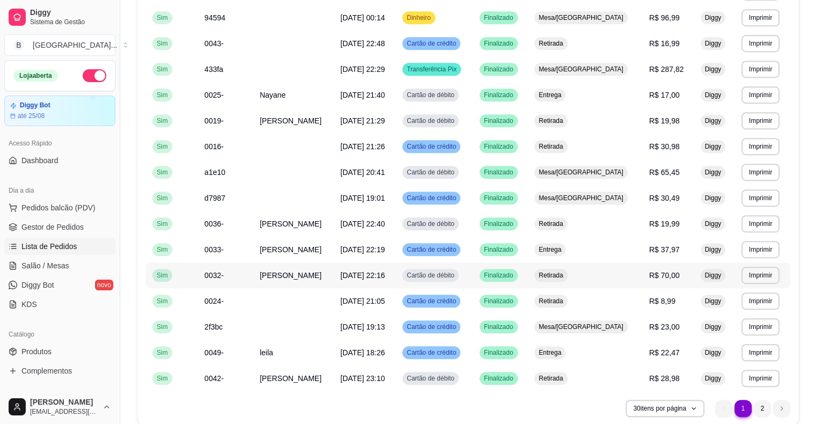
click at [643, 285] on td "R$ 70,00" at bounding box center [669, 275] width 52 height 26
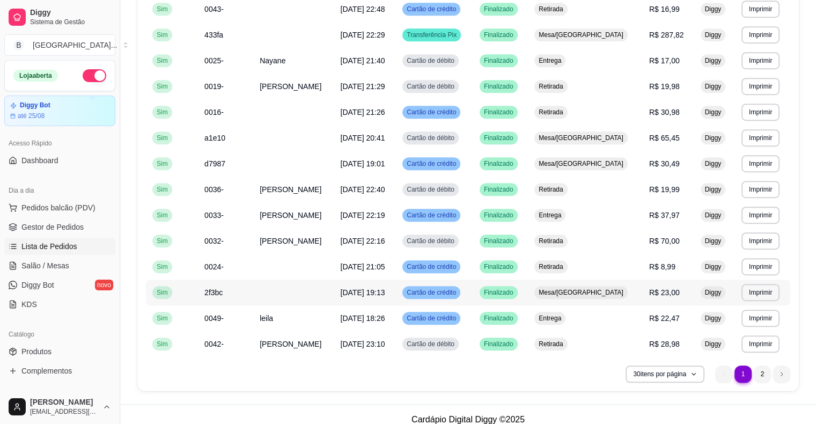
scroll to position [581, 0]
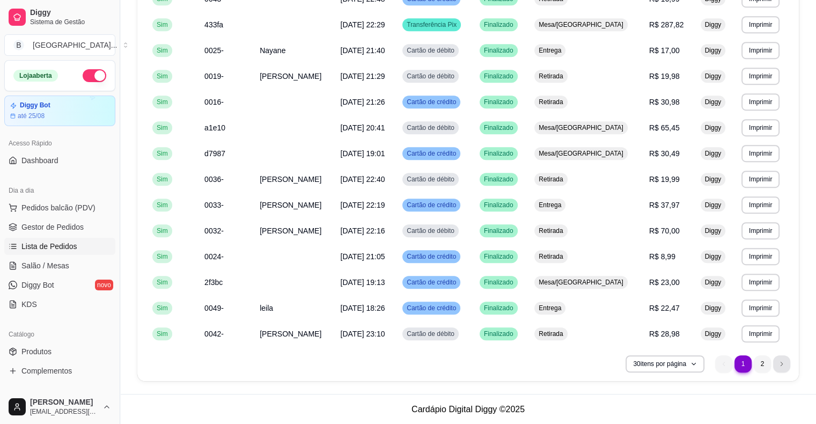
click at [779, 358] on li "next page button" at bounding box center [781, 363] width 17 height 17
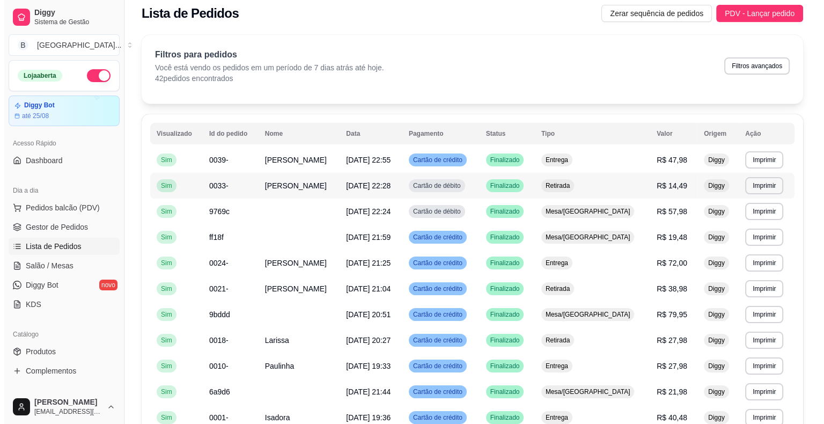
scroll to position [54, 0]
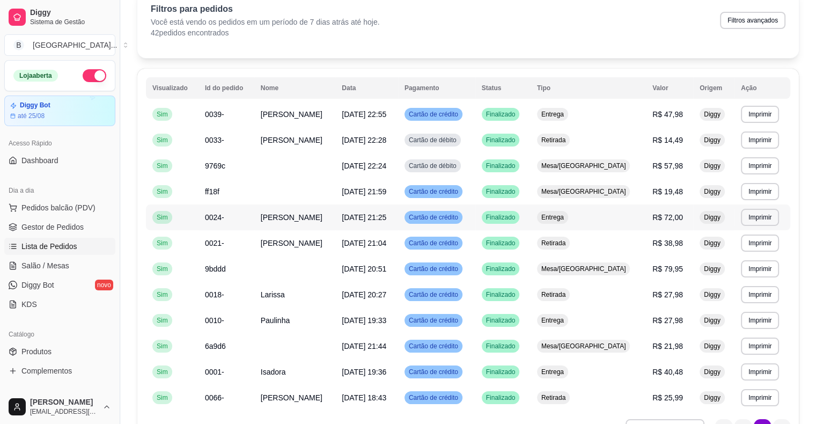
click at [646, 221] on td "R$ 72,00" at bounding box center [669, 217] width 47 height 26
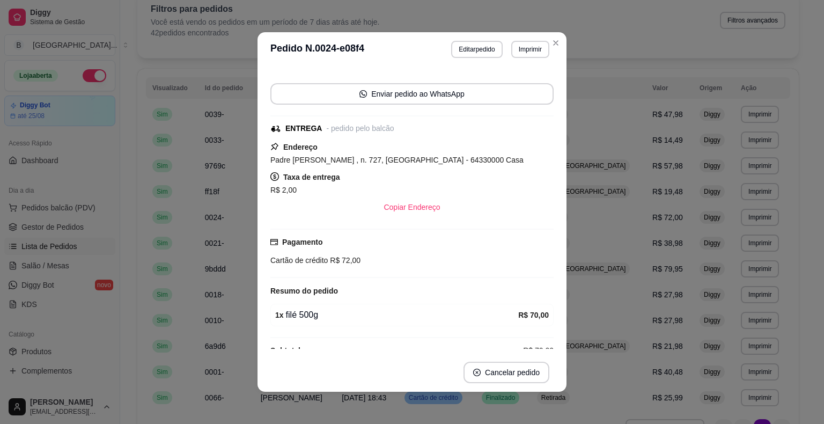
scroll to position [93, 0]
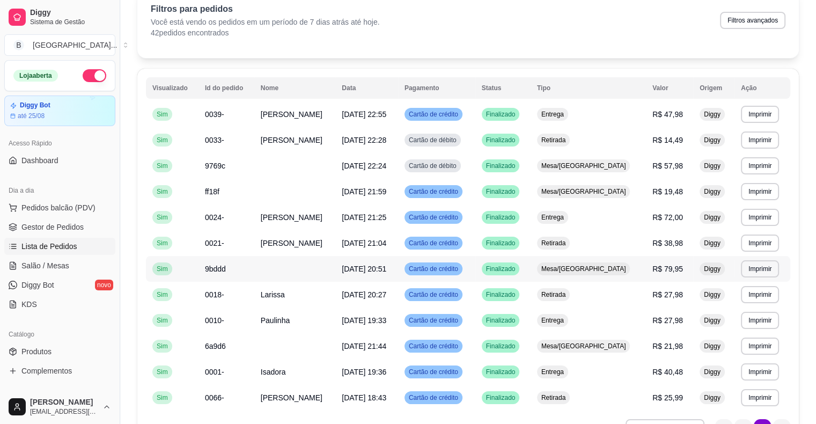
click at [658, 271] on span "R$ 79,95" at bounding box center [668, 269] width 31 height 9
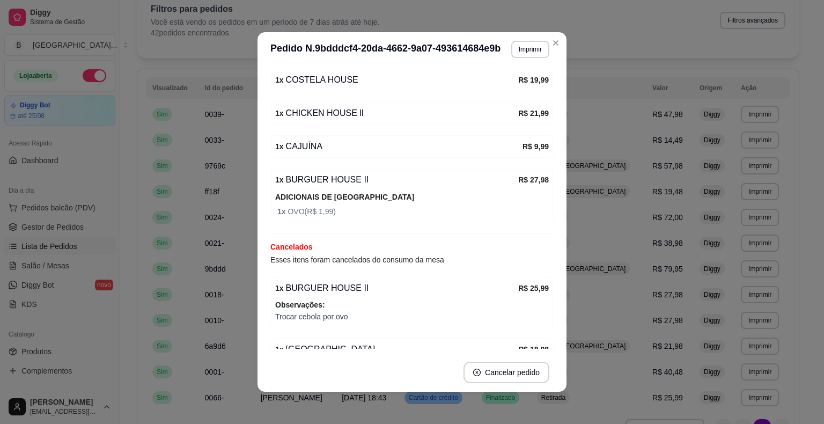
scroll to position [215, 0]
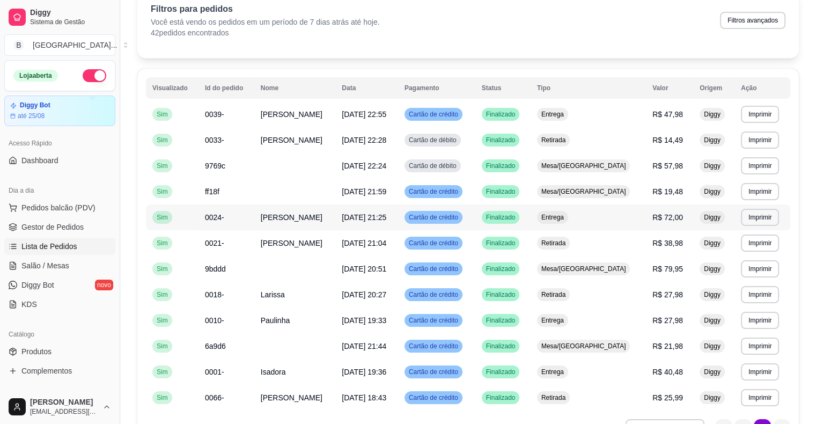
click at [632, 215] on td "Entrega" at bounding box center [588, 217] width 115 height 26
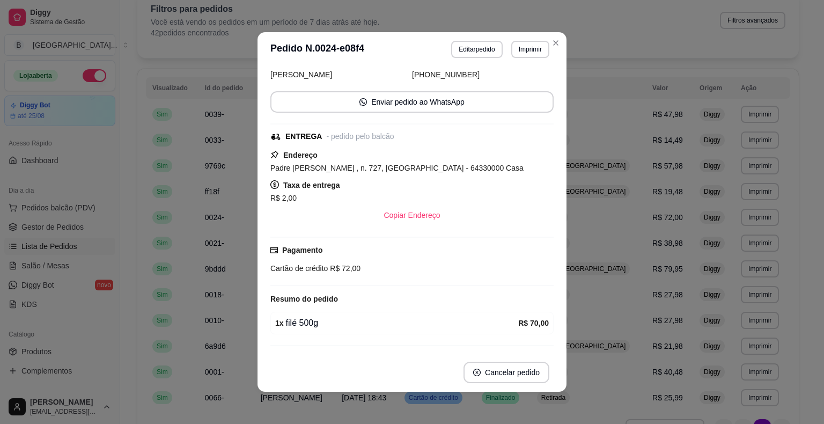
scroll to position [93, 0]
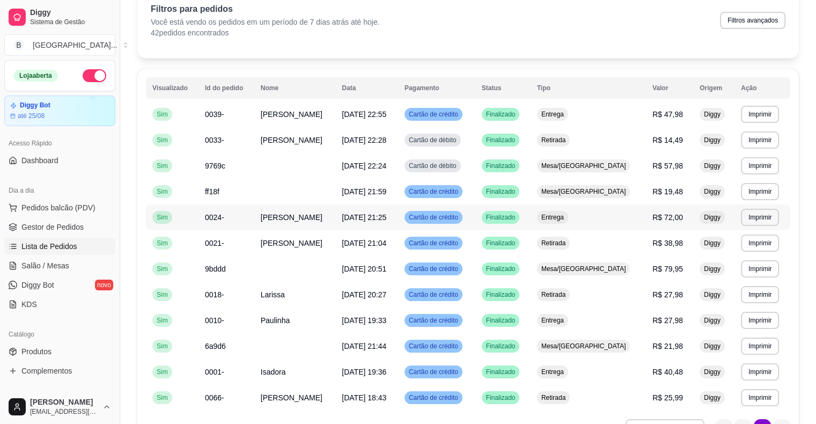
click at [596, 209] on td "Entrega" at bounding box center [588, 217] width 115 height 26
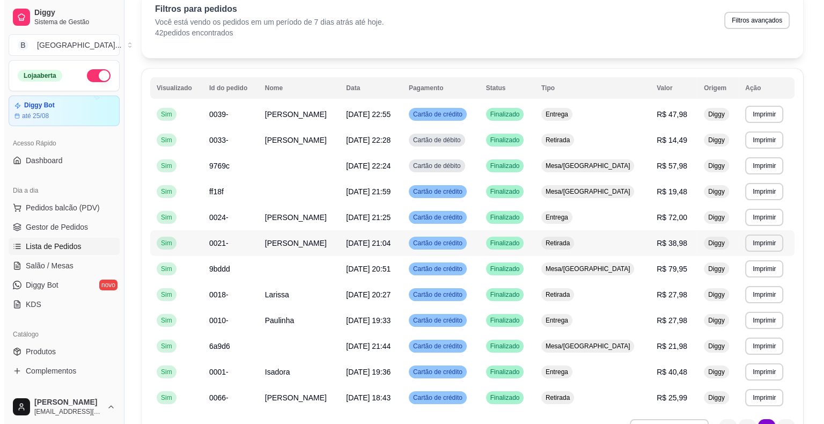
scroll to position [118, 0]
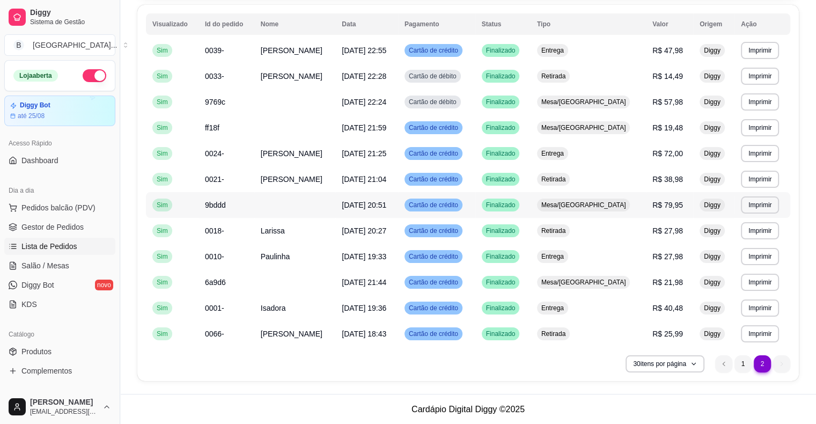
click at [663, 201] on span "R$ 79,95" at bounding box center [668, 205] width 31 height 9
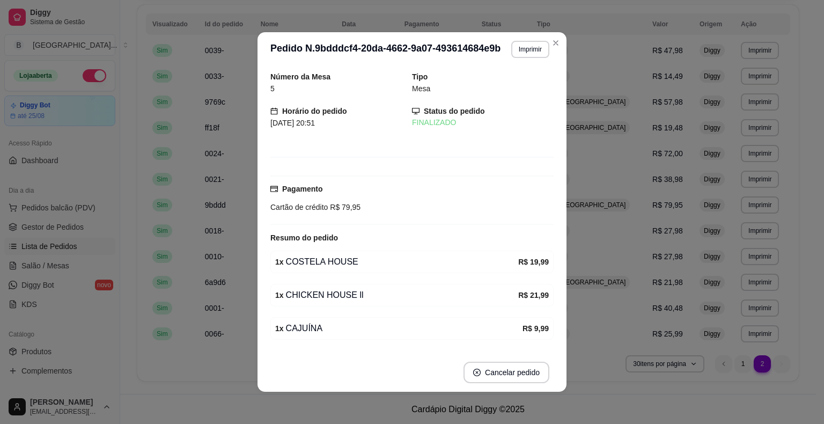
scroll to position [247, 0]
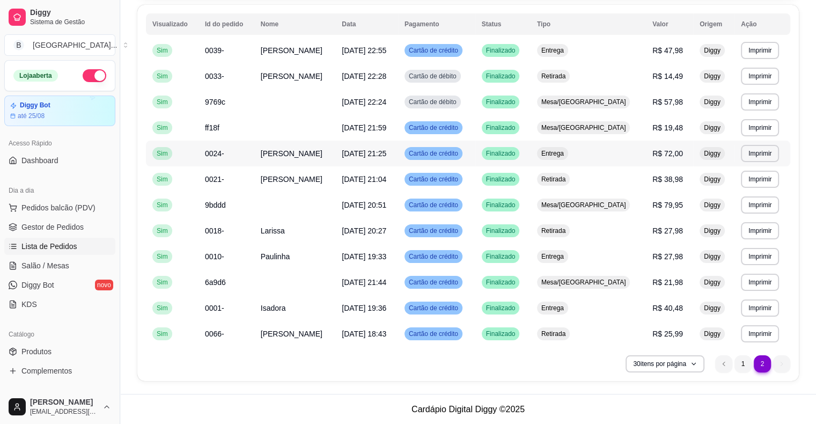
click at [653, 152] on span "R$ 72,00" at bounding box center [668, 153] width 31 height 9
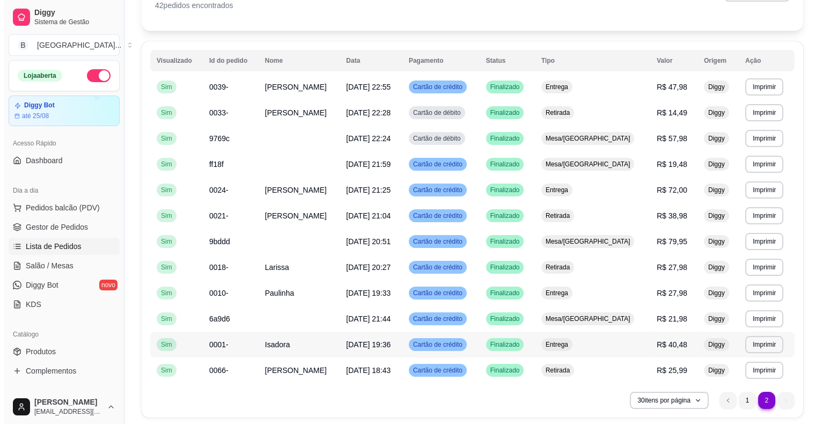
scroll to position [118, 0]
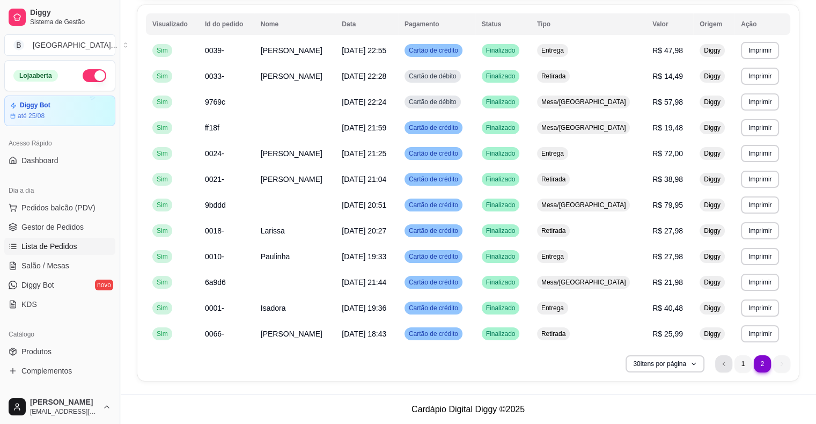
click at [725, 368] on li "previous page button" at bounding box center [723, 363] width 17 height 17
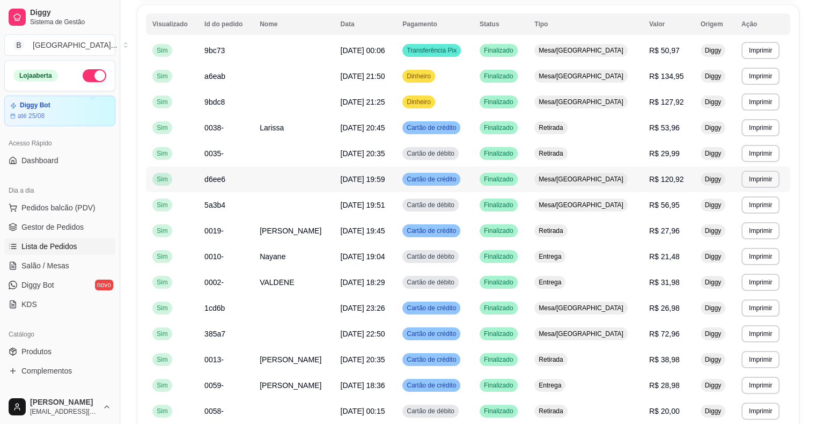
click at [571, 167] on td "Mesa/[GEOGRAPHIC_DATA]" at bounding box center [585, 179] width 115 height 26
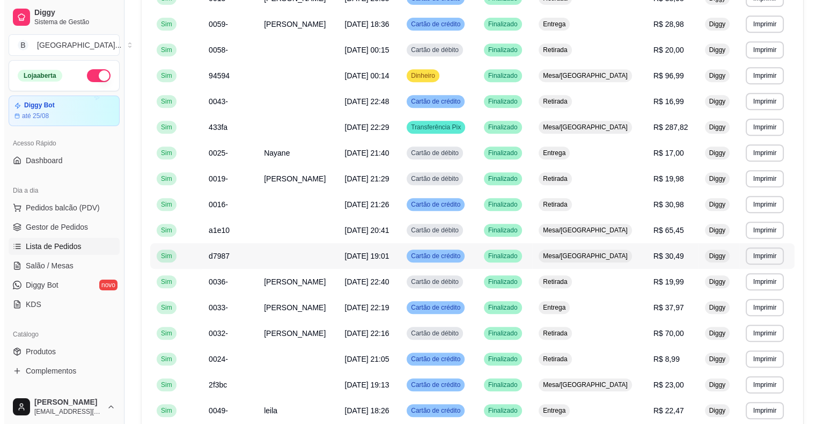
scroll to position [581, 0]
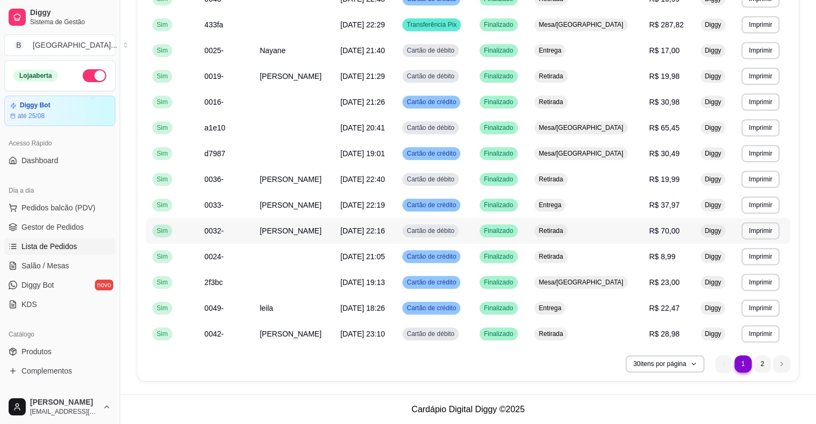
click at [643, 227] on td "R$ 70,00" at bounding box center [669, 231] width 52 height 26
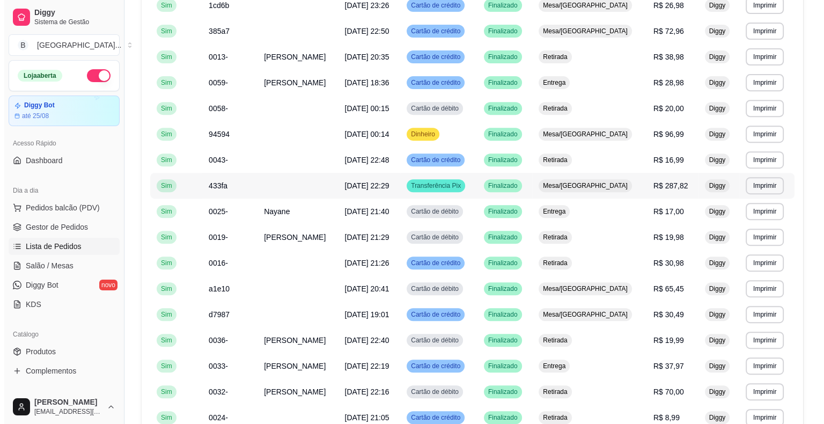
scroll to position [367, 0]
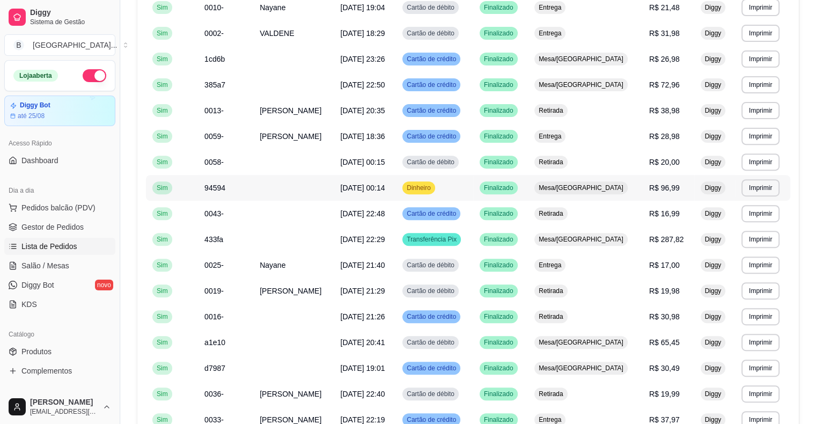
click at [618, 185] on td "Mesa/[GEOGRAPHIC_DATA]" at bounding box center [585, 188] width 115 height 26
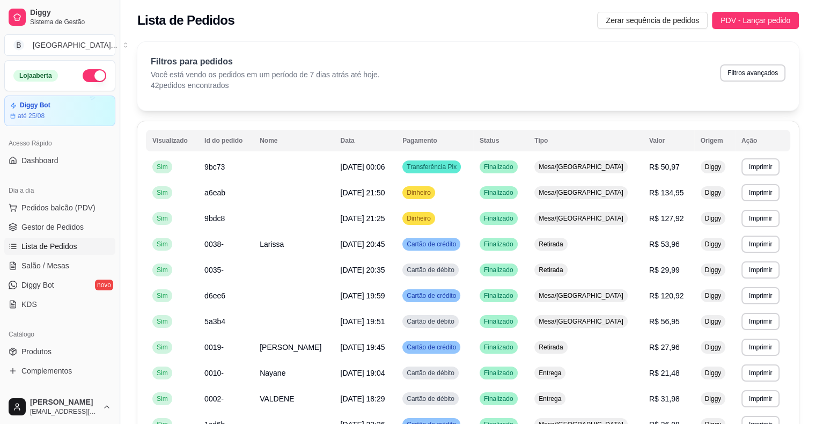
scroll to position [0, 0]
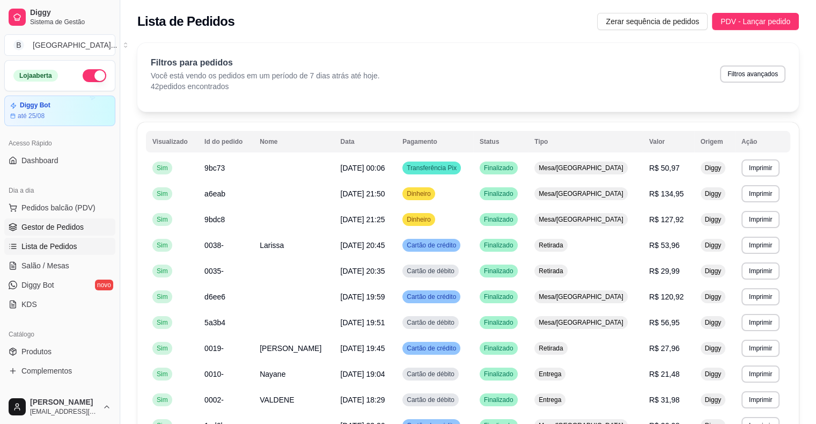
click at [98, 229] on link "Gestor de Pedidos" at bounding box center [59, 226] width 111 height 17
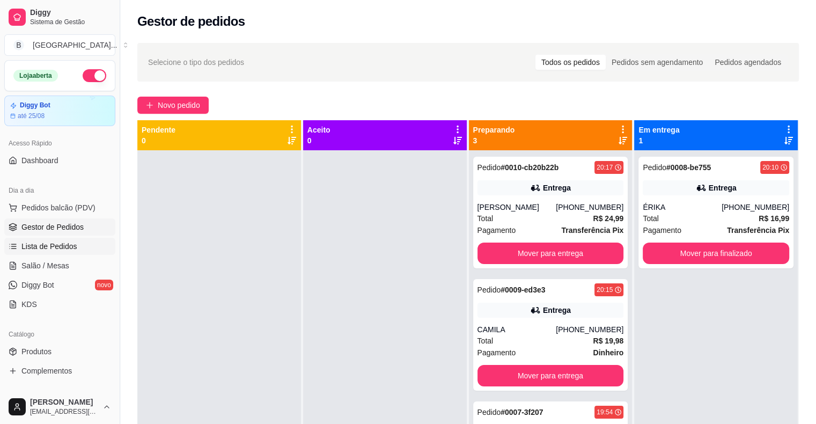
click at [85, 248] on link "Lista de Pedidos" at bounding box center [59, 246] width 111 height 17
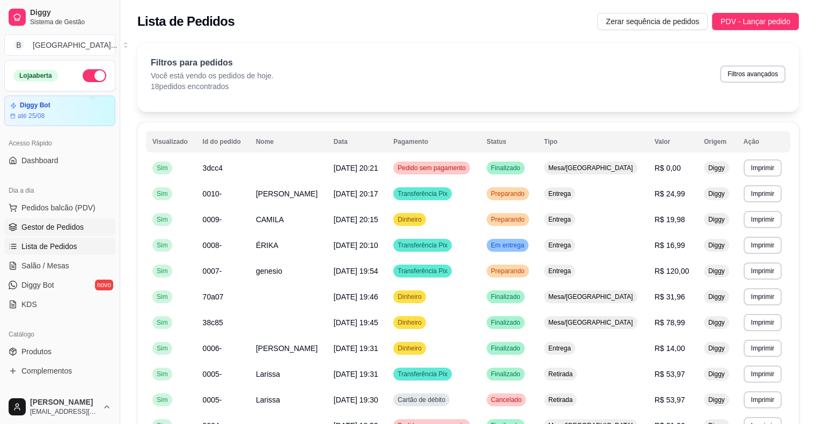
click at [45, 230] on span "Gestor de Pedidos" at bounding box center [52, 227] width 62 height 11
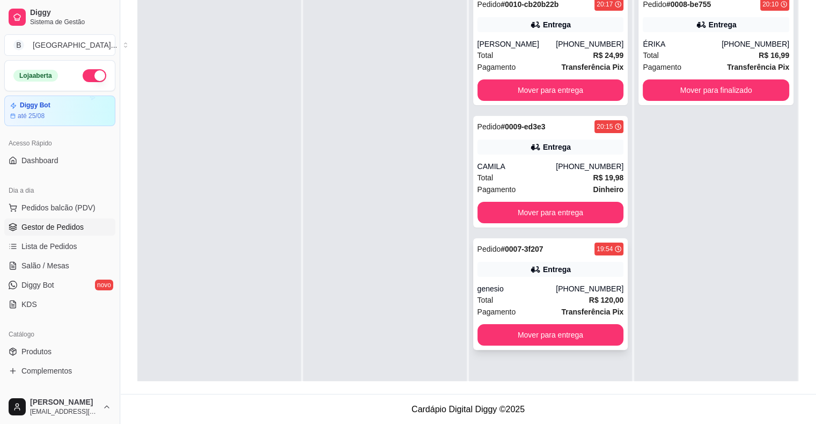
click at [537, 297] on div "Total R$ 120,00" at bounding box center [551, 300] width 147 height 12
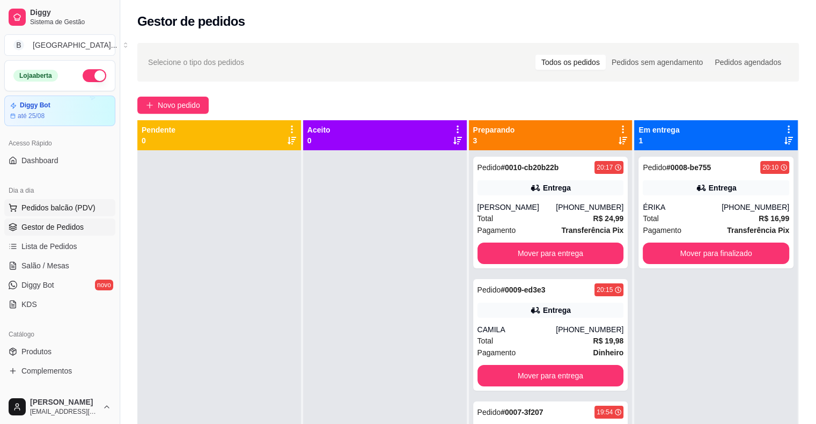
click at [77, 209] on span "Pedidos balcão (PDV)" at bounding box center [58, 207] width 74 height 11
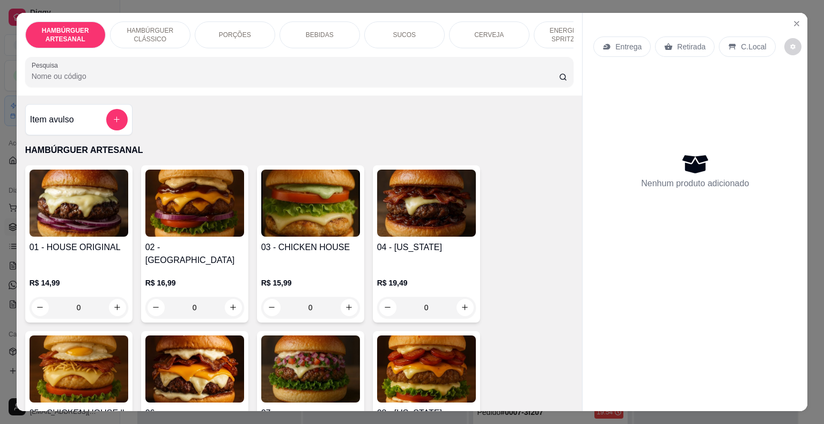
click at [89, 118] on div "Item avulso" at bounding box center [79, 119] width 98 height 21
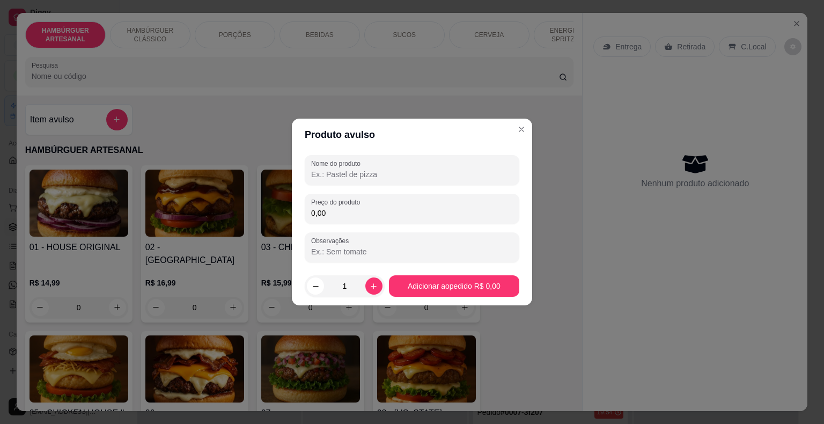
click at [341, 226] on div "Nome do produto Preço do produto 0,00 Observações" at bounding box center [412, 208] width 215 height 107
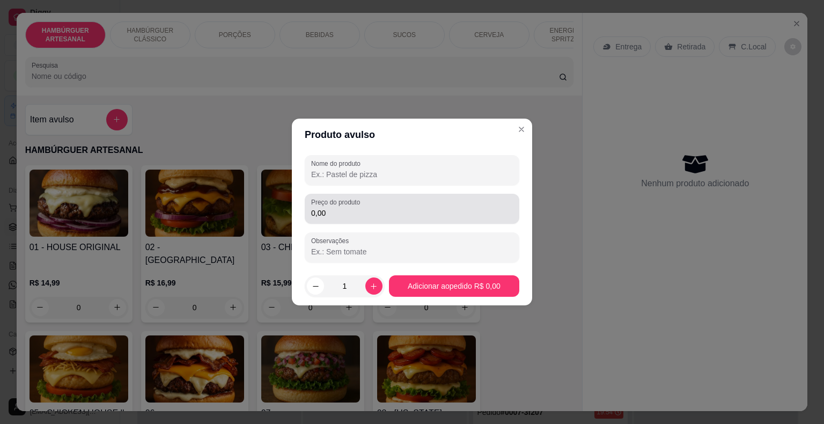
click at [341, 208] on input "0,00" at bounding box center [412, 213] width 202 height 11
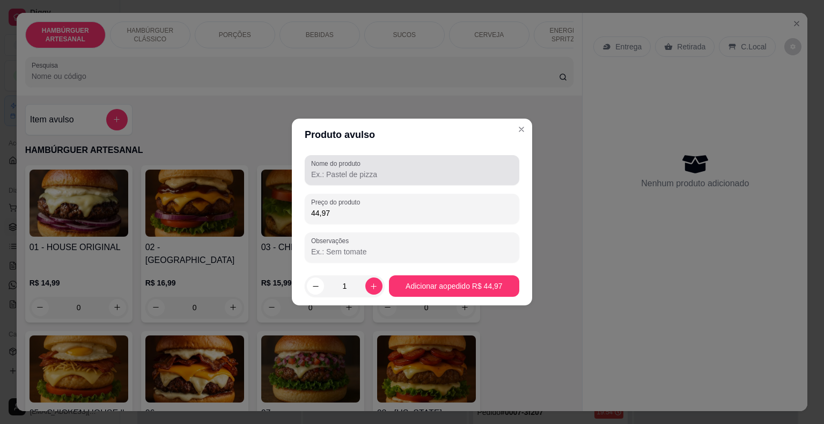
type input "44,97"
click at [370, 176] on input "Nome do produto" at bounding box center [412, 174] width 202 height 11
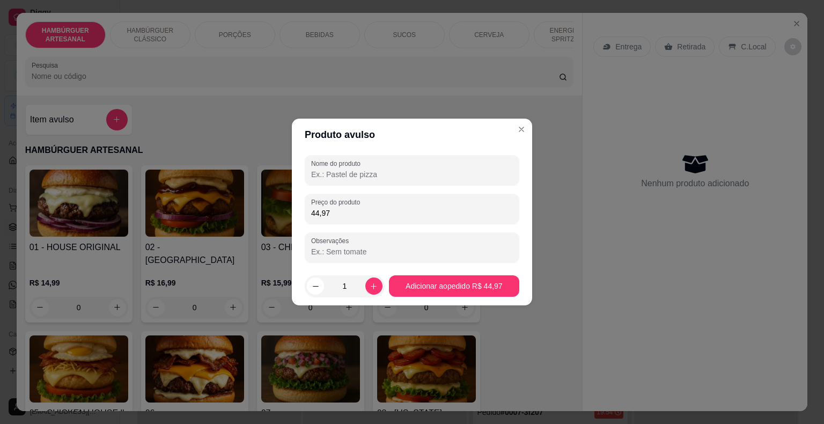
click at [360, 177] on input "Nome do produto" at bounding box center [412, 174] width 202 height 11
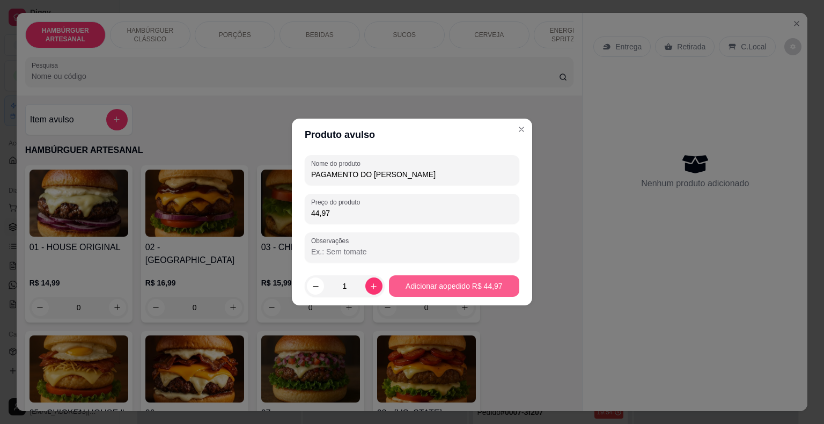
type input "PAGAMENTO DO [PERSON_NAME]"
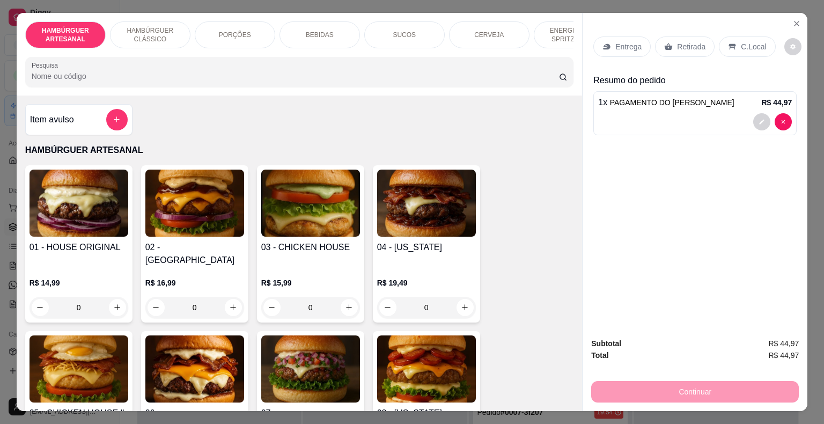
click at [741, 43] on p "C.Local" at bounding box center [753, 46] width 25 height 11
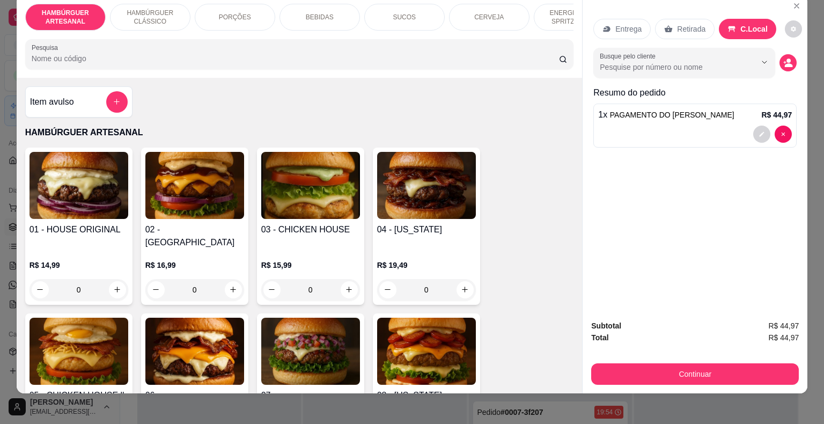
scroll to position [26, 0]
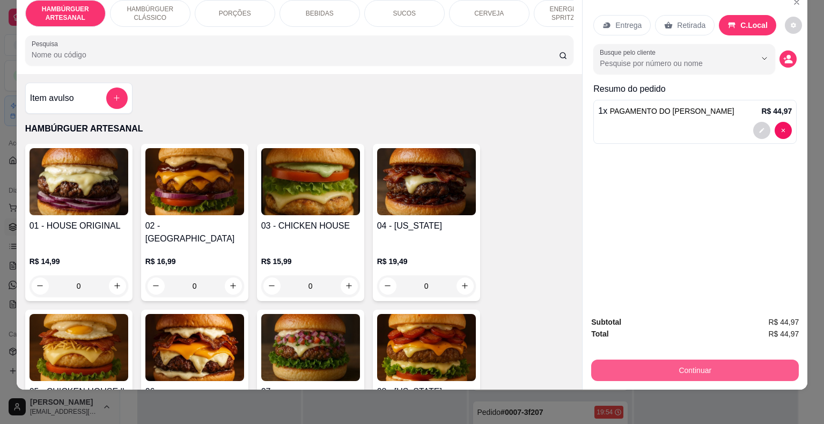
click at [670, 360] on button "Continuar" at bounding box center [695, 370] width 208 height 21
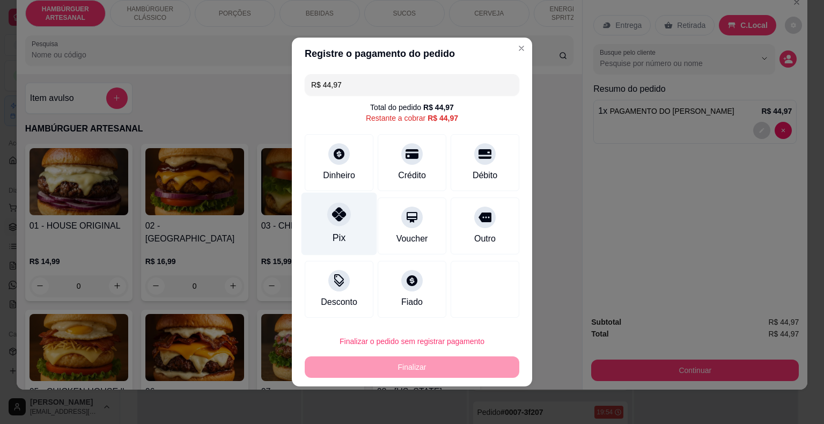
click at [343, 216] on icon at bounding box center [339, 214] width 14 height 14
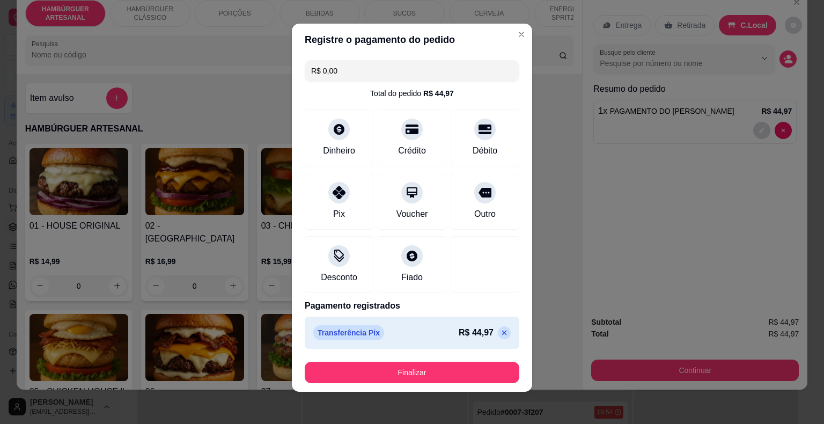
scroll to position [6, 0]
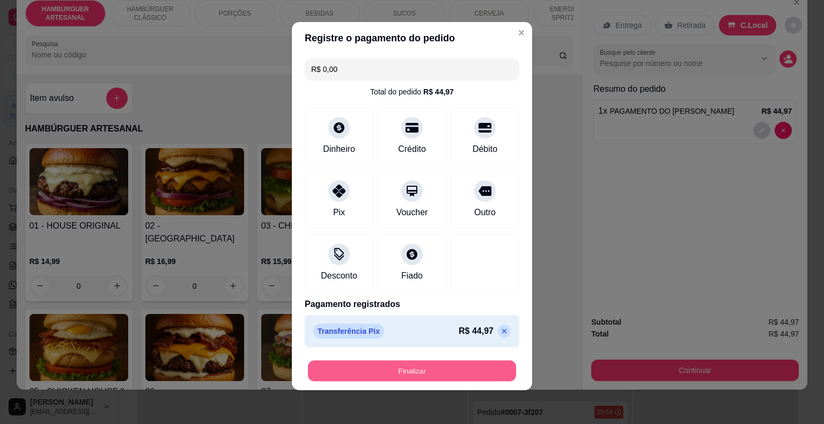
click at [363, 362] on button "Finalizar" at bounding box center [412, 371] width 208 height 21
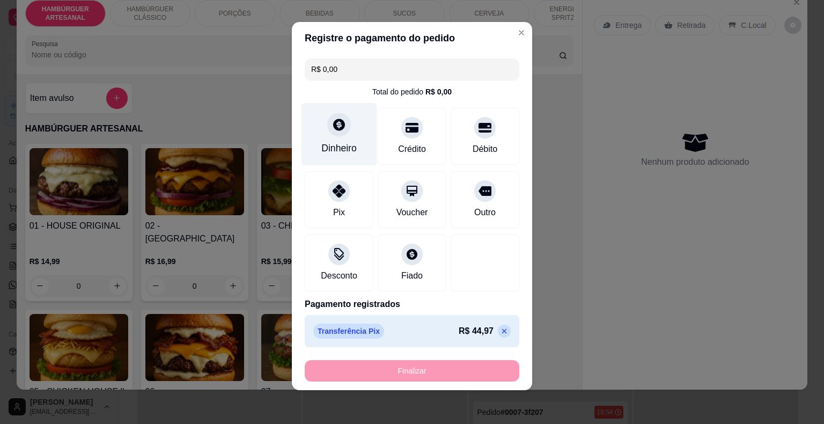
type input "-R$ 44,97"
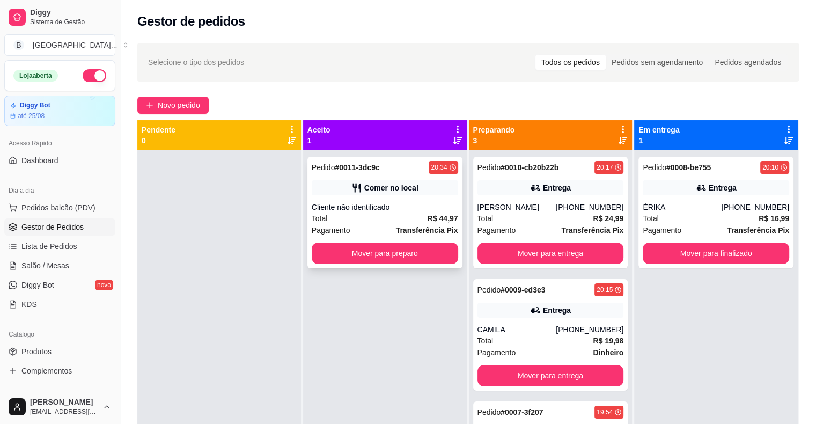
click at [361, 209] on div "Cliente não identificado" at bounding box center [385, 207] width 147 height 11
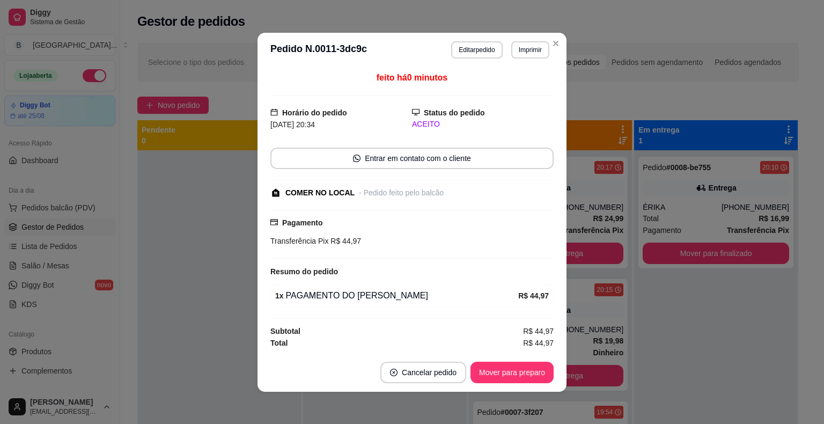
scroll to position [1, 0]
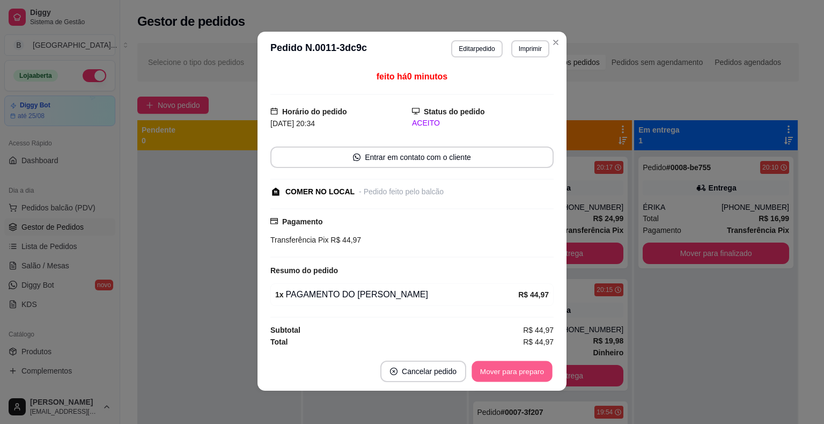
click at [488, 380] on button "Mover para preparo" at bounding box center [512, 371] width 81 height 21
click at [488, 380] on button "Mover para retirada disponível" at bounding box center [494, 371] width 115 height 21
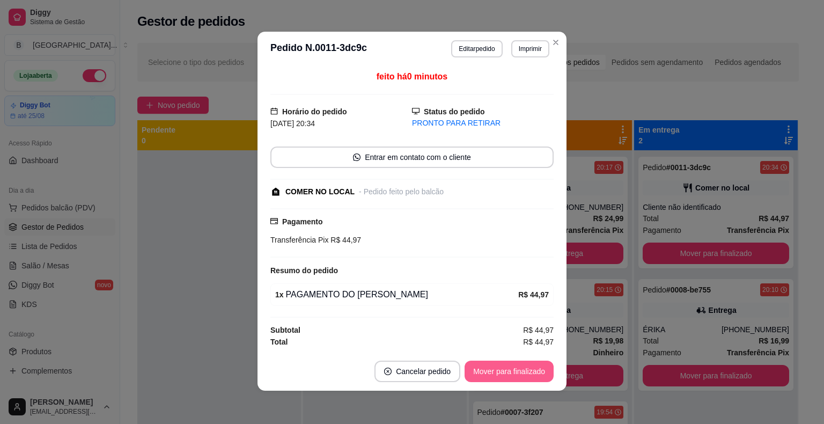
click at [488, 380] on button "Mover para finalizado" at bounding box center [509, 371] width 89 height 21
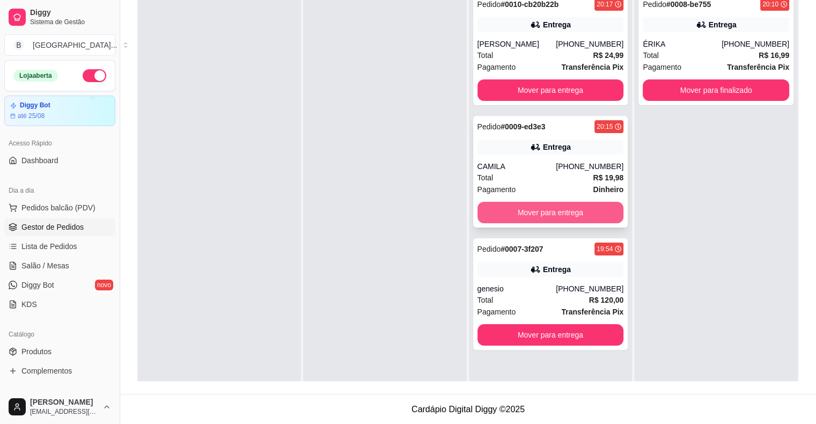
scroll to position [109, 0]
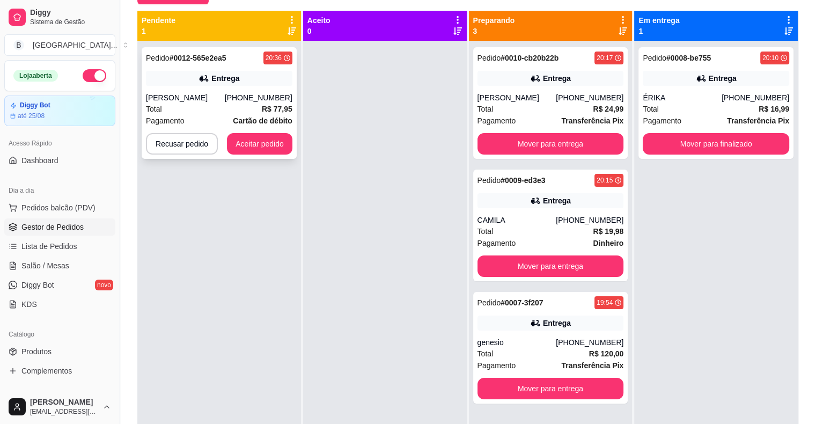
click at [165, 49] on div "Pedido # 0012-565e2ea5 20:36 Entrega marcelo [PHONE_NUMBER] Total R$ 77,95 Paga…" at bounding box center [219, 103] width 155 height 112
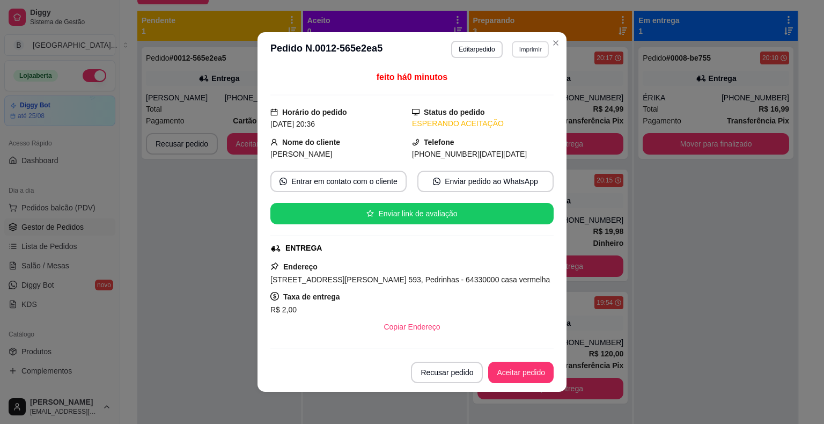
click at [527, 50] on button "Imprimir" at bounding box center [530, 49] width 37 height 17
click at [523, 83] on button "IMPRESSORA" at bounding box center [508, 87] width 78 height 17
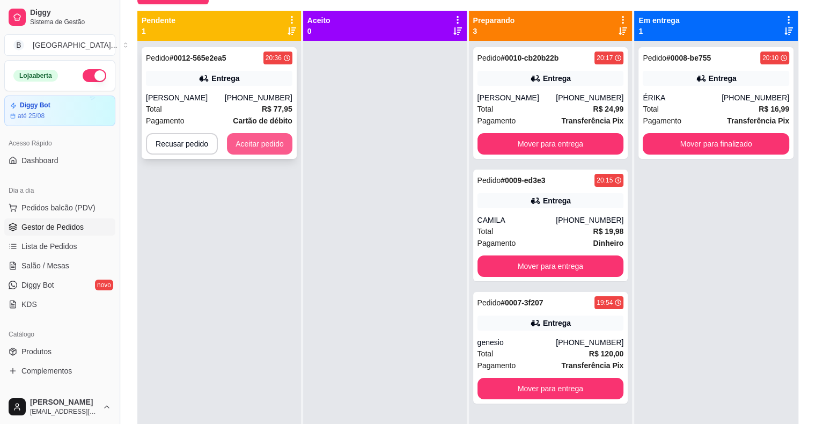
click at [280, 136] on button "Aceitar pedido" at bounding box center [259, 143] width 65 height 21
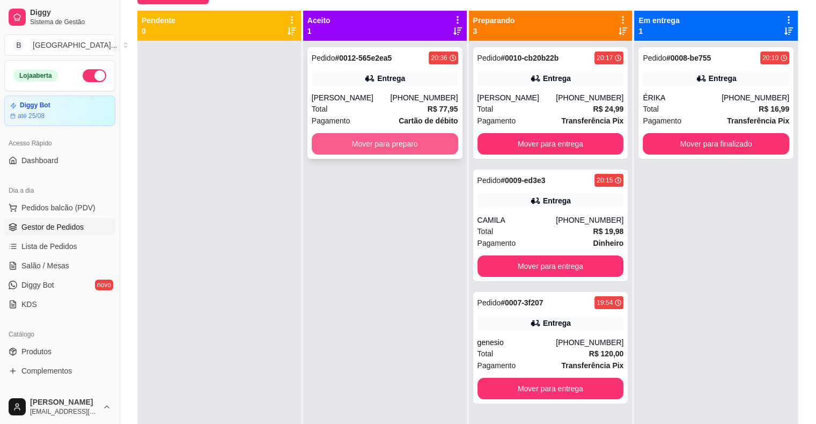
click at [368, 143] on button "Mover para preparo" at bounding box center [385, 143] width 147 height 21
click at [404, 151] on button "Mover para preparo" at bounding box center [385, 143] width 147 height 21
click at [387, 143] on button "Mover para preparo" at bounding box center [385, 144] width 142 height 21
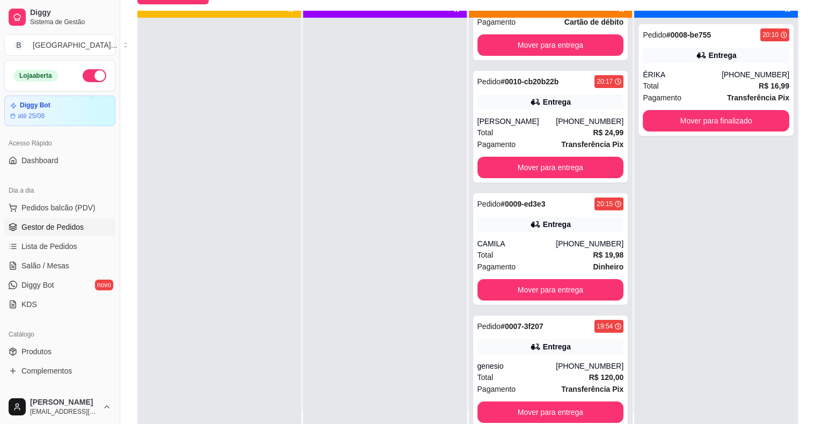
scroll to position [30, 0]
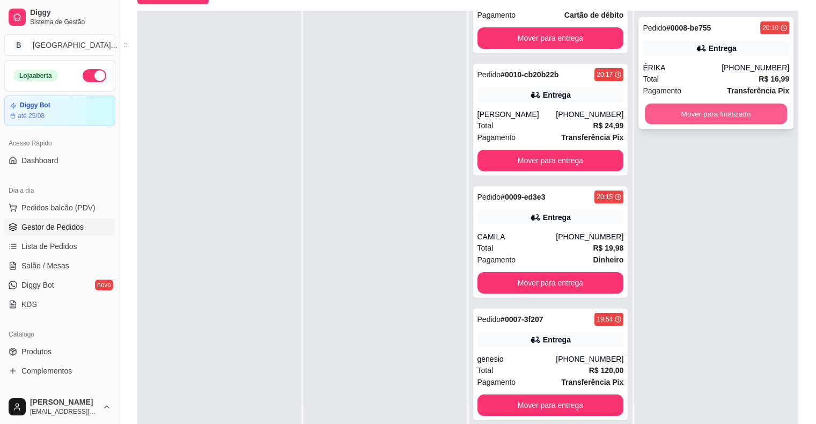
click at [702, 109] on button "Mover para finalizado" at bounding box center [716, 114] width 142 height 21
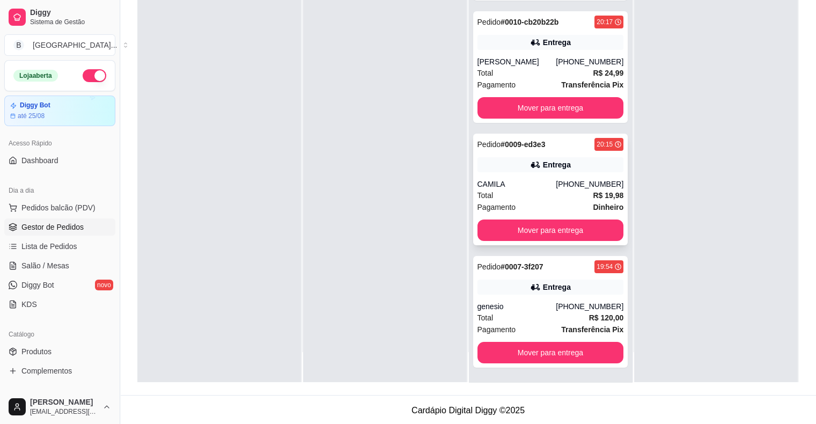
scroll to position [163, 0]
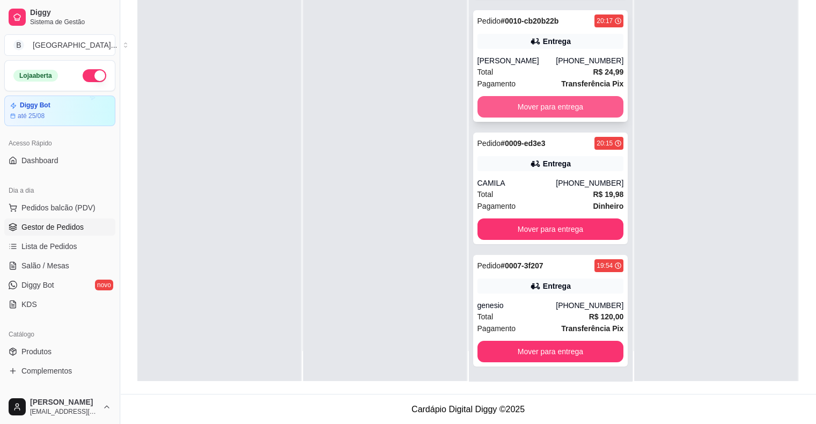
click at [540, 107] on button "Mover para entrega" at bounding box center [551, 106] width 147 height 21
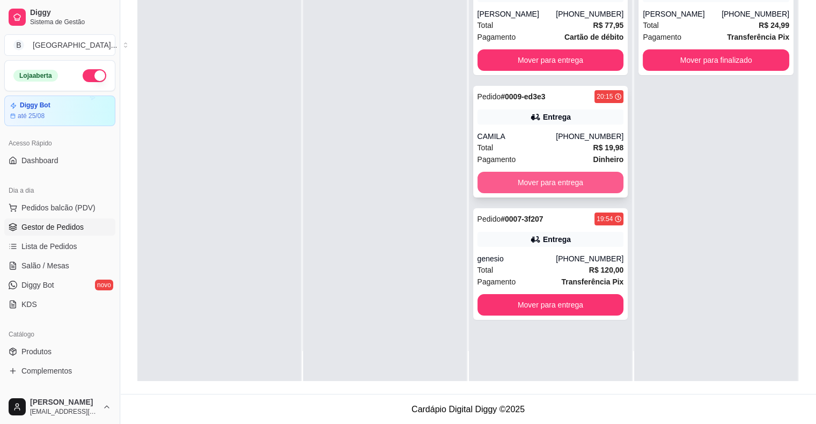
click at [564, 191] on button "Mover para entrega" at bounding box center [551, 182] width 147 height 21
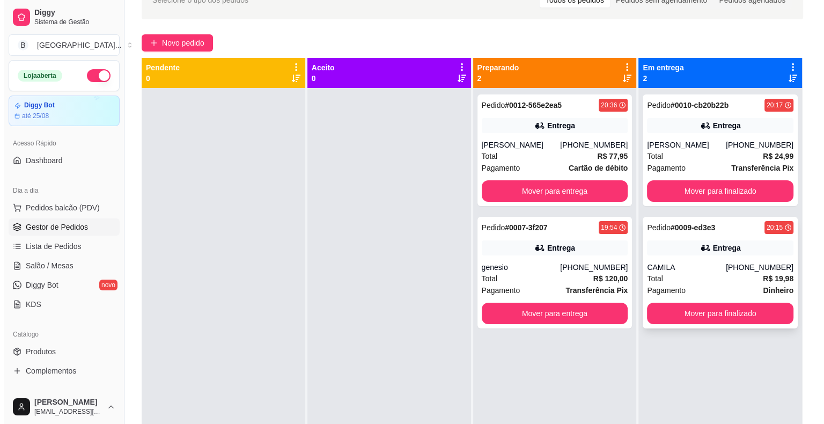
scroll to position [2, 0]
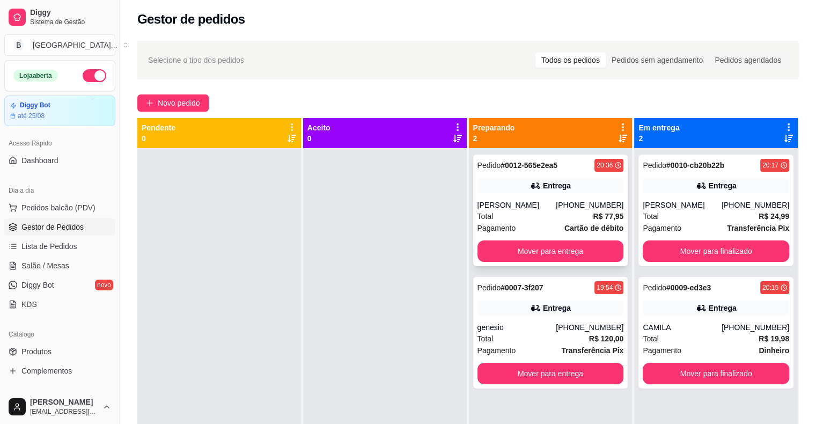
click at [571, 207] on div "[PHONE_NUMBER]" at bounding box center [590, 205] width 68 height 11
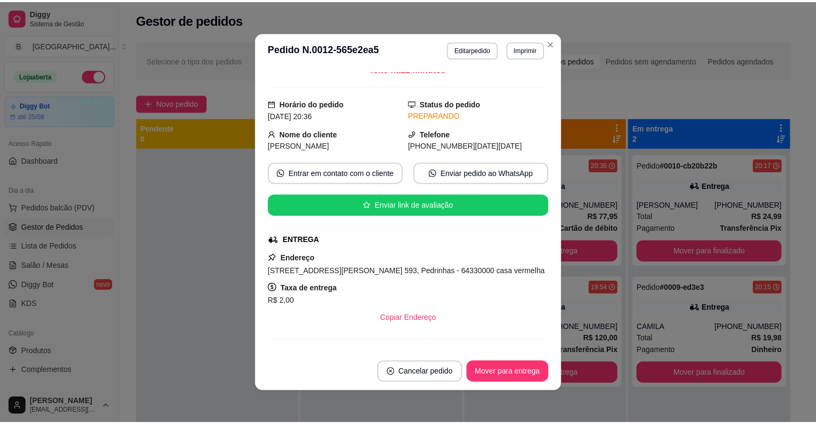
scroll to position [0, 0]
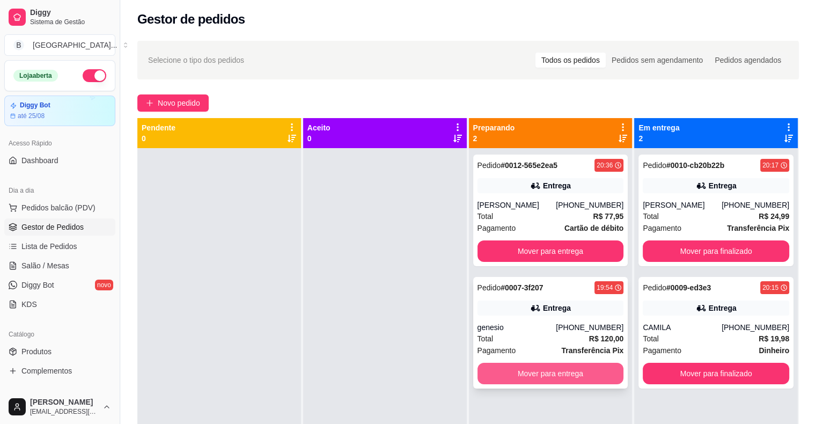
click at [562, 374] on button "Mover para entrega" at bounding box center [551, 373] width 147 height 21
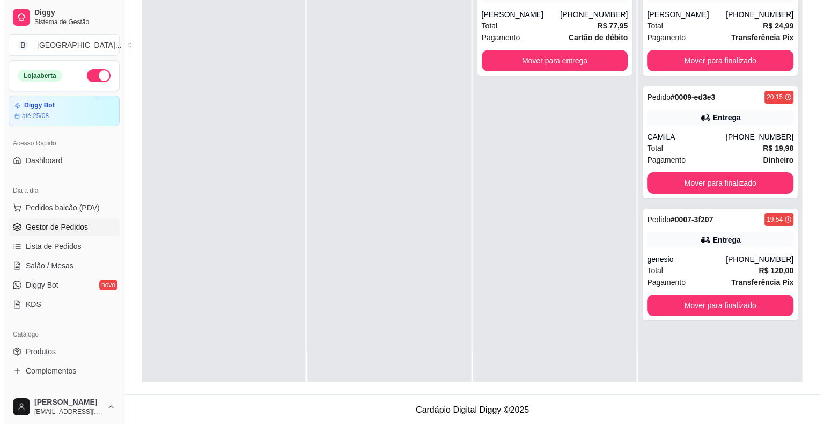
scroll to position [163, 0]
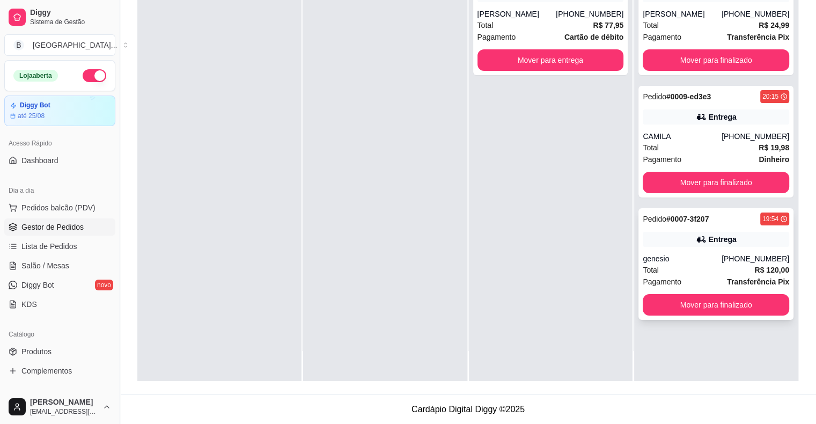
click at [706, 261] on div "genesio" at bounding box center [682, 258] width 79 height 11
click at [697, 136] on div "CAMILA" at bounding box center [682, 136] width 79 height 11
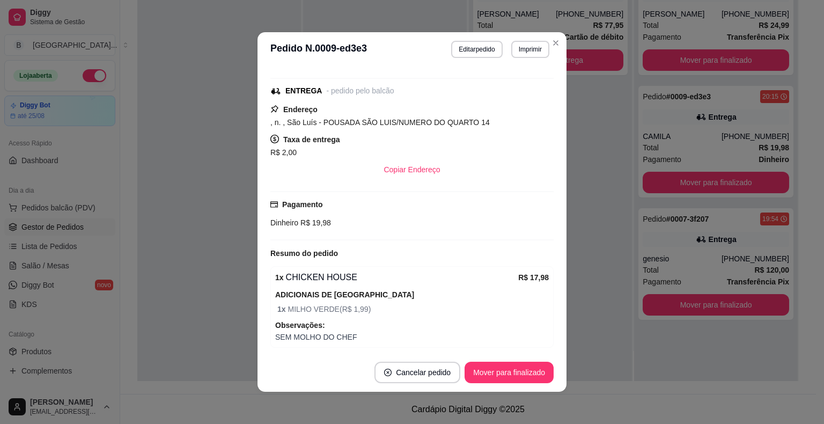
scroll to position [107, 0]
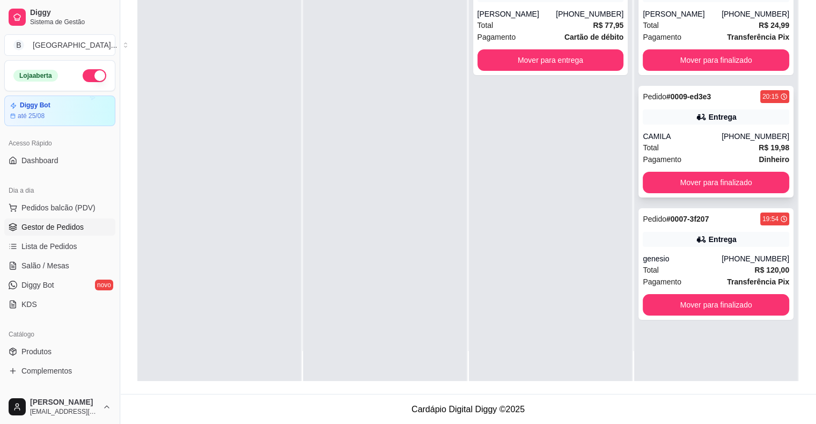
click at [732, 151] on div "Total R$ 19,98" at bounding box center [716, 148] width 147 height 12
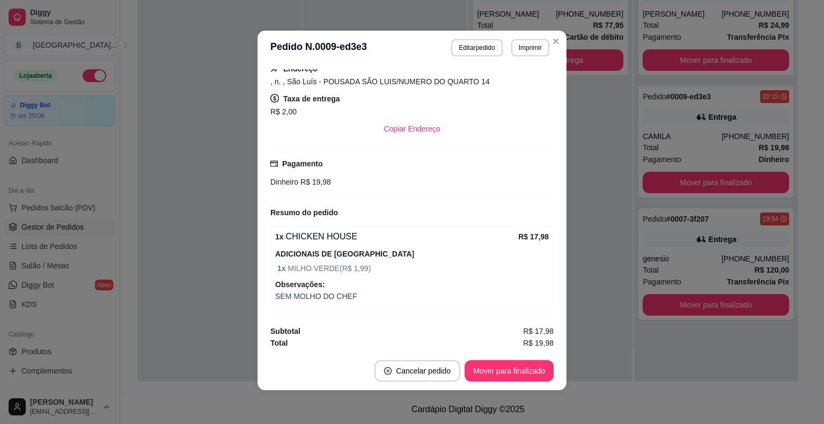
scroll to position [2, 0]
click at [488, 372] on button "Mover para finalizado" at bounding box center [509, 370] width 86 height 21
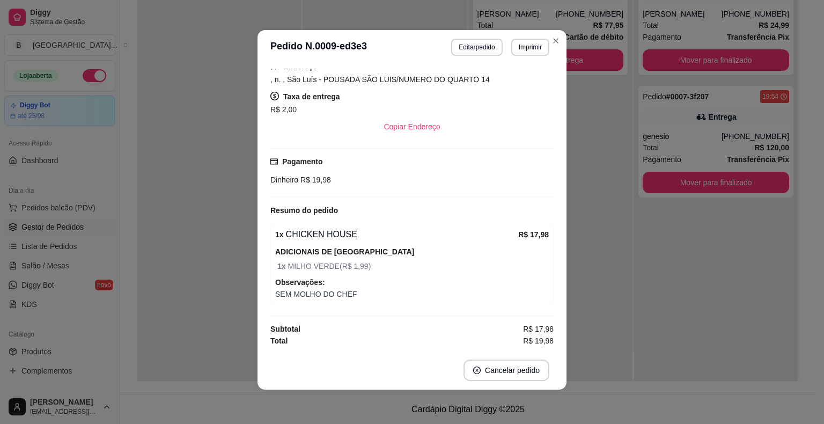
scroll to position [140, 0]
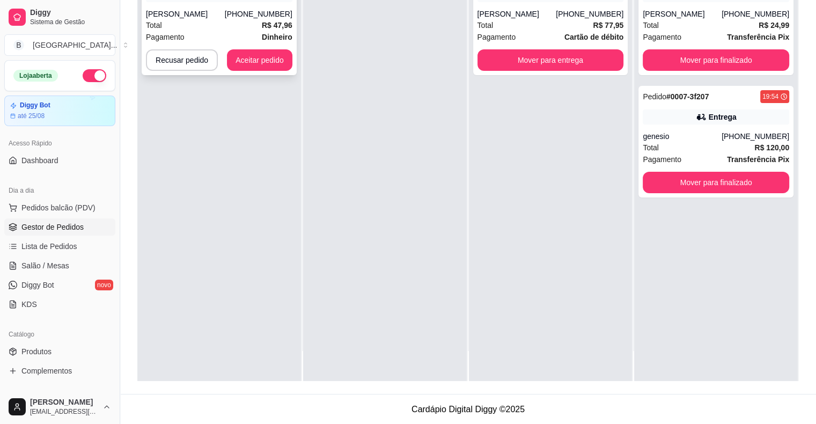
click at [198, 10] on div "[PERSON_NAME]" at bounding box center [185, 14] width 79 height 11
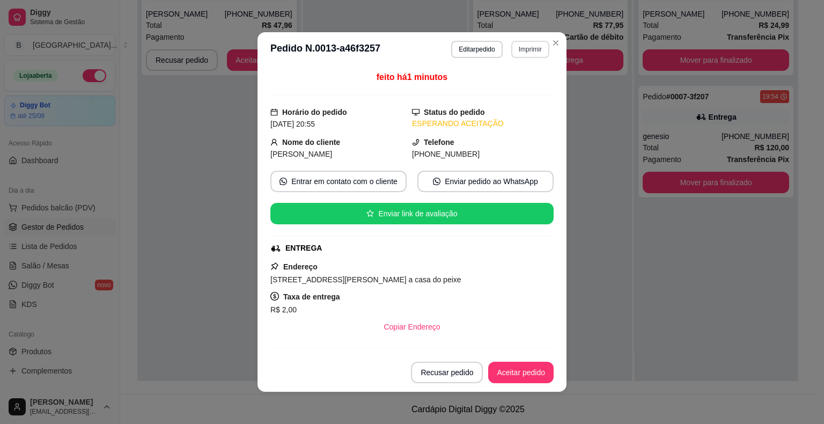
click at [532, 42] on button "Imprimir" at bounding box center [530, 49] width 38 height 17
click at [514, 91] on button "IMPRESSORA" at bounding box center [507, 87] width 75 height 17
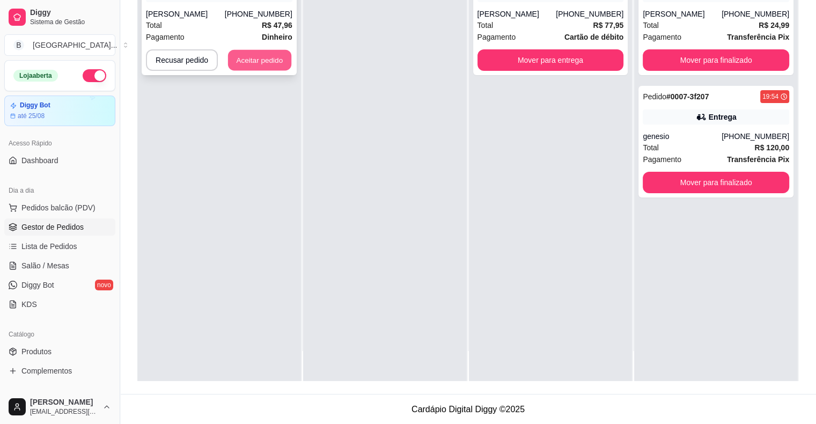
click at [238, 61] on button "Aceitar pedido" at bounding box center [259, 60] width 63 height 21
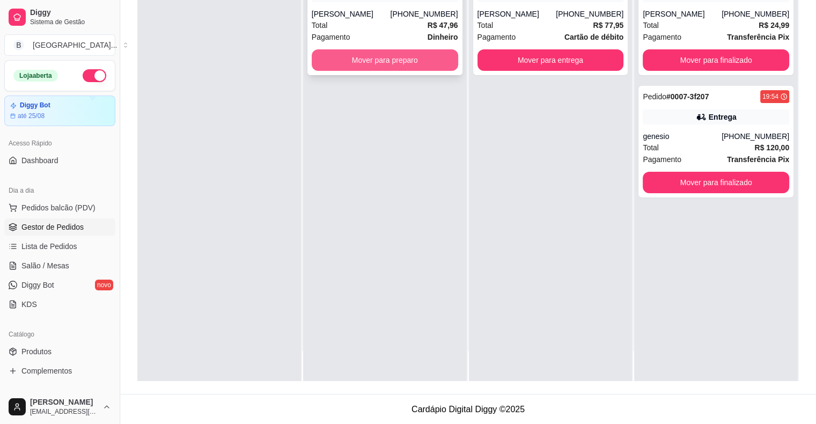
click at [362, 64] on button "Mover para preparo" at bounding box center [385, 59] width 147 height 21
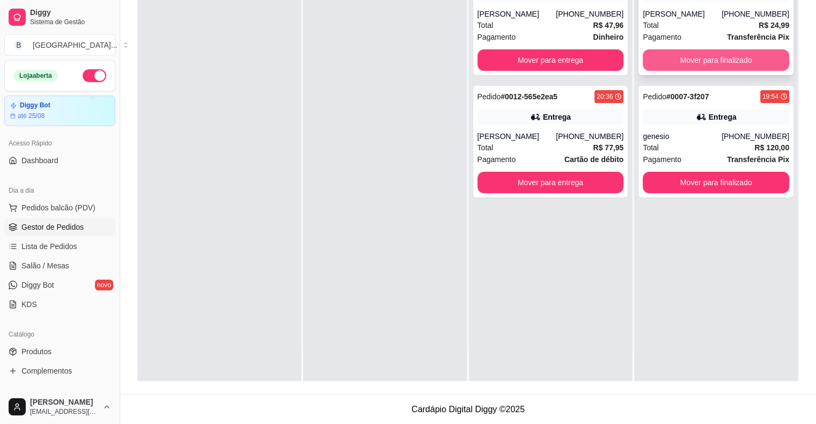
click at [706, 68] on button "Mover para finalizado" at bounding box center [716, 59] width 147 height 21
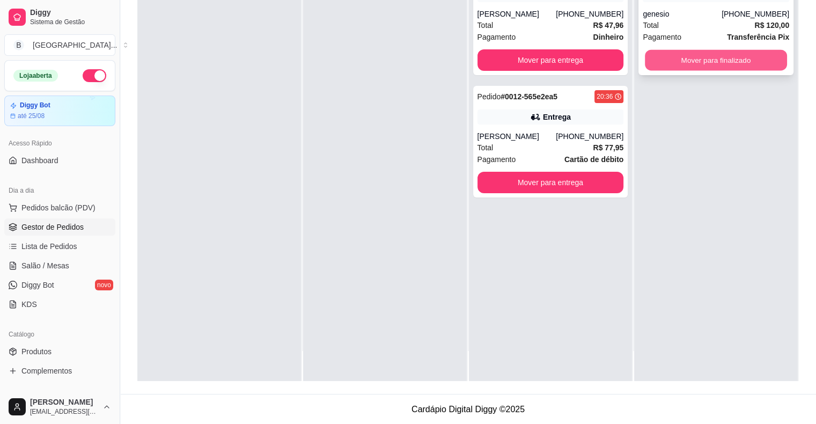
click at [726, 53] on button "Mover para finalizado" at bounding box center [716, 60] width 142 height 21
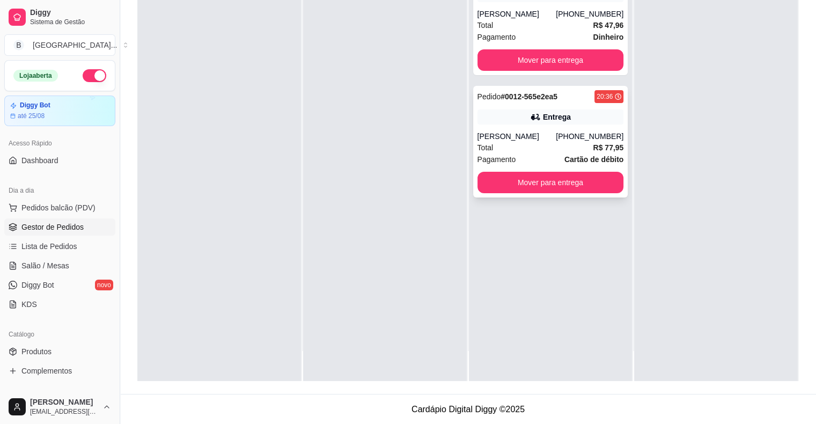
click at [478, 138] on div "[PERSON_NAME]" at bounding box center [517, 136] width 79 height 11
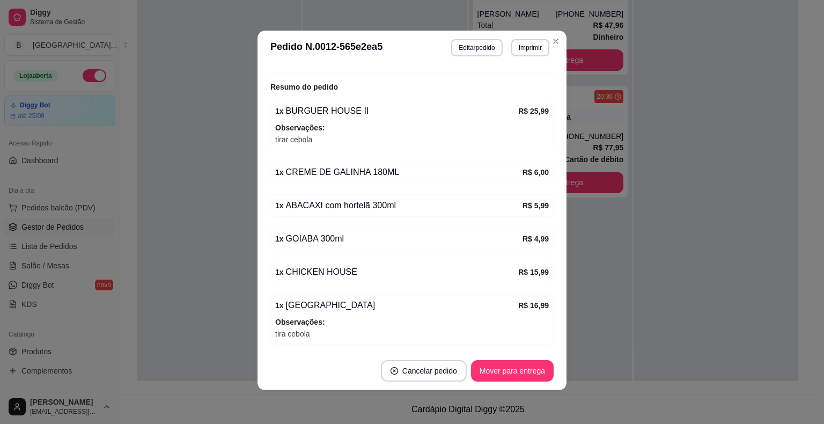
scroll to position [2, 0]
drag, startPoint x: 732, startPoint y: 123, endPoint x: 725, endPoint y: 130, distance: 9.5
click at [732, 125] on div at bounding box center [716, 169] width 164 height 424
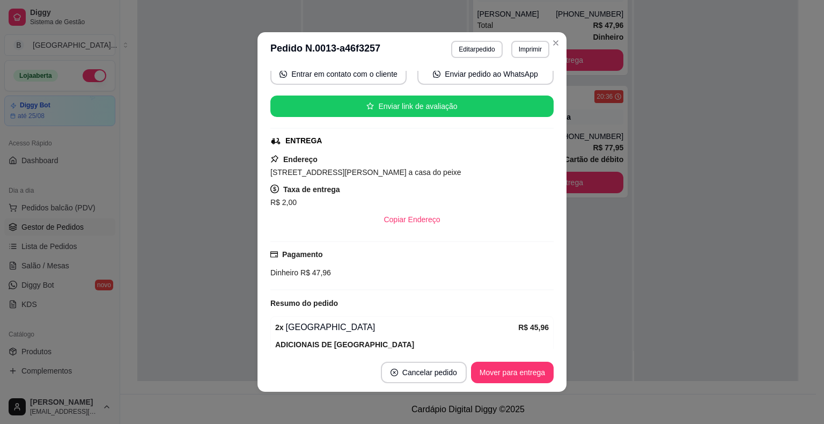
scroll to position [169, 0]
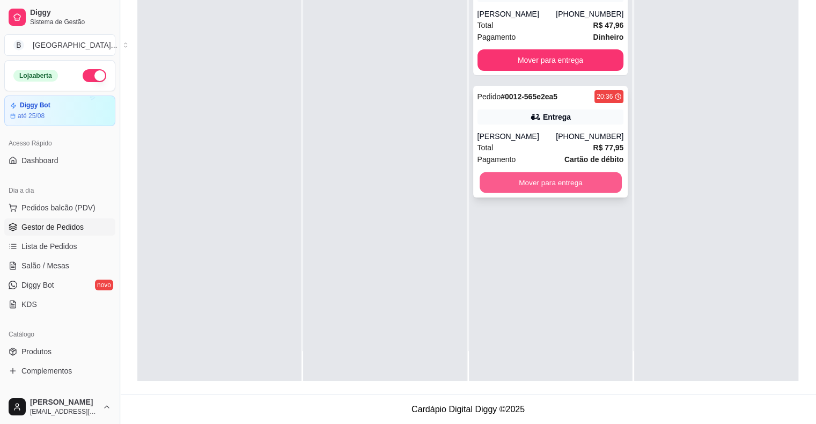
click at [530, 181] on button "Mover para entrega" at bounding box center [551, 182] width 142 height 21
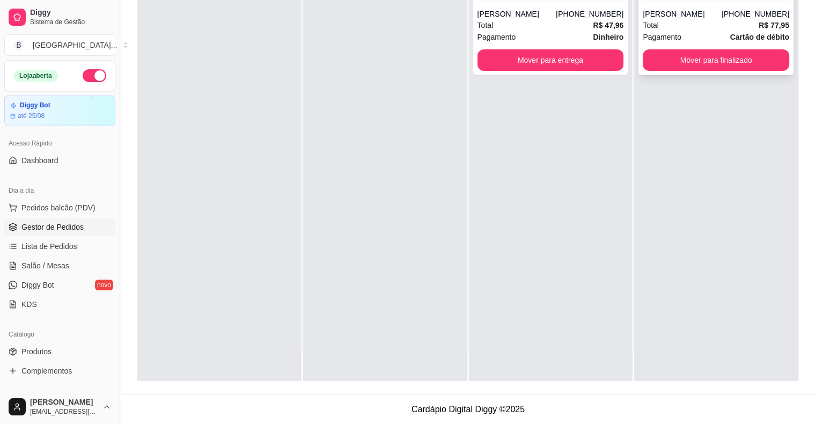
click at [672, 19] on div "Total R$ 77,95" at bounding box center [716, 25] width 147 height 12
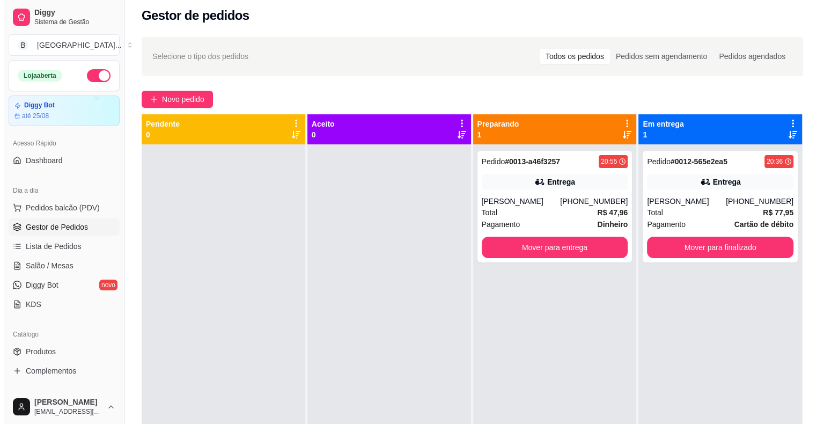
scroll to position [0, 0]
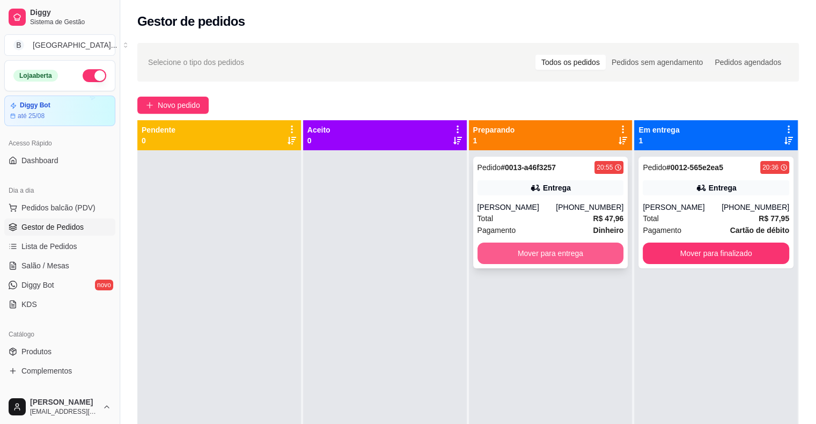
click at [545, 252] on button "Mover para entrega" at bounding box center [551, 253] width 147 height 21
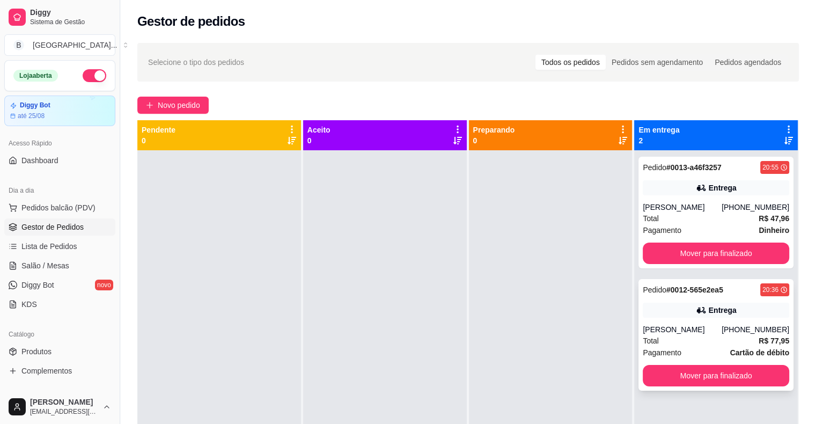
click at [670, 332] on div "[PERSON_NAME]" at bounding box center [682, 329] width 79 height 11
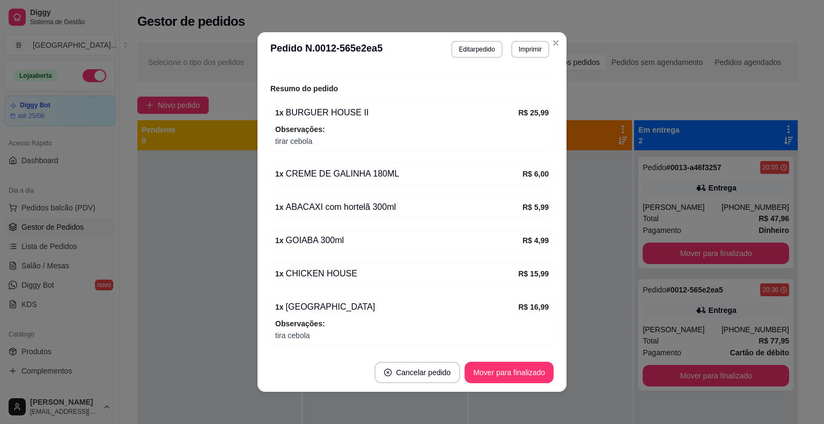
scroll to position [359, 0]
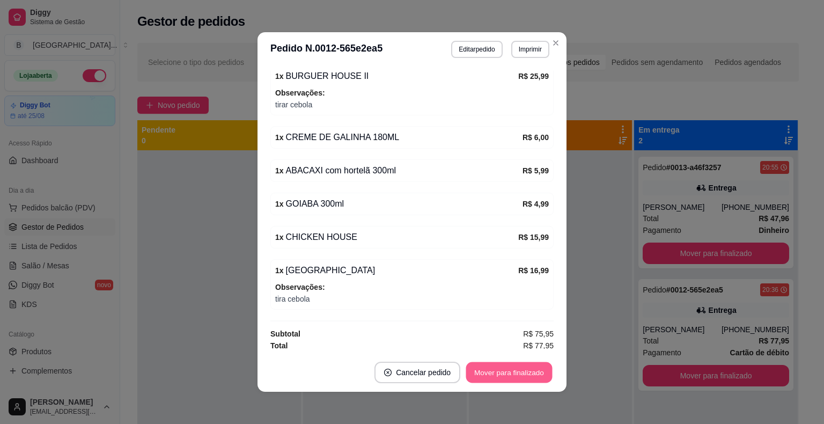
click at [483, 376] on button "Mover para finalizado" at bounding box center [509, 372] width 86 height 21
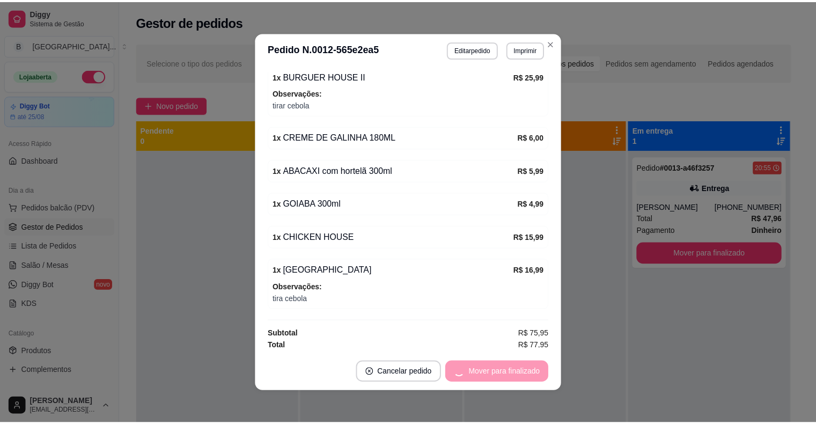
scroll to position [334, 0]
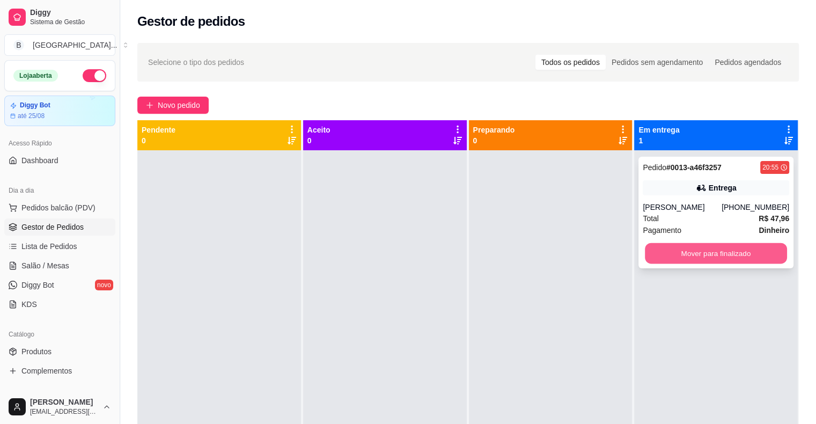
click at [708, 255] on button "Mover para finalizado" at bounding box center [716, 253] width 142 height 21
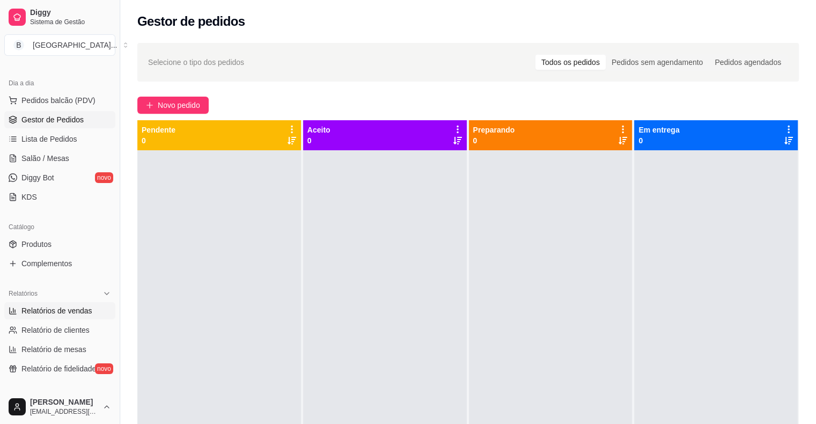
scroll to position [161, 0]
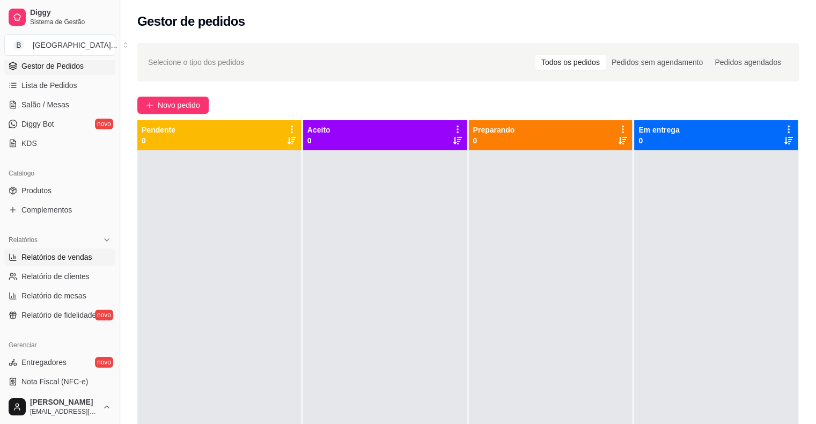
click at [50, 257] on span "Relatórios de vendas" at bounding box center [56, 257] width 71 height 11
select select "ALL"
select select "0"
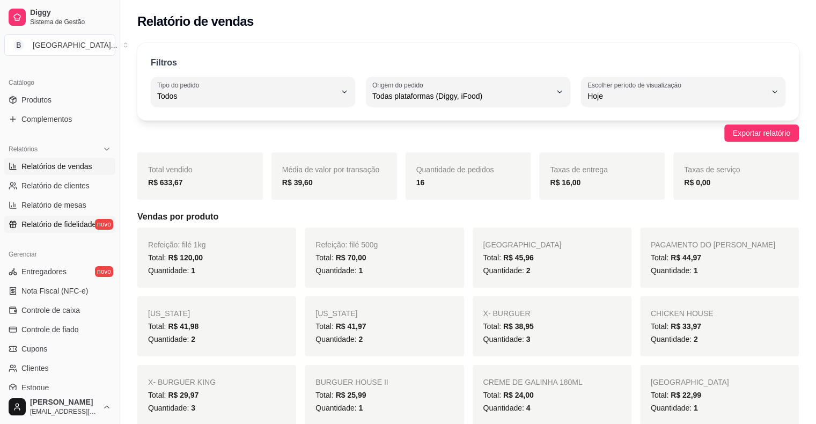
scroll to position [268, 0]
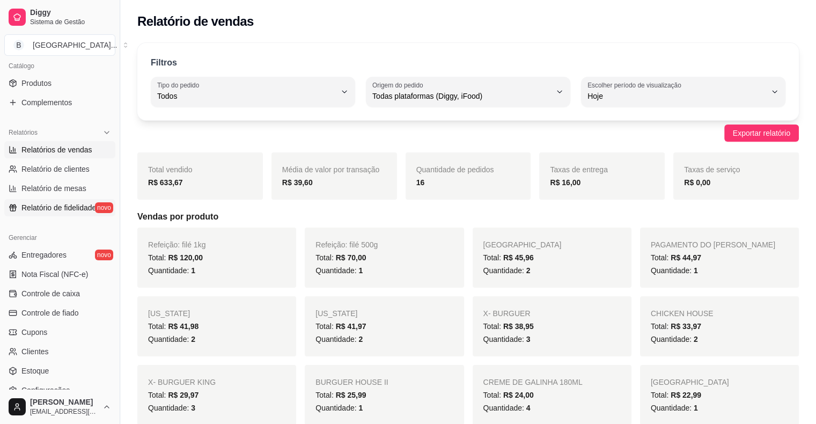
click at [46, 310] on span "Controle de fiado" at bounding box center [49, 313] width 57 height 11
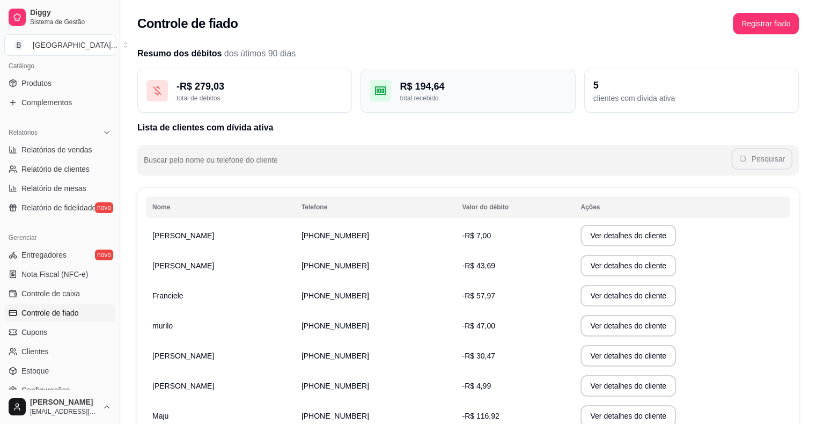
click at [510, 98] on div "total recebido" at bounding box center [483, 98] width 166 height 9
click at [507, 89] on div "R$ 194,64" at bounding box center [483, 86] width 166 height 15
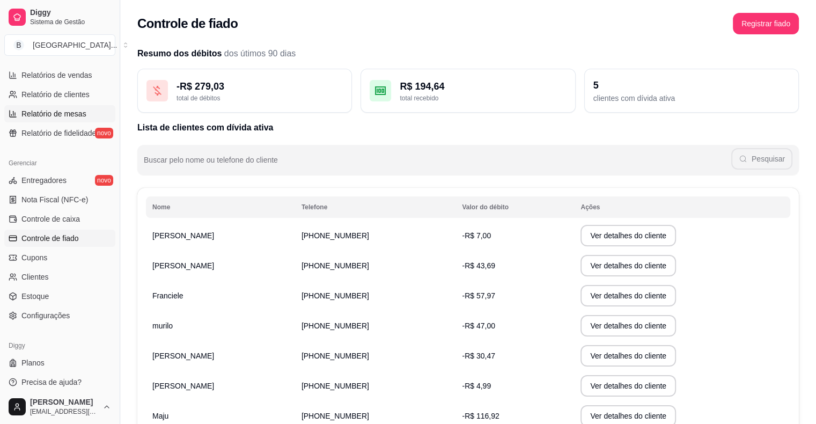
scroll to position [348, 0]
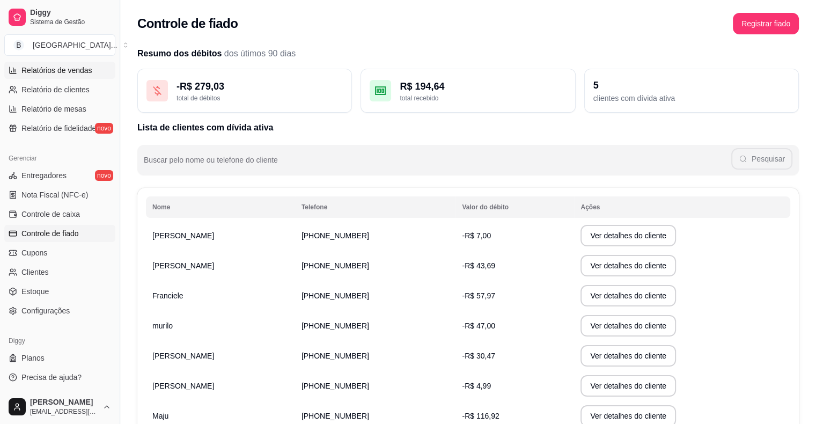
click at [84, 76] on link "Relatórios de vendas" at bounding box center [59, 70] width 111 height 17
select select "ALL"
select select "0"
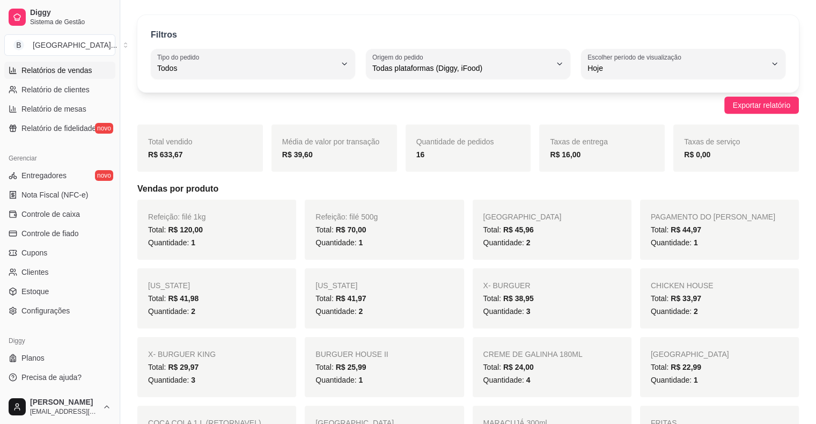
scroll to position [54, 0]
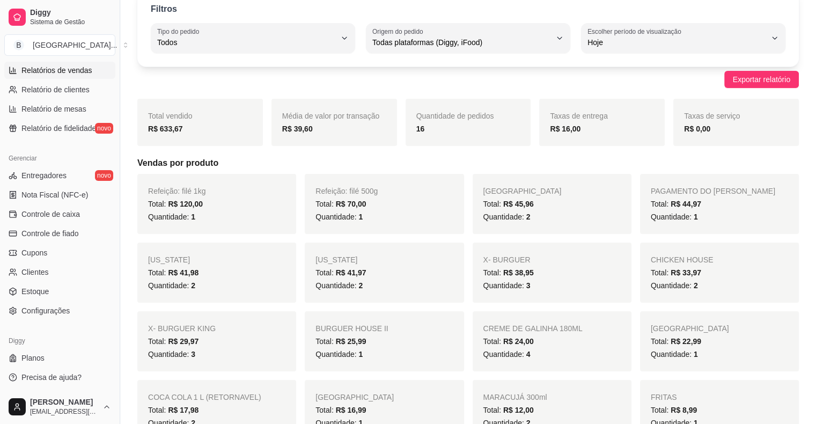
click at [374, 216] on div "Quantidade: 1" at bounding box center [384, 216] width 137 height 13
click at [86, 101] on link "Relatório de mesas" at bounding box center [59, 108] width 111 height 17
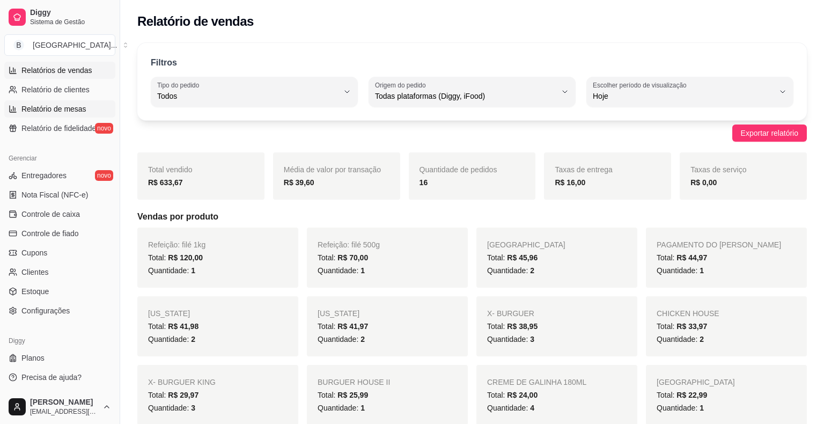
select select "TOTAL_OF_ORDERS"
select select "7"
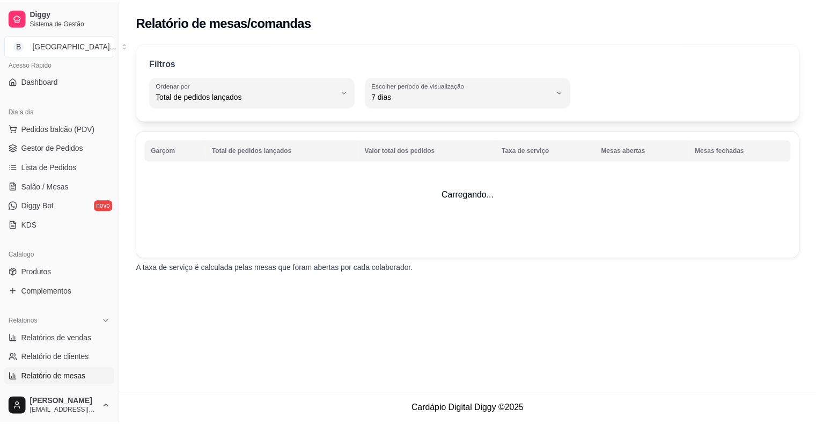
scroll to position [26, 0]
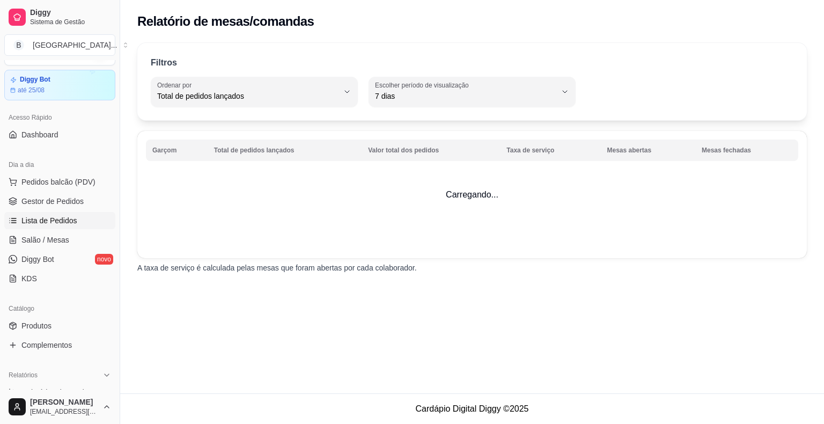
click at [75, 222] on link "Lista de Pedidos" at bounding box center [59, 220] width 111 height 17
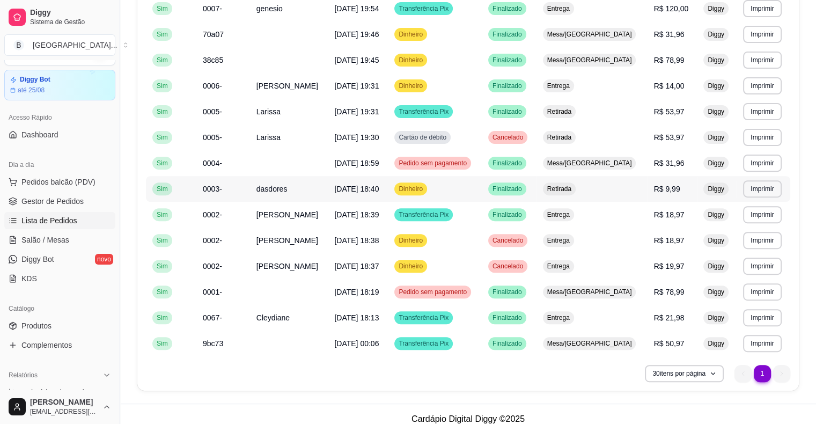
scroll to position [349, 0]
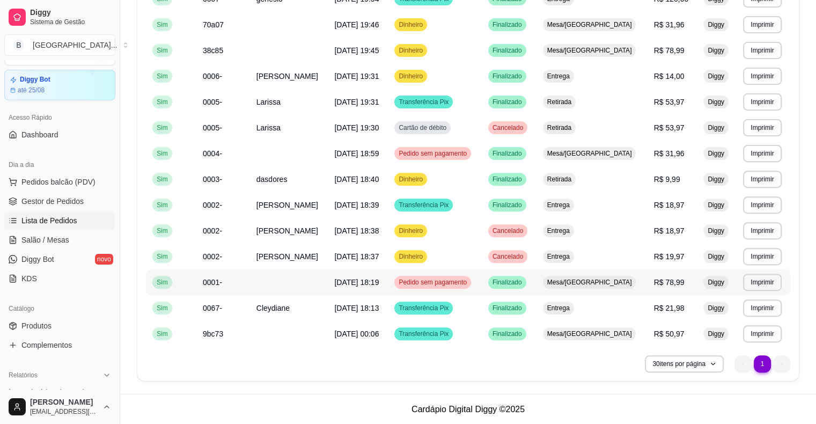
click at [537, 288] on td "Finalizado" at bounding box center [509, 282] width 55 height 26
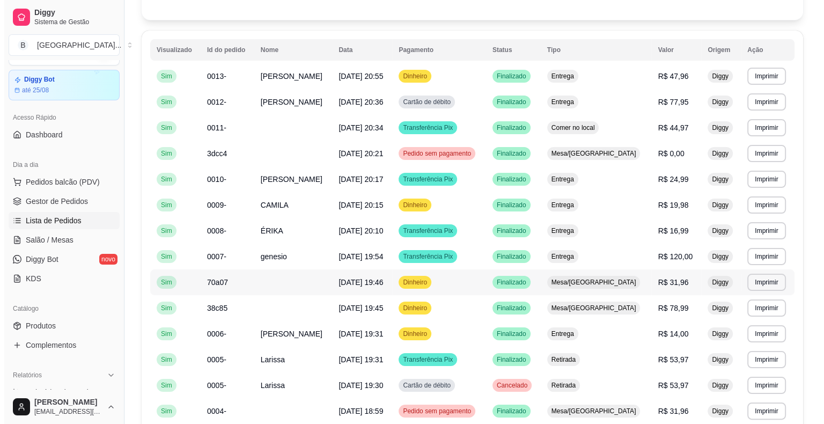
scroll to position [27, 0]
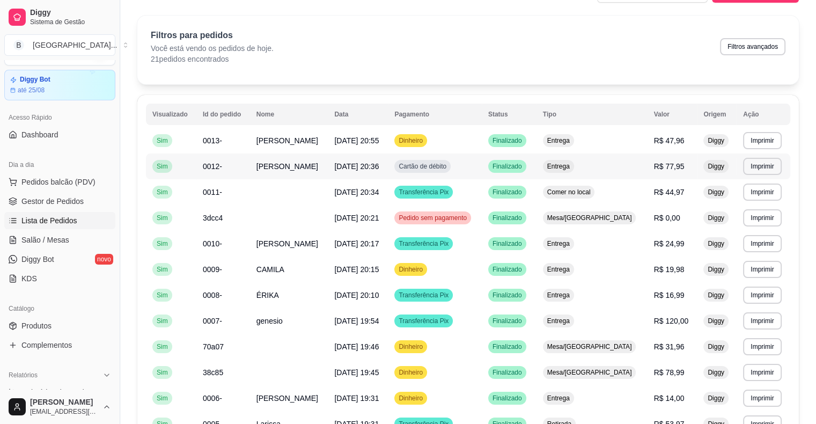
click at [647, 155] on td "R$ 77,95" at bounding box center [672, 166] width 50 height 26
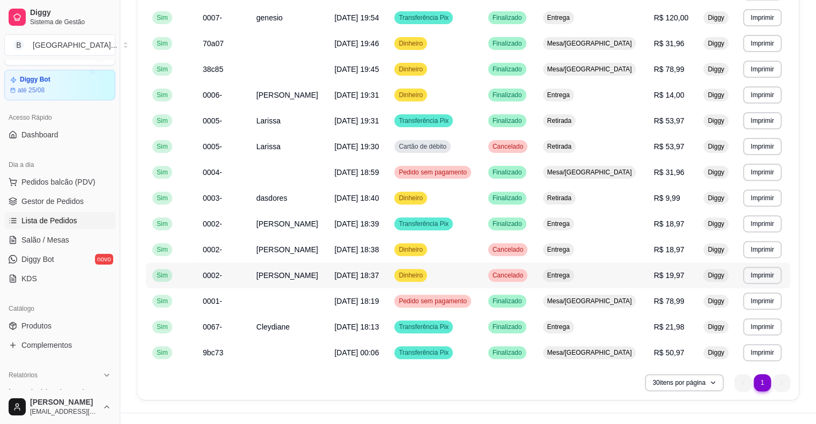
scroll to position [349, 0]
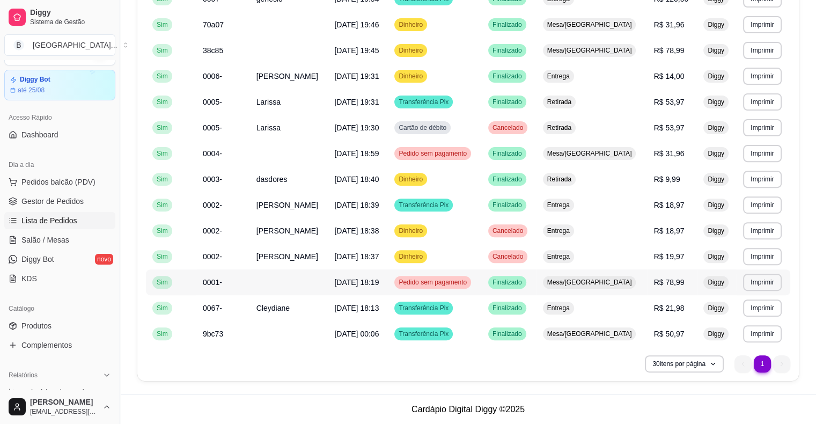
click at [654, 286] on span "R$ 78,99" at bounding box center [669, 282] width 31 height 9
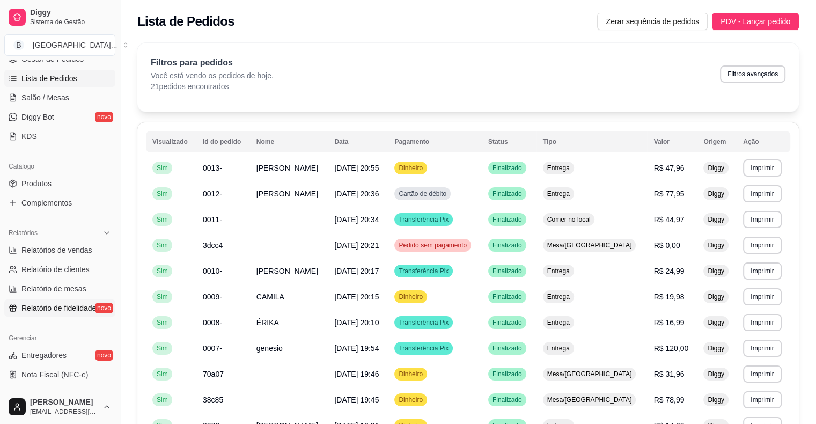
scroll to position [187, 0]
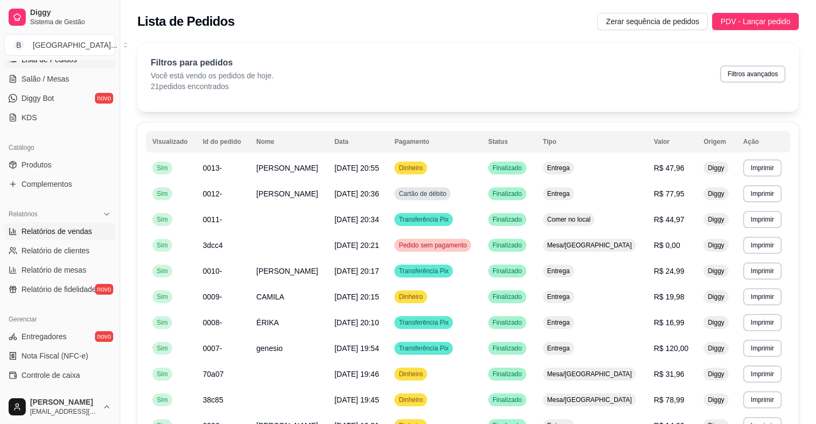
click at [80, 226] on span "Relatórios de vendas" at bounding box center [56, 231] width 71 height 11
select select "ALL"
select select "0"
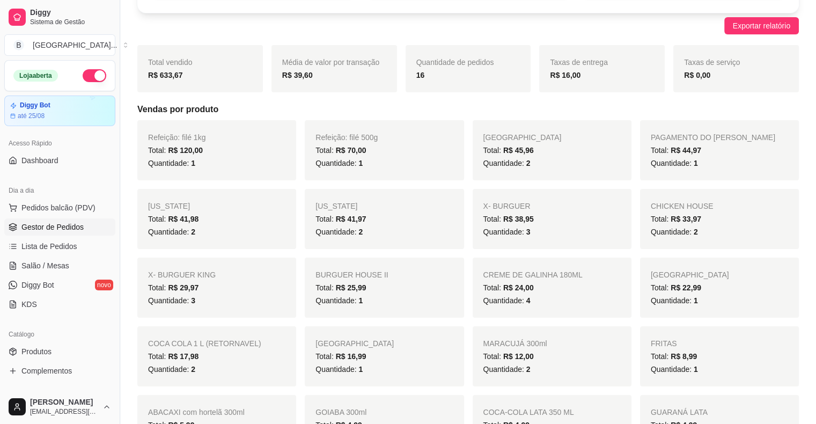
click at [63, 228] on span "Gestor de Pedidos" at bounding box center [52, 227] width 62 height 11
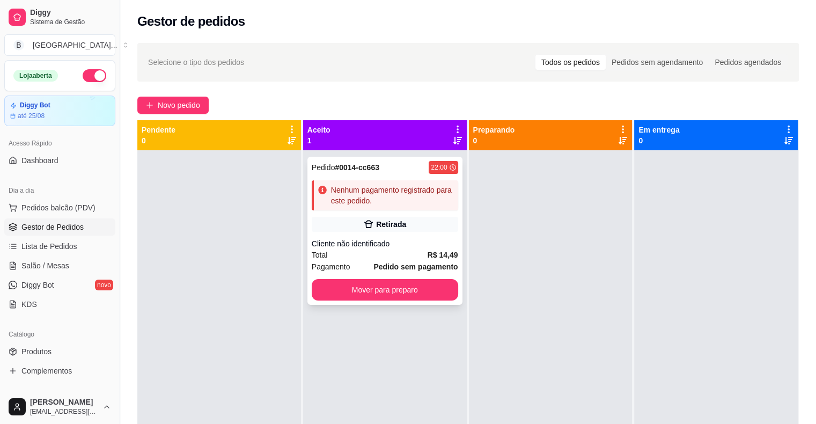
click at [369, 228] on icon at bounding box center [368, 225] width 9 height 8
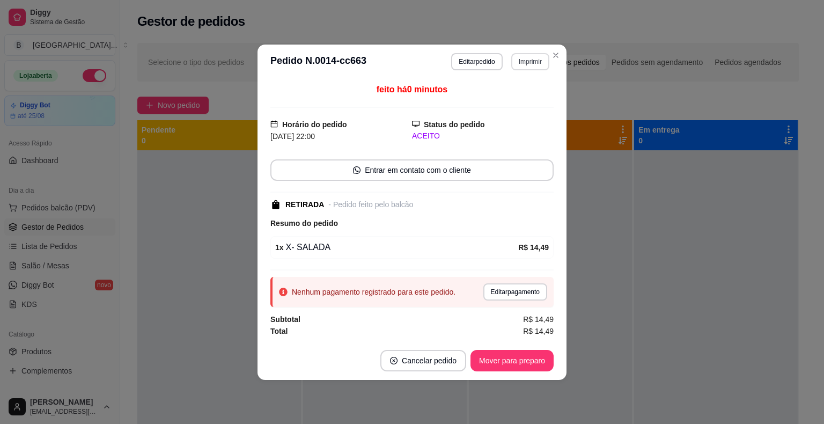
click at [525, 63] on button "Imprimir" at bounding box center [530, 61] width 38 height 17
click at [523, 98] on button "IMPRESSORA" at bounding box center [511, 99] width 75 height 17
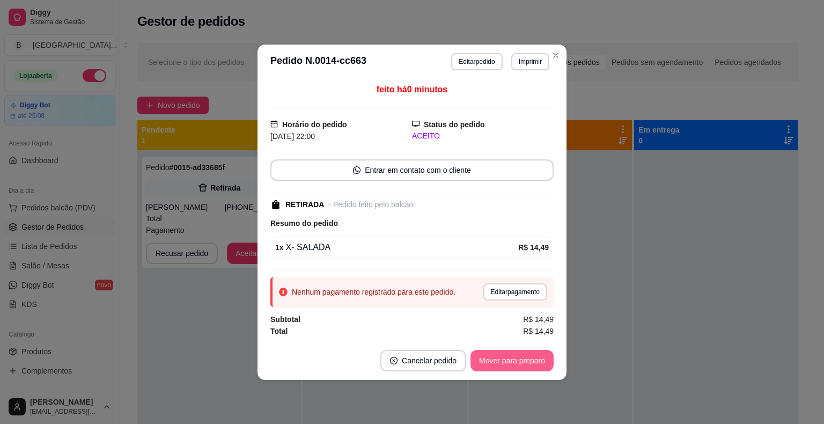
click at [521, 360] on button "Mover para preparo" at bounding box center [512, 360] width 83 height 21
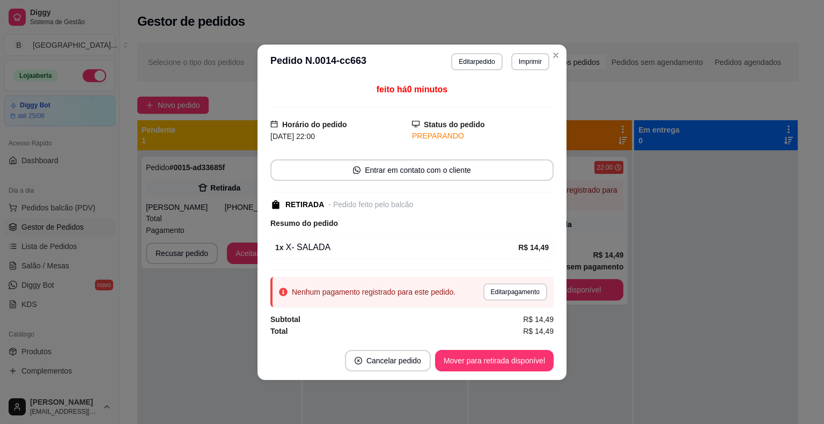
click at [558, 50] on div "Selecione o tipo dos pedidos Todos os pedidos Pedidos sem agendamento Pedidos a…" at bounding box center [468, 62] width 662 height 39
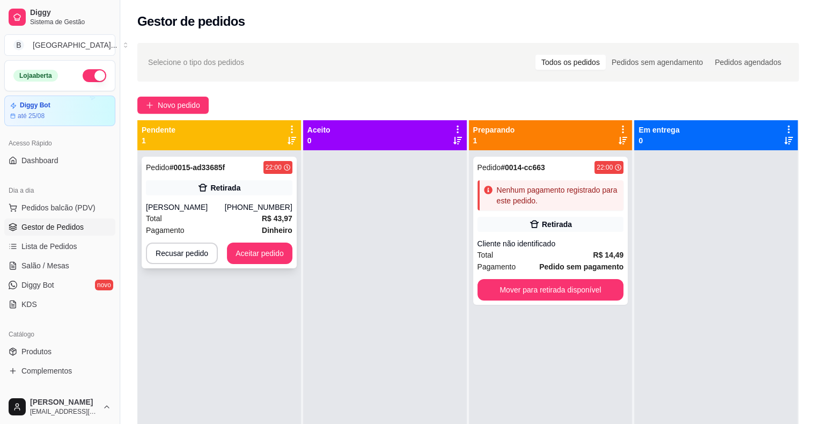
click at [239, 210] on div "[PHONE_NUMBER]" at bounding box center [259, 207] width 68 height 11
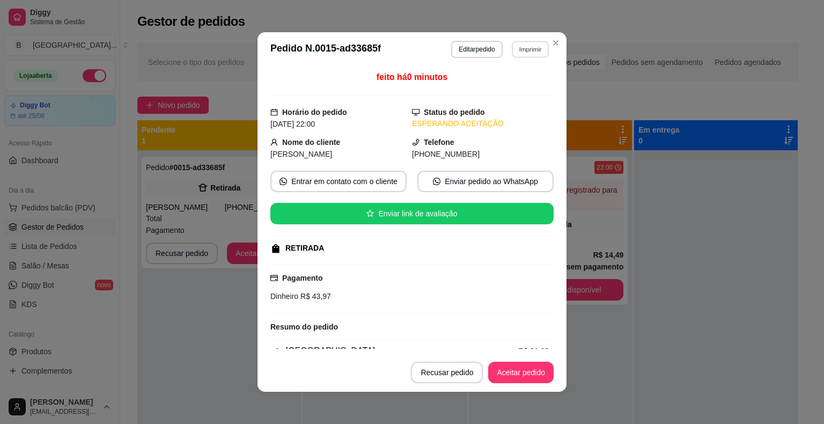
click at [530, 49] on button "Imprimir" at bounding box center [530, 49] width 37 height 17
click at [518, 89] on button "IMPRESSORA" at bounding box center [508, 86] width 78 height 17
click at [516, 378] on button "Aceitar pedido" at bounding box center [520, 372] width 65 height 21
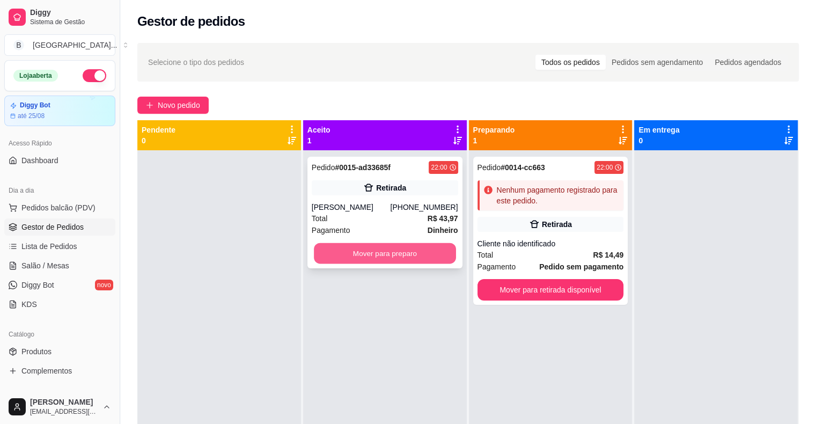
click at [396, 255] on button "Mover para preparo" at bounding box center [385, 253] width 142 height 21
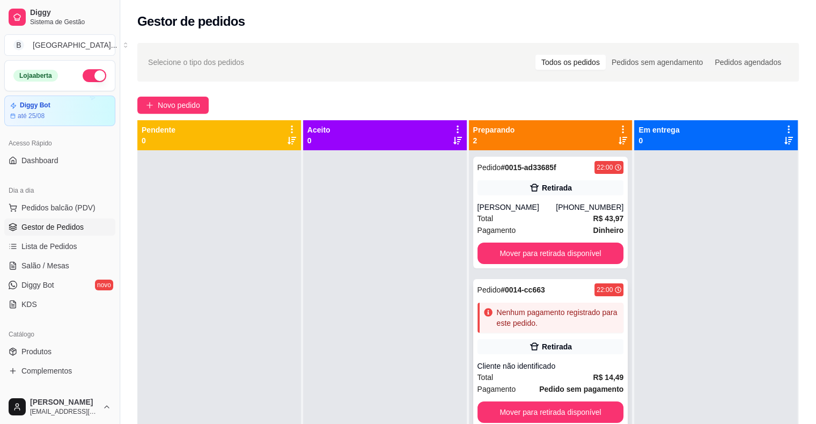
click at [542, 348] on div "Retirada" at bounding box center [557, 346] width 30 height 11
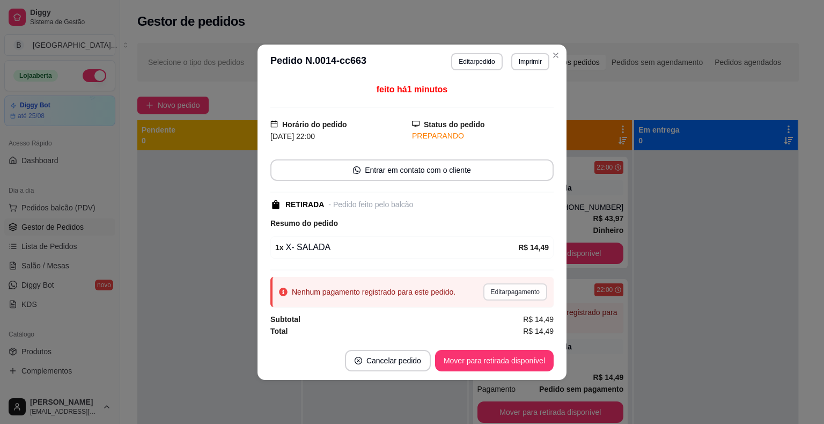
click at [514, 291] on button "Editar pagamento" at bounding box center [516, 291] width 64 height 17
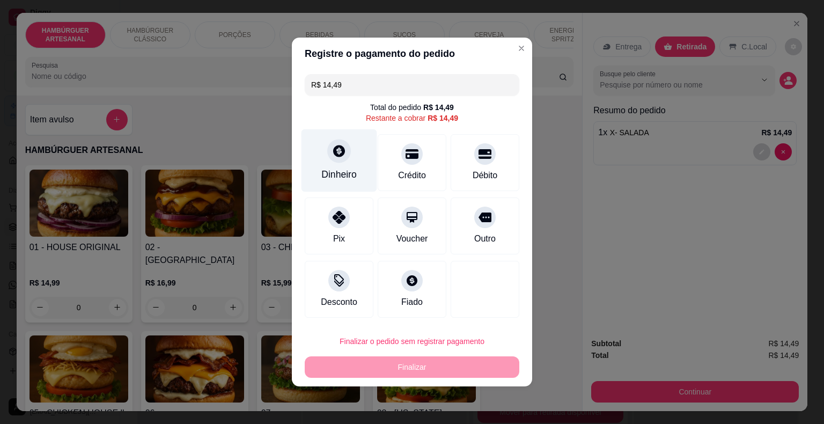
click at [332, 153] on icon at bounding box center [339, 151] width 14 height 14
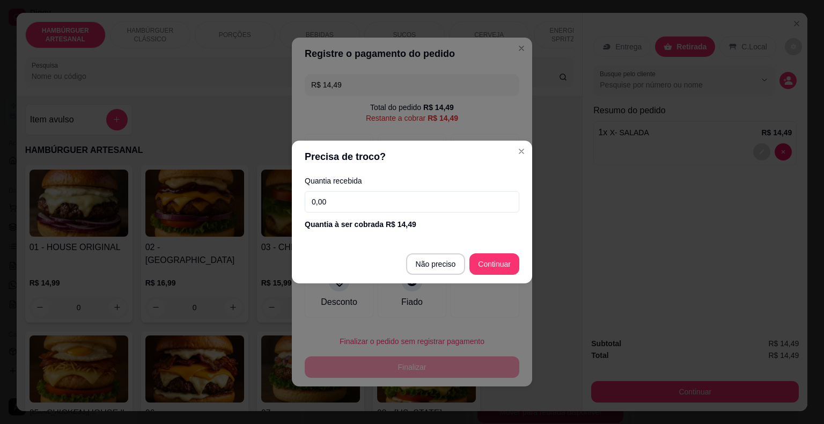
click at [363, 210] on input "0,00" at bounding box center [412, 201] width 215 height 21
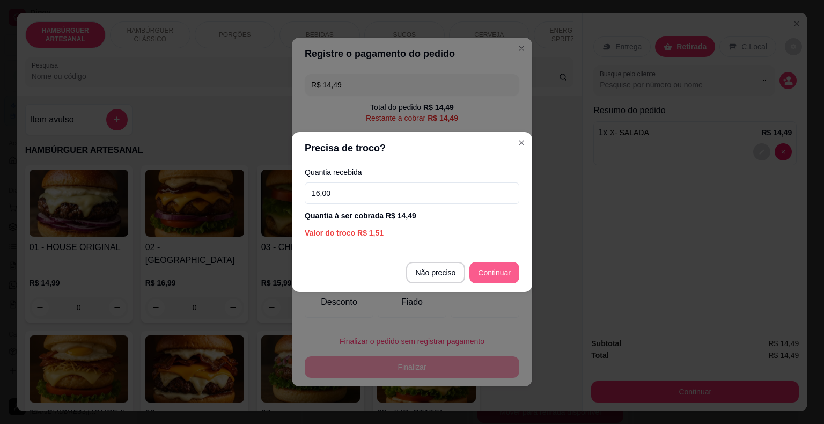
type input "16,00"
type input "R$ 0,00"
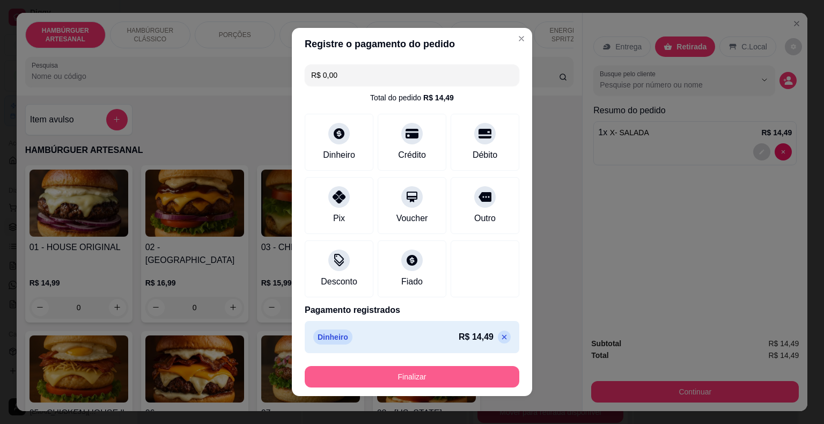
click at [434, 379] on button "Finalizar" at bounding box center [412, 376] width 215 height 21
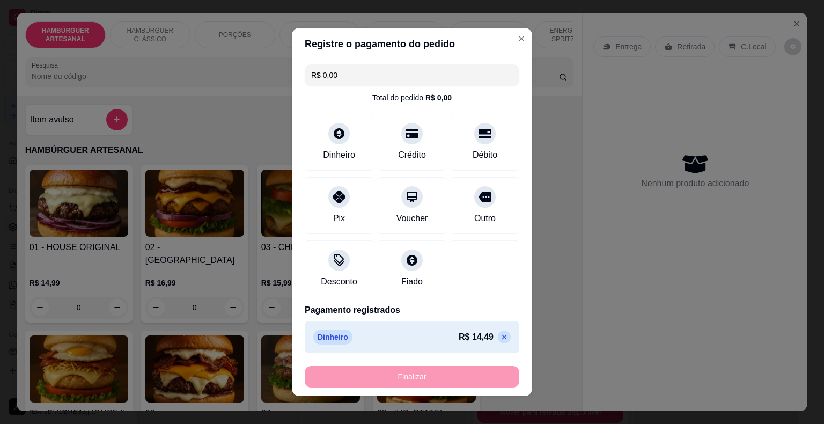
type input "0"
type input "-R$ 14,49"
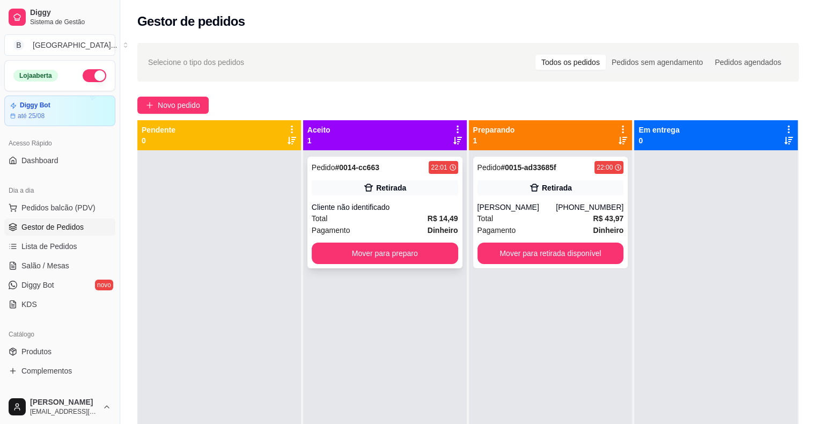
click at [431, 209] on div "Cliente não identificado" at bounding box center [385, 207] width 147 height 11
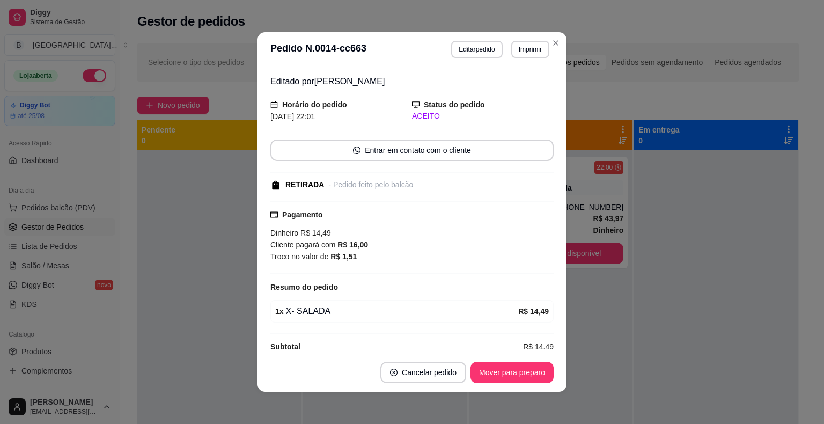
scroll to position [45, 0]
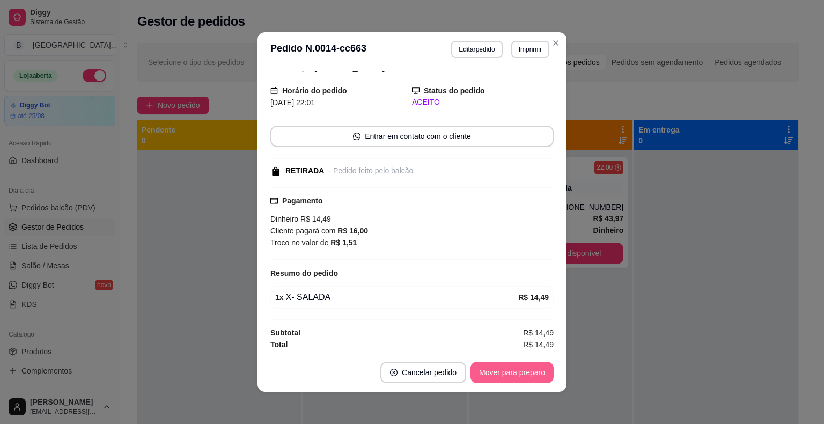
click at [500, 372] on button "Mover para preparo" at bounding box center [512, 372] width 83 height 21
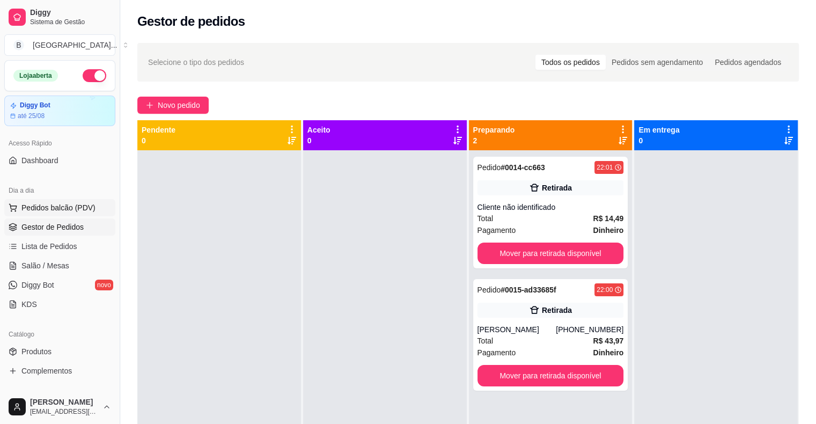
click at [68, 215] on button "Pedidos balcão (PDV)" at bounding box center [59, 207] width 111 height 17
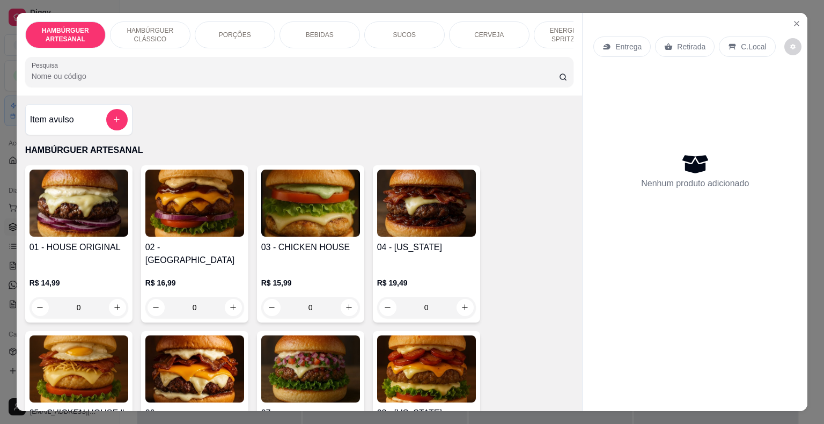
click at [152, 26] on p "HAMBÚRGUER CLÁSSICO" at bounding box center [150, 34] width 62 height 17
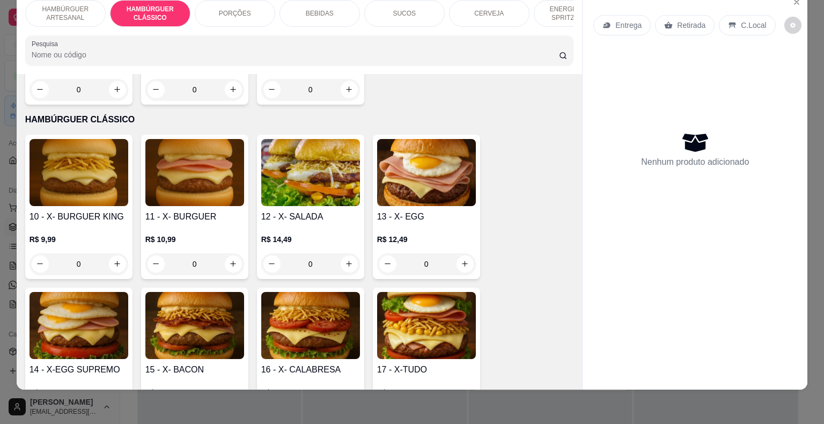
scroll to position [635, 0]
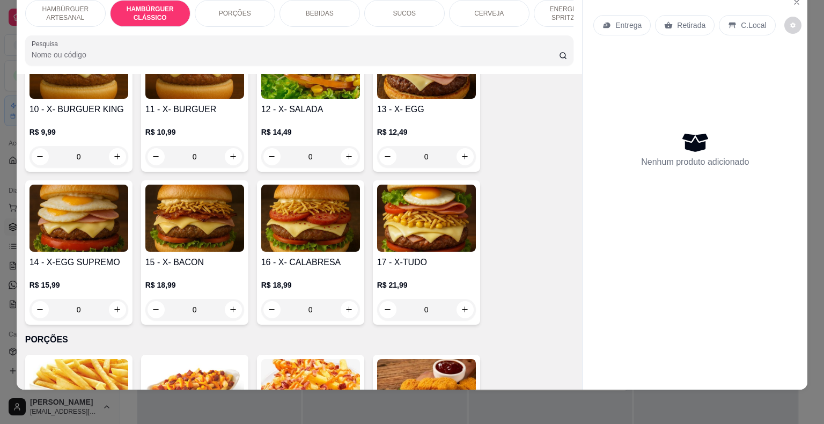
click at [462, 299] on div "0" at bounding box center [426, 309] width 99 height 21
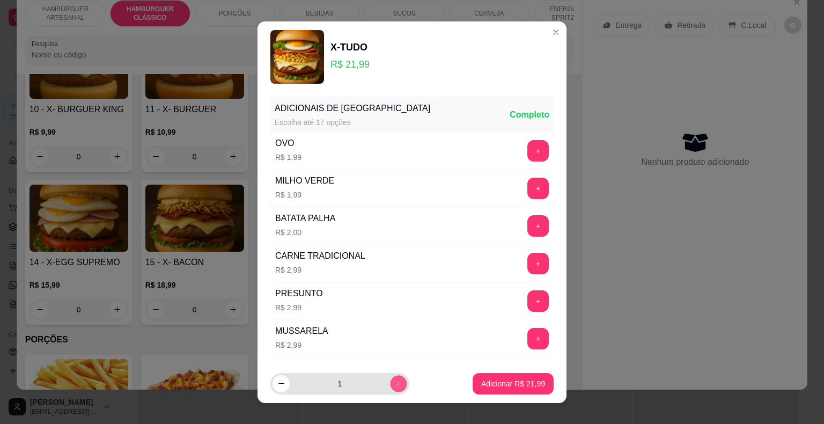
click at [396, 381] on icon "increase-product-quantity" at bounding box center [398, 383] width 5 height 5
type input "2"
click at [494, 390] on button "Adicionar R$ 43,98" at bounding box center [513, 383] width 81 height 21
type input "2"
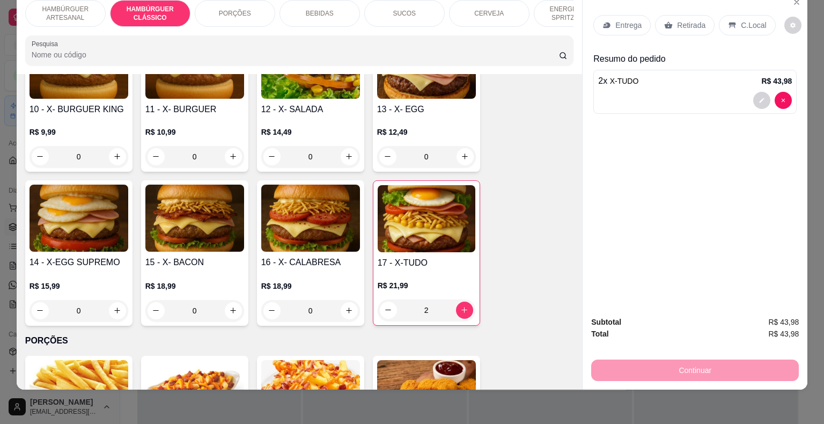
click at [617, 21] on p "Entrega" at bounding box center [629, 25] width 26 height 11
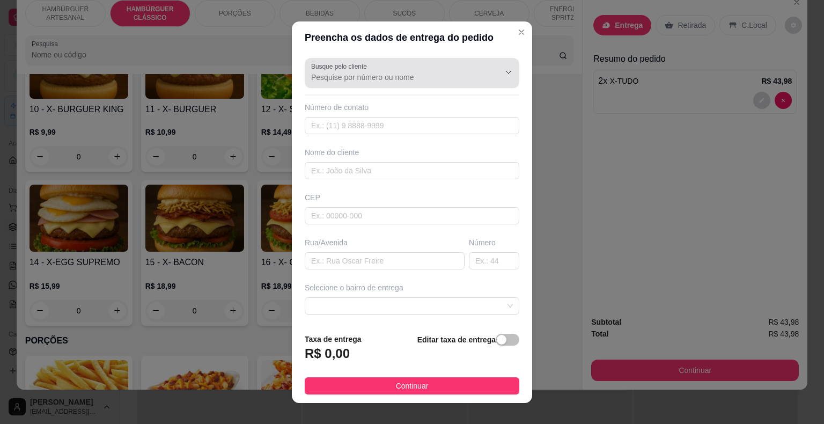
click at [390, 79] on input "Busque pelo cliente" at bounding box center [397, 77] width 172 height 11
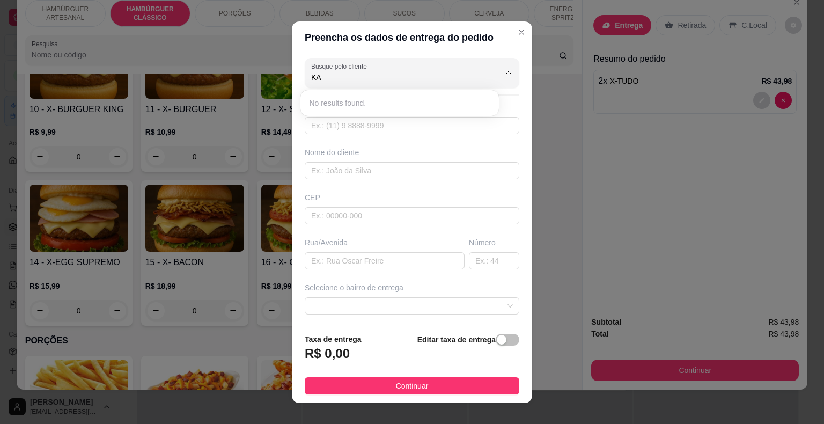
type input "K"
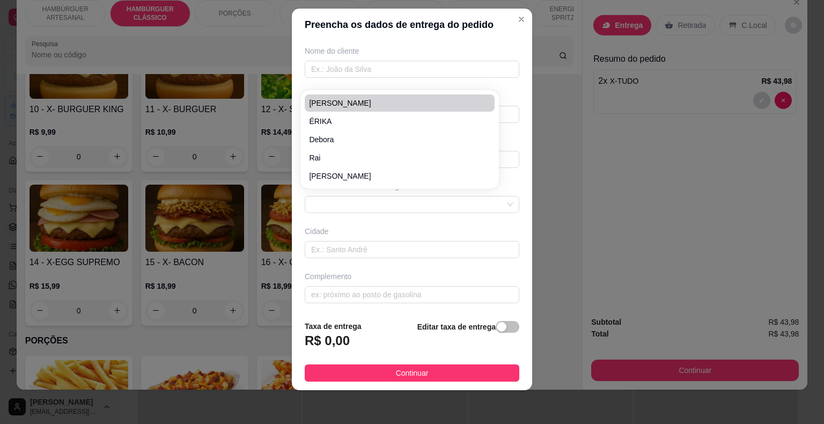
scroll to position [0, 0]
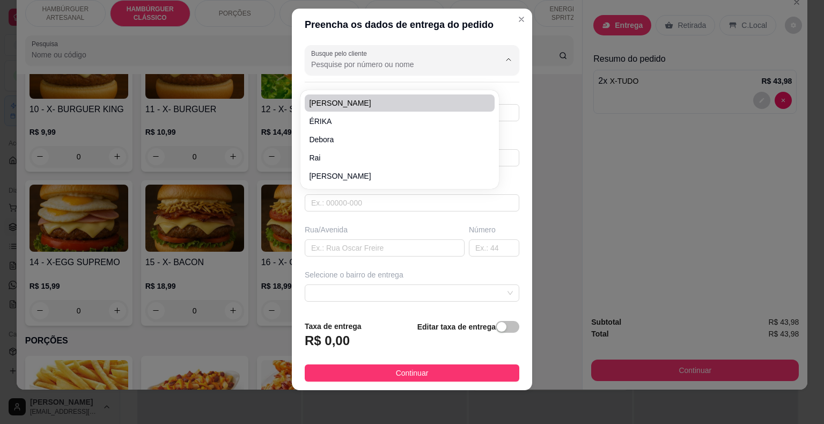
click at [367, 65] on input "Busque pelo cliente" at bounding box center [397, 64] width 172 height 11
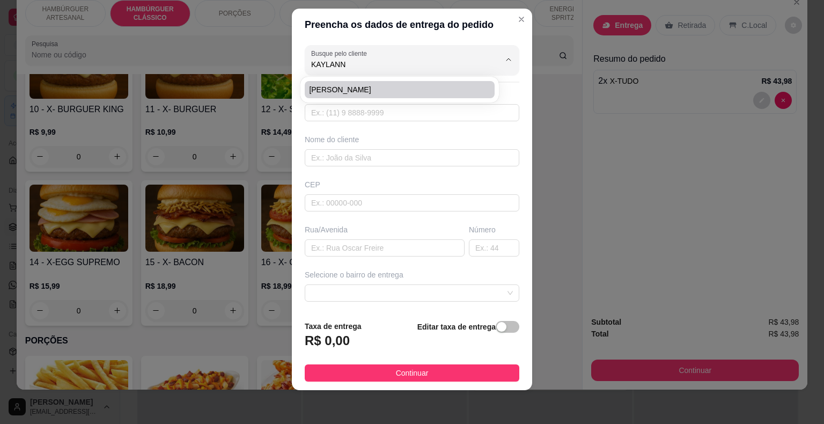
click at [404, 84] on span "[PERSON_NAME]" at bounding box center [394, 89] width 171 height 11
type input "[PERSON_NAME]"
type input "86981809206"
type input "[PERSON_NAME]"
type input "64330000"
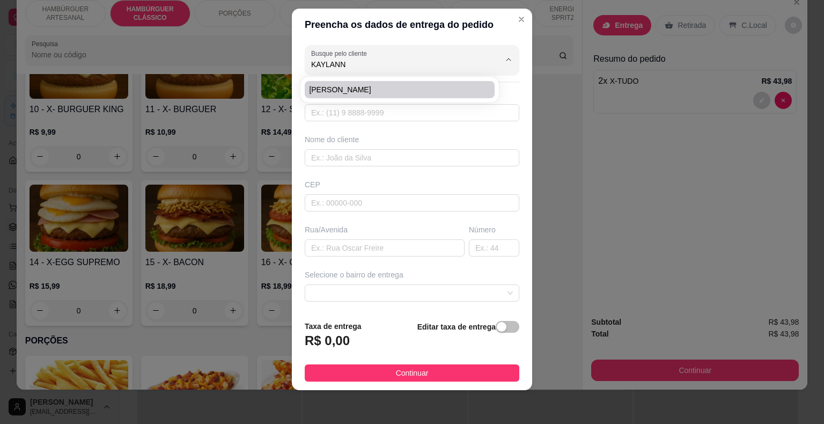
type input "Rua Major [PERSON_NAME]"
type input "."
type input "São Miguel do Tapuio"
type input "Próximo a casa do peixe"
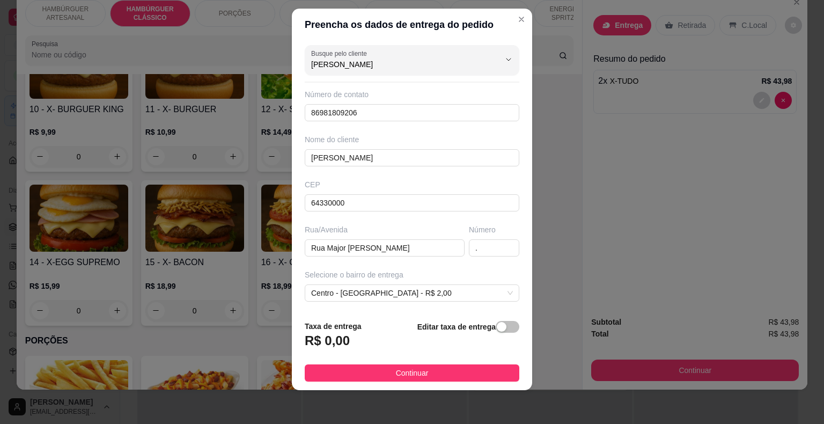
scroll to position [77, 0]
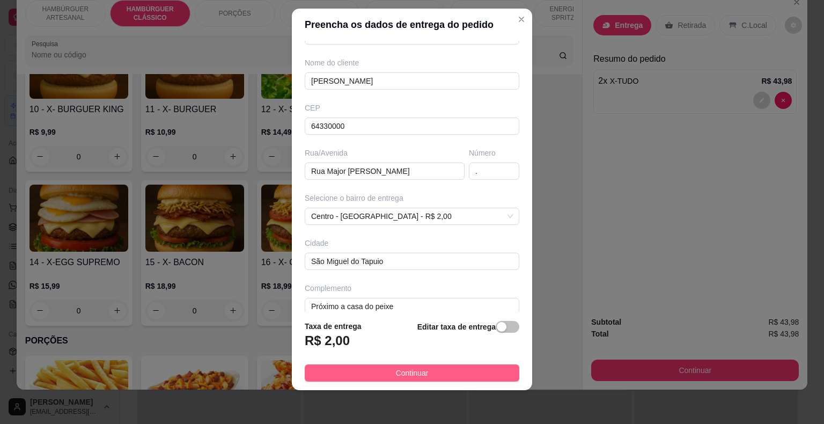
type input "[PERSON_NAME]"
click at [430, 368] on button "Continuar" at bounding box center [412, 372] width 215 height 17
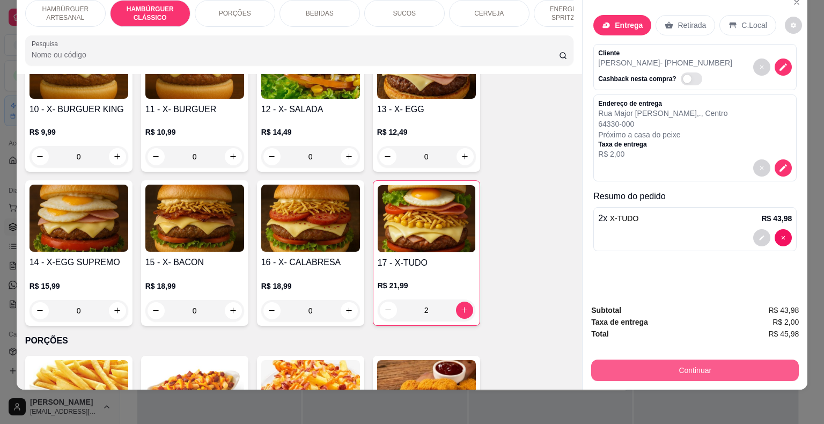
click at [727, 366] on button "Continuar" at bounding box center [695, 370] width 208 height 21
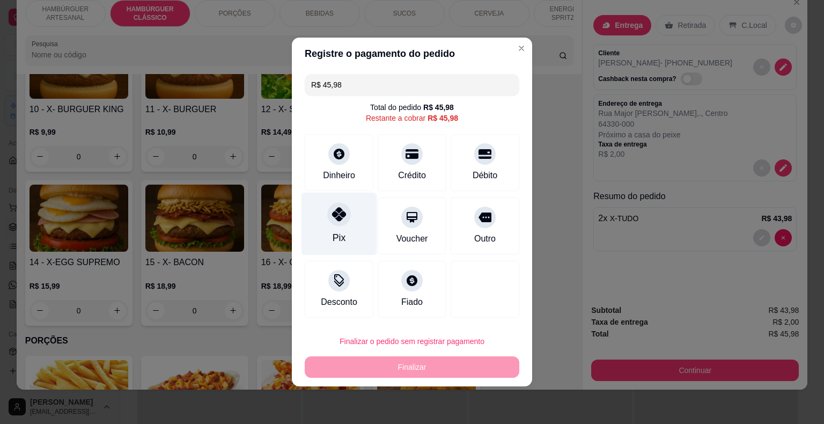
click at [349, 218] on div "Pix" at bounding box center [340, 224] width 76 height 63
type input "R$ 0,00"
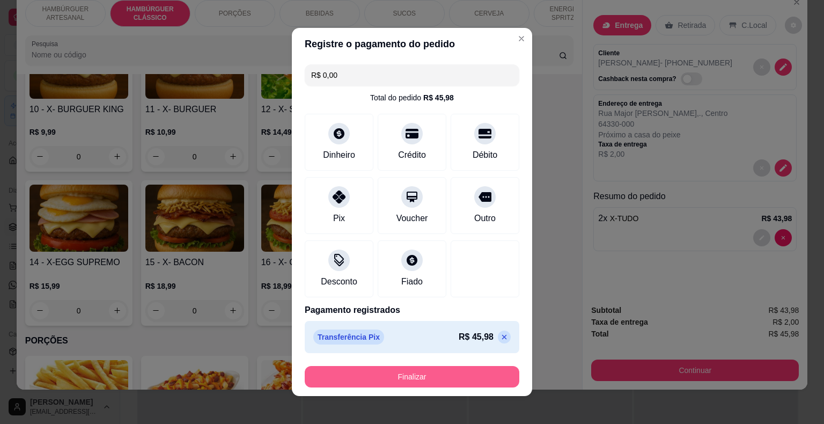
click at [382, 384] on button "Finalizar" at bounding box center [412, 376] width 215 height 21
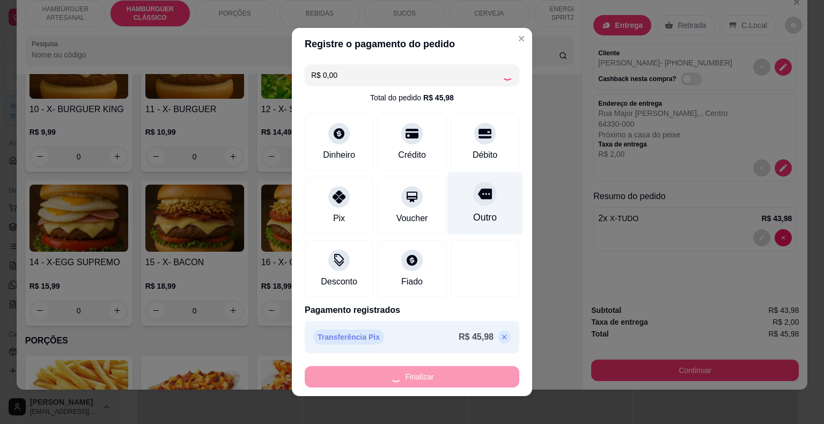
type input "0"
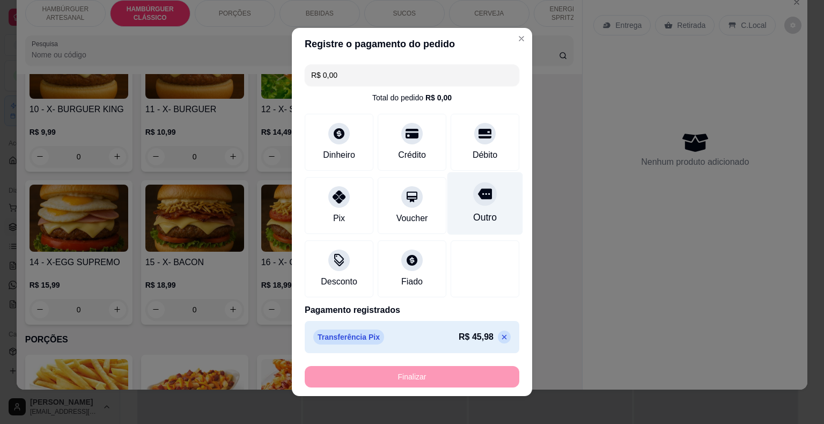
type input "-R$ 45,98"
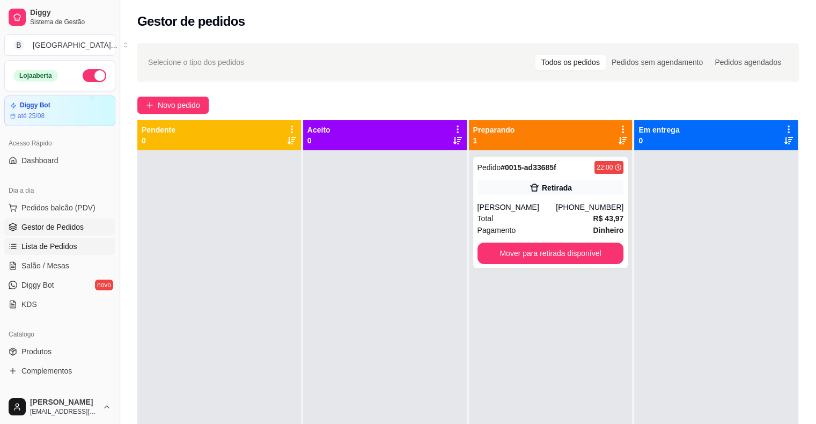
click at [51, 244] on span "Lista de Pedidos" at bounding box center [49, 246] width 56 height 11
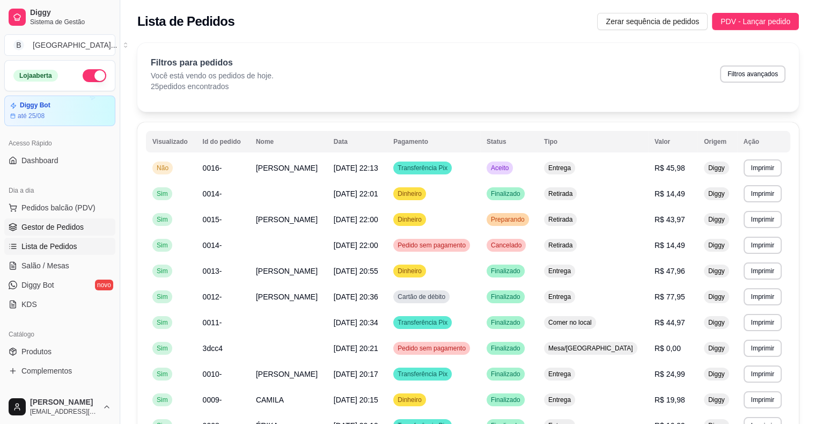
click at [56, 228] on span "Gestor de Pedidos" at bounding box center [52, 227] width 62 height 11
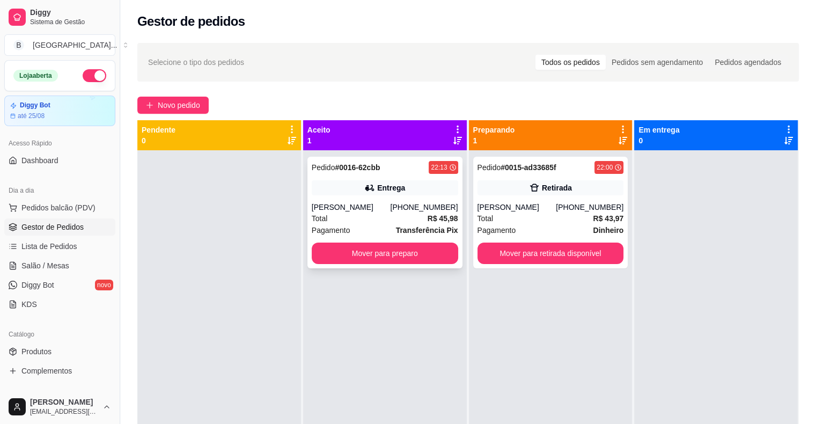
click at [377, 213] on div "Total R$ 45,98" at bounding box center [385, 219] width 147 height 12
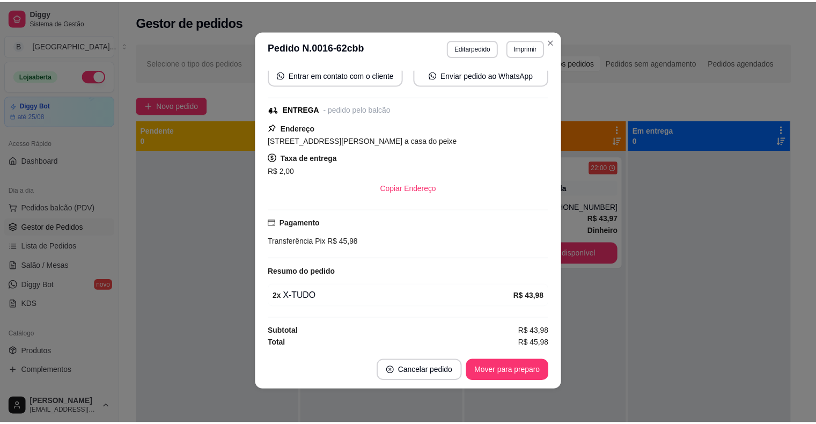
scroll to position [2, 0]
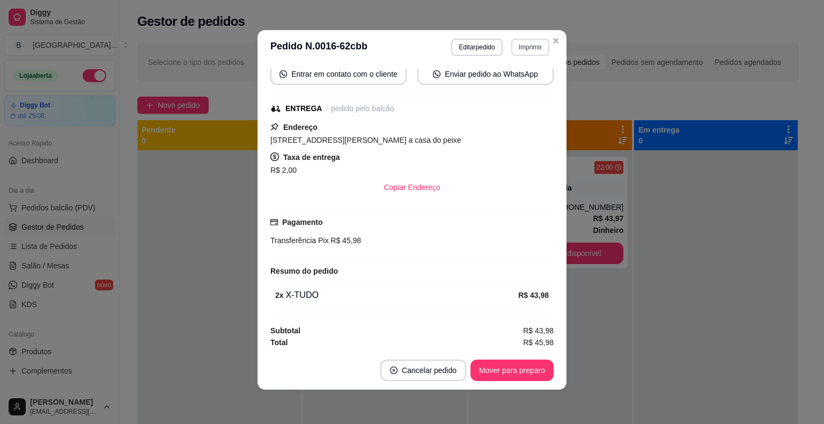
click at [533, 47] on button "Imprimir" at bounding box center [530, 47] width 38 height 17
click at [509, 85] on button "IMPRESSORA" at bounding box center [508, 84] width 78 height 17
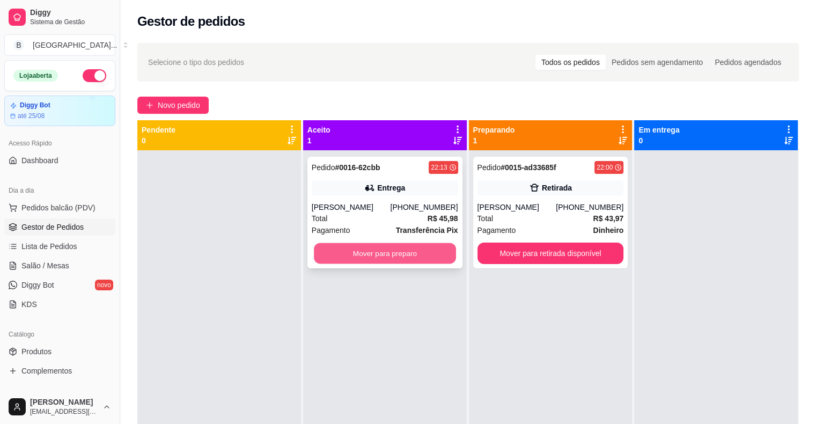
click at [430, 243] on button "Mover para preparo" at bounding box center [385, 253] width 142 height 21
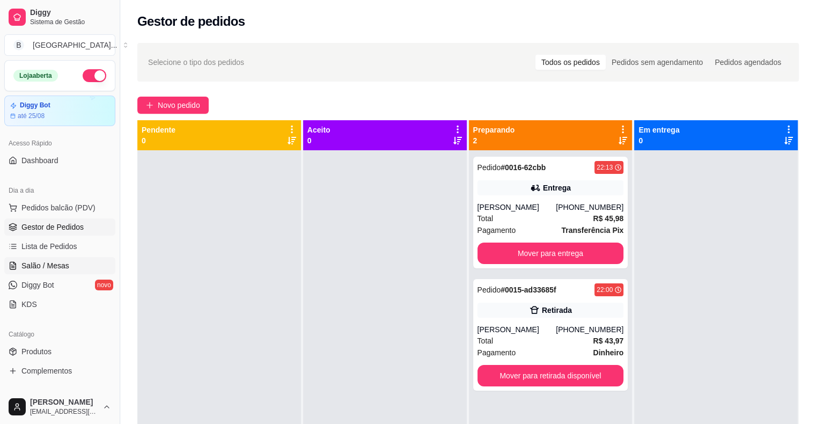
click at [75, 272] on link "Salão / Mesas" at bounding box center [59, 265] width 111 height 17
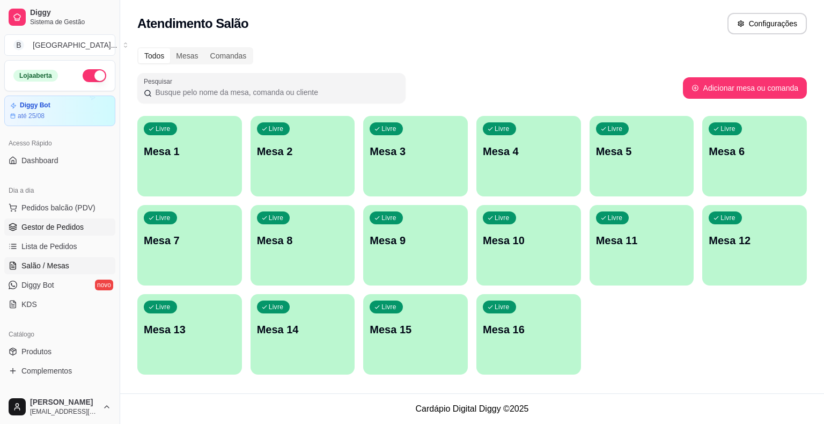
click at [73, 229] on span "Gestor de Pedidos" at bounding box center [52, 227] width 62 height 11
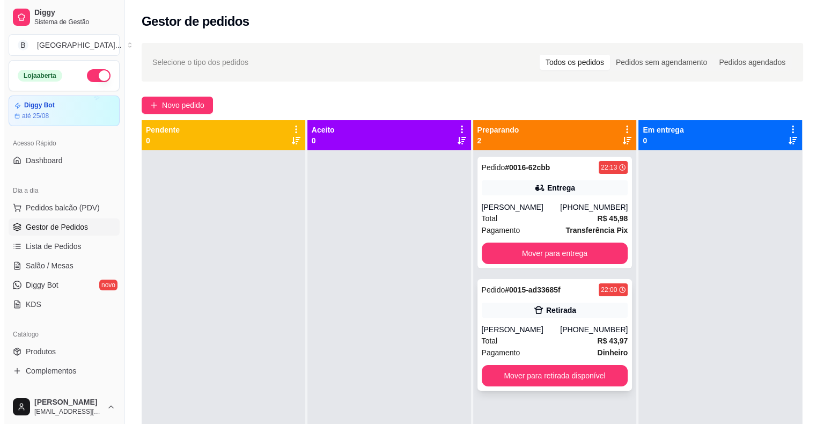
scroll to position [30, 0]
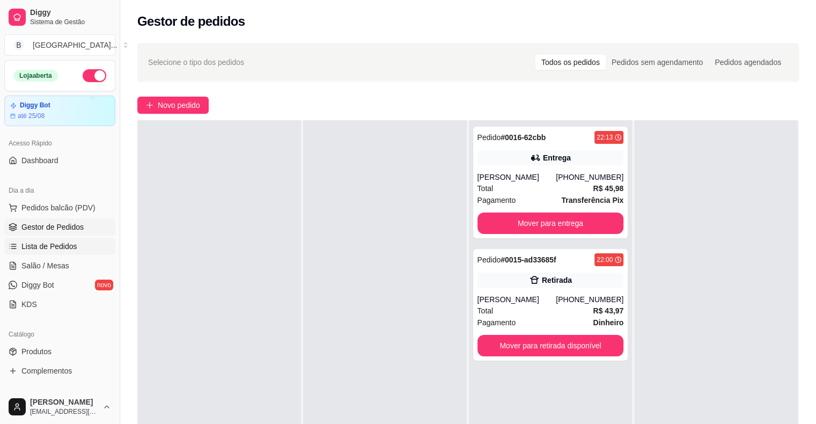
click at [83, 246] on link "Lista de Pedidos" at bounding box center [59, 246] width 111 height 17
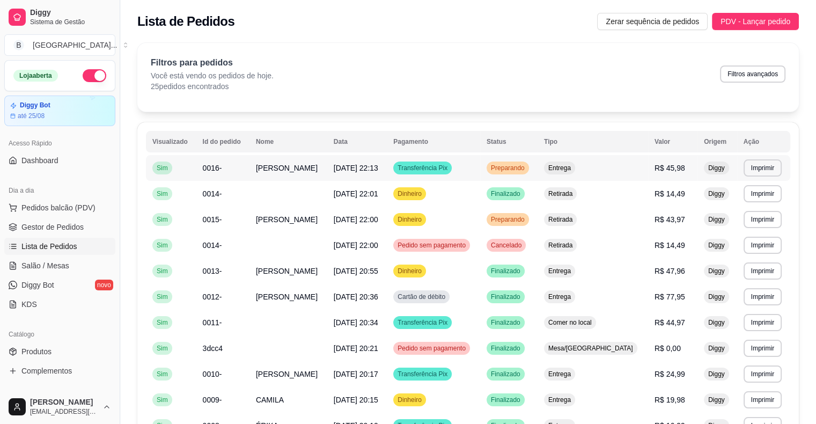
click at [200, 169] on td "0016-" at bounding box center [222, 168] width 53 height 26
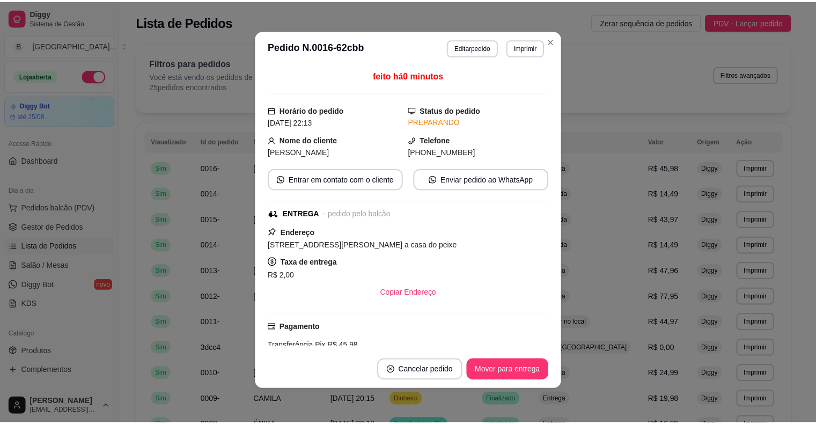
scroll to position [105, 0]
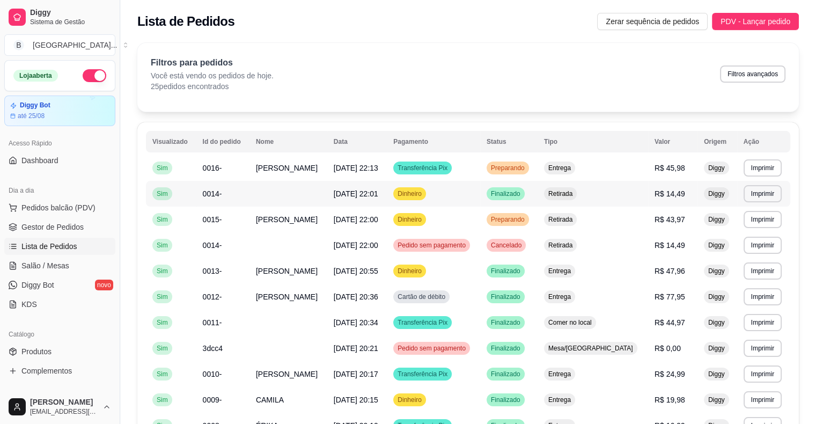
click at [245, 201] on td "0014-" at bounding box center [222, 194] width 53 height 26
click at [21, 232] on link "Gestor de Pedidos" at bounding box center [59, 226] width 111 height 17
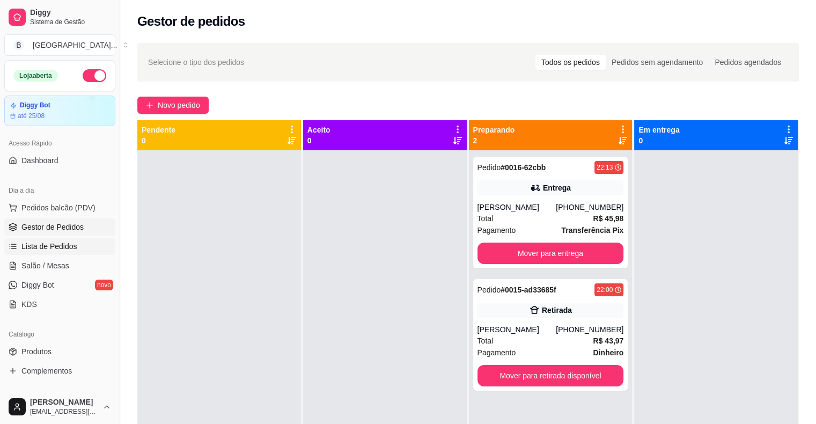
click at [32, 253] on link "Lista de Pedidos" at bounding box center [59, 246] width 111 height 17
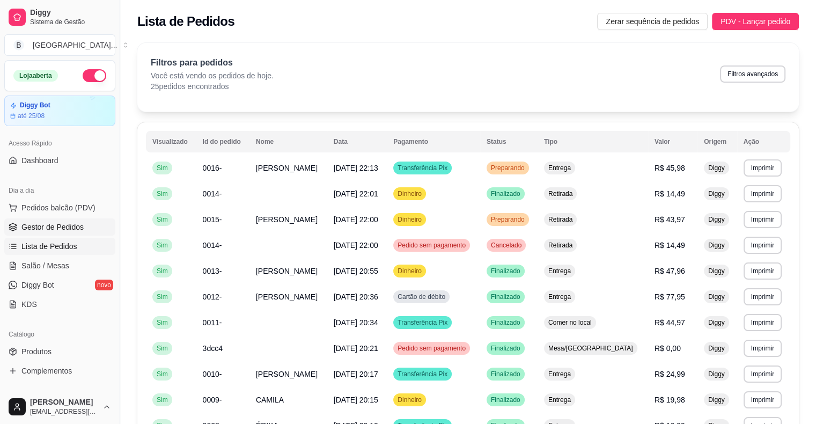
click at [78, 232] on link "Gestor de Pedidos" at bounding box center [59, 226] width 111 height 17
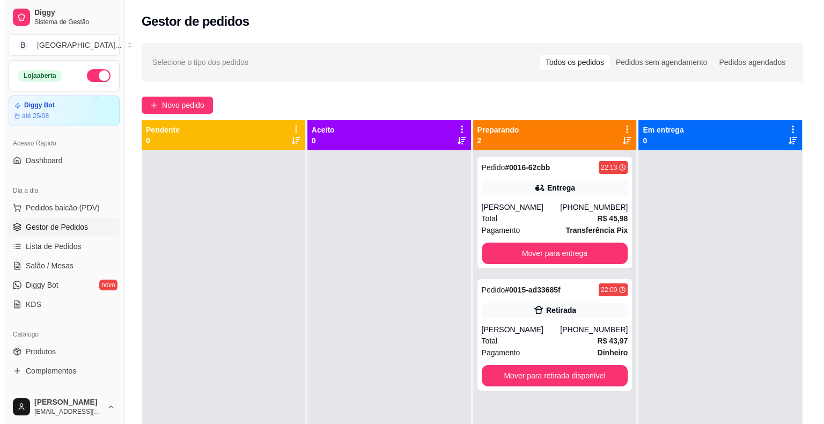
scroll to position [30, 0]
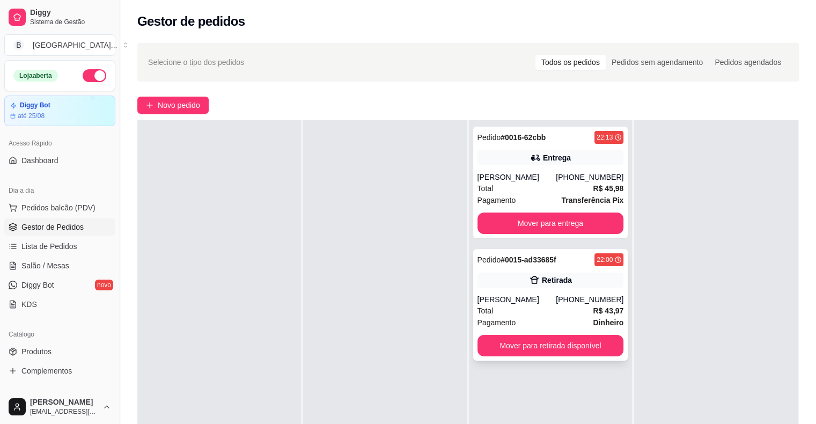
click at [567, 295] on div "[PHONE_NUMBER]" at bounding box center [590, 299] width 68 height 11
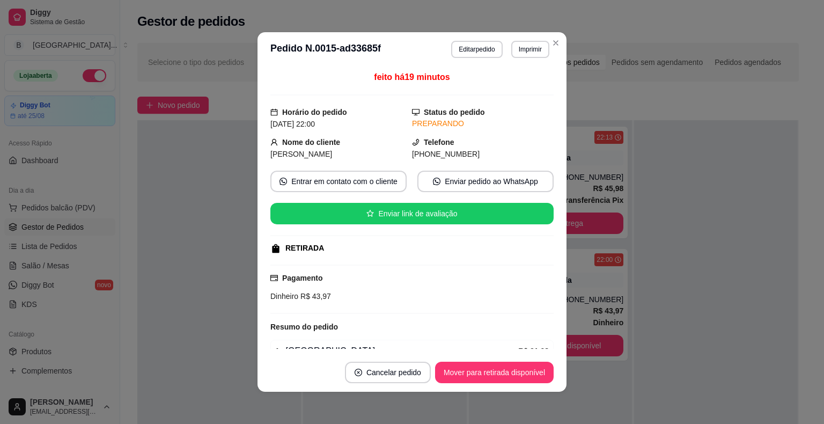
scroll to position [149, 0]
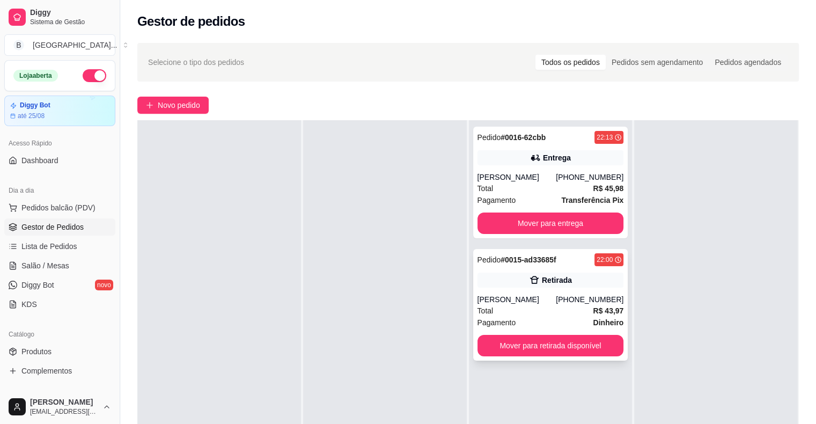
click at [556, 304] on div "[PERSON_NAME]" at bounding box center [517, 299] width 79 height 11
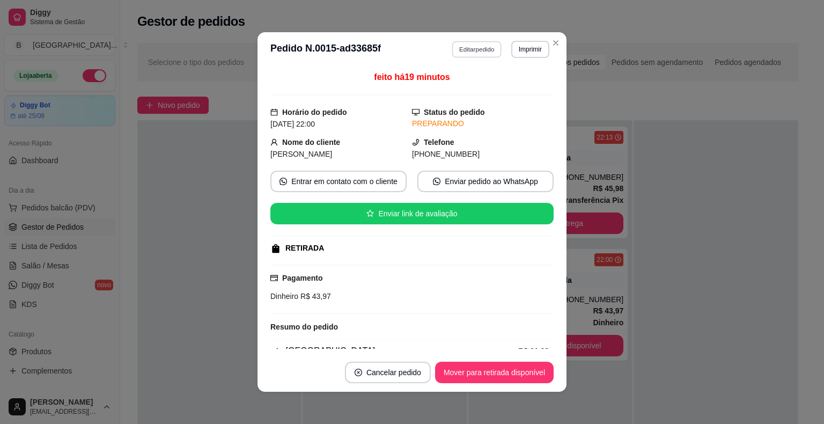
click at [463, 44] on button "Editar pedido" at bounding box center [477, 49] width 50 height 17
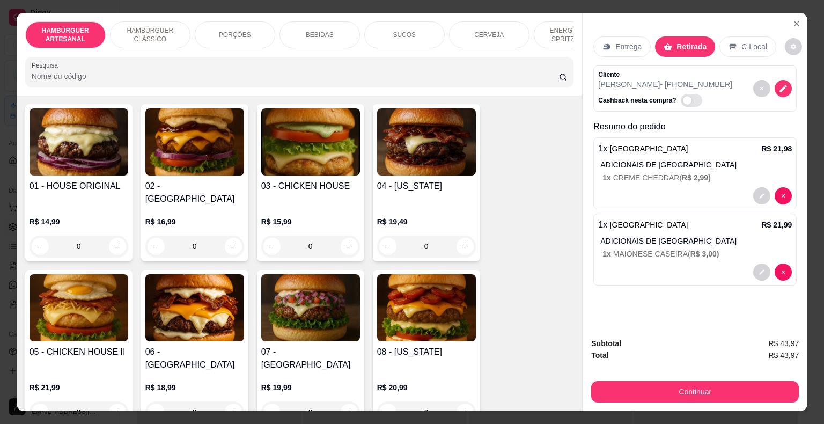
scroll to position [215, 0]
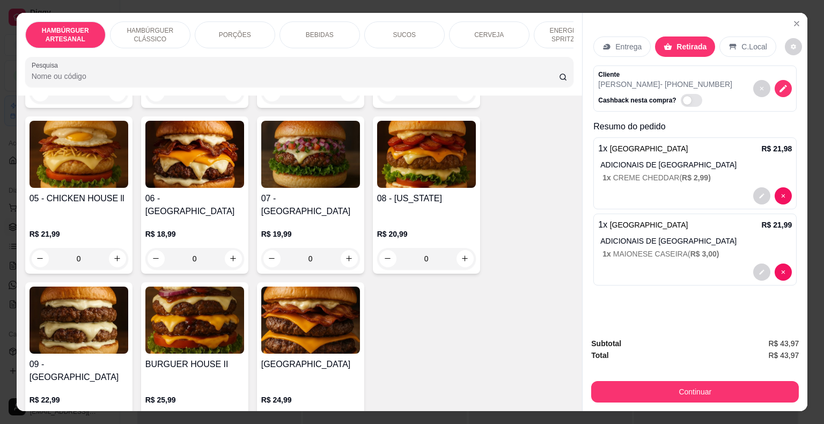
click at [345, 24] on div "BEBIDAS" at bounding box center [320, 34] width 81 height 27
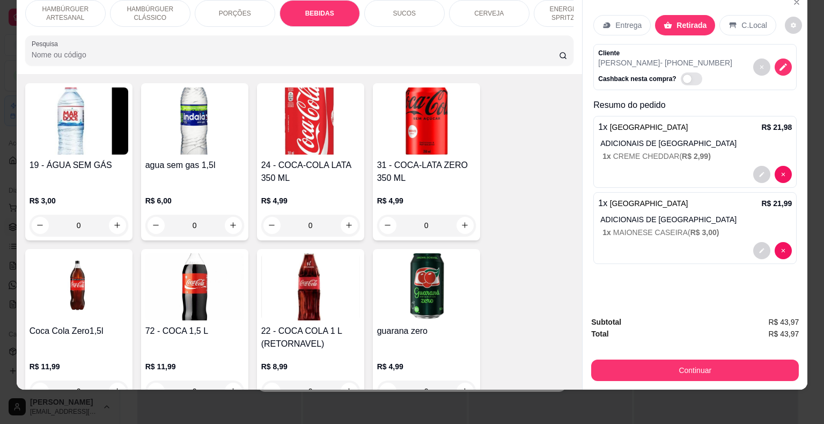
scroll to position [1262, 0]
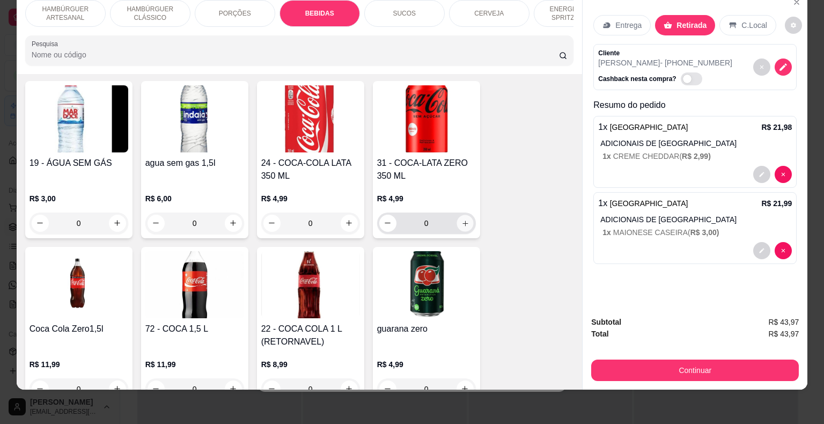
click at [461, 219] on icon "increase-product-quantity" at bounding box center [465, 223] width 8 height 8
type input "1"
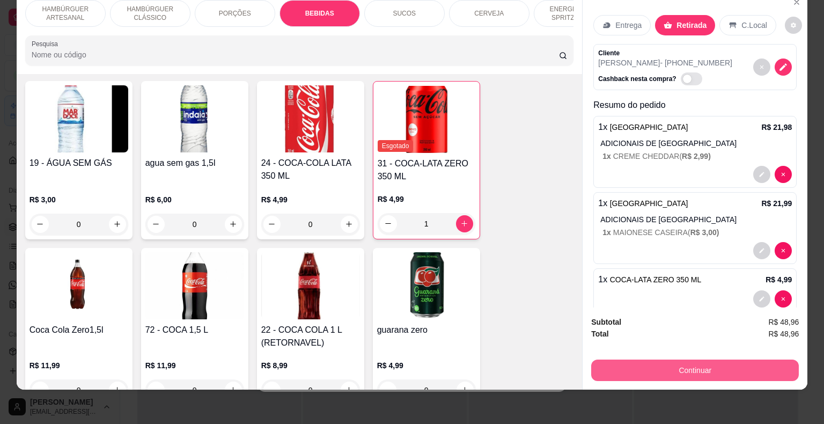
click at [729, 370] on button "Continuar" at bounding box center [695, 370] width 208 height 21
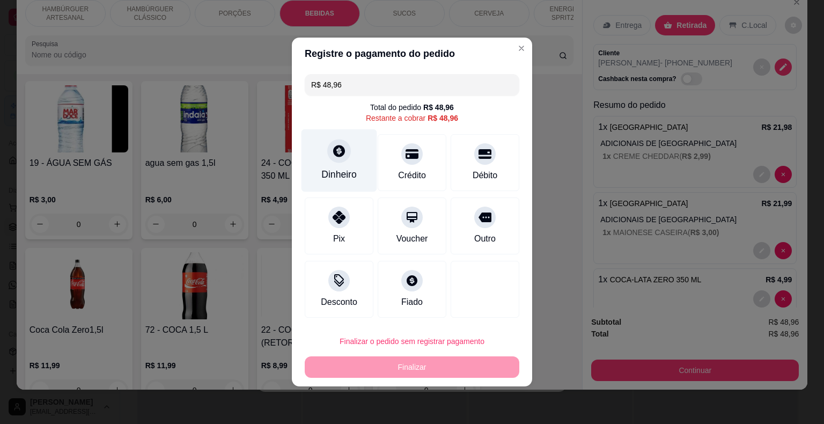
click at [349, 179] on div "Dinheiro" at bounding box center [338, 174] width 35 height 14
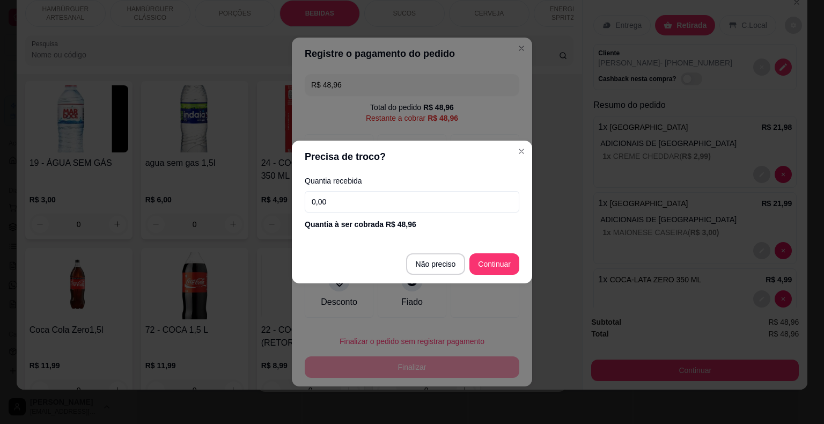
click at [493, 194] on input "0,00" at bounding box center [412, 201] width 215 height 21
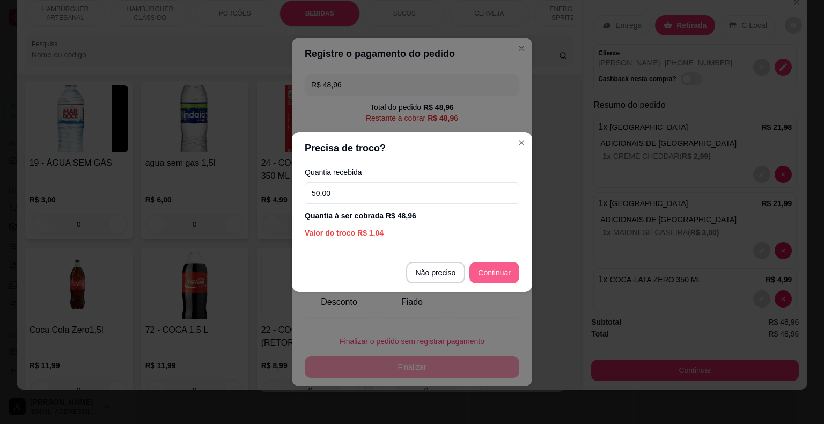
type input "50,00"
type input "R$ 0,00"
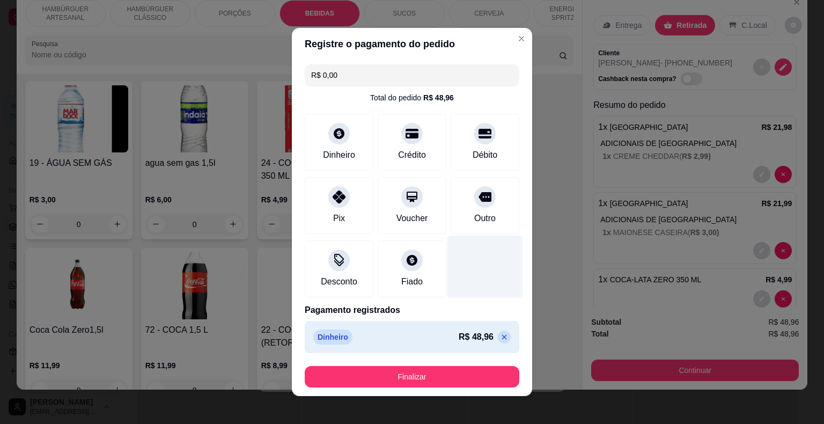
scroll to position [6, 0]
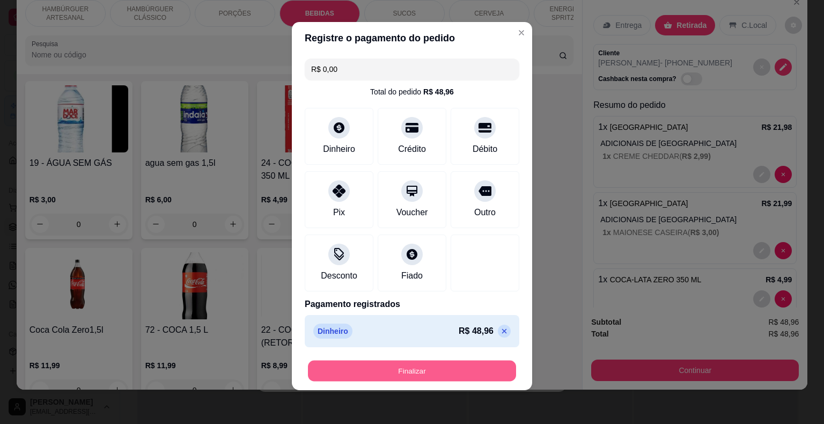
click at [433, 379] on button "Finalizar" at bounding box center [412, 371] width 208 height 21
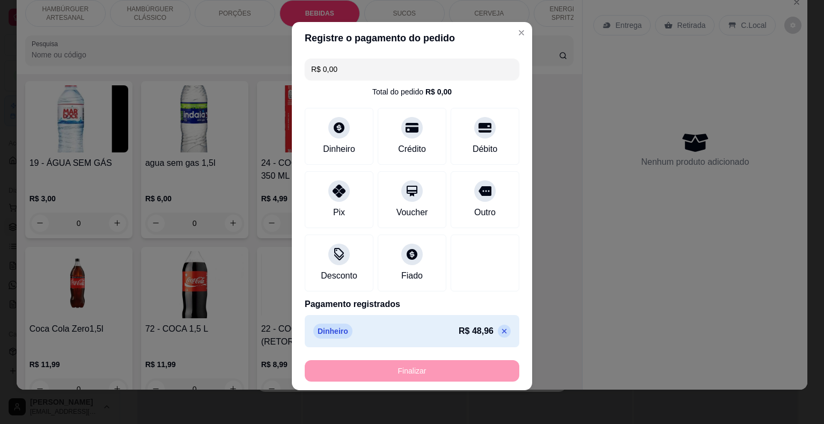
type input "0"
type input "-R$ 48,96"
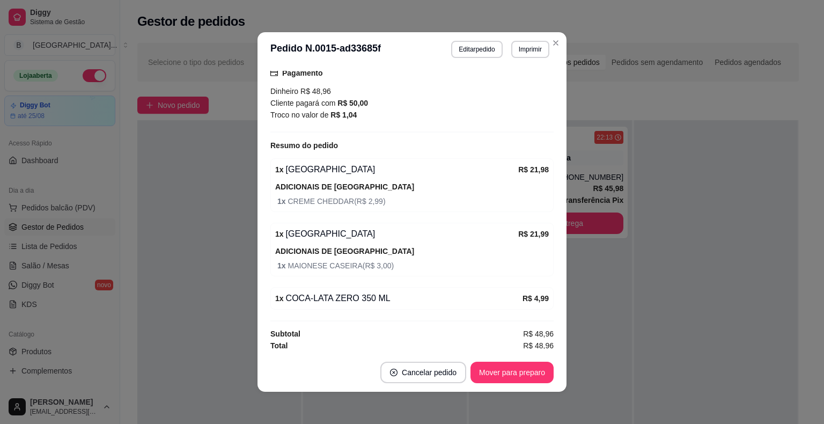
scroll to position [197, 0]
click at [489, 372] on button "Mover para preparo" at bounding box center [512, 372] width 83 height 21
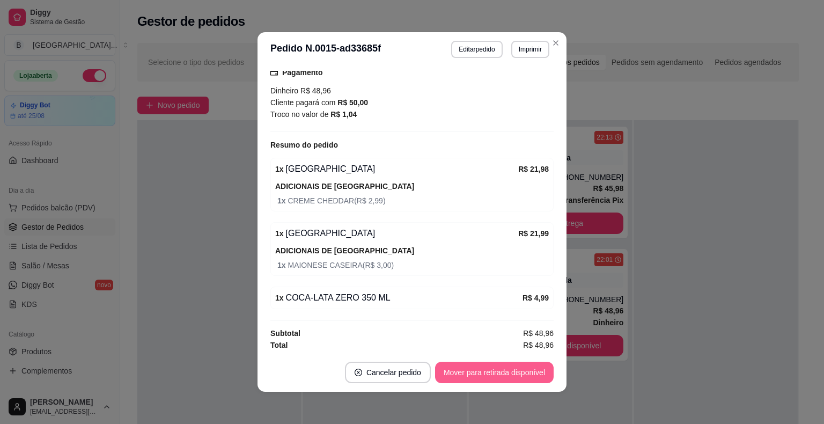
click at [489, 372] on button "Mover para retirada disponível" at bounding box center [494, 372] width 119 height 21
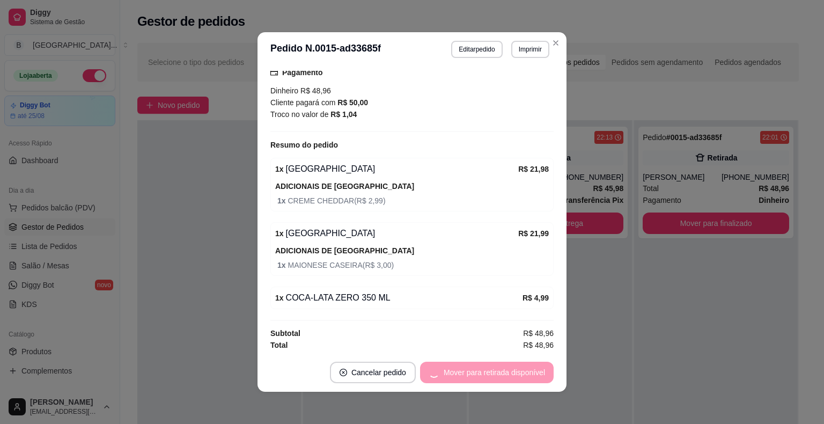
click at [489, 372] on div "Mover para retirada disponível" at bounding box center [487, 372] width 134 height 21
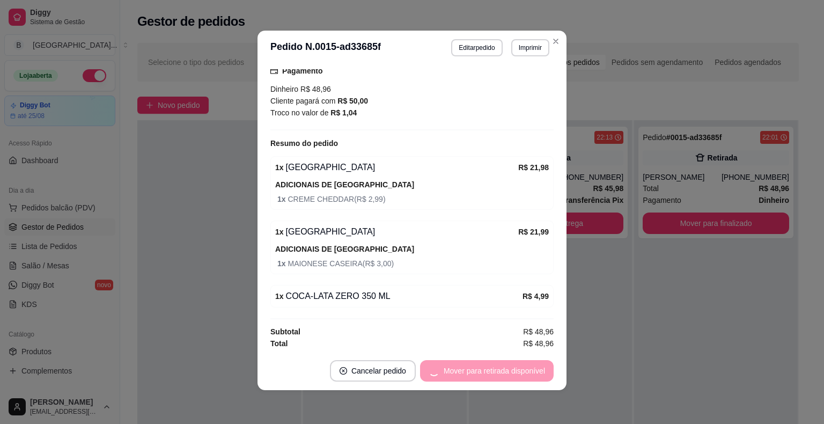
scroll to position [2, 0]
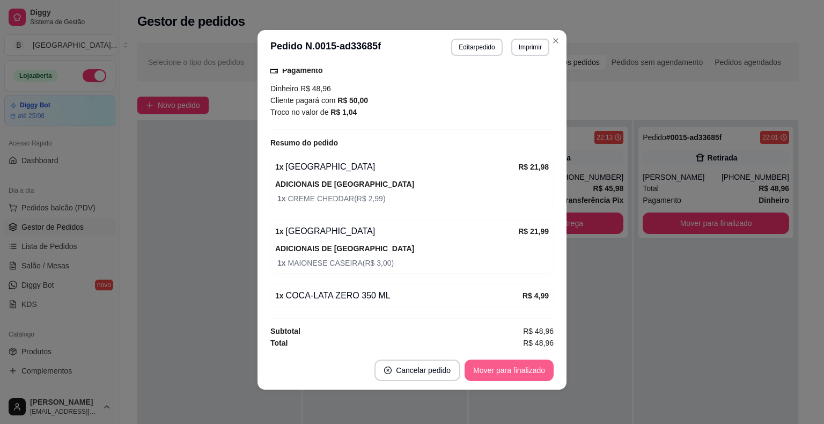
click at [508, 368] on button "Mover para finalizado" at bounding box center [509, 370] width 89 height 21
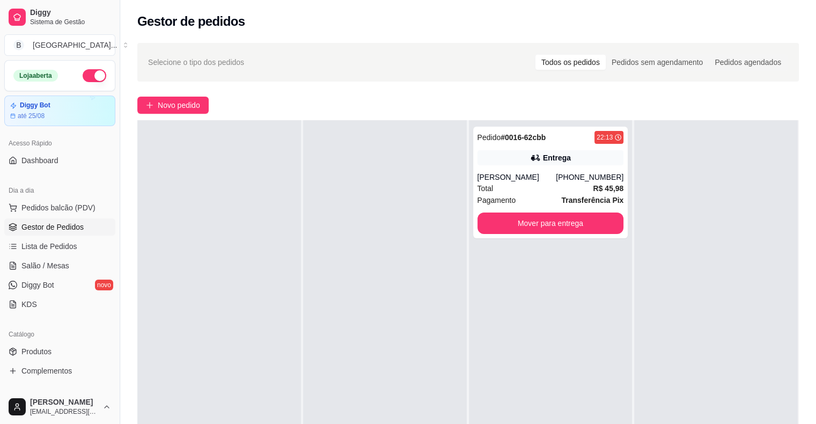
scroll to position [161, 0]
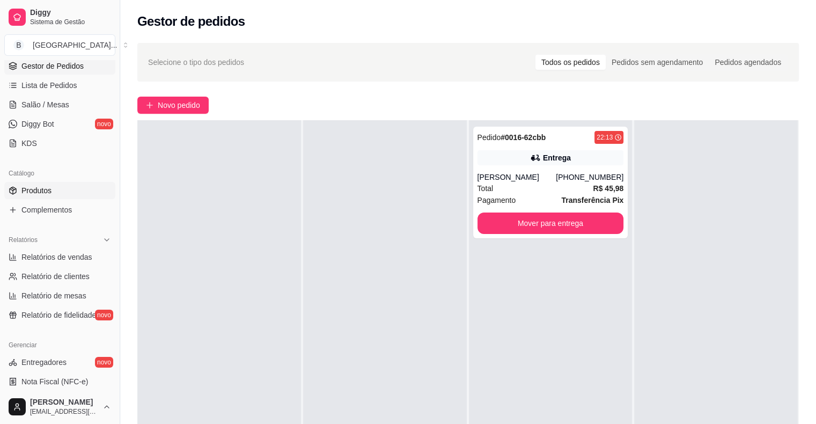
click at [68, 193] on link "Produtos" at bounding box center [59, 190] width 111 height 17
